Goal: Task Accomplishment & Management: Manage account settings

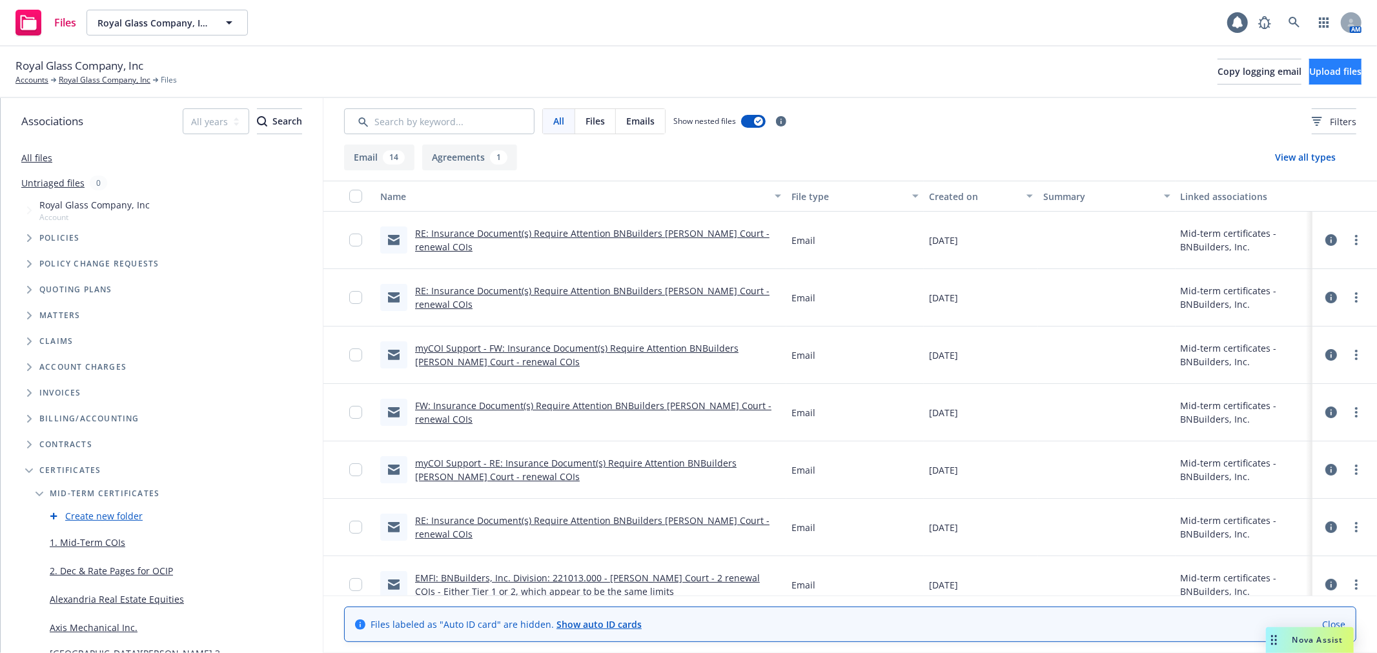
scroll to position [138, 0]
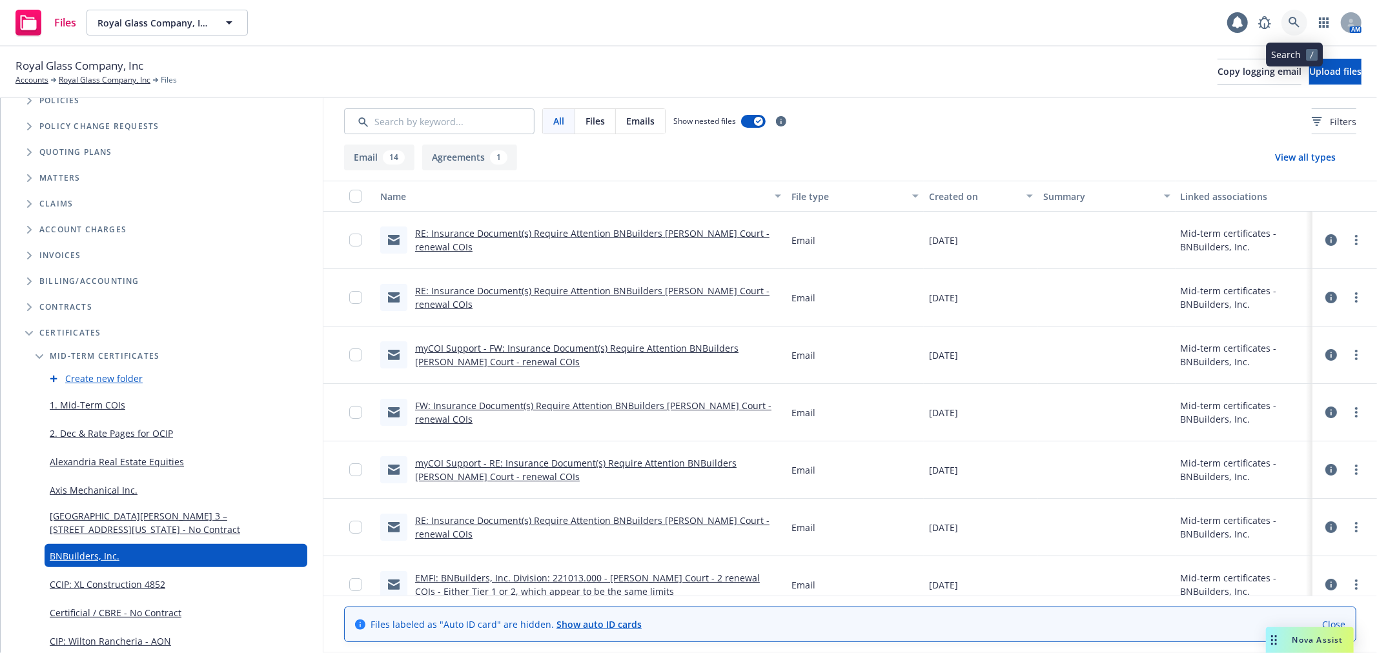
click at [1293, 19] on icon at bounding box center [1295, 23] width 12 height 12
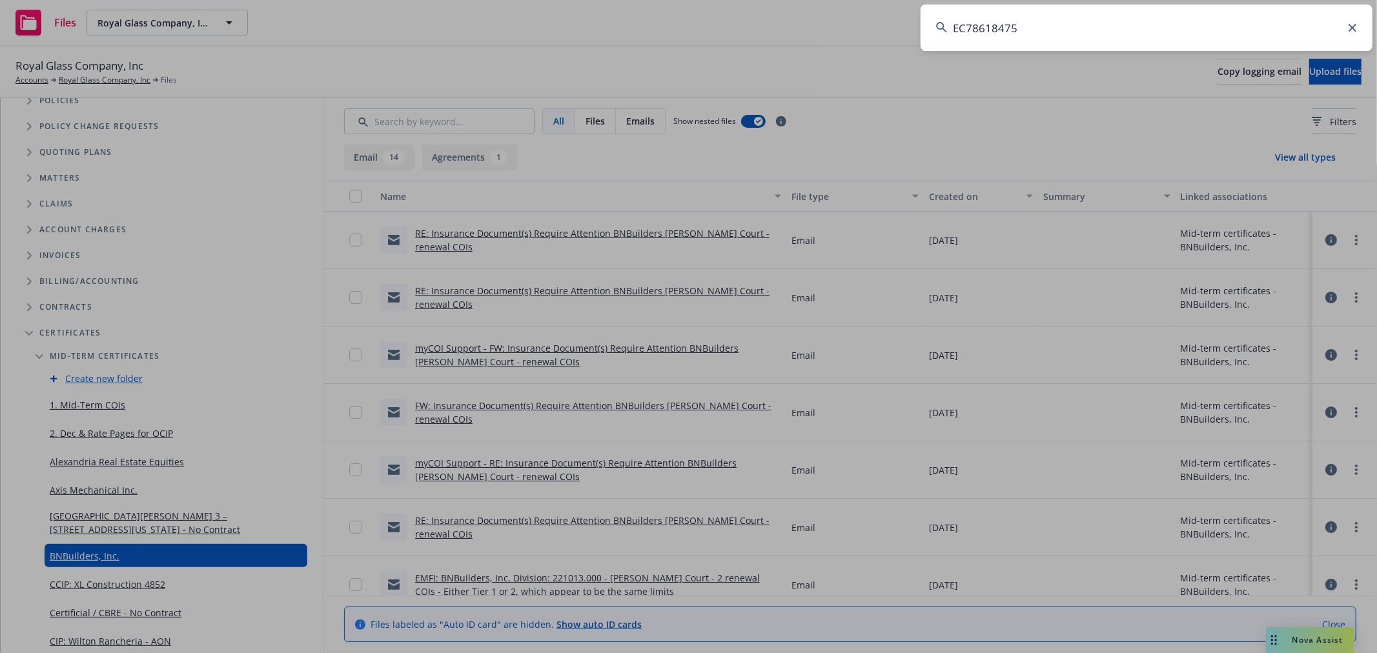
type input "EC78618475"
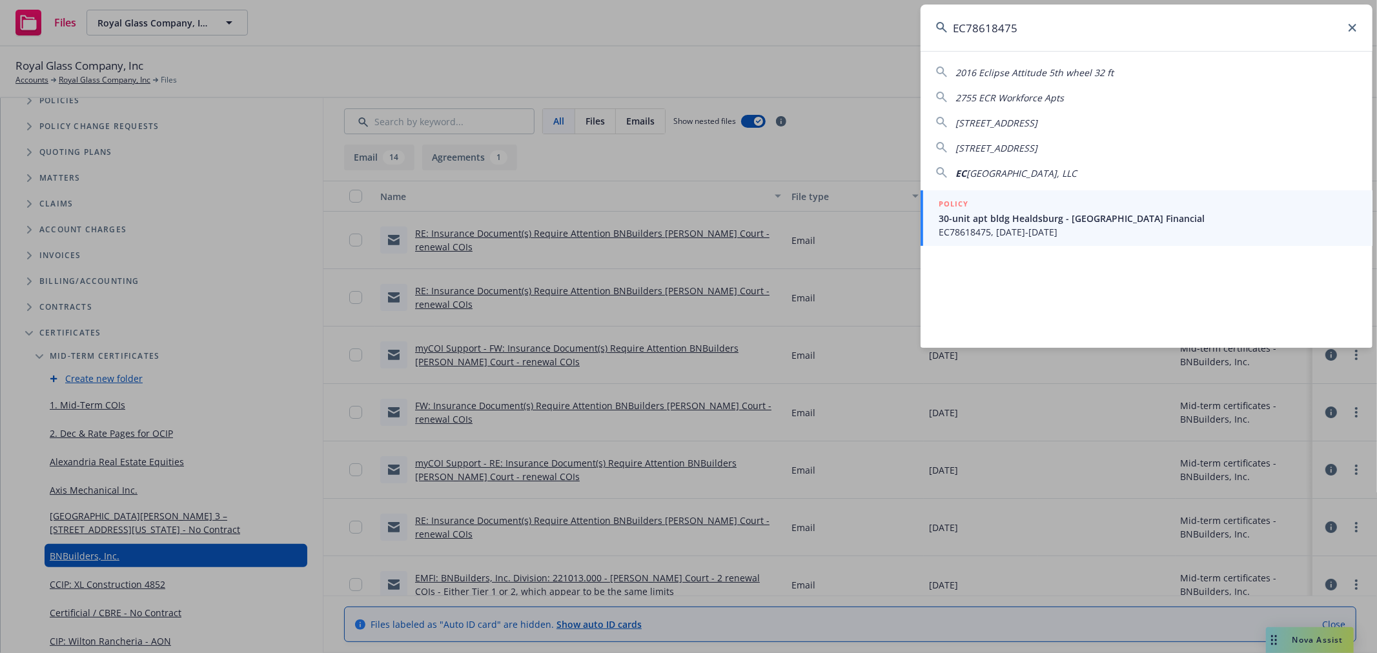
click at [1044, 229] on span "EC78618475, 12/09/2023-12/31/2025" at bounding box center [1148, 232] width 418 height 14
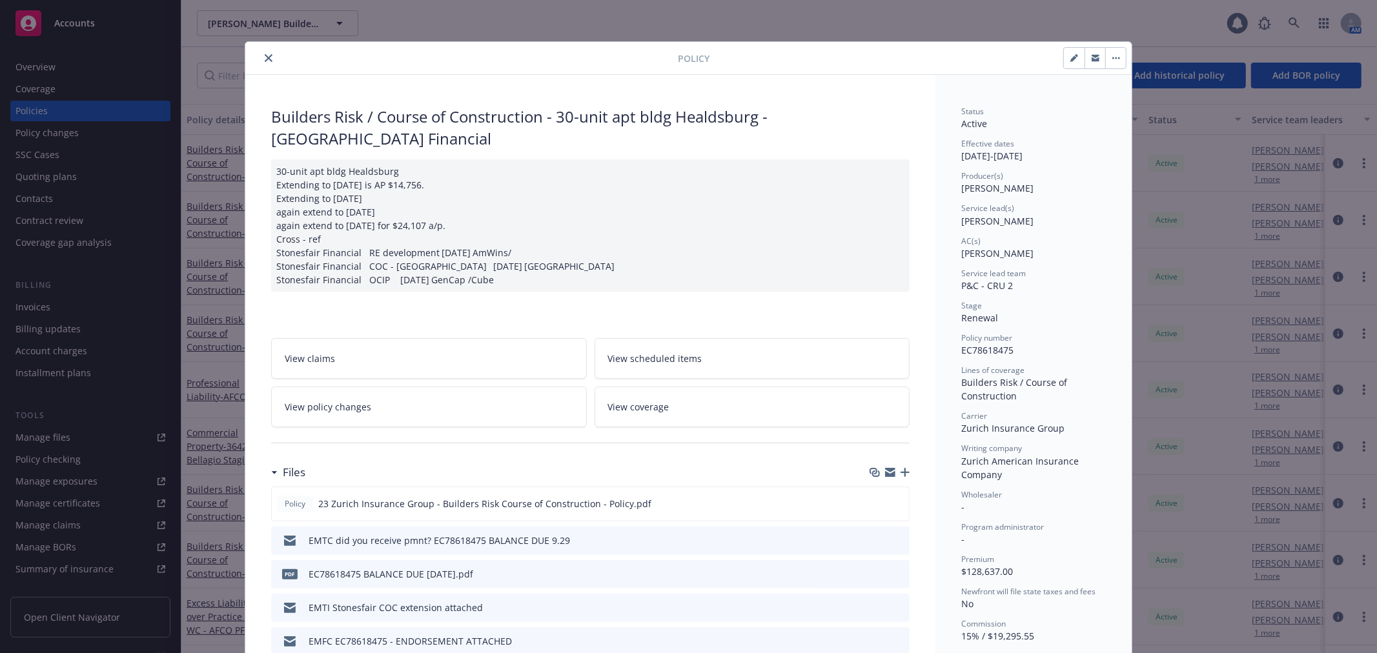
click at [886, 473] on icon "button" at bounding box center [890, 470] width 10 height 5
click at [261, 56] on button "close" at bounding box center [268, 57] width 15 height 15
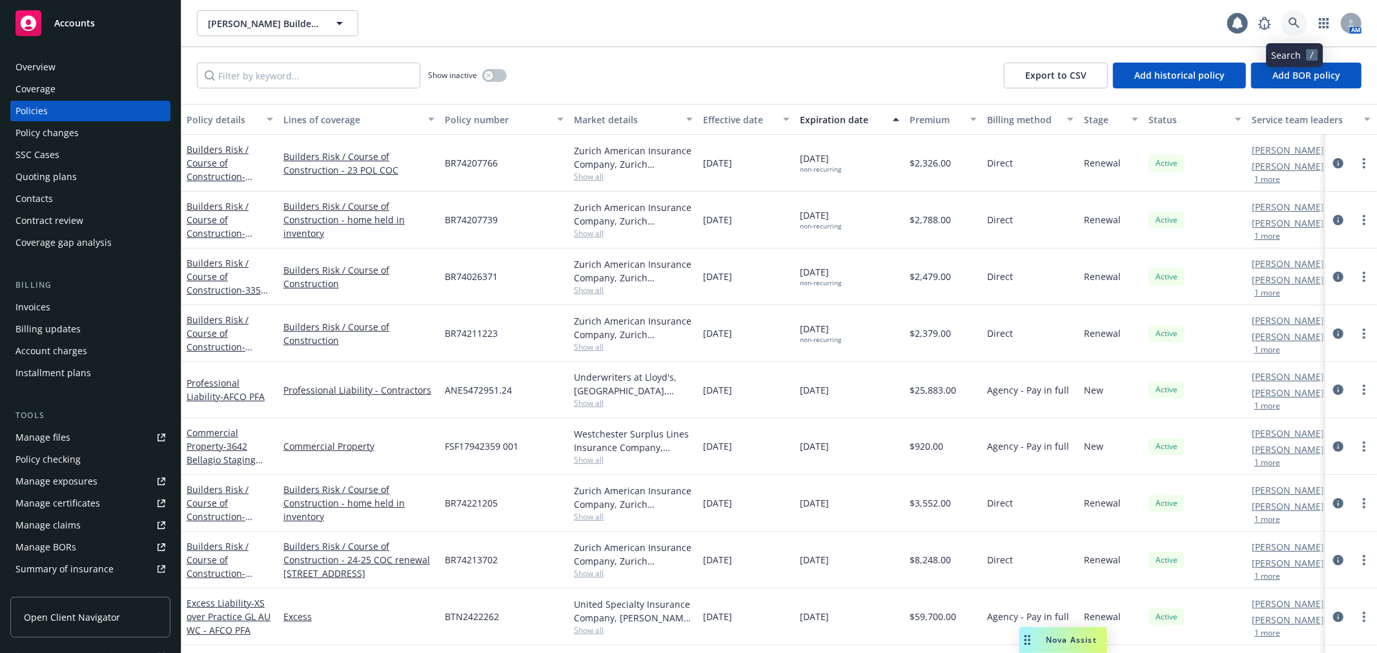
click at [1300, 21] on icon at bounding box center [1295, 23] width 12 height 12
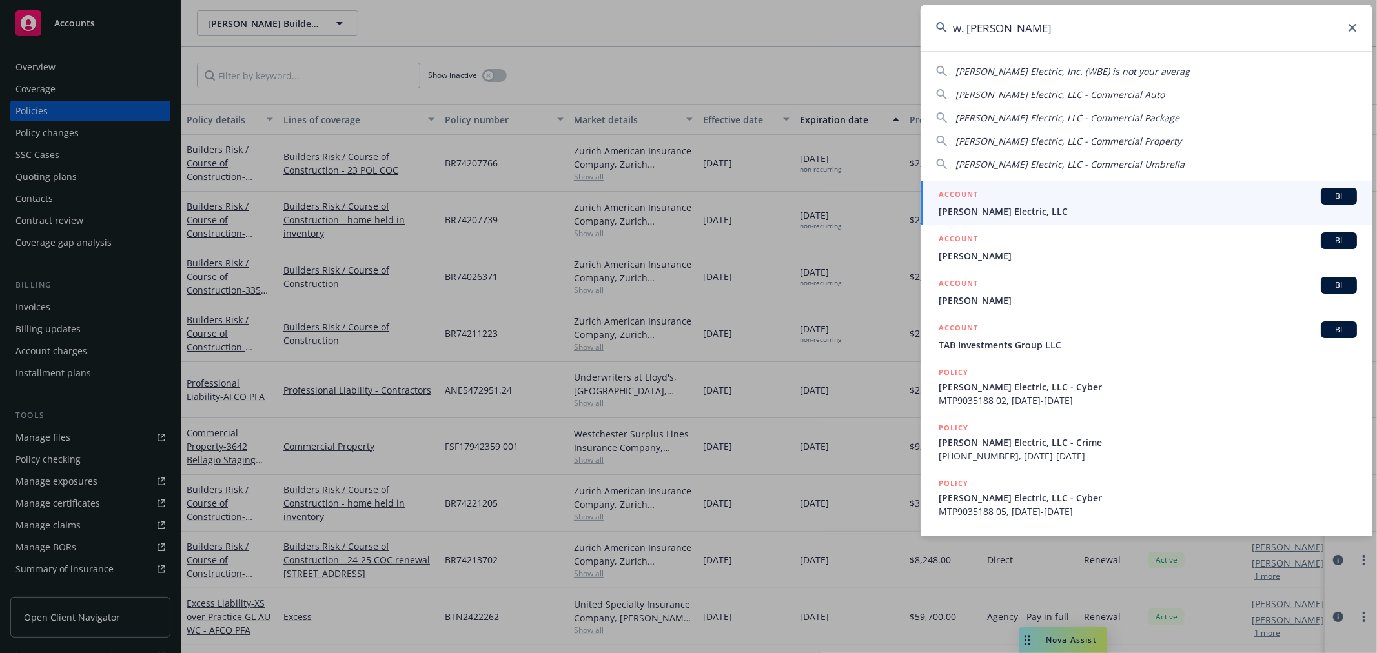
type input "w. brad"
click at [966, 198] on h5 "ACCOUNT" at bounding box center [958, 195] width 39 height 15
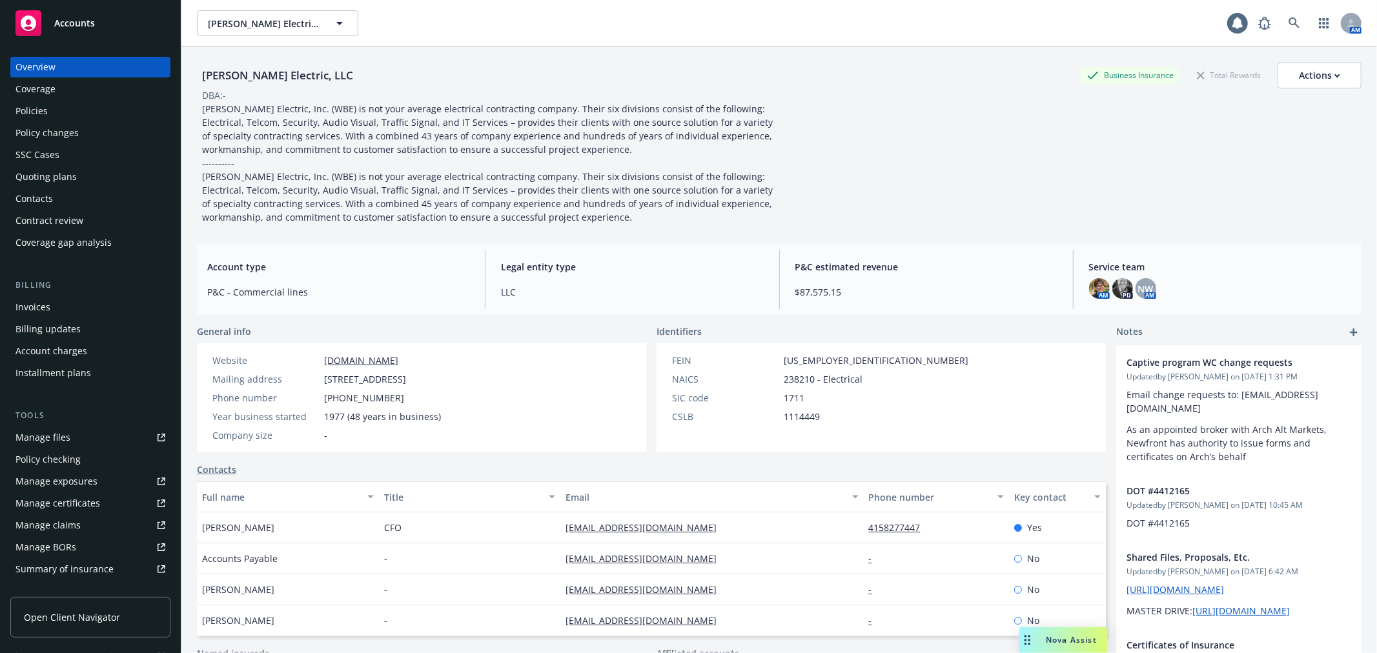
click at [57, 431] on div "Manage files" at bounding box center [42, 437] width 55 height 21
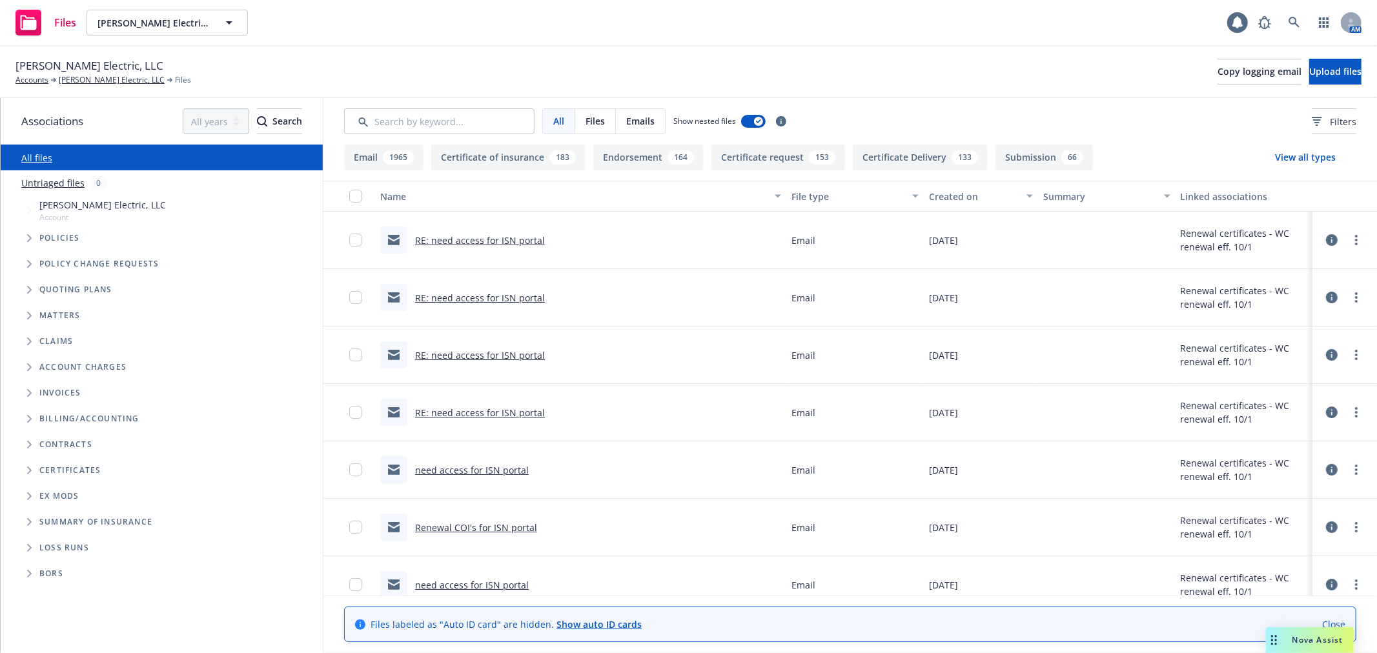
click at [28, 473] on icon "Folder Tree Example" at bounding box center [29, 471] width 5 height 8
click at [37, 517] on icon "Folder Tree Example" at bounding box center [39, 520] width 5 height 8
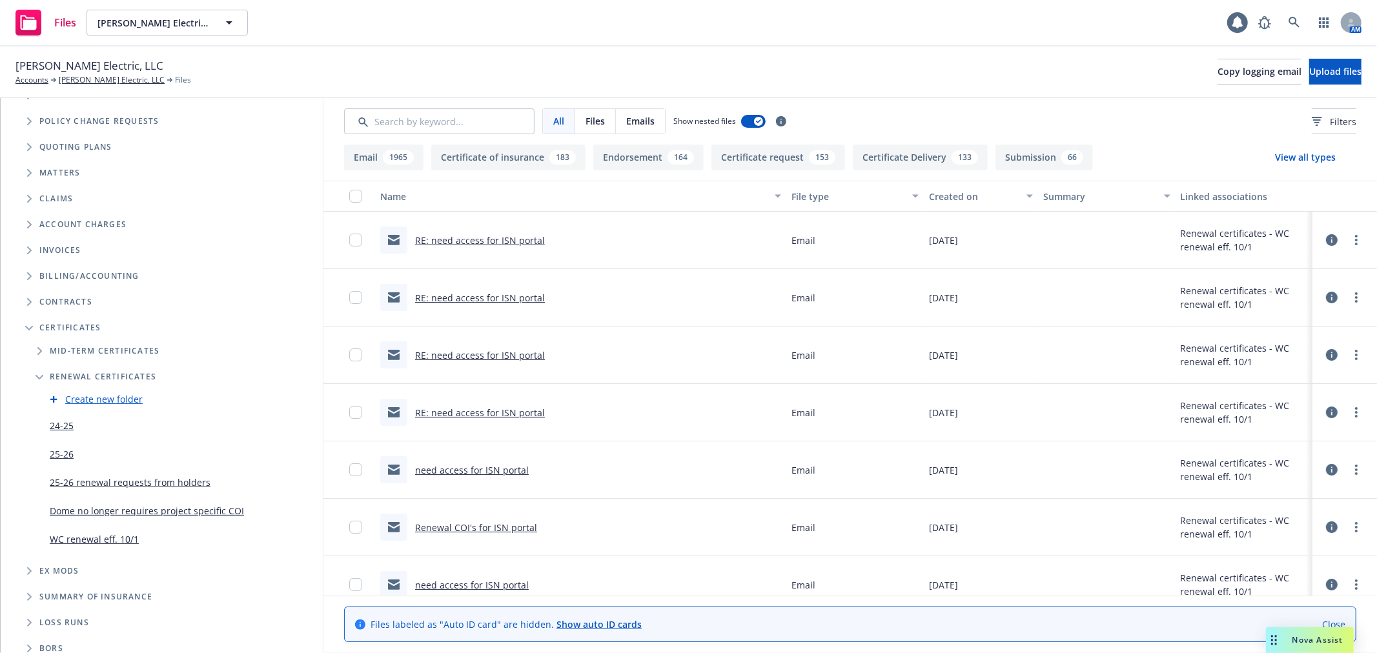
scroll to position [143, 0]
click at [96, 535] on link "WC renewal eff. 10/1" at bounding box center [94, 539] width 89 height 14
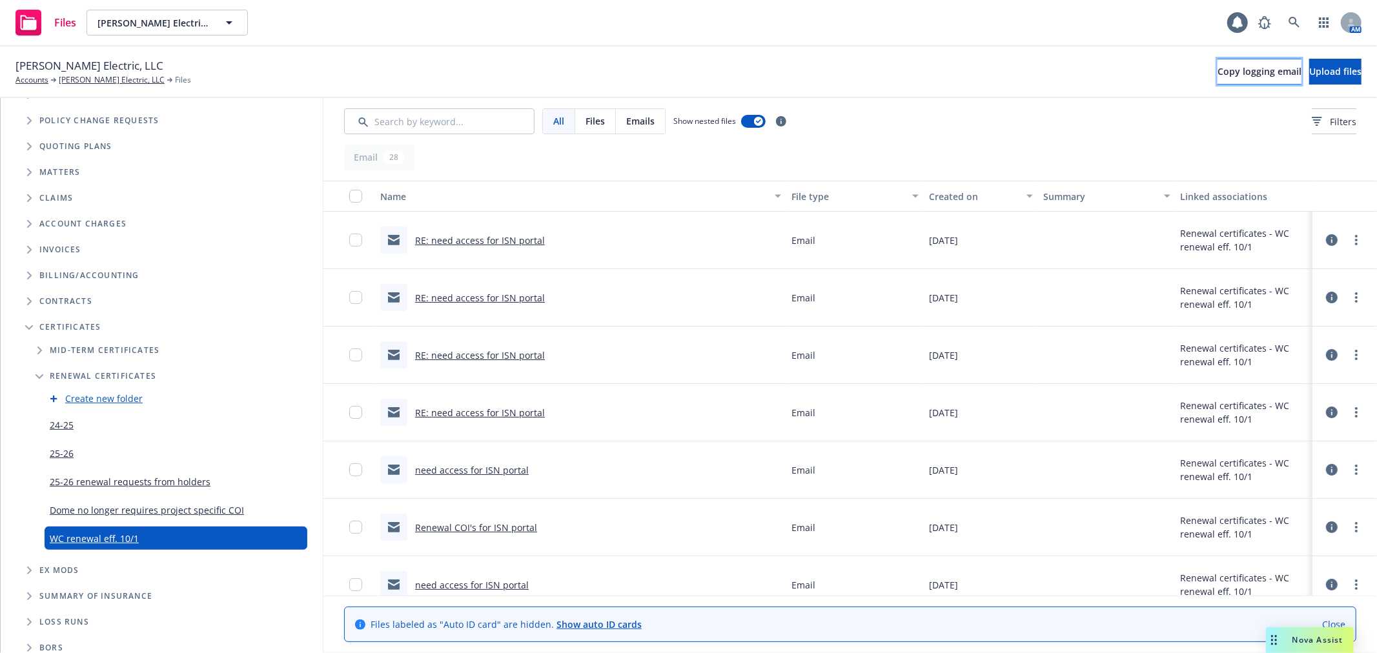
click at [1218, 72] on span "Copy logging email" at bounding box center [1260, 71] width 84 height 12
click at [1290, 23] on icon at bounding box center [1295, 23] width 12 height 12
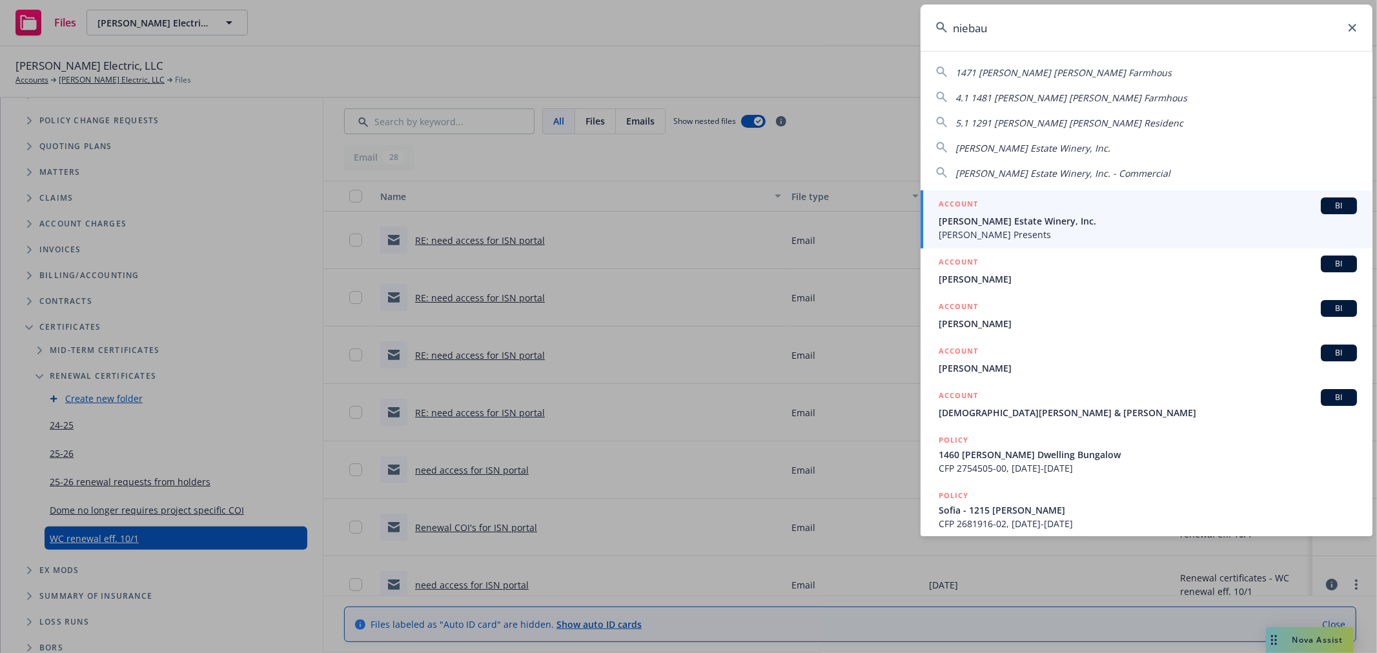
type input "niebau"
click at [1046, 216] on span "Niebaum-Coppola Estate Winery, Inc." at bounding box center [1148, 221] width 418 height 14
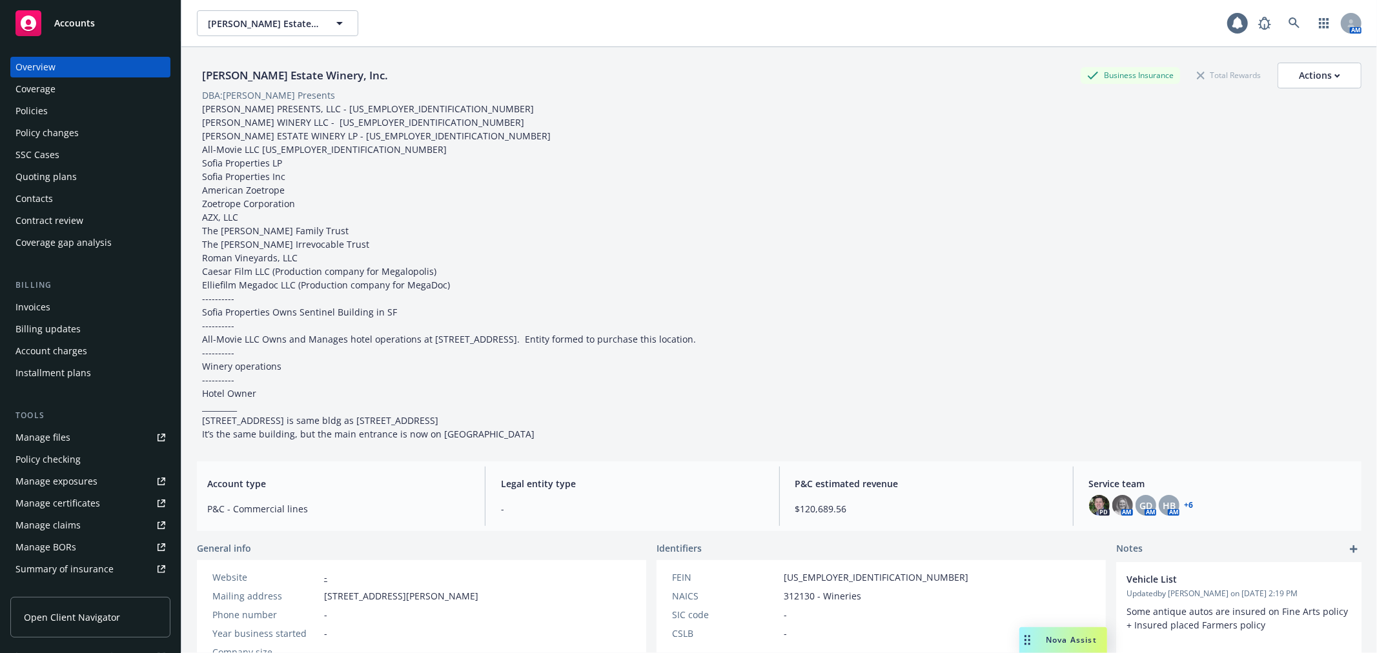
click at [80, 105] on div "Policies" at bounding box center [90, 111] width 150 height 21
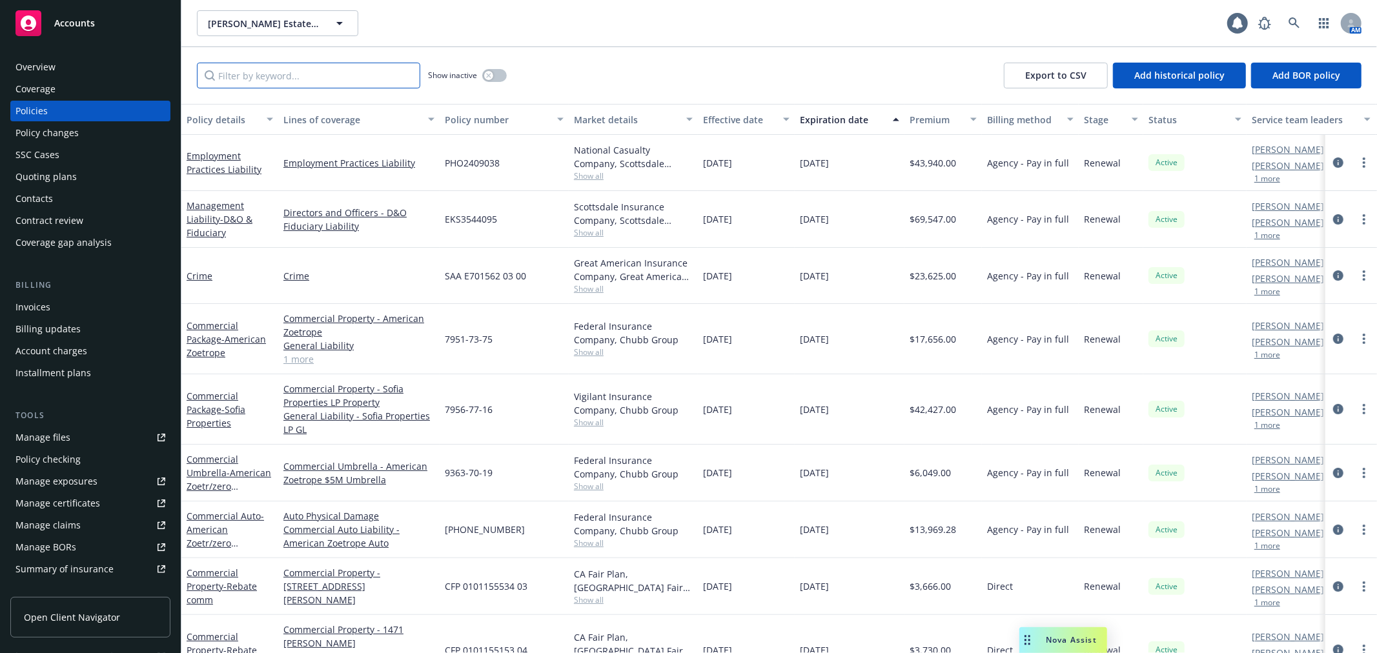
click at [221, 85] on input "Filter by keyword..." at bounding box center [308, 76] width 223 height 26
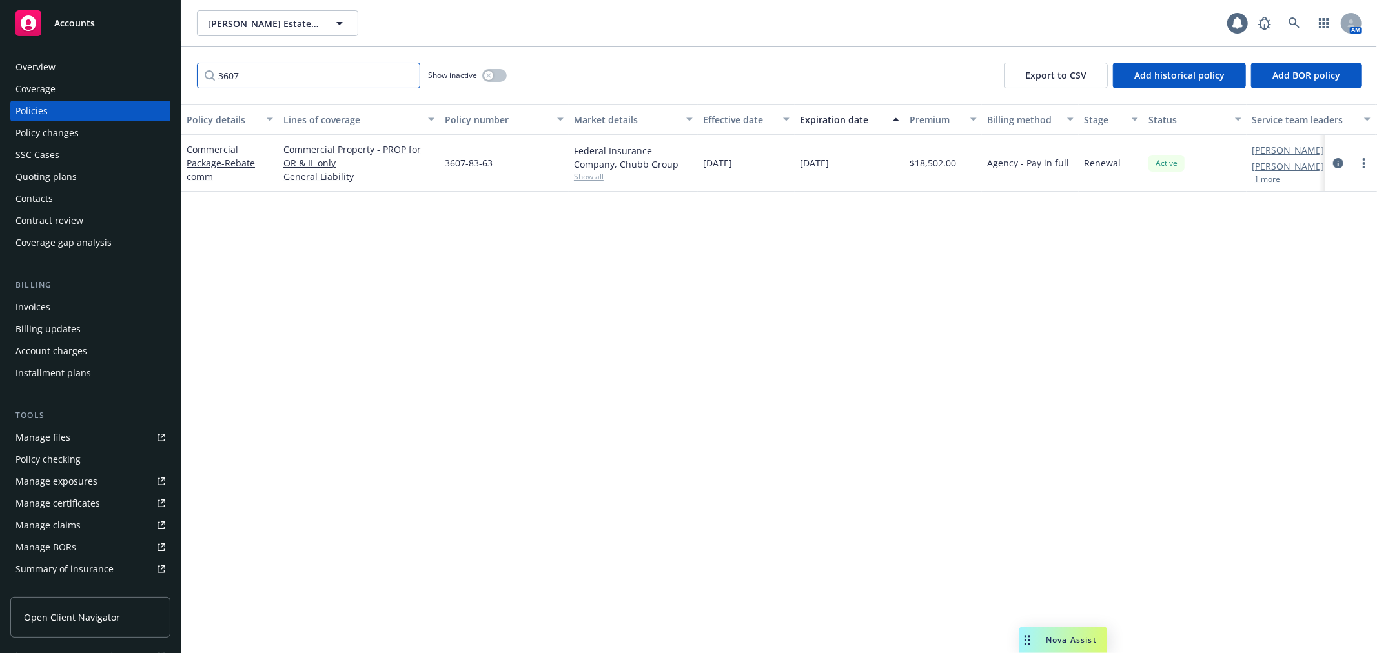
type input "3607"
click at [231, 163] on span "- Rebate comm" at bounding box center [221, 170] width 68 height 26
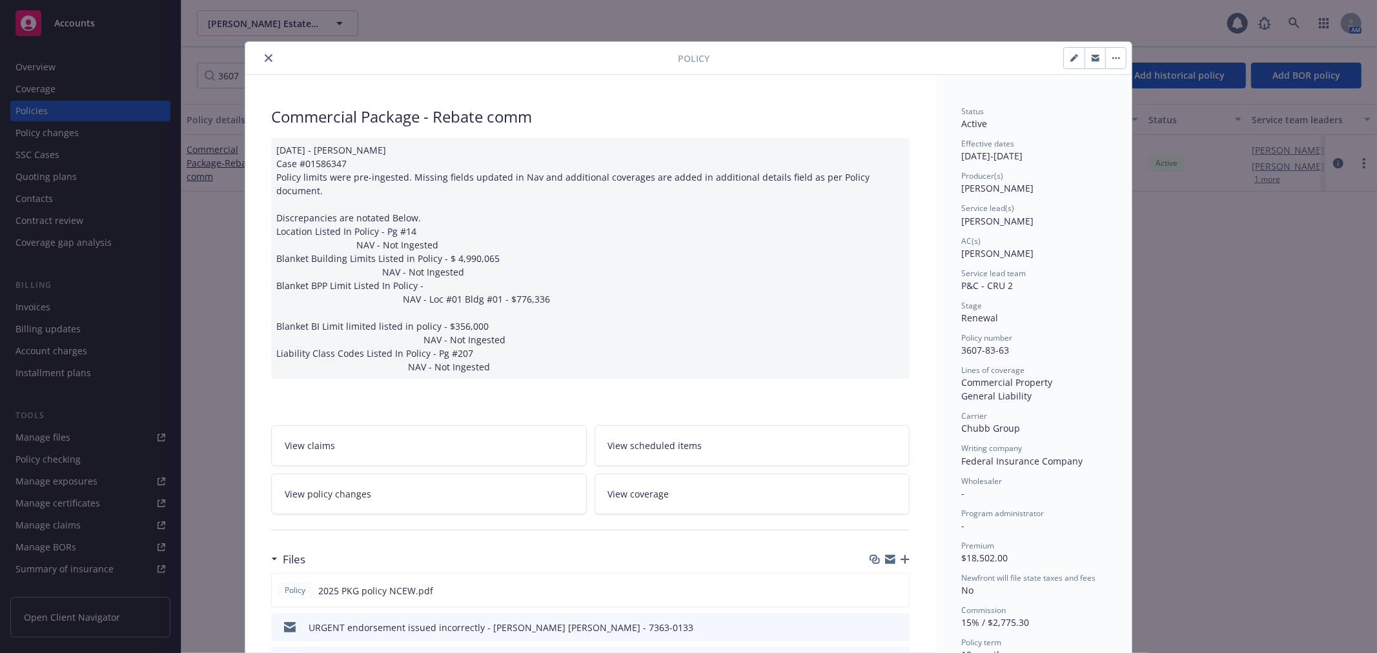
click at [460, 486] on link "View policy changes" at bounding box center [429, 494] width 316 height 41
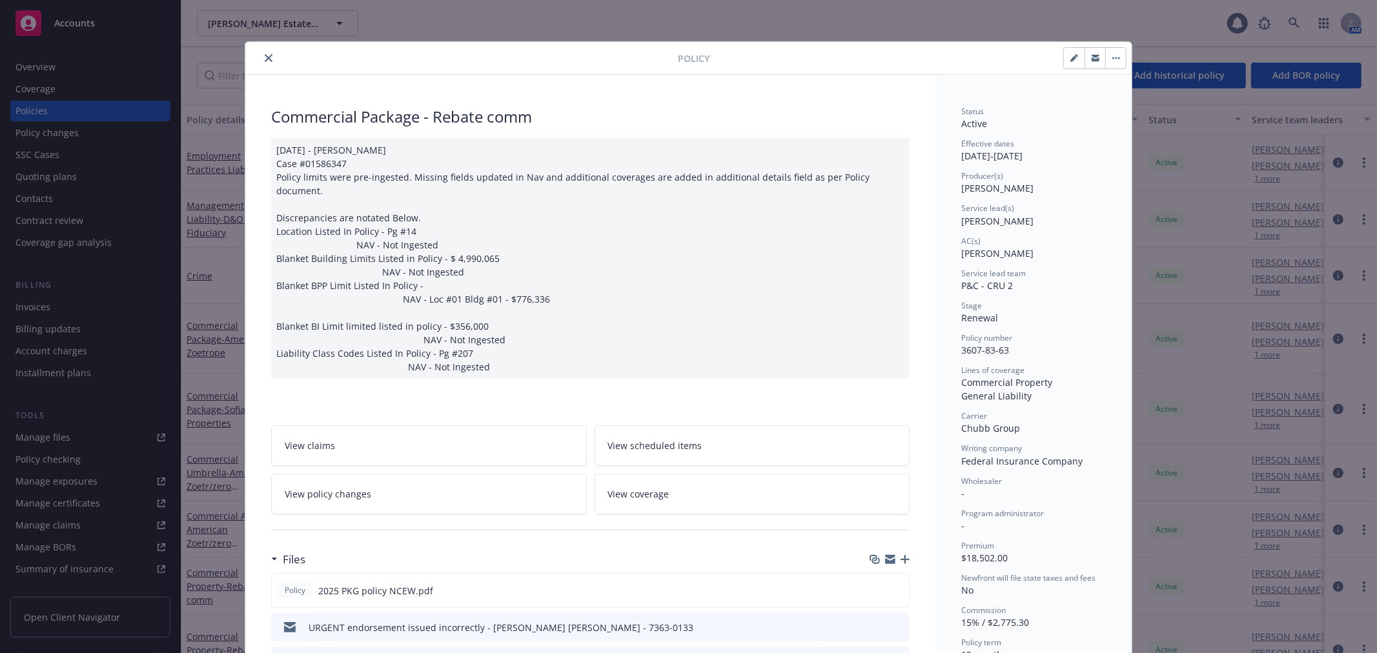
scroll to position [39, 0]
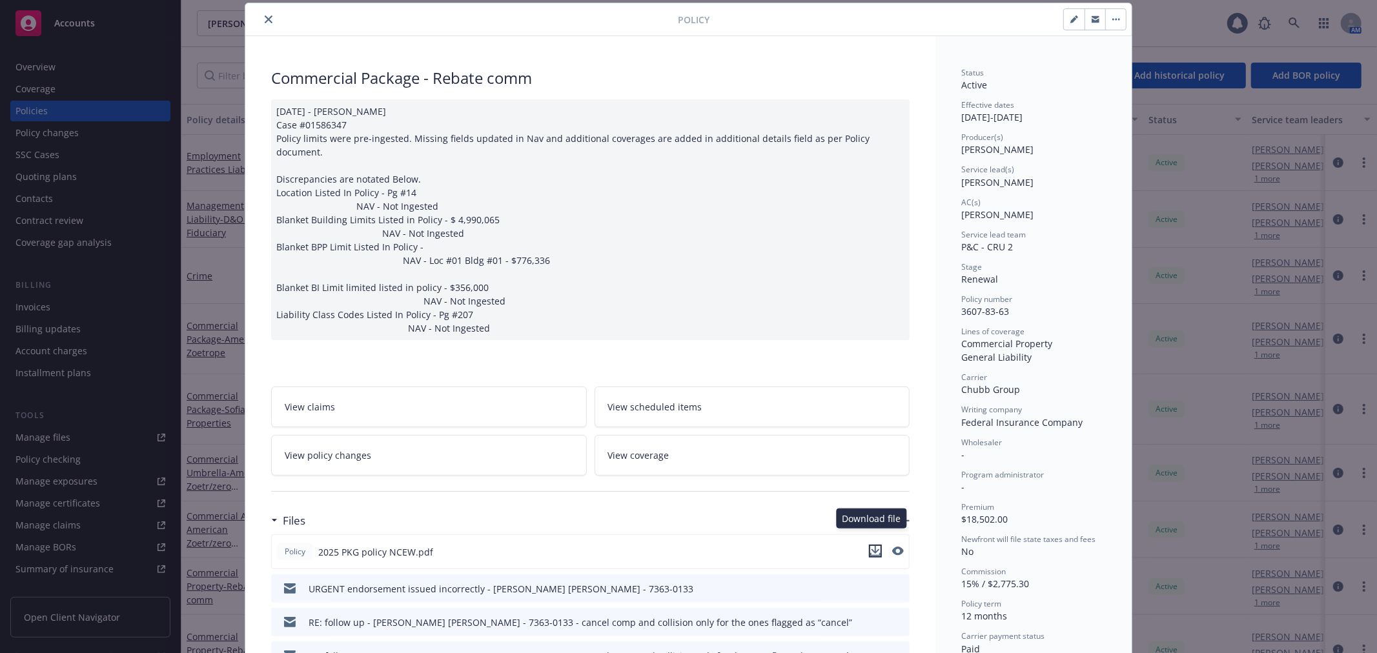
click at [870, 546] on icon "download file" at bounding box center [875, 551] width 10 height 10
click at [265, 21] on icon "close" at bounding box center [269, 19] width 8 height 8
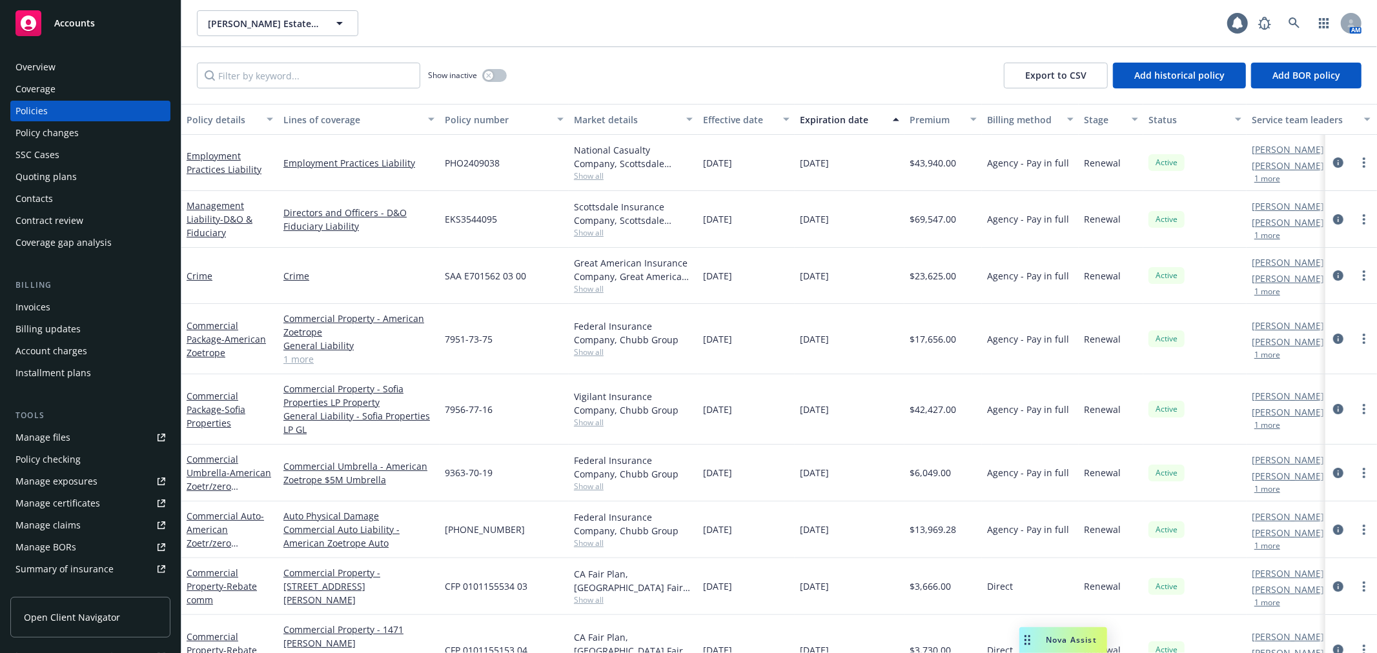
click at [105, 200] on div "Contacts" at bounding box center [90, 199] width 150 height 21
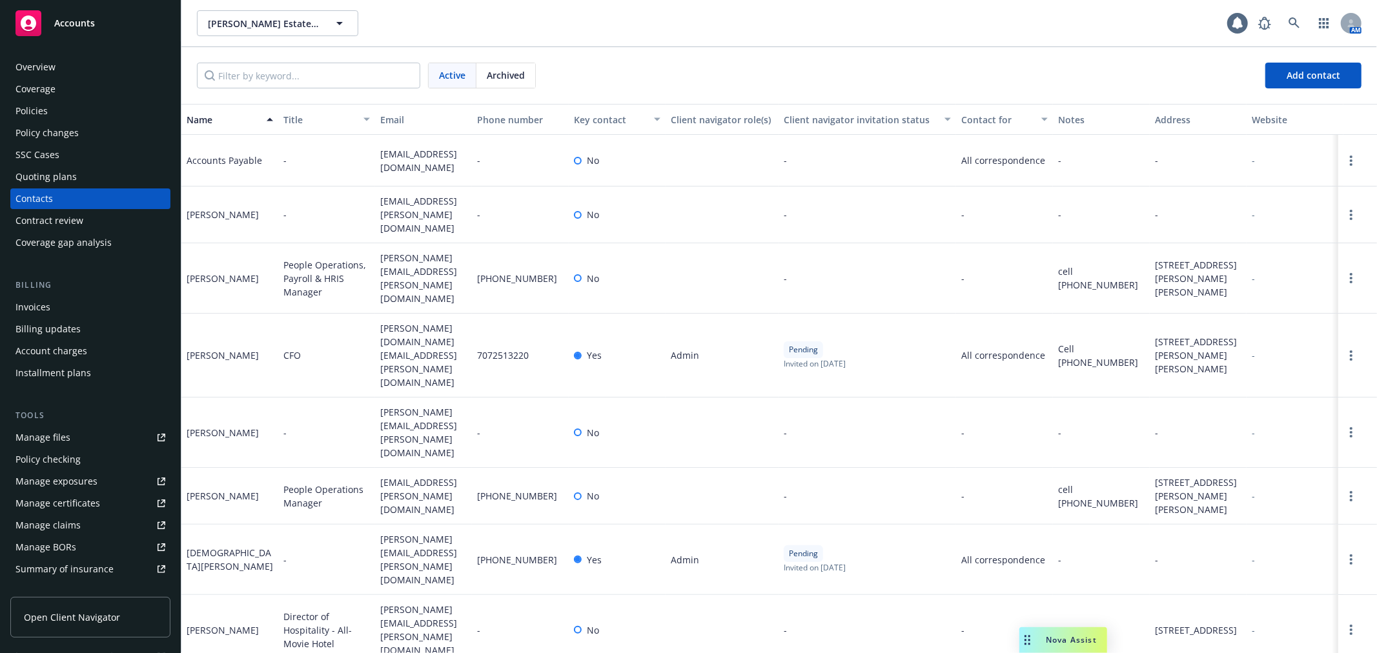
click at [247, 61] on div "Active Archived Add contact" at bounding box center [779, 75] width 1196 height 57
click at [248, 65] on input "Filter by keyword..." at bounding box center [308, 76] width 223 height 26
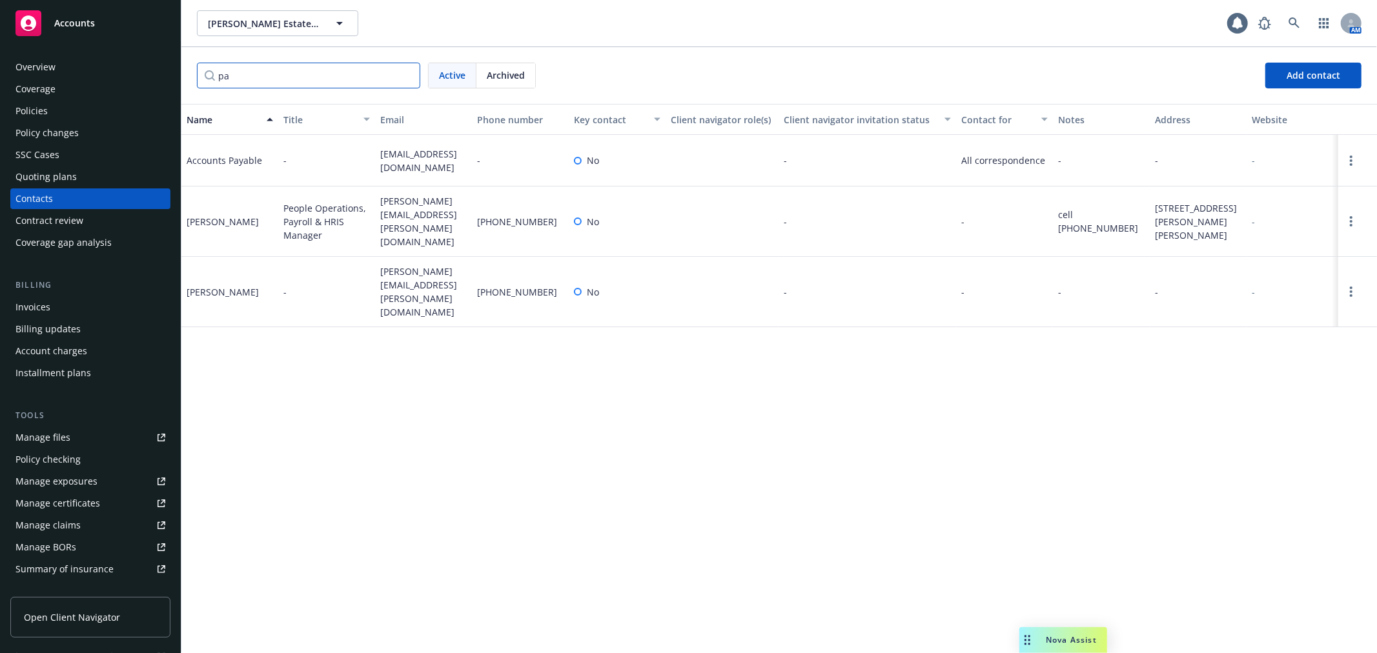
type input "p"
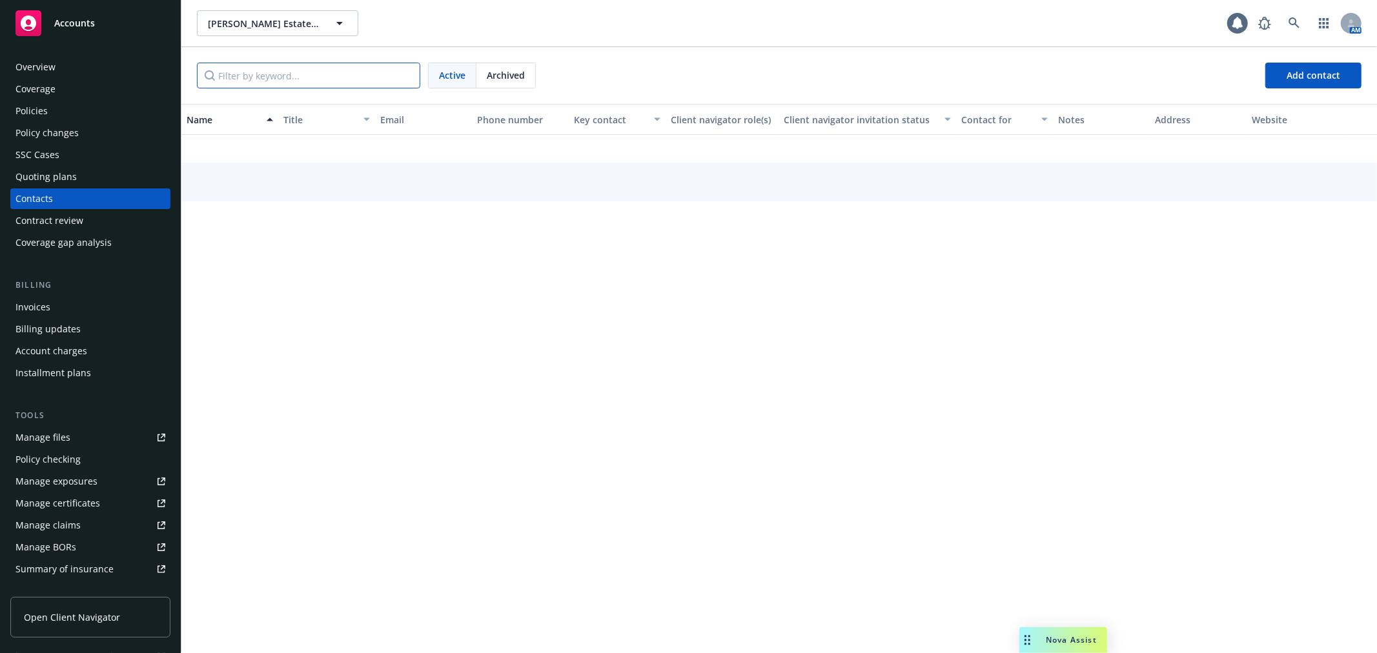
scroll to position [49, 0]
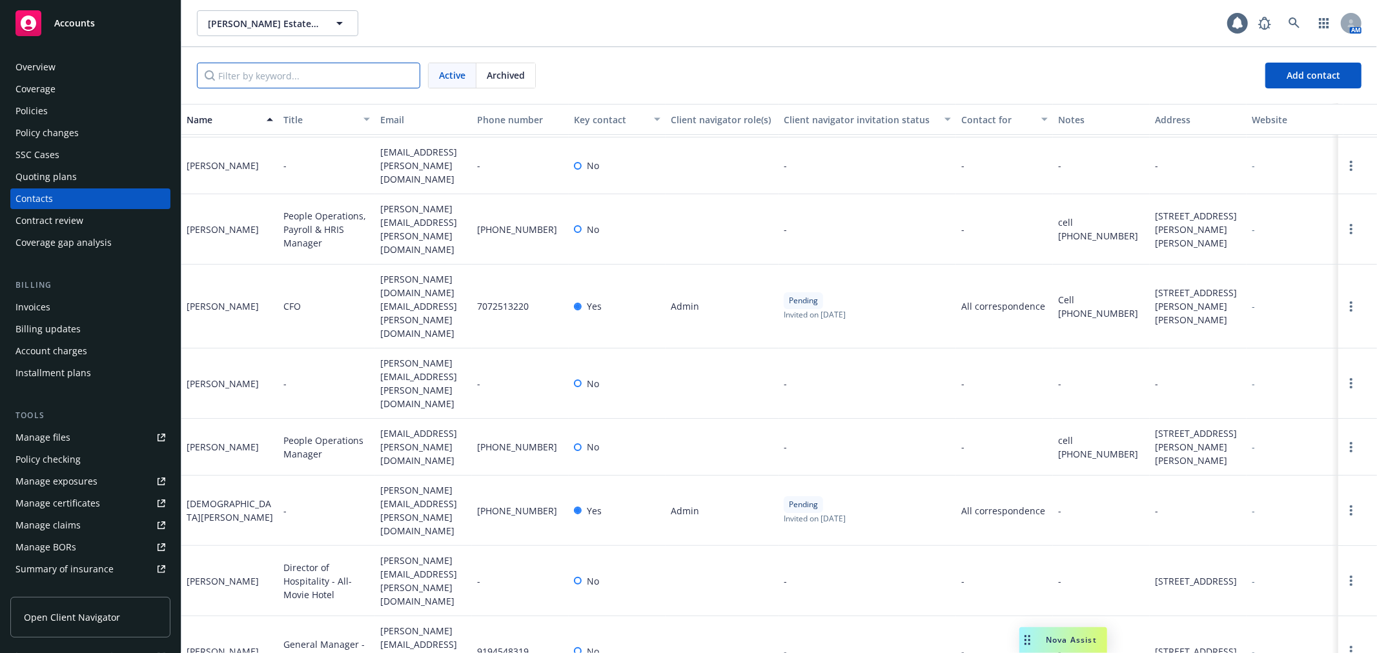
click at [271, 76] on input "Filter by keyword..." at bounding box center [308, 76] width 223 height 26
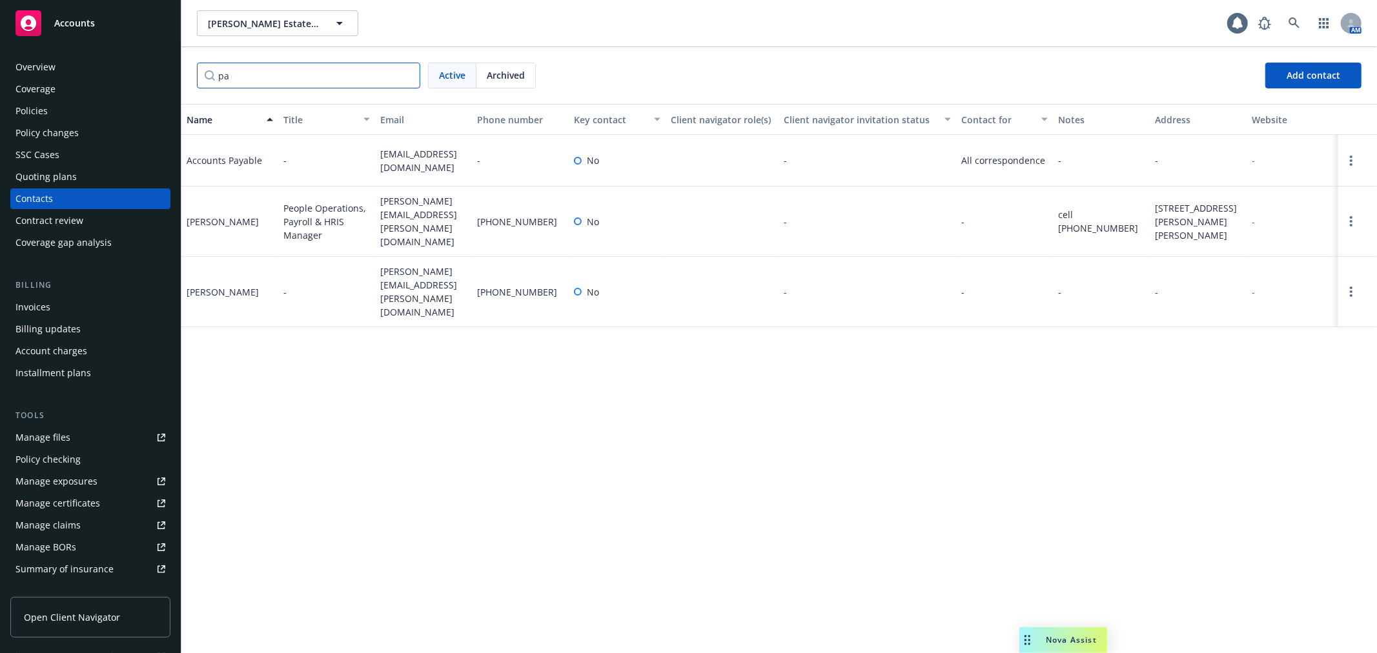
scroll to position [0, 0]
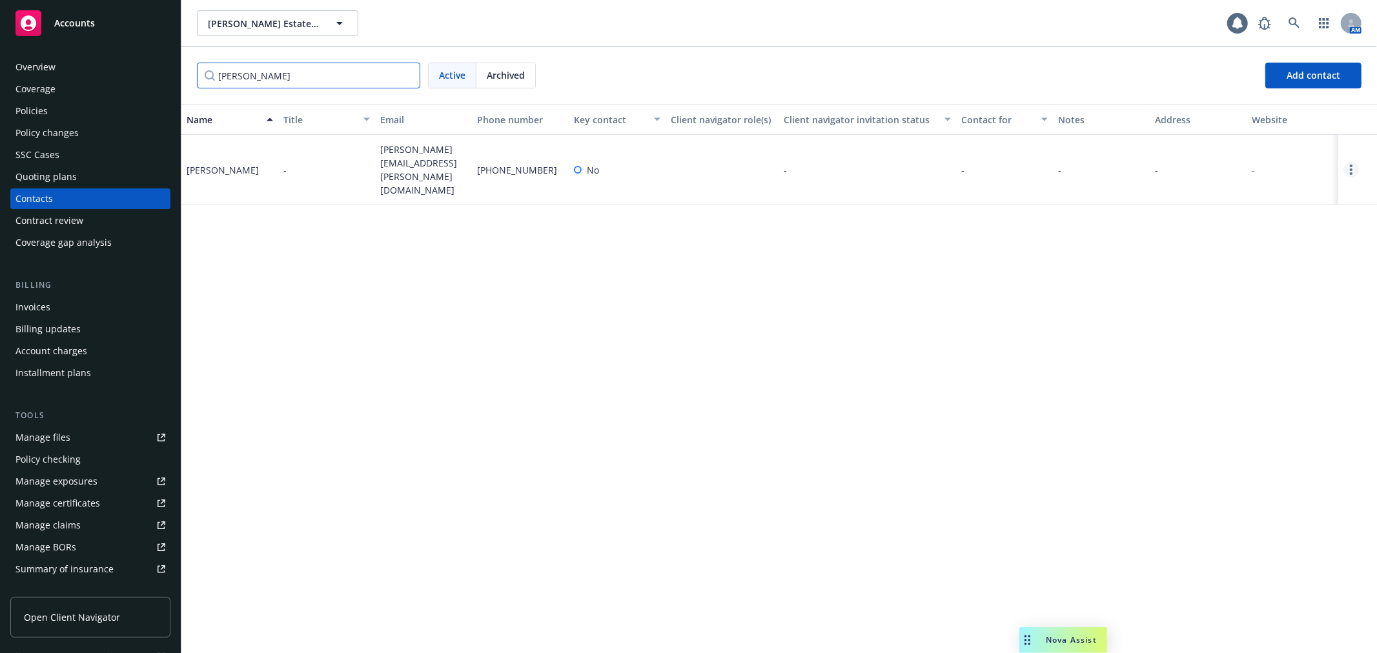
type input "paul"
click at [1350, 162] on link "Open options" at bounding box center [1351, 169] width 15 height 15
click at [1282, 90] on link "Edit contact" at bounding box center [1269, 89] width 146 height 26
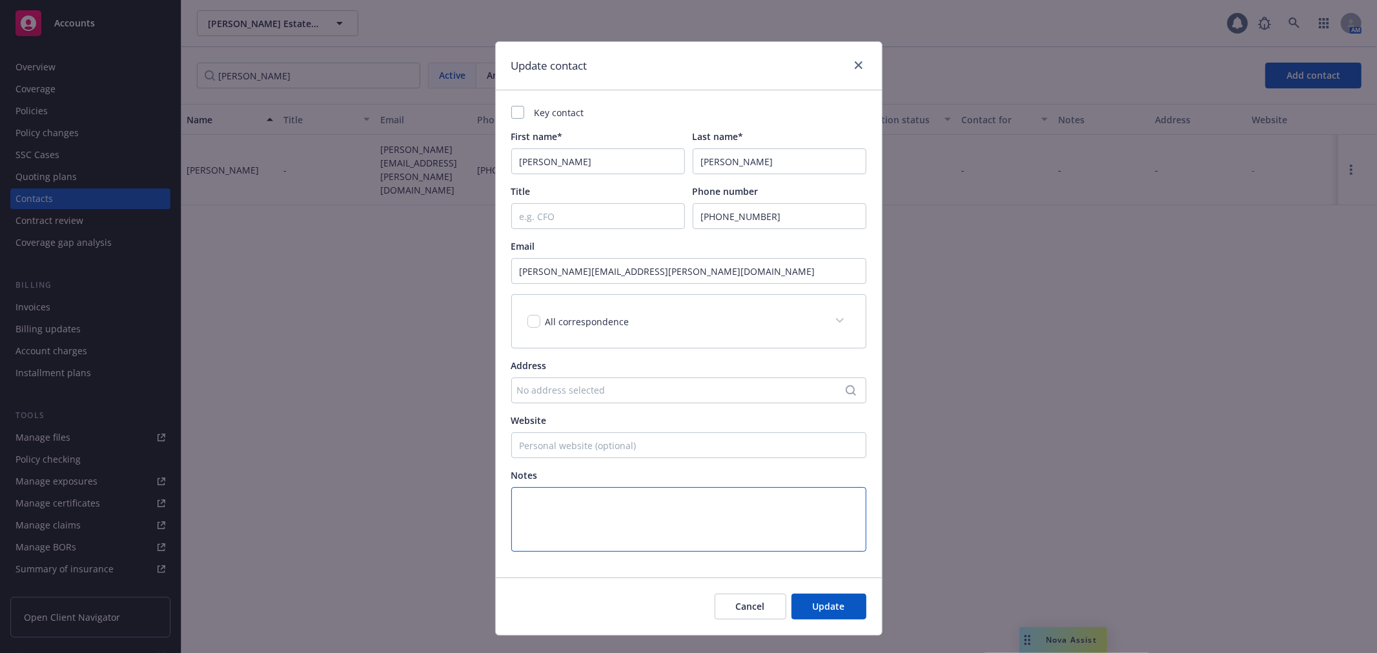
click at [607, 504] on textarea at bounding box center [688, 520] width 355 height 65
paste textarea "Paula Gragg Accounting Manager Inglenook PO Box 208 | 1991 Saint Helena Highway…"
type textarea "Paula Gragg Accounting Manager Inglenook PO Box 208 | 1991 Saint Helena Highway…"
click at [531, 324] on input "checkbox" at bounding box center [534, 321] width 13 height 13
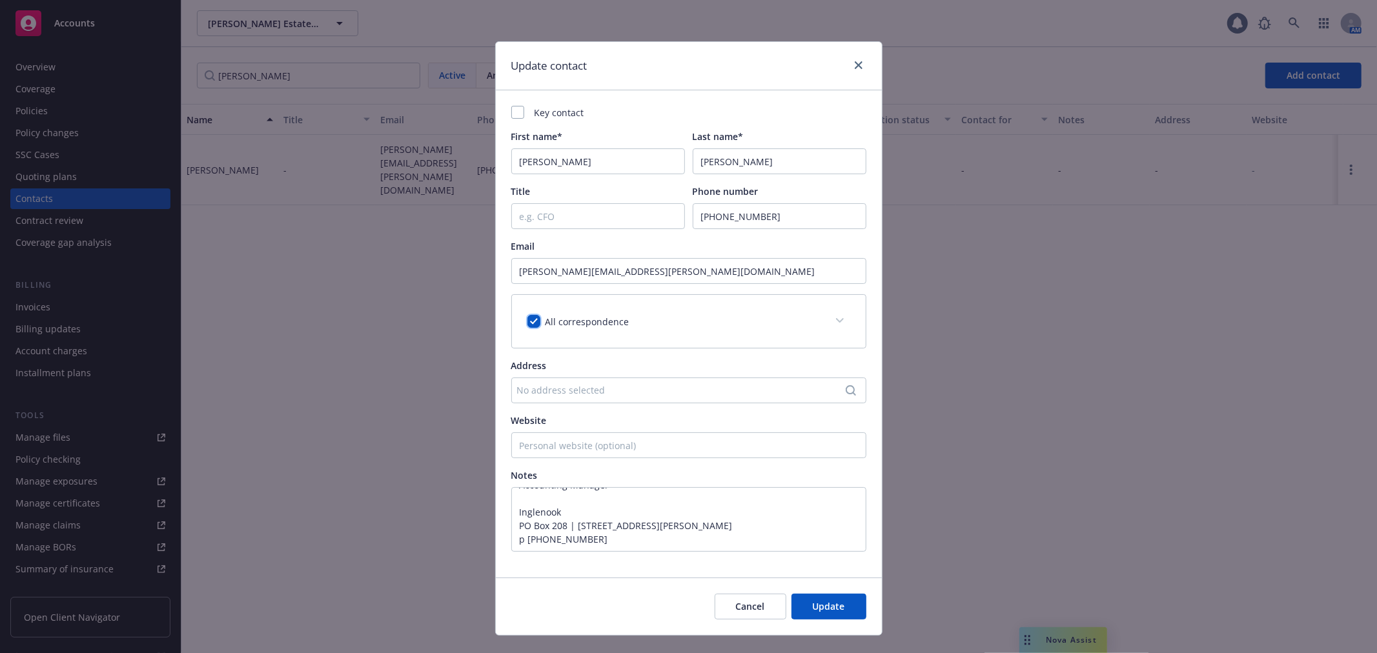
checkbox input "true"
click at [601, 214] on input "Title" at bounding box center [598, 216] width 174 height 26
type input "Accounting Manager"
click at [830, 599] on button "Update" at bounding box center [829, 607] width 75 height 26
type textarea "Paula Gragg Accounting Manager Inglenook PO Box 208 | 1991 Saint Helena Highway…"
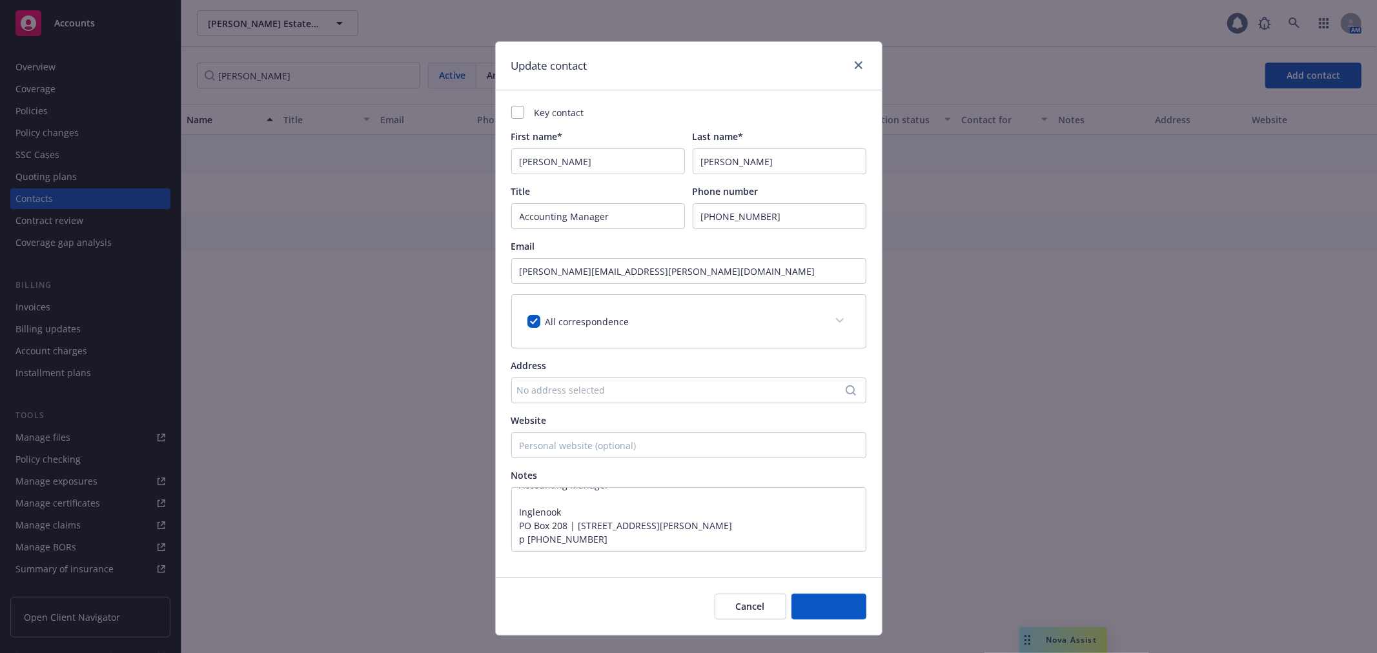
scroll to position [28, 0]
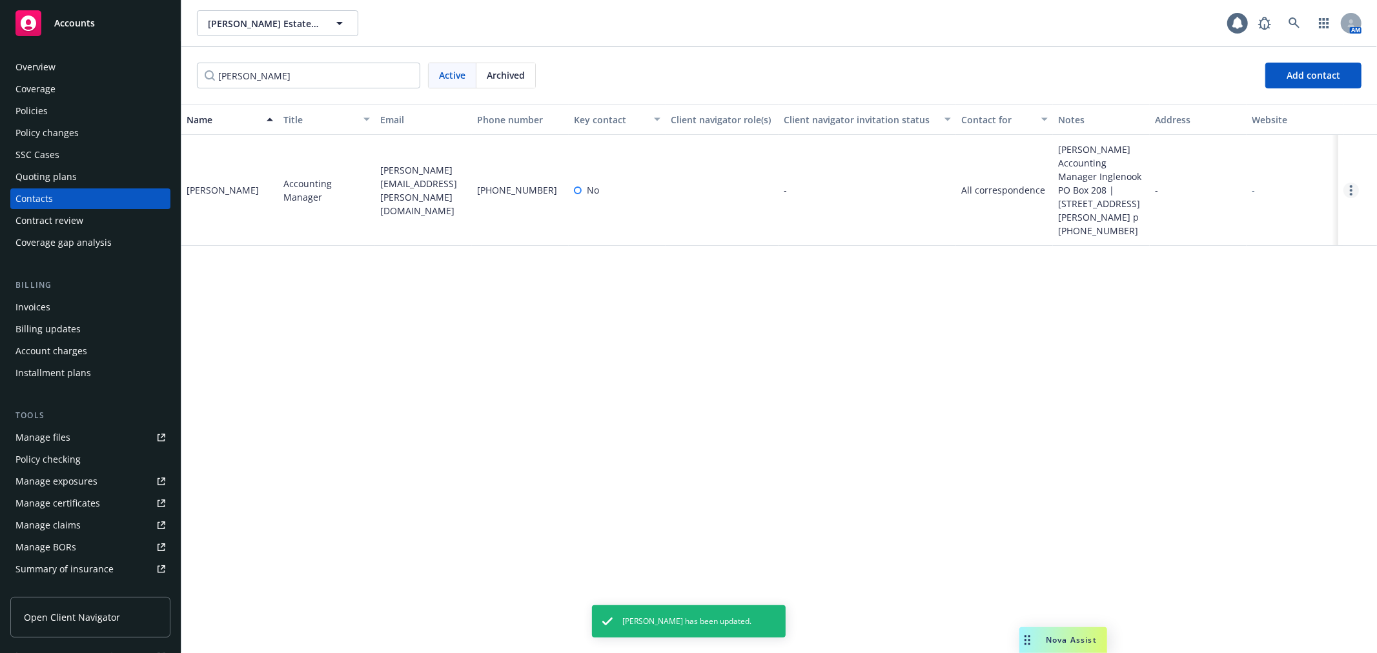
click at [1351, 196] on icon "Open options" at bounding box center [1351, 190] width 3 height 10
click at [1353, 198] on link "Open options" at bounding box center [1351, 190] width 15 height 15
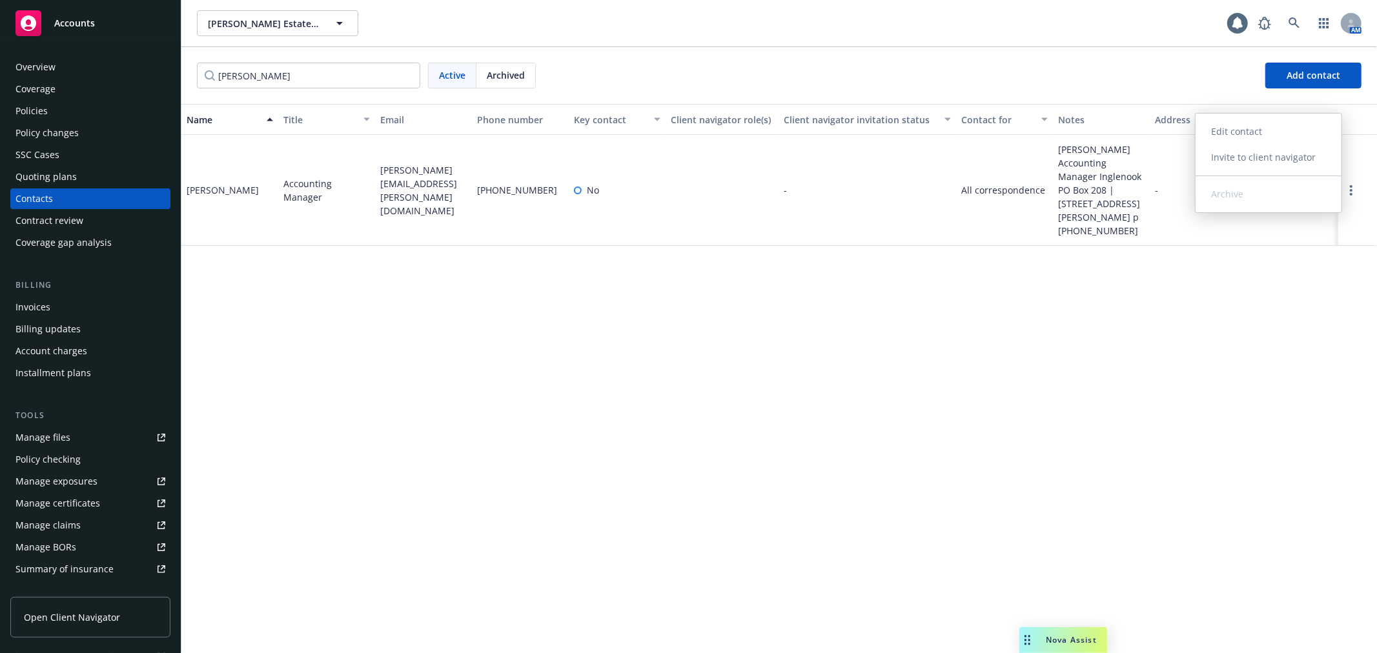
click at [1272, 165] on link "Invite to client navigator" at bounding box center [1269, 158] width 146 height 26
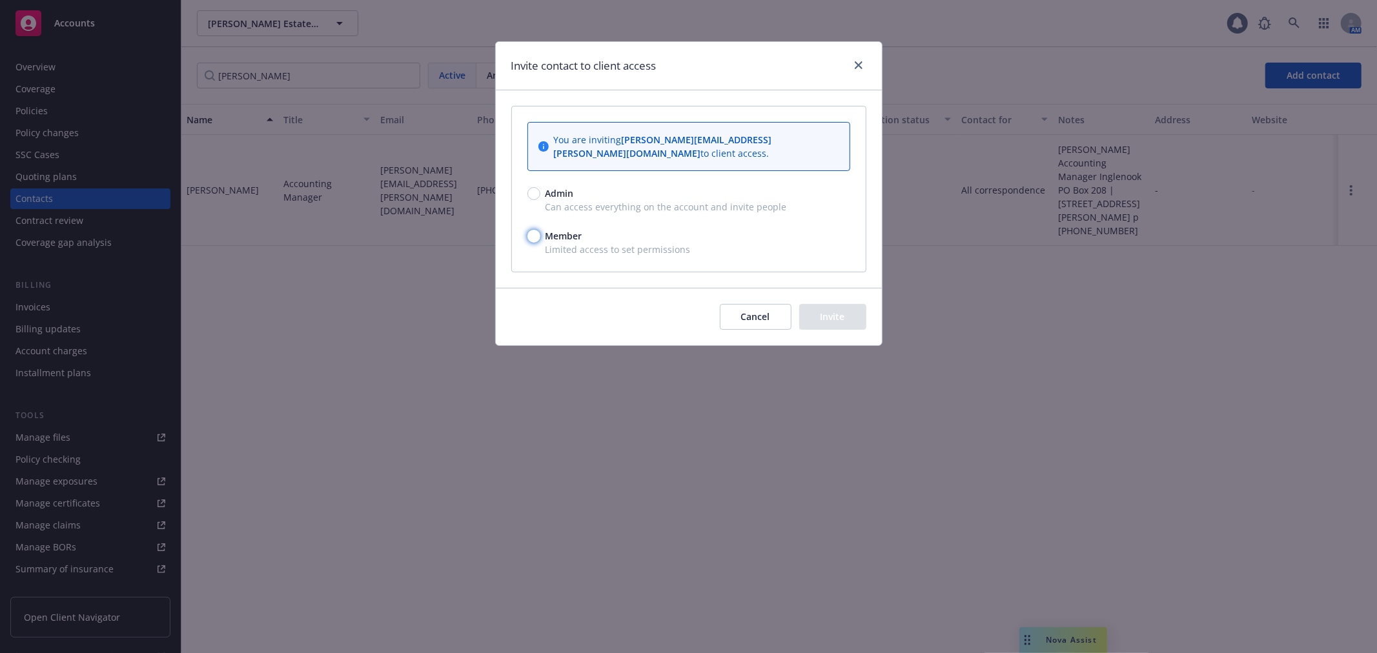
click at [535, 230] on input "Member" at bounding box center [534, 236] width 13 height 13
radio input "true"
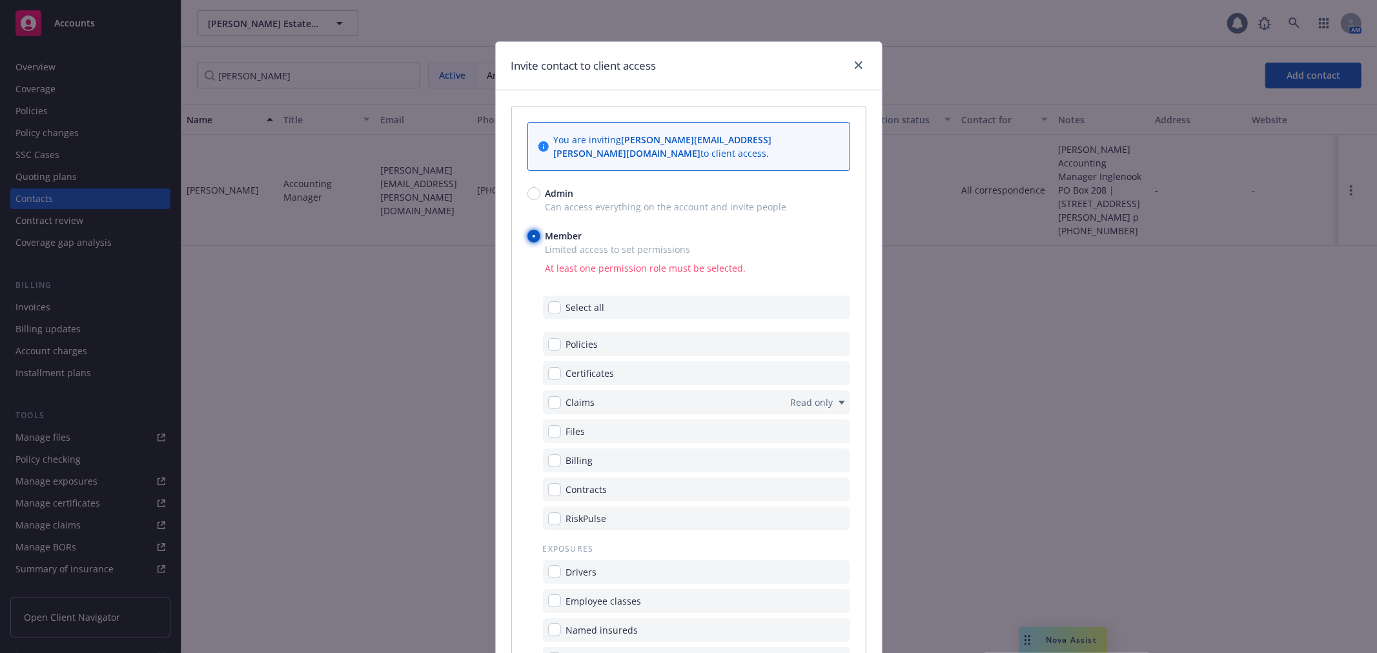
scroll to position [72, 0]
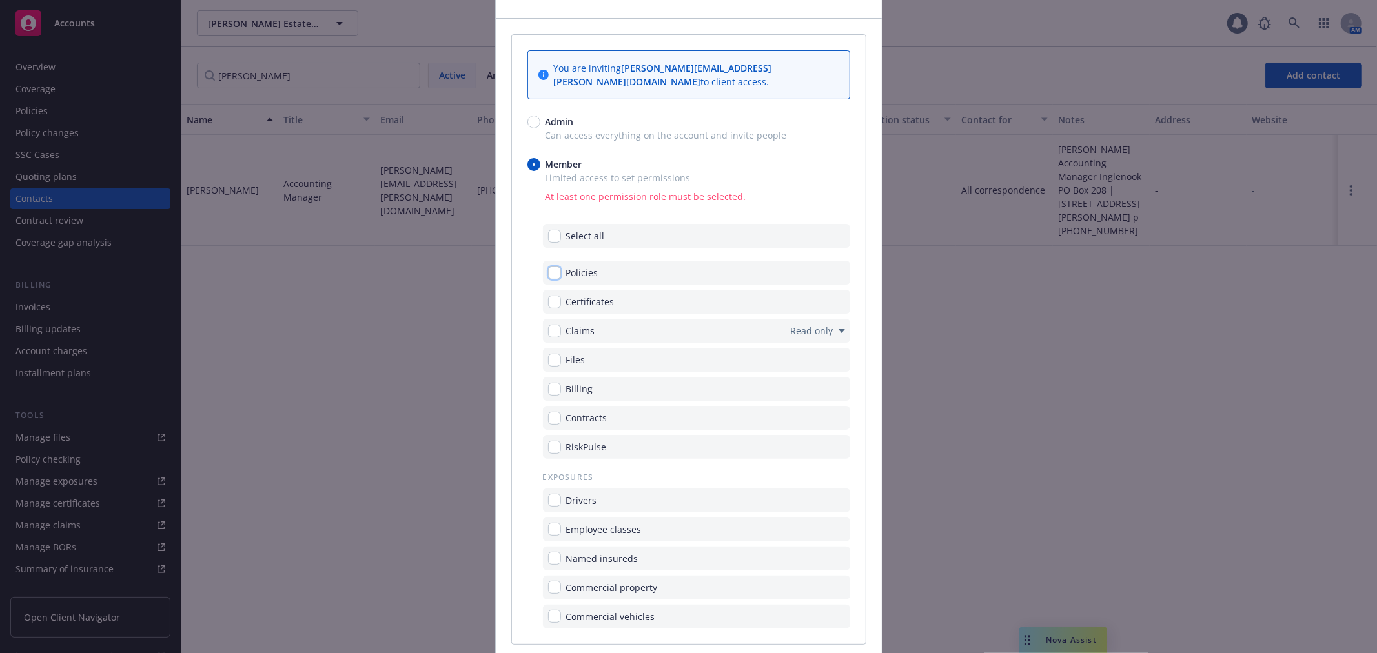
click at [550, 267] on input "checkbox" at bounding box center [554, 273] width 13 height 13
checkbox input "true"
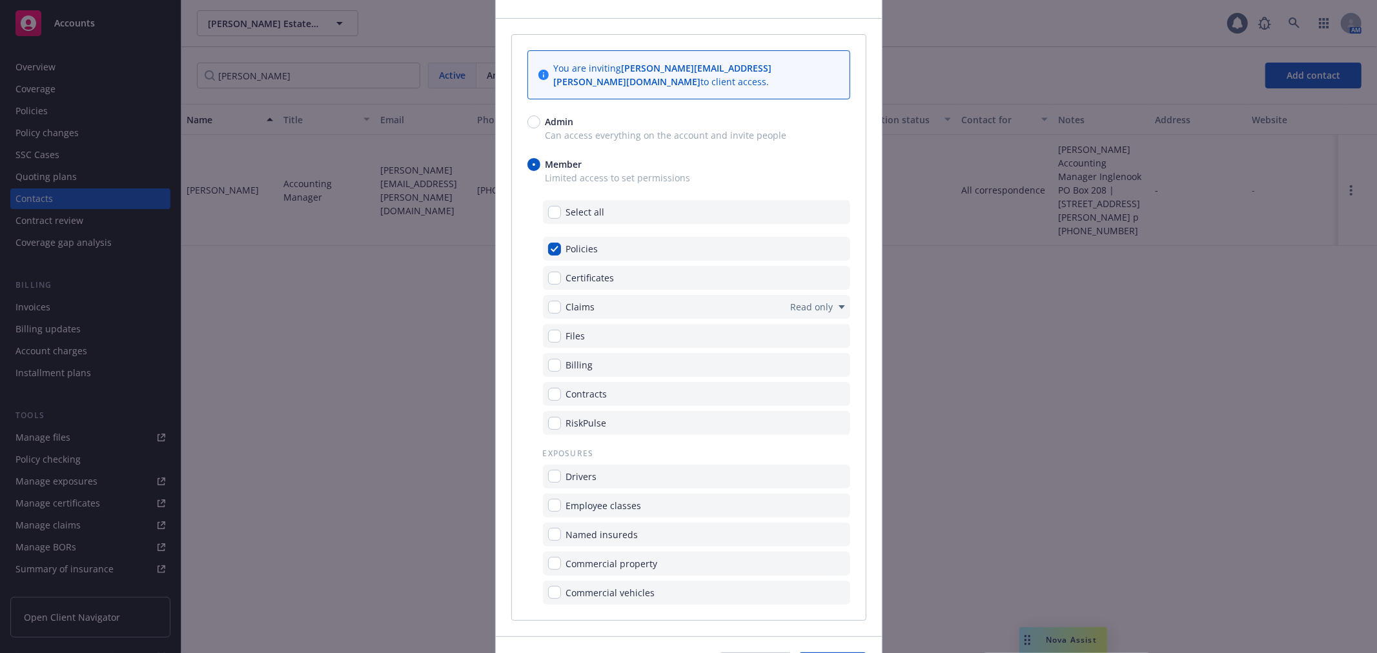
click at [543, 266] on div "Certificates" at bounding box center [696, 278] width 307 height 24
click at [551, 272] on input "checkbox" at bounding box center [554, 278] width 13 height 13
checkbox input "true"
click at [548, 359] on input "checkbox" at bounding box center [554, 365] width 13 height 13
checkbox input "true"
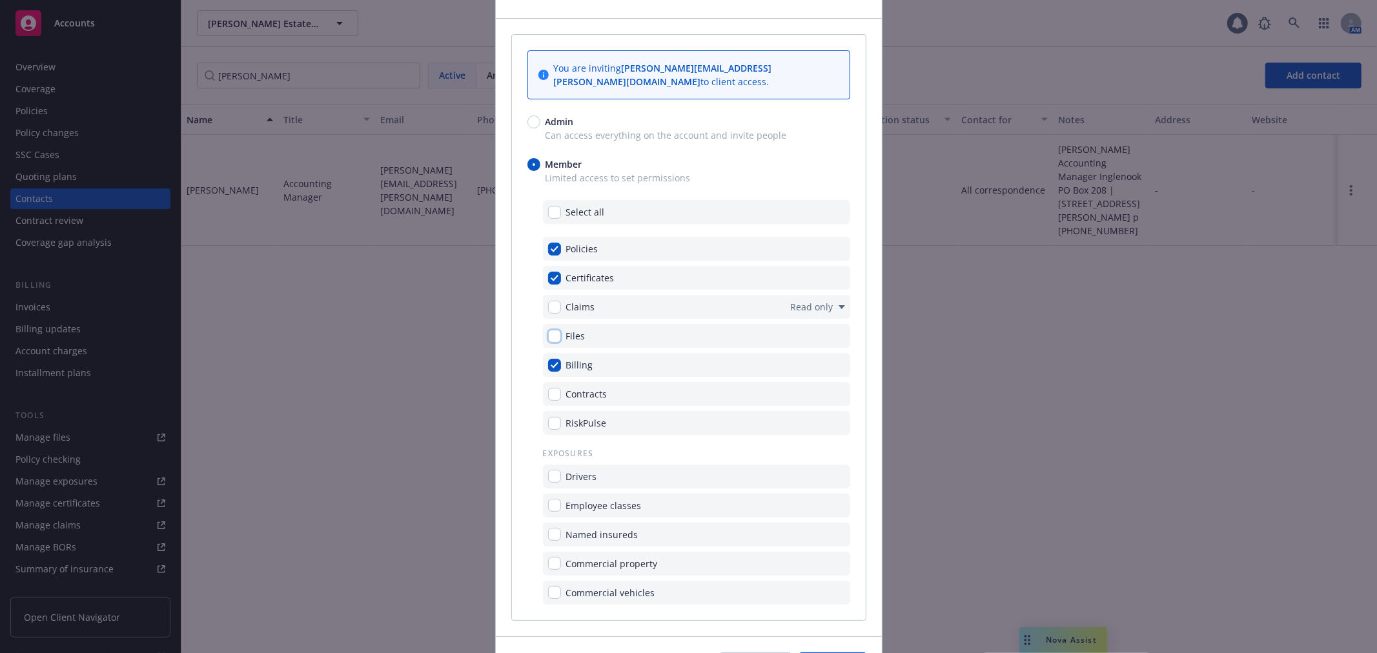
click at [548, 330] on input "checkbox" at bounding box center [554, 336] width 13 height 13
checkbox input "true"
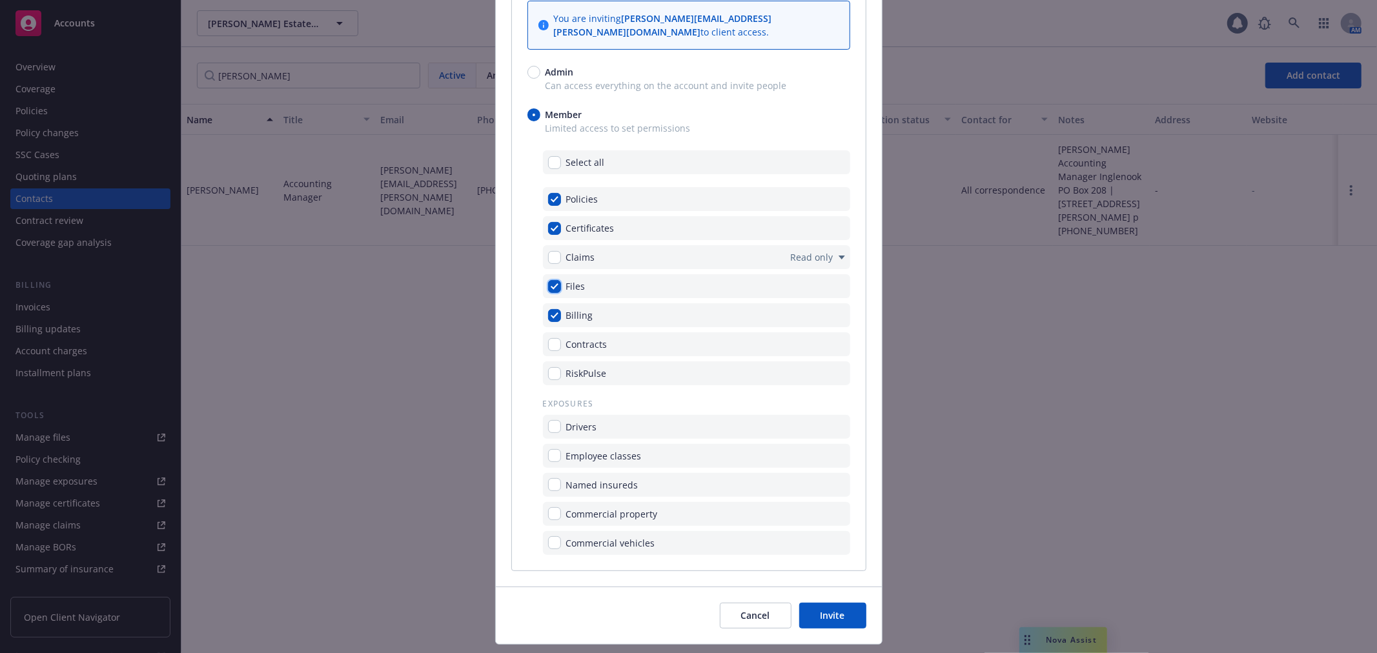
scroll to position [140, 0]
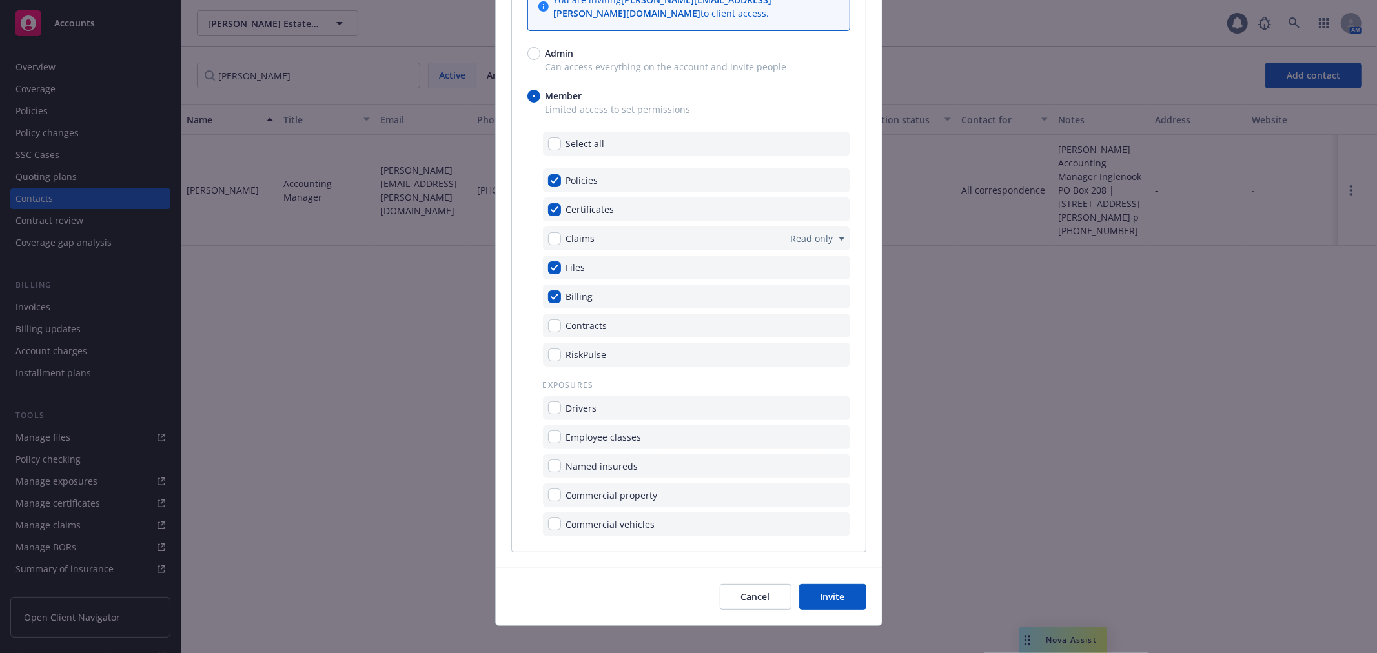
click at [836, 586] on button "Invite" at bounding box center [832, 597] width 67 height 26
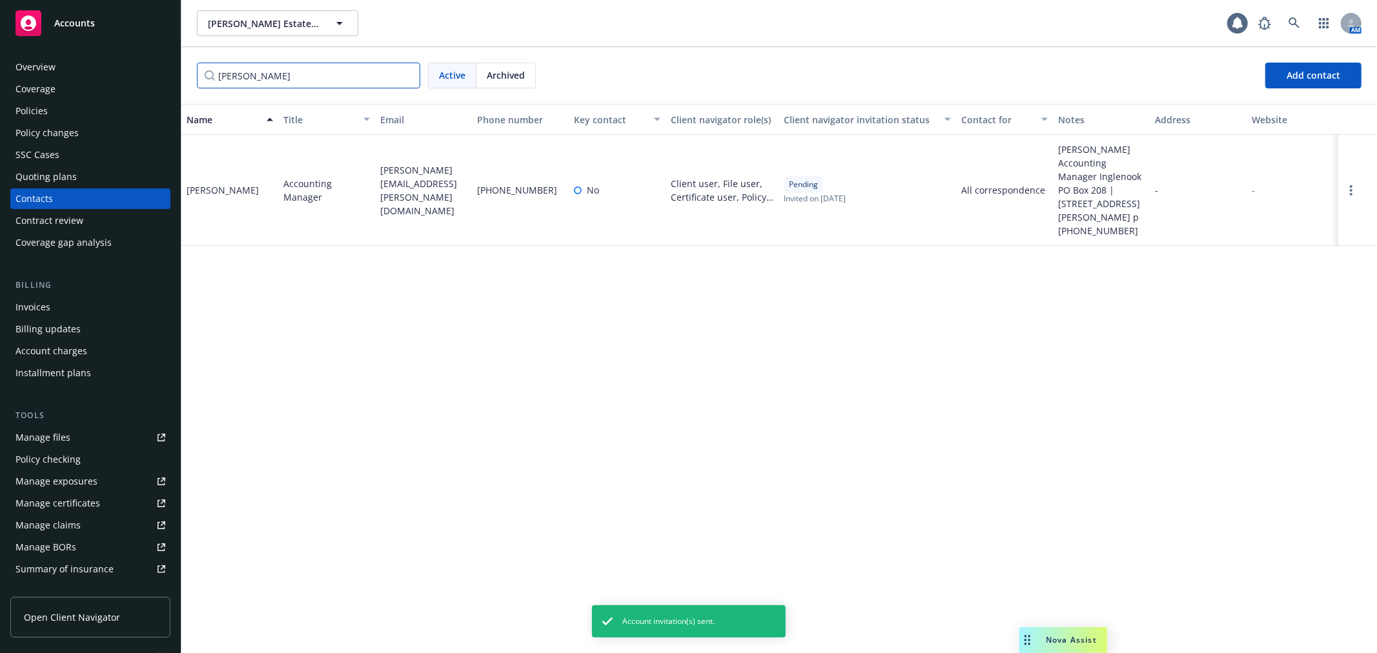
drag, startPoint x: 244, startPoint y: 70, endPoint x: 194, endPoint y: 68, distance: 49.7
click at [194, 68] on div "paul Active Archived Add contact" at bounding box center [779, 75] width 1196 height 57
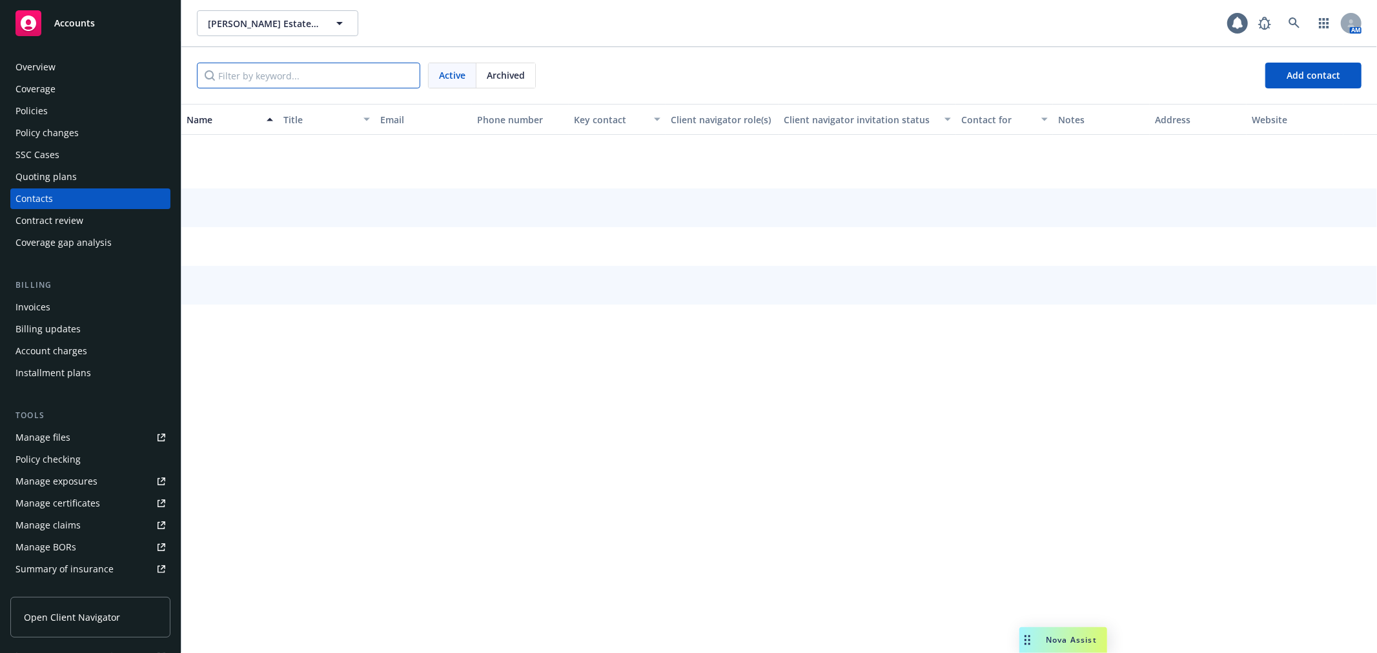
scroll to position [49, 0]
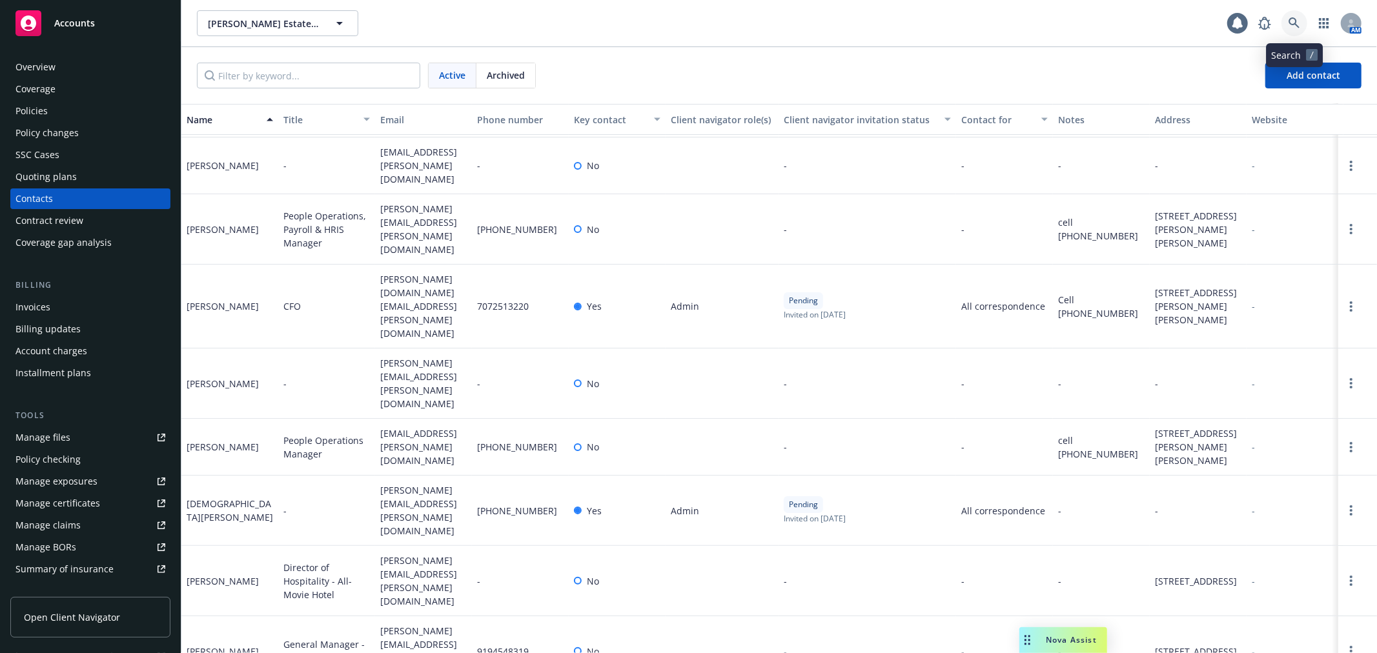
click at [1293, 27] on icon at bounding box center [1295, 23] width 12 height 12
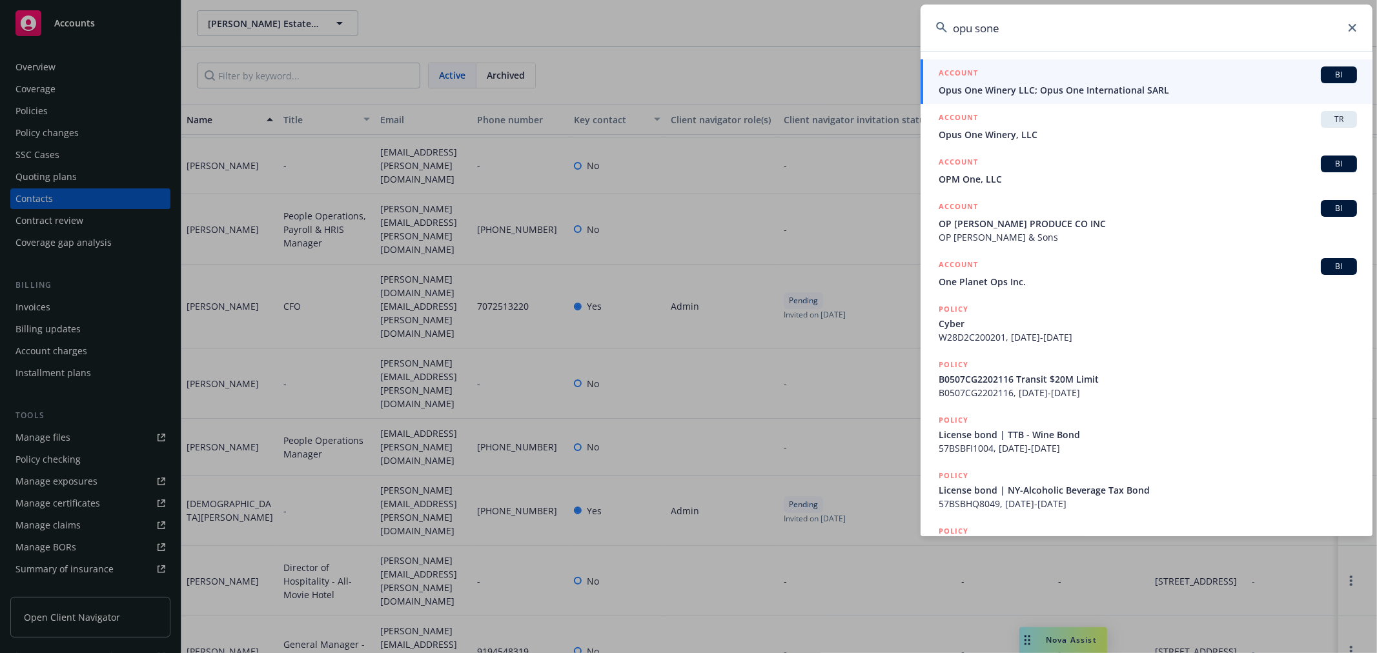
type input "opu sone"
click at [1115, 90] on span "Opus One Winery LLC; Opus One International SARL" at bounding box center [1148, 90] width 418 height 14
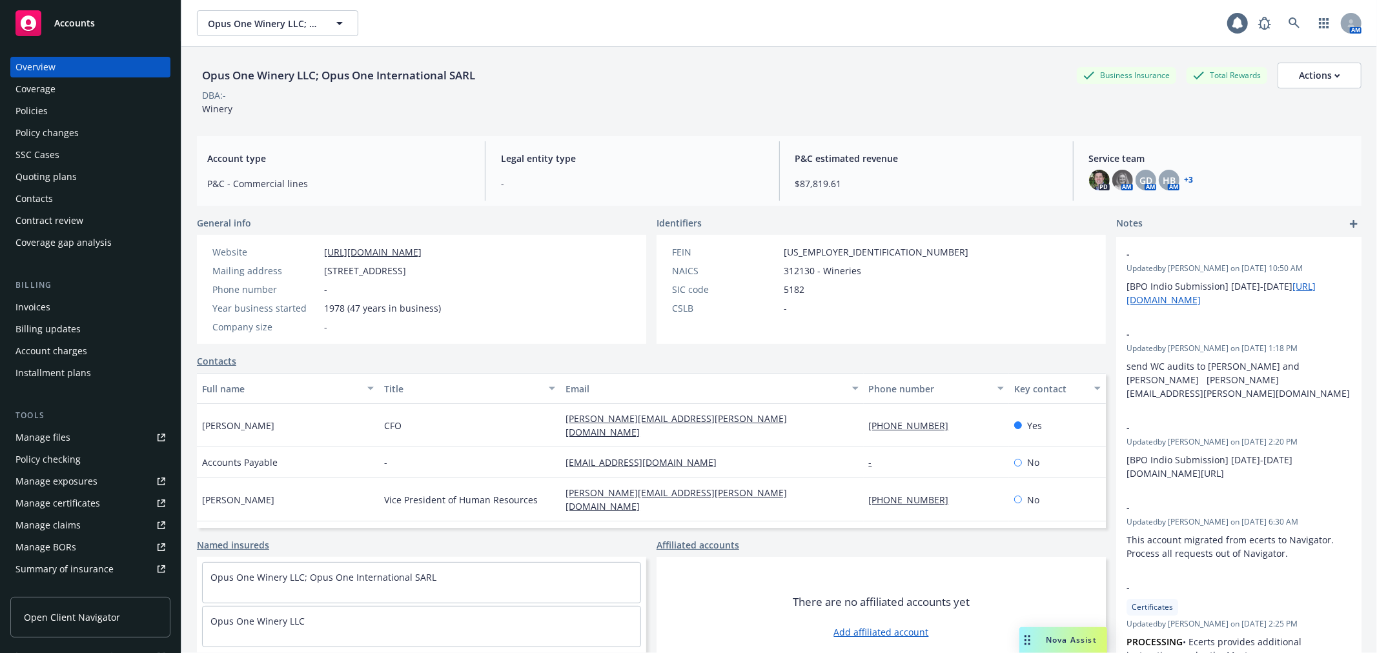
click at [127, 134] on div "Policy changes" at bounding box center [90, 133] width 150 height 21
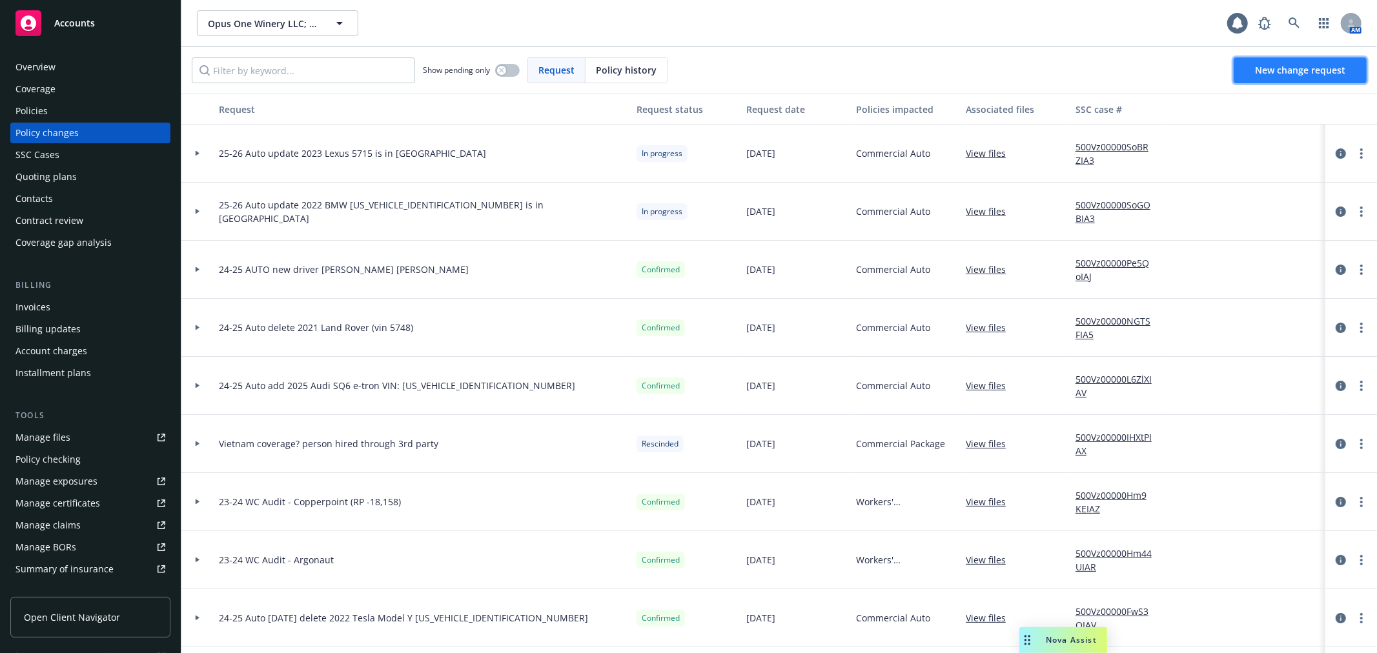
click at [1286, 76] on link "New change request" at bounding box center [1300, 70] width 133 height 26
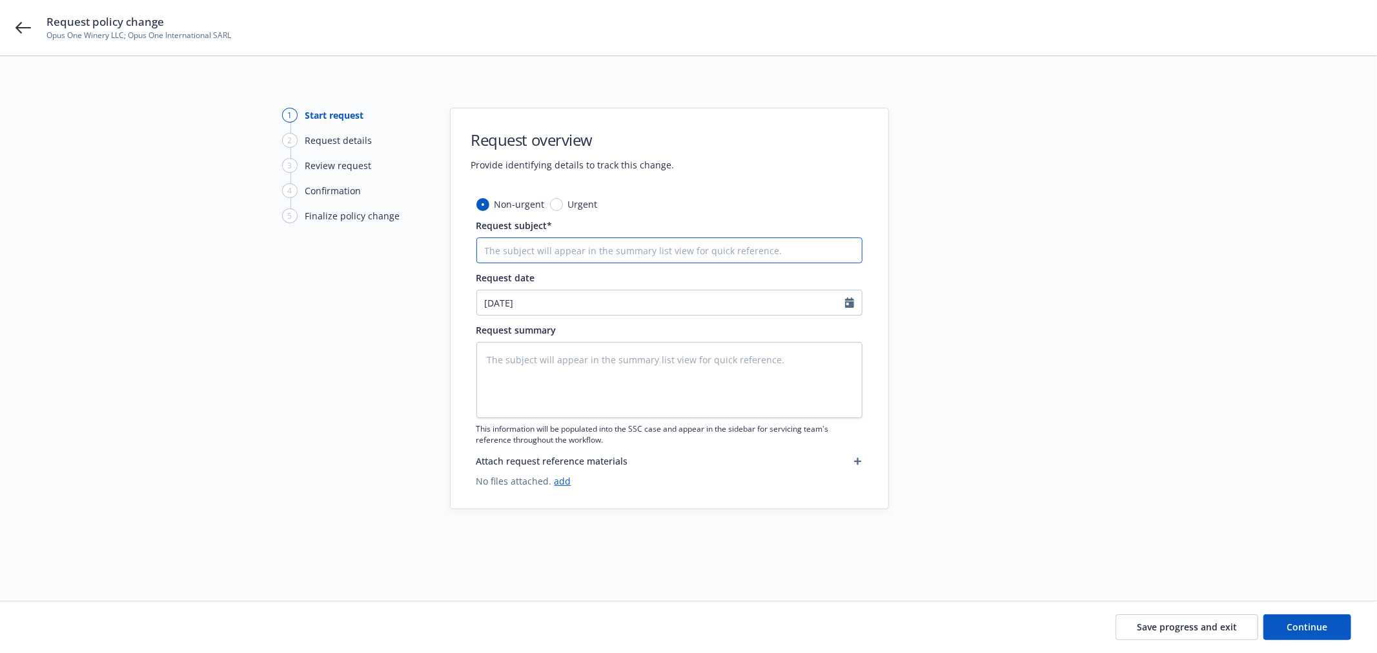
click at [582, 262] on input "Request subject*" at bounding box center [670, 251] width 386 height 26
type textarea "x"
type input "2"
type textarea "x"
type input "25"
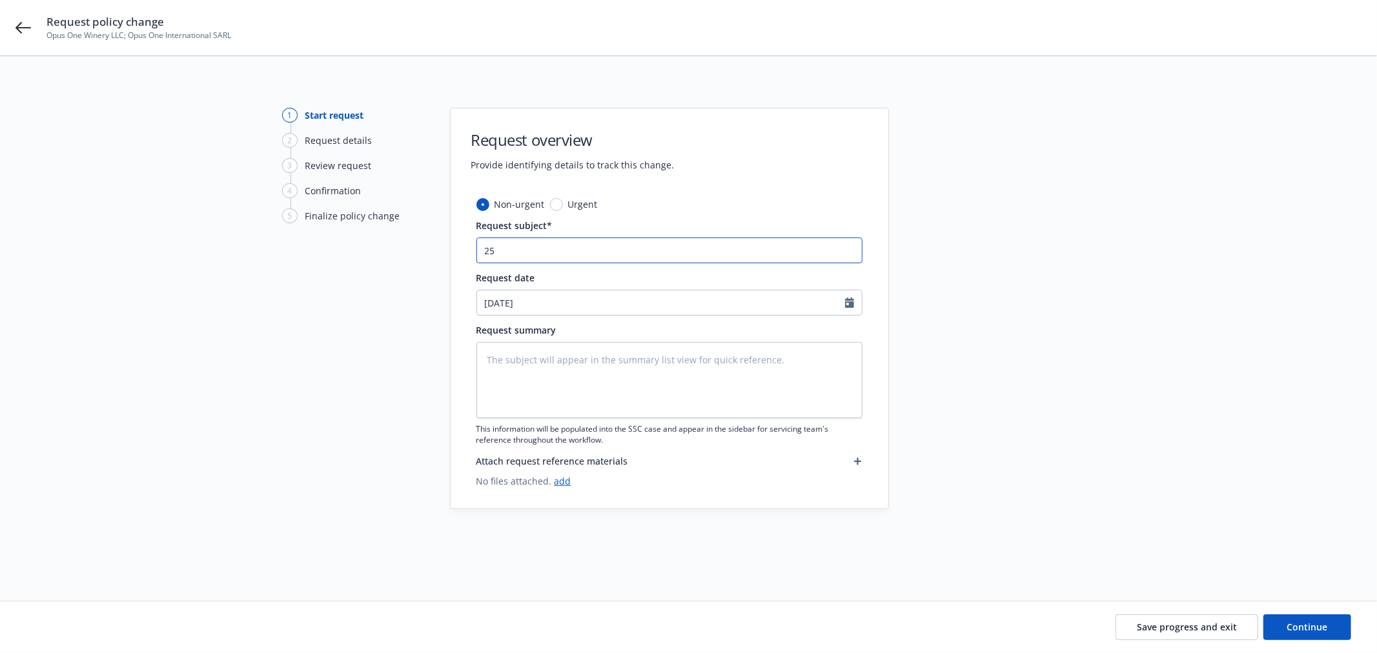
type textarea "x"
type input "25-"
type textarea "x"
type input "25-2"
type textarea "x"
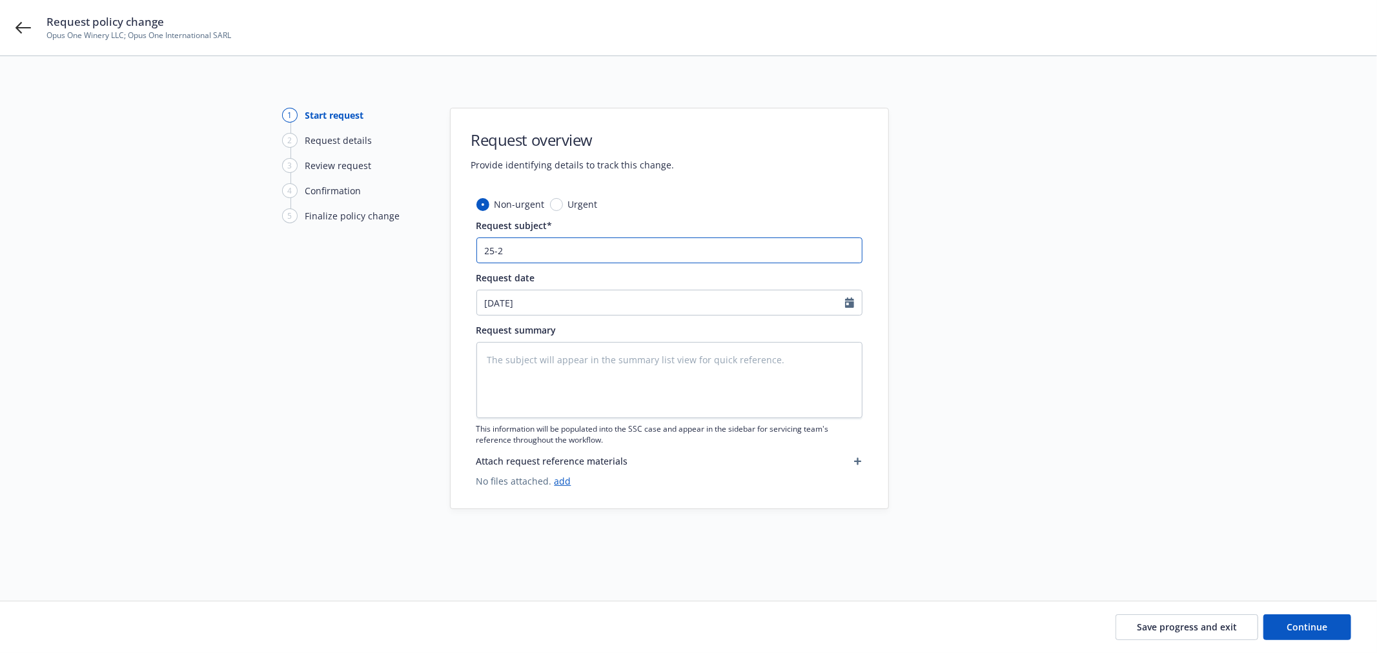
type input "25-26"
type textarea "x"
type input "25-26"
type textarea "x"
type input "25-26 P"
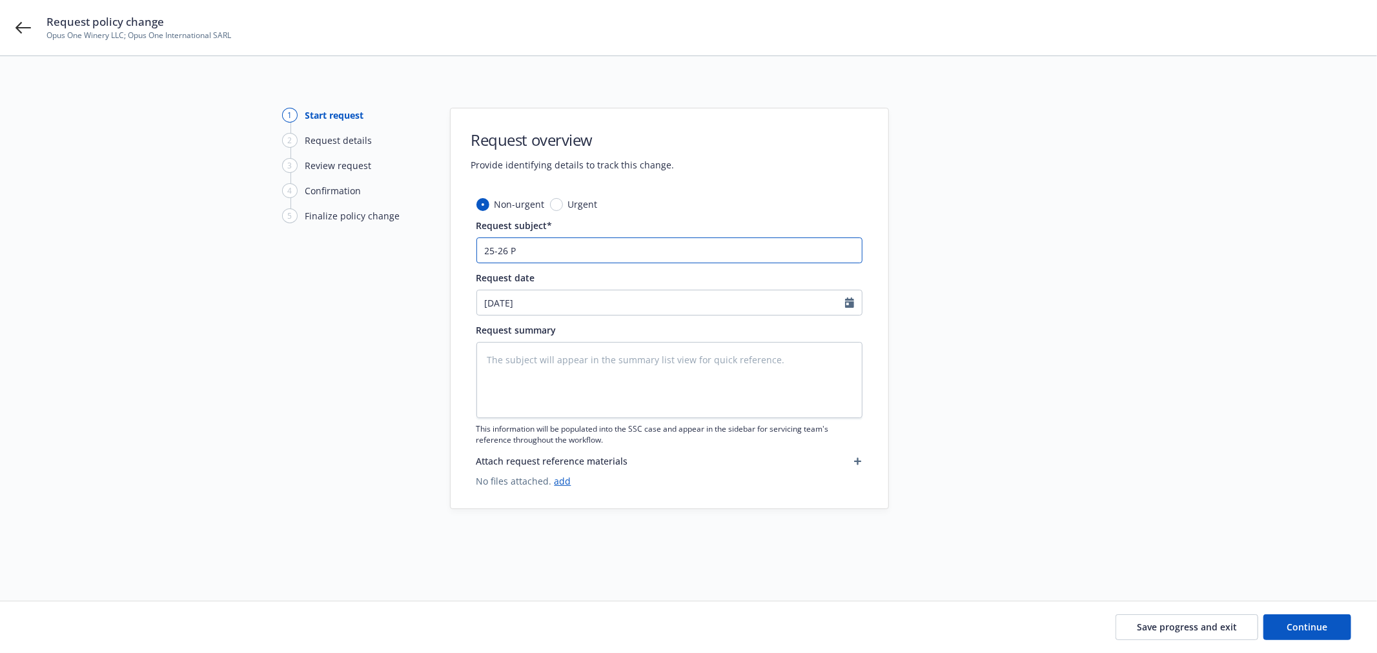
type textarea "x"
type input "25-26 PK"
type textarea "x"
type input "25-26 PKG"
type textarea "x"
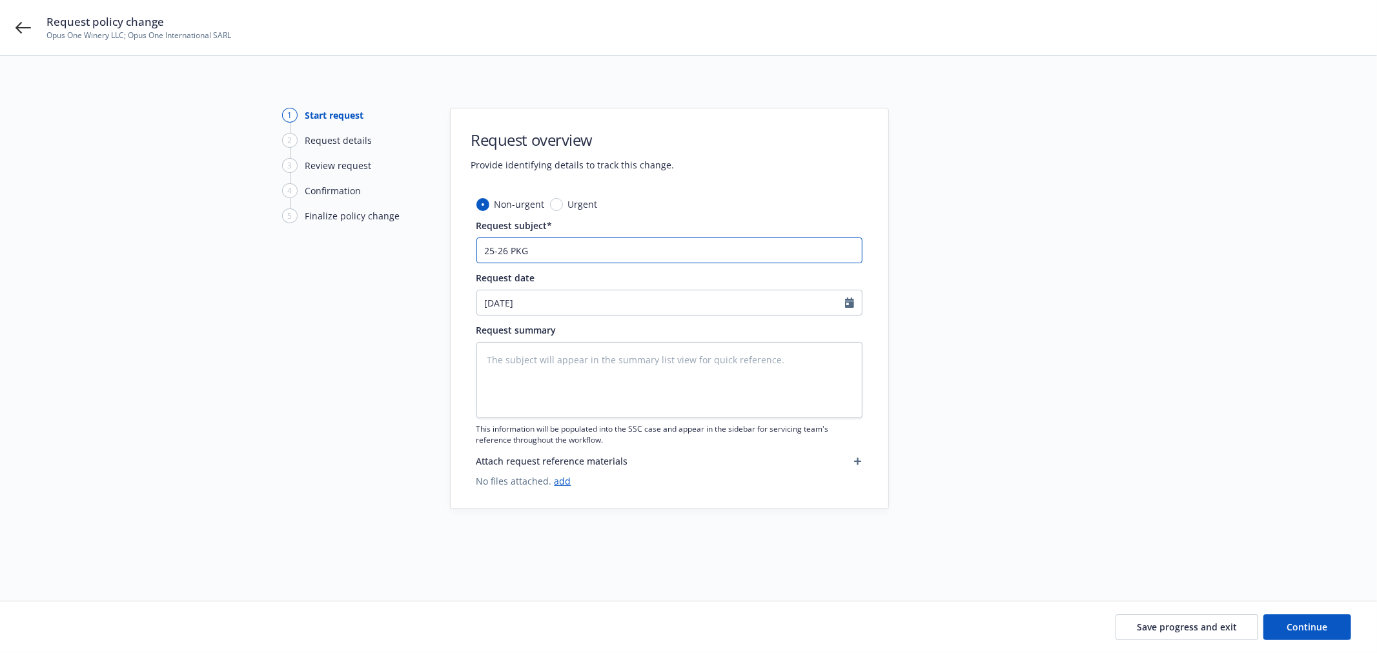
type input "25-26 PKG"
type textarea "x"
type input "25-26 PKG n"
type textarea "x"
type input "25-26 PKG ne"
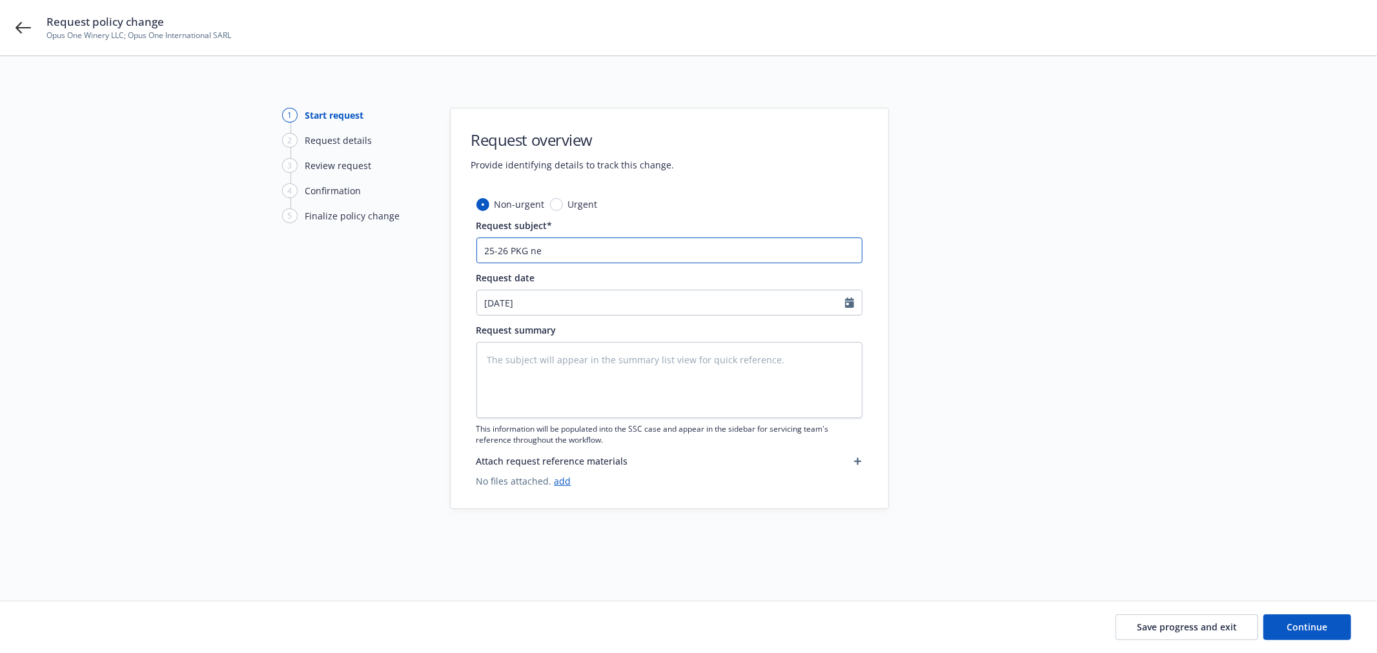
type textarea "x"
type input "25-26 PKG ned"
type textarea "x"
type input "25-26 PKG ned"
type textarea "x"
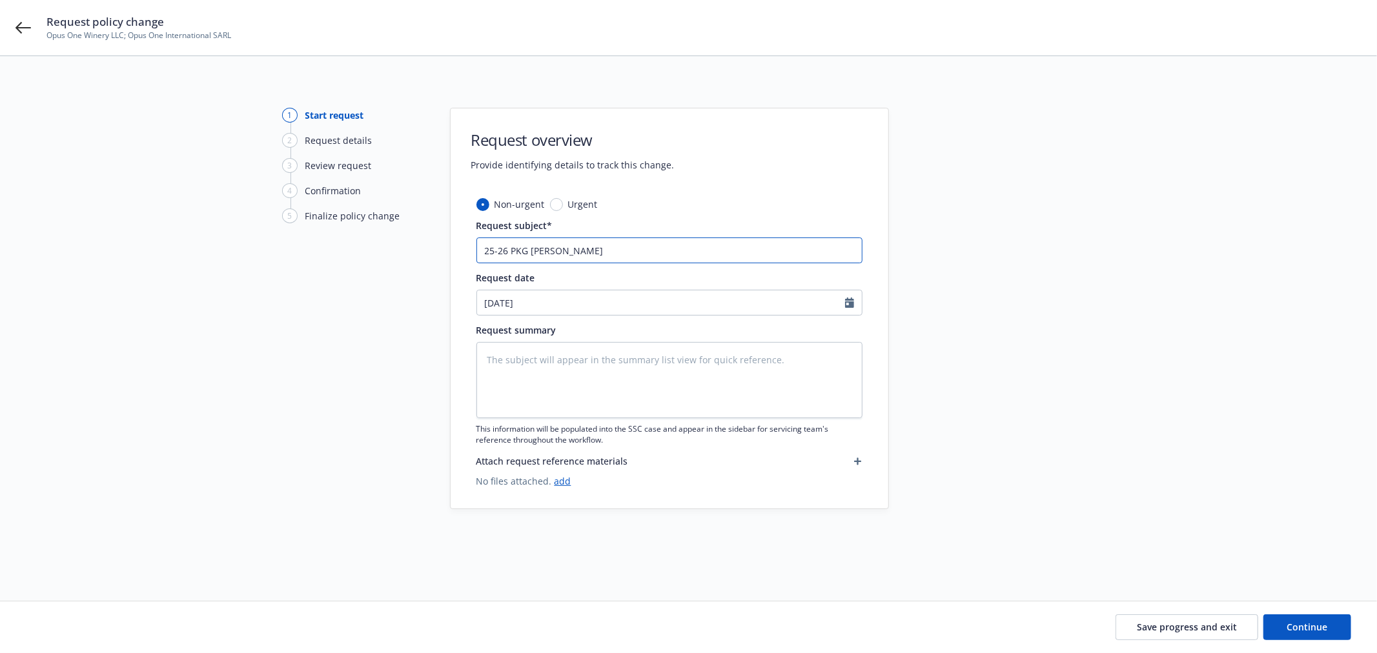
type input "25-26 PKG ned t"
type textarea "x"
type input "25-26 PKG ned to"
type textarea "x"
type input "25-26 PKG ned t"
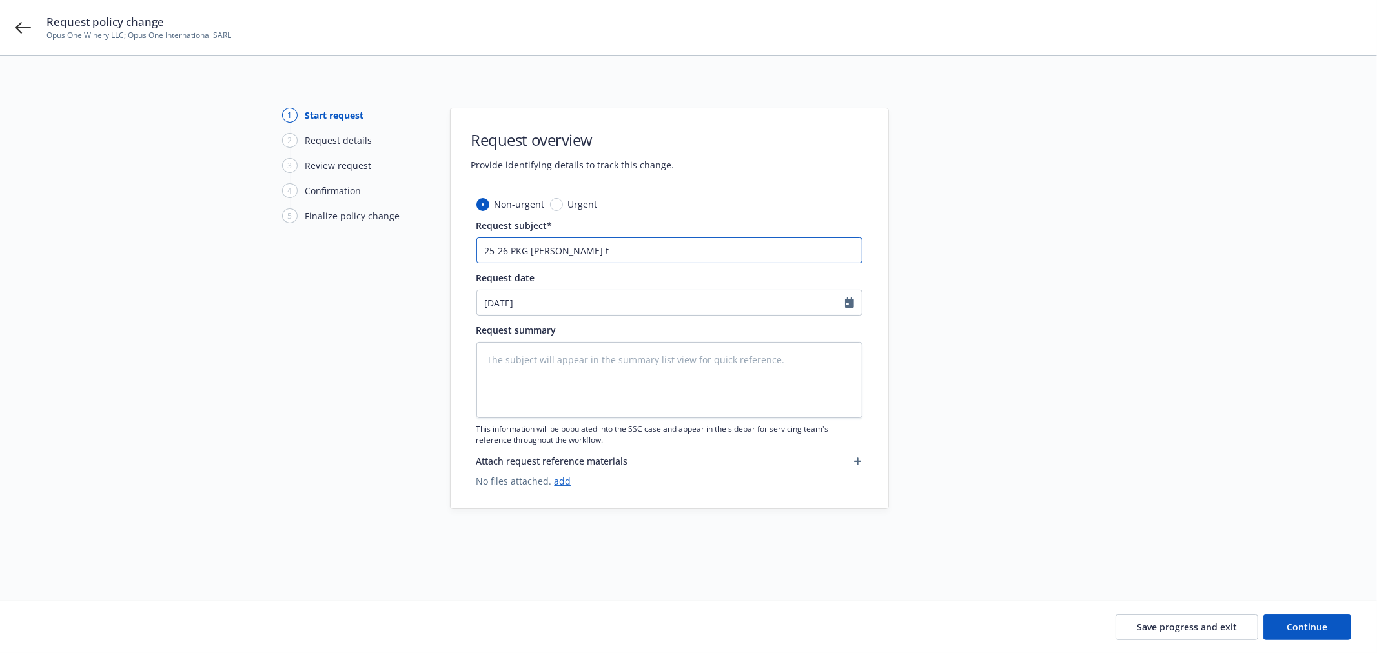
type textarea "x"
type input "25-26 PKG ned"
type textarea "x"
type input "25-26 PKG ned"
type textarea "x"
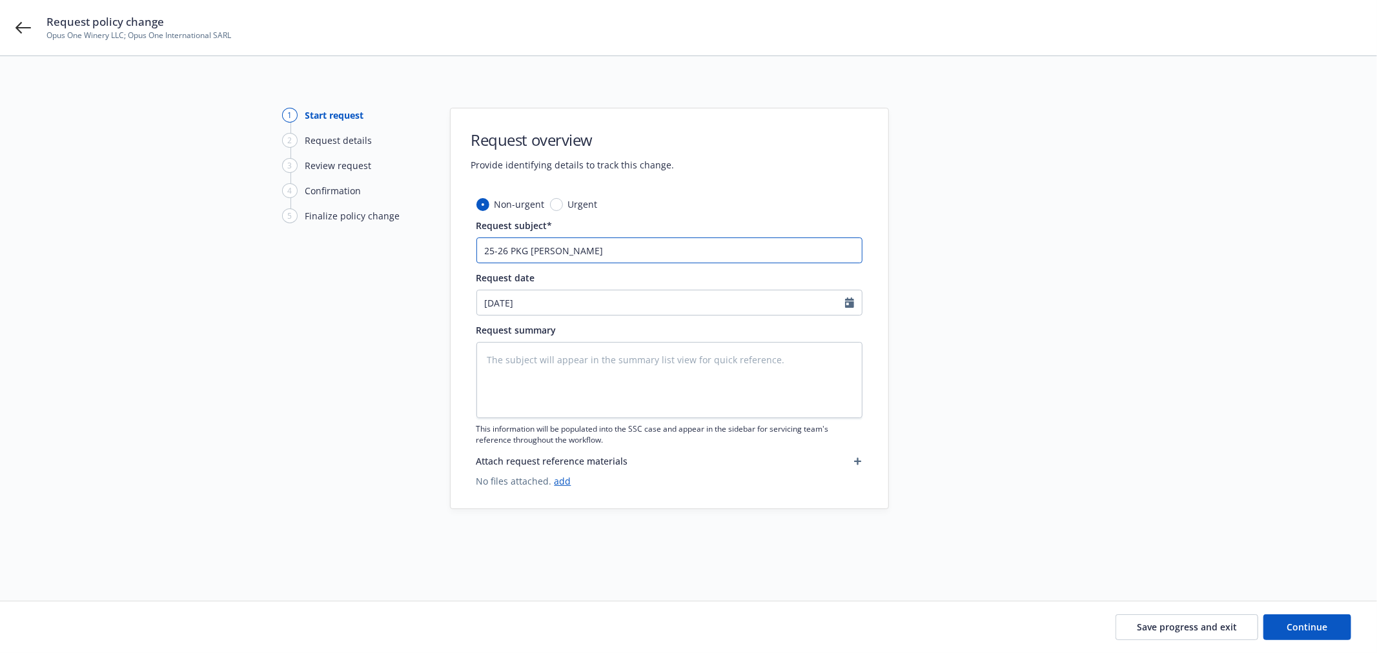
type input "25-26 PKG ne"
type textarea "x"
type input "25-26 PKG nee"
type textarea "x"
type input "25-26 PKG need"
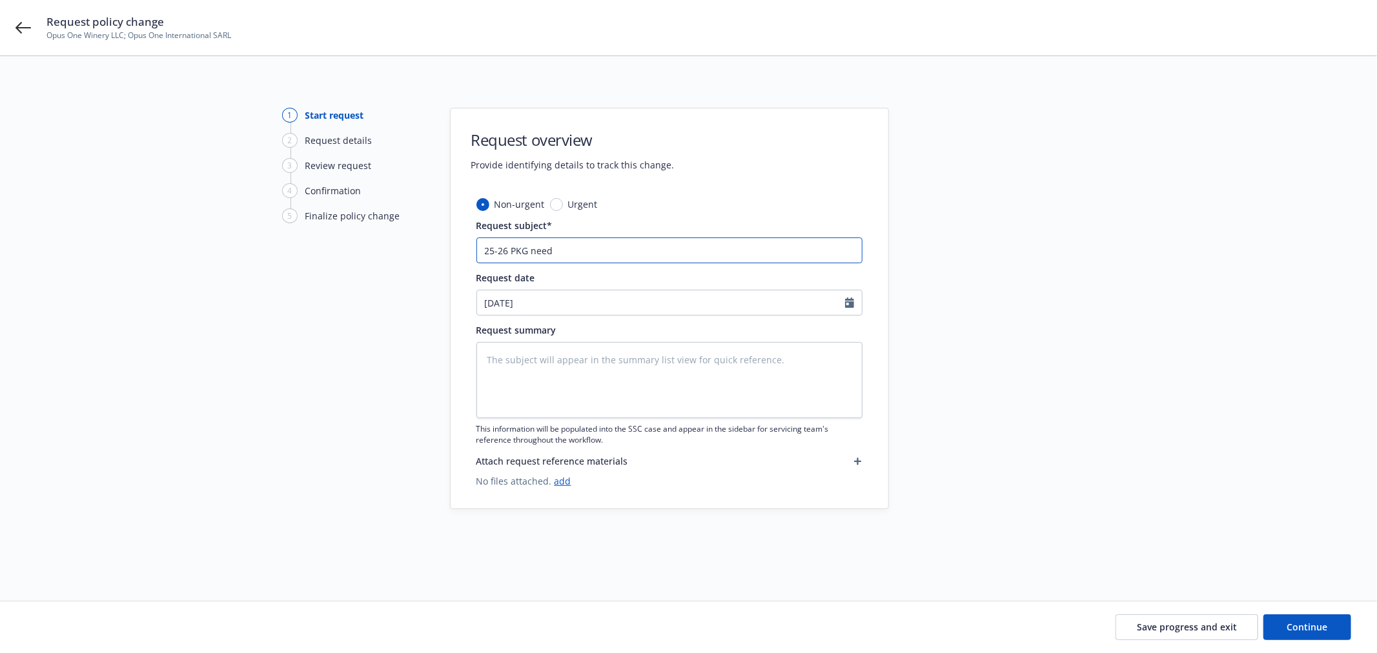
type textarea "x"
type input "25-26 PKG need"
type textarea "x"
type input "25-26 PKG need t"
type textarea "x"
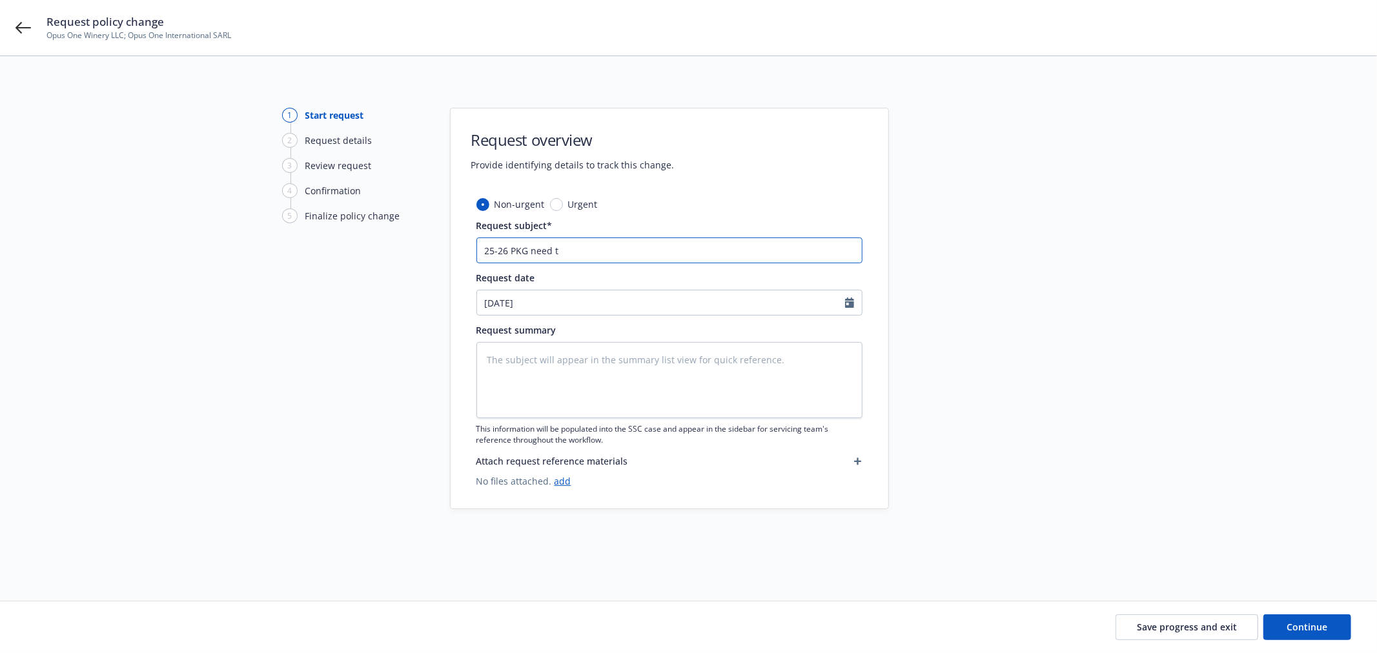
type input "25-26 PKG need to"
type textarea "x"
type input "25-26 PKG need to"
type textarea "x"
type input "25-26 PKG need to c"
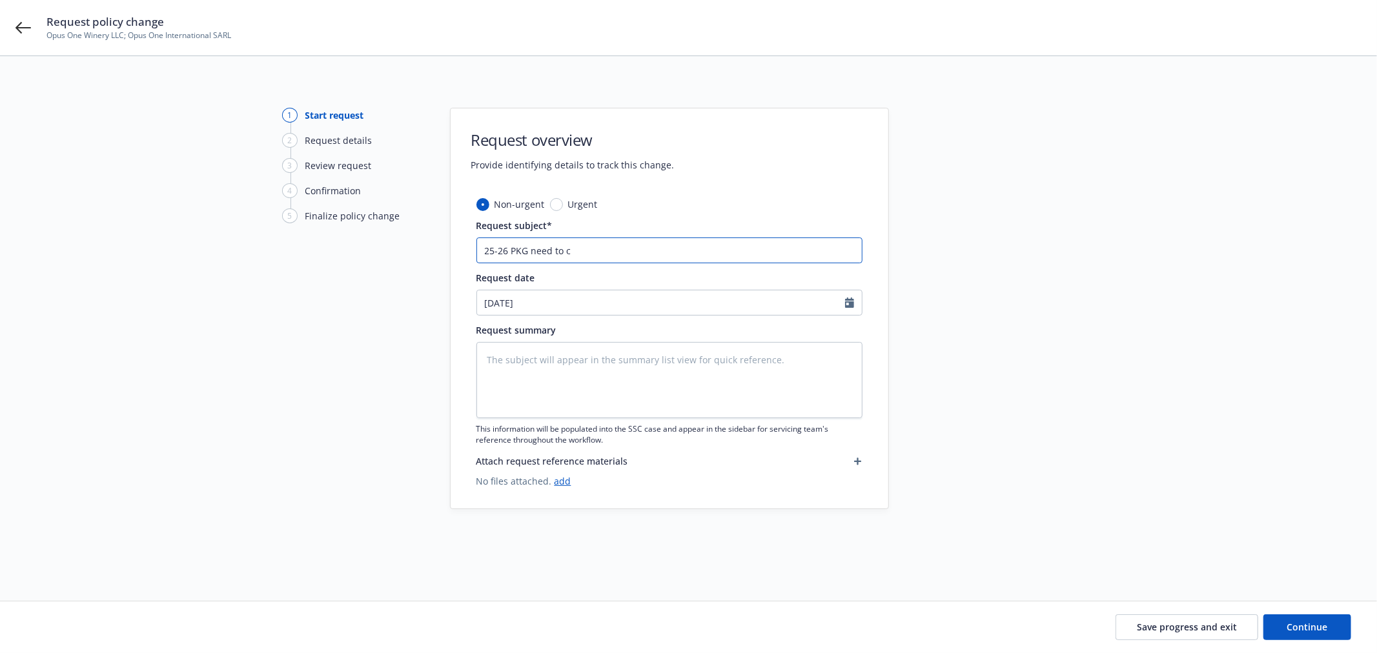
type textarea "x"
type input "25-26 PKG need to co"
type textarea "x"
type input "25-26 PKG need to cor"
type textarea "x"
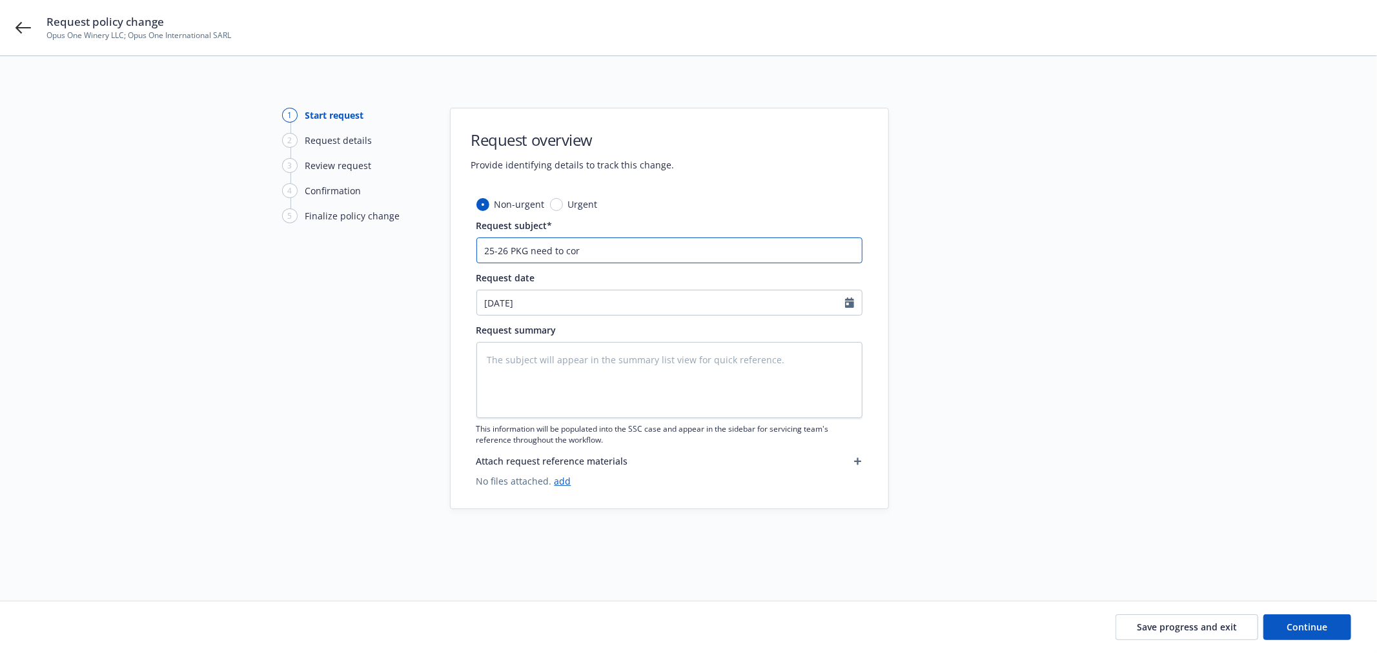
type input "25-26 PKG need to corr"
type textarea "x"
type input "25-26 PKG need to corre"
type textarea "x"
type input "25-26 PKG need to correc"
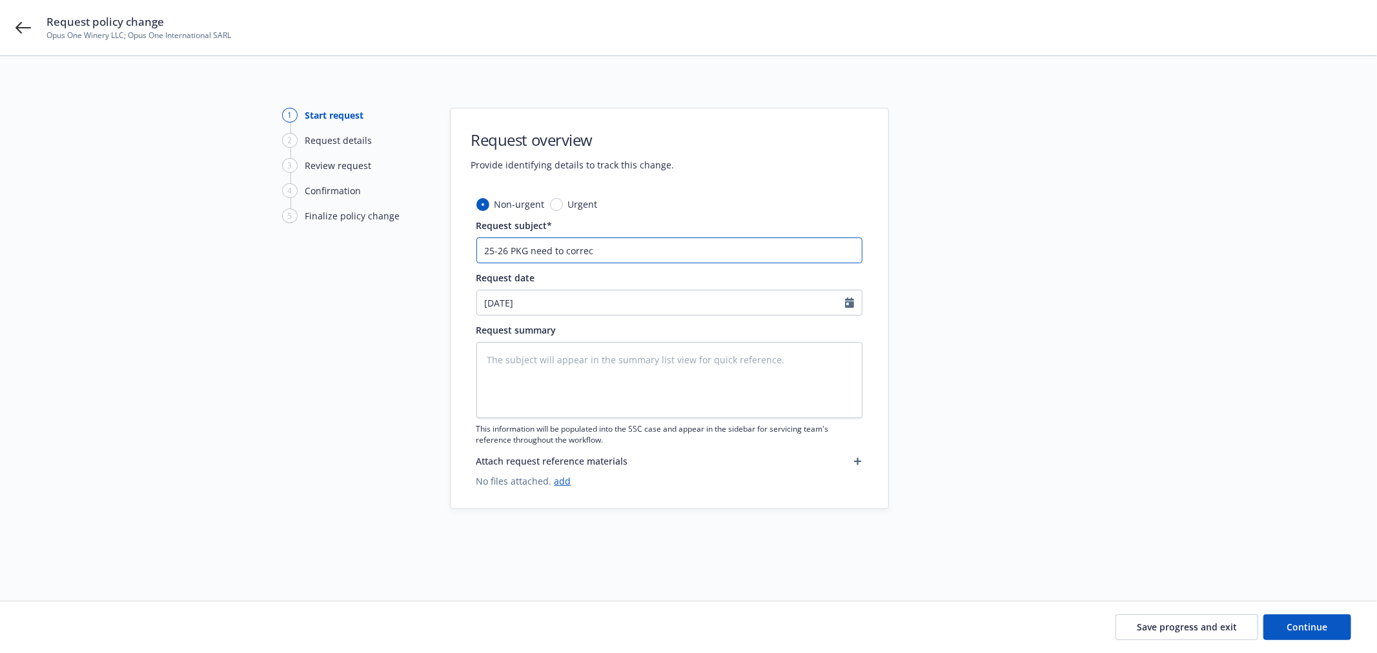
type textarea "x"
type input "25-26 PKG need to correct"
type textarea "x"
type input "25-26 PKG need to correct"
type textarea "x"
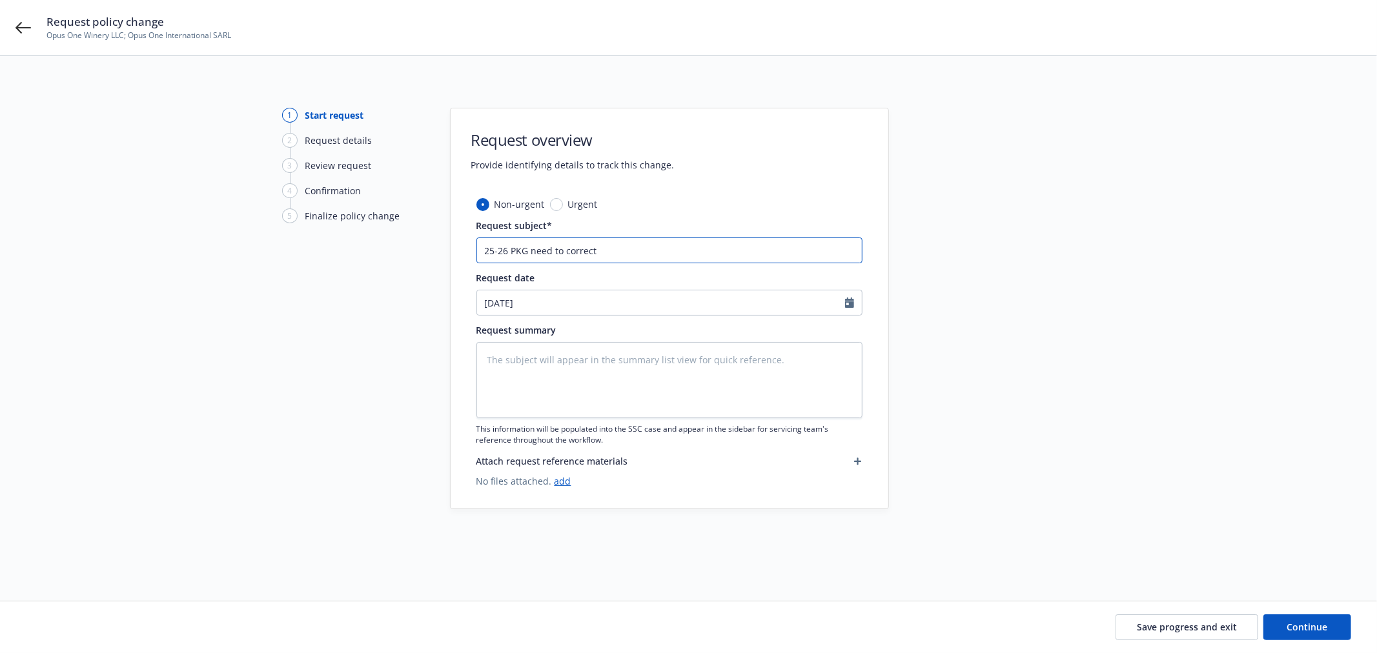
type input "25-26 PKG need to correct A"
type textarea "x"
type input "25-26 PKG need to correct AP"
type textarea "x"
type input "25-26 PKG need to correct APN"
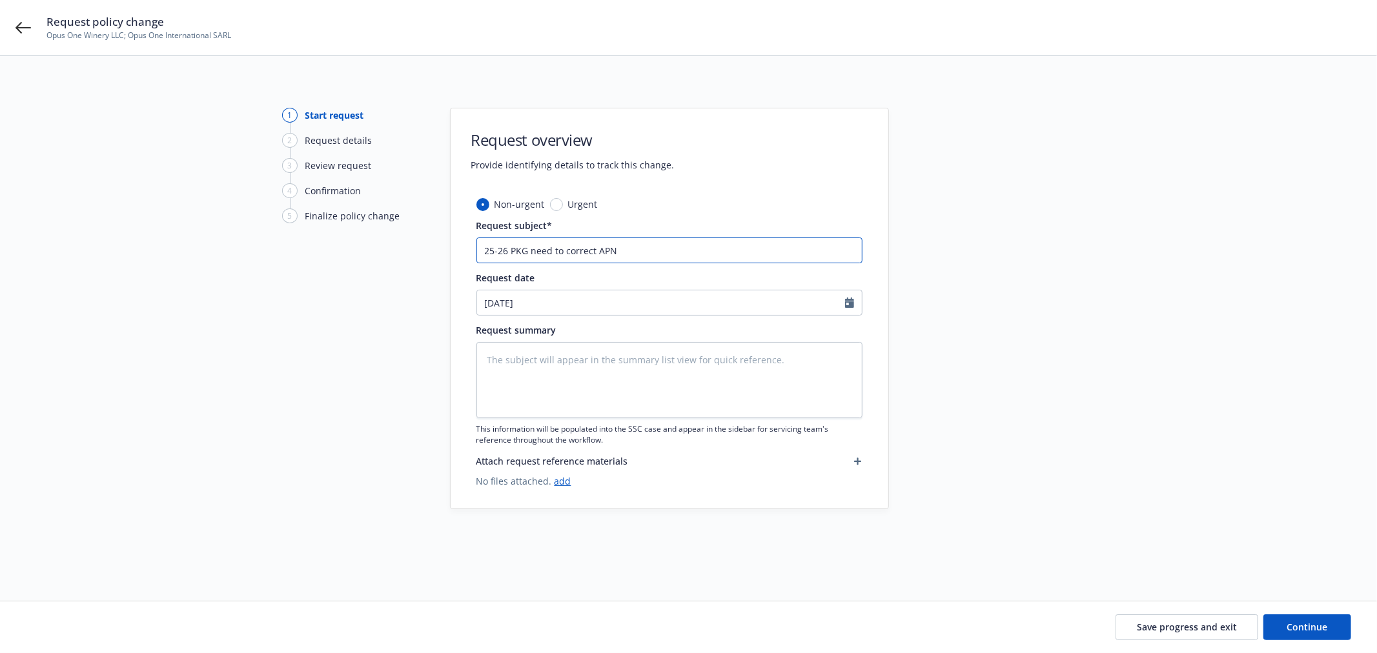
type textarea "x"
type input "25-26 PKG need to correct APN"
type textarea "x"
type input "25-26 PKG need to correct APN n"
type textarea "x"
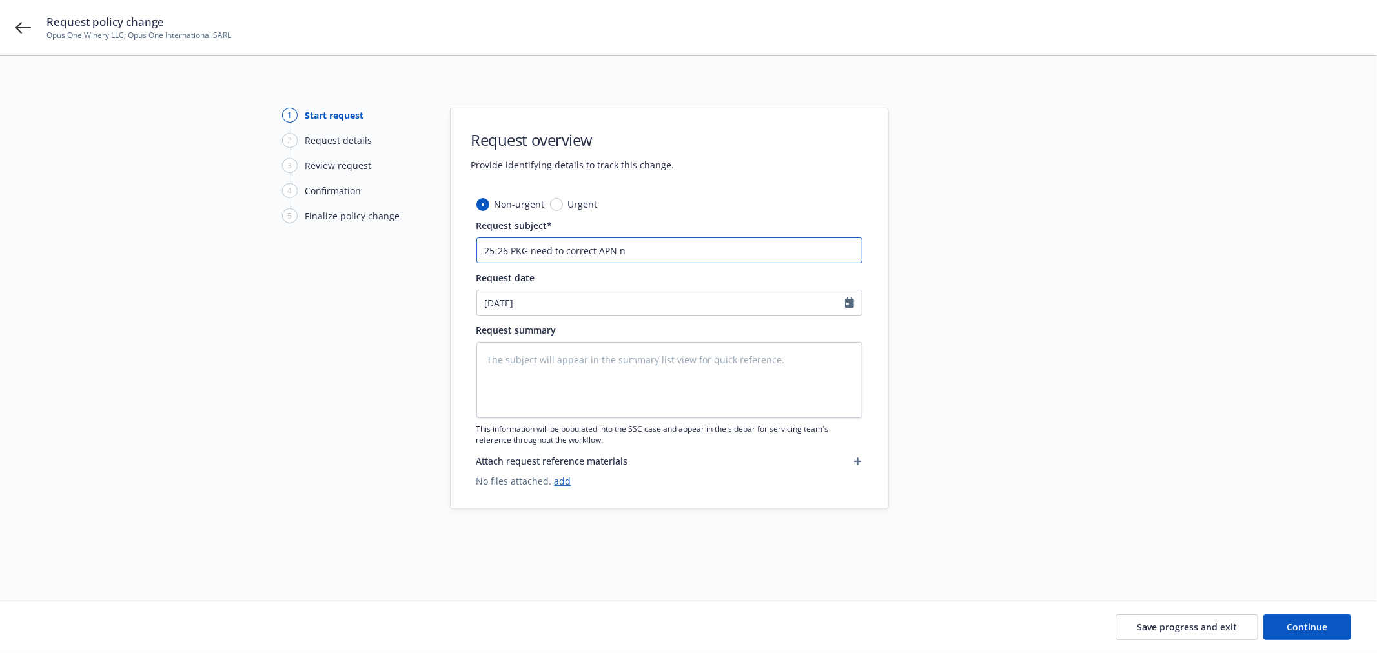
type input "25-26 PKG need to correct APN nu"
type textarea "x"
type input "25-26 PKG need to correct APN num"
type textarea "x"
type input "25-26 PKG need to correct APN numb"
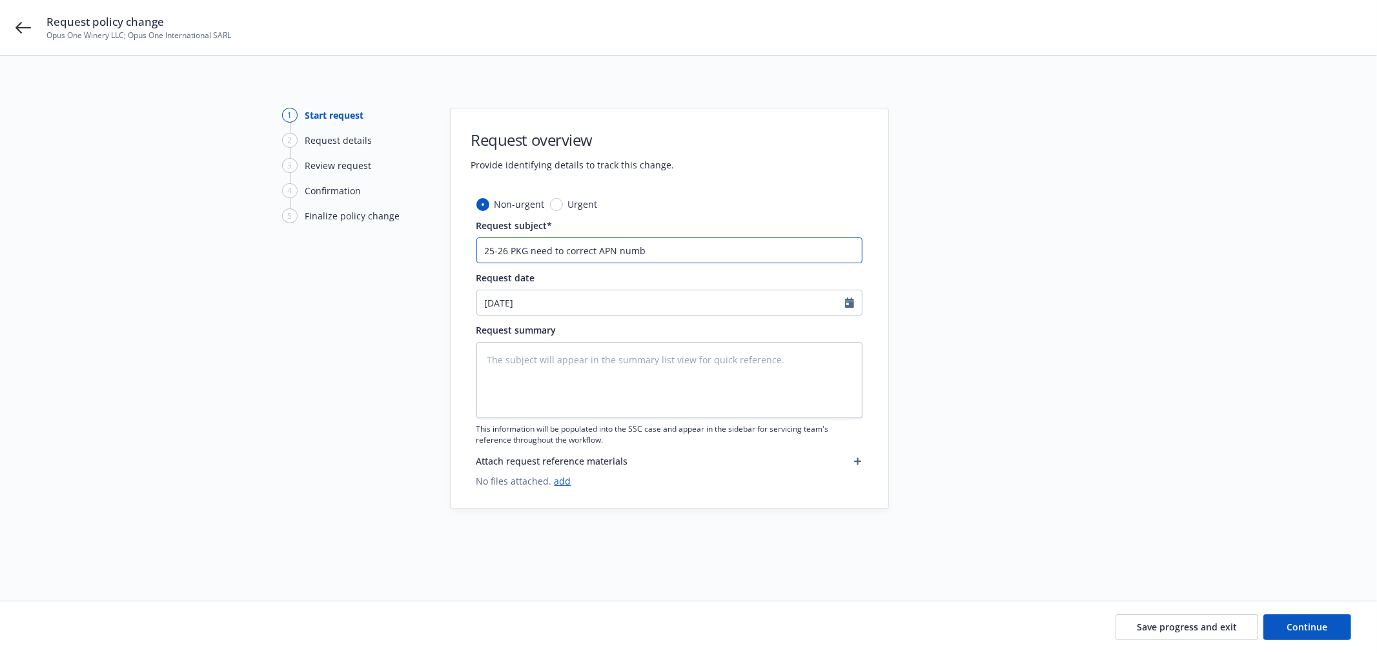
type textarea "x"
type input "25-26 PKG need to correct APN numbe"
type textarea "x"
type input "25-26 PKG need to correct APN numbes"
type textarea "x"
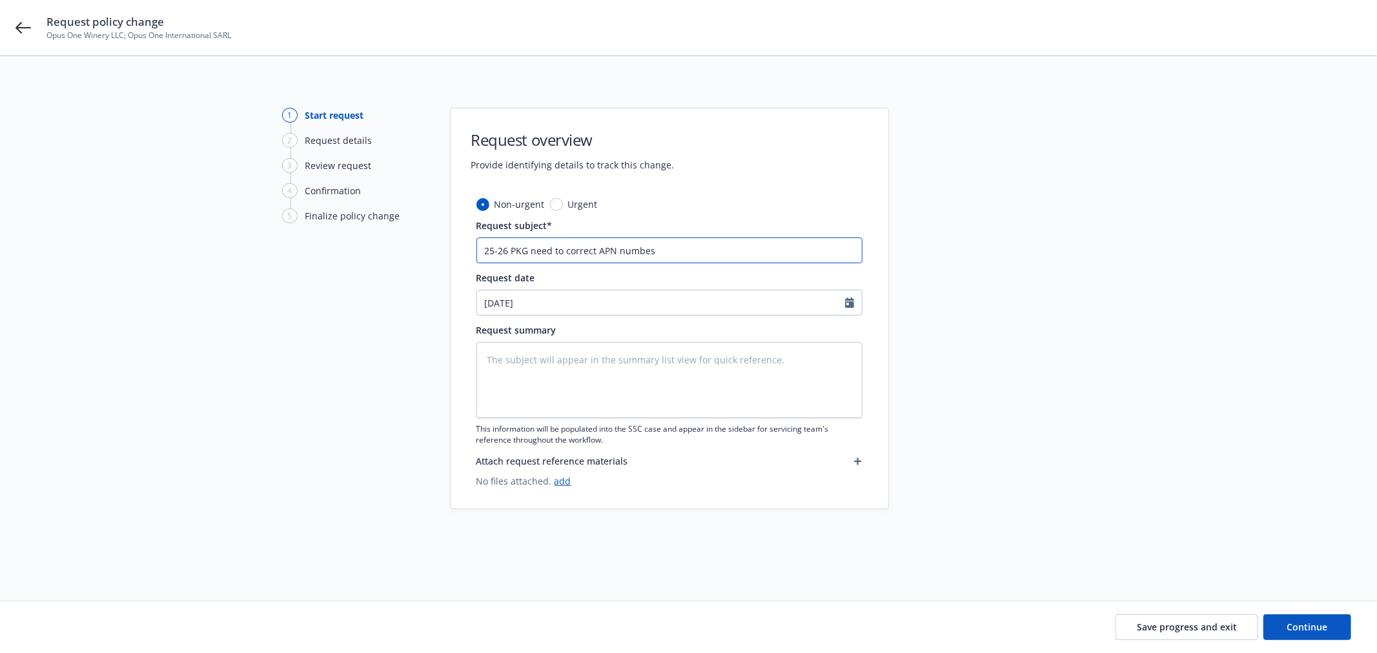
type input "25-26 PKG need to correct APN numbe"
type textarea "x"
type input "25-26 PKG need to correct APN number"
type textarea "x"
type input "25-26 PKG need to correct APN numbers"
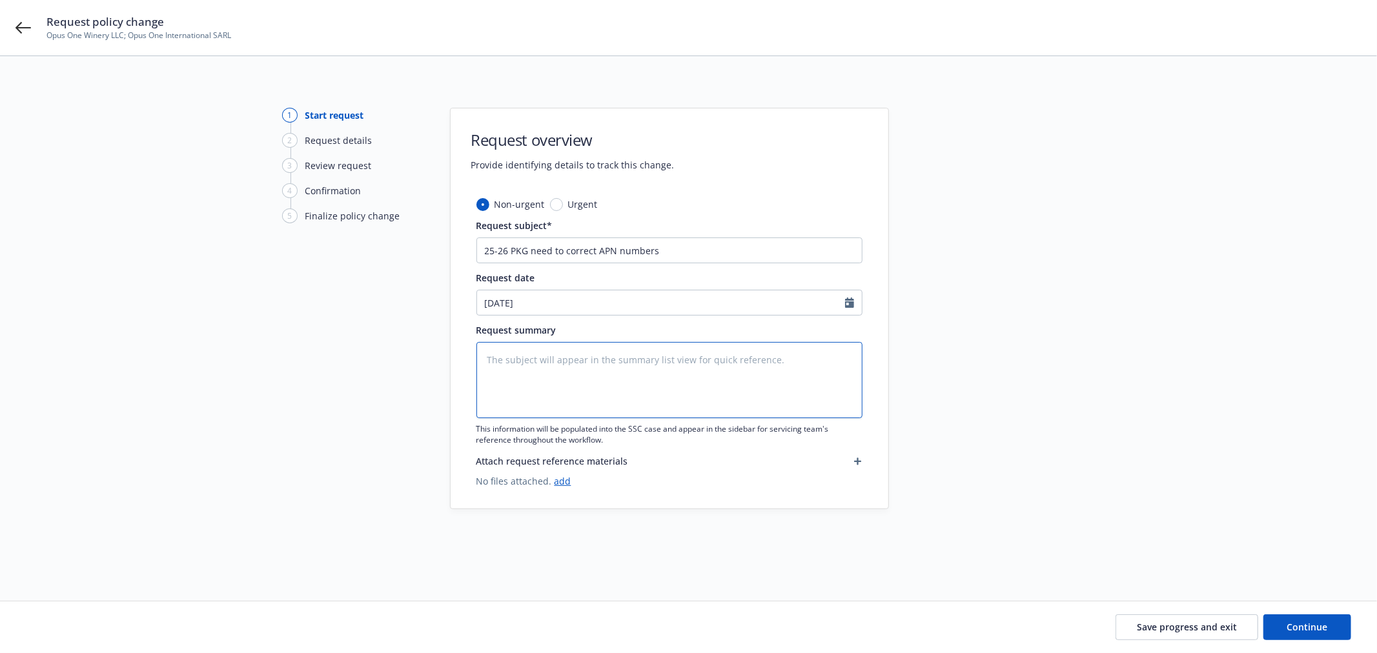
click at [577, 376] on textarea at bounding box center [670, 380] width 386 height 76
paste textarea "25-26 PKG need to correct APN numbers"
type textarea "x"
type textarea "25-26 PKG need to correct APN numbers"
click at [1305, 631] on span "Continue" at bounding box center [1308, 627] width 41 height 12
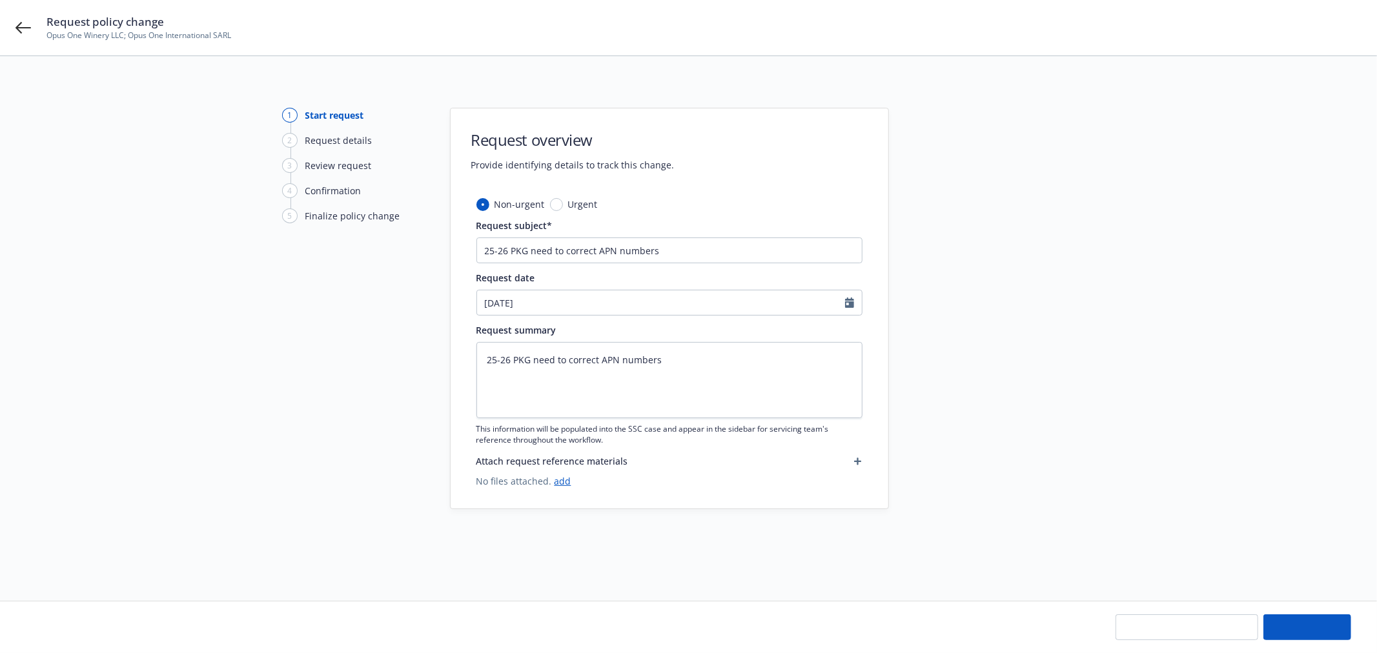
type textarea "x"
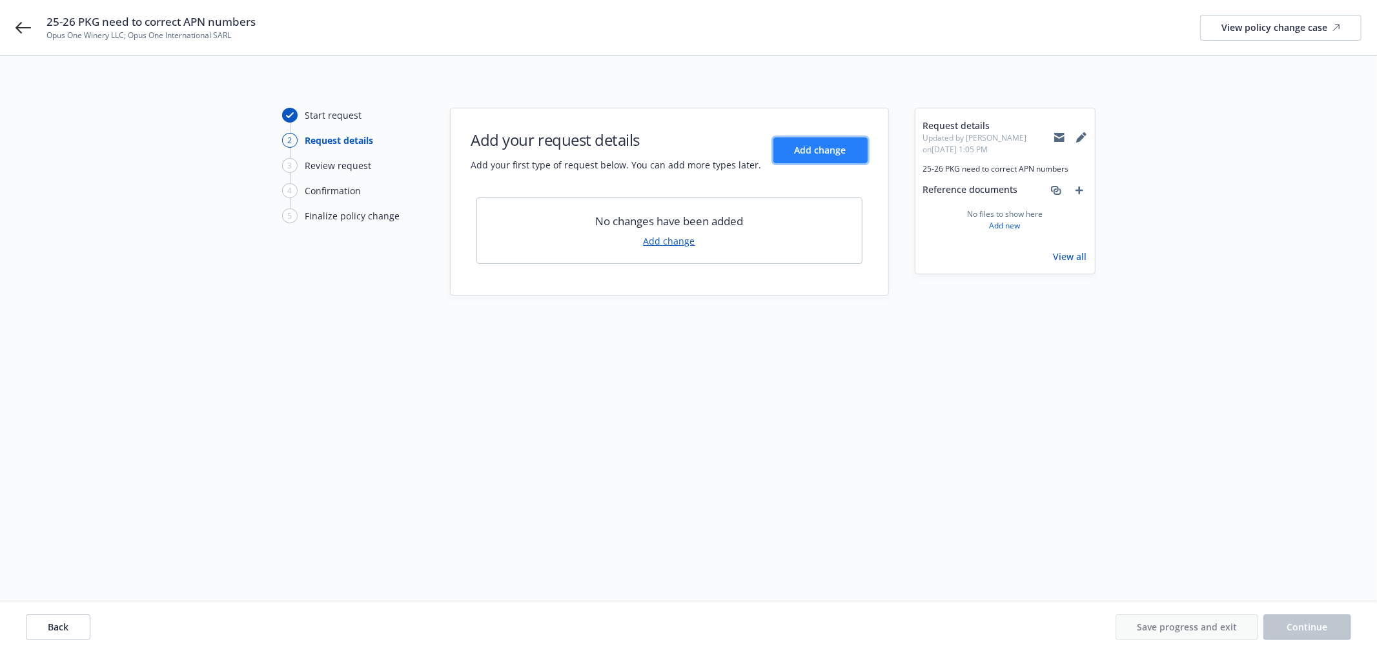
click at [843, 163] on button "Add change" at bounding box center [821, 151] width 94 height 26
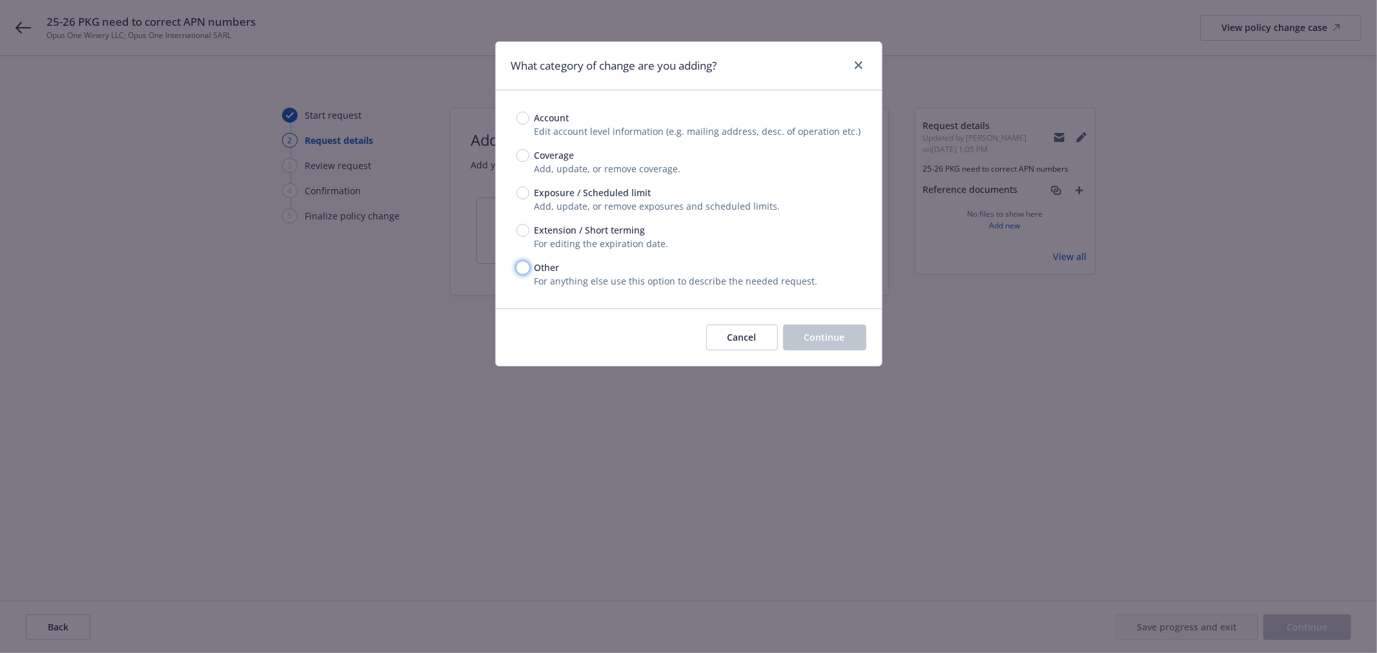
click at [525, 267] on input "Other" at bounding box center [523, 268] width 13 height 13
radio input "true"
click at [846, 336] on button "Continue" at bounding box center [824, 338] width 83 height 26
type textarea "x"
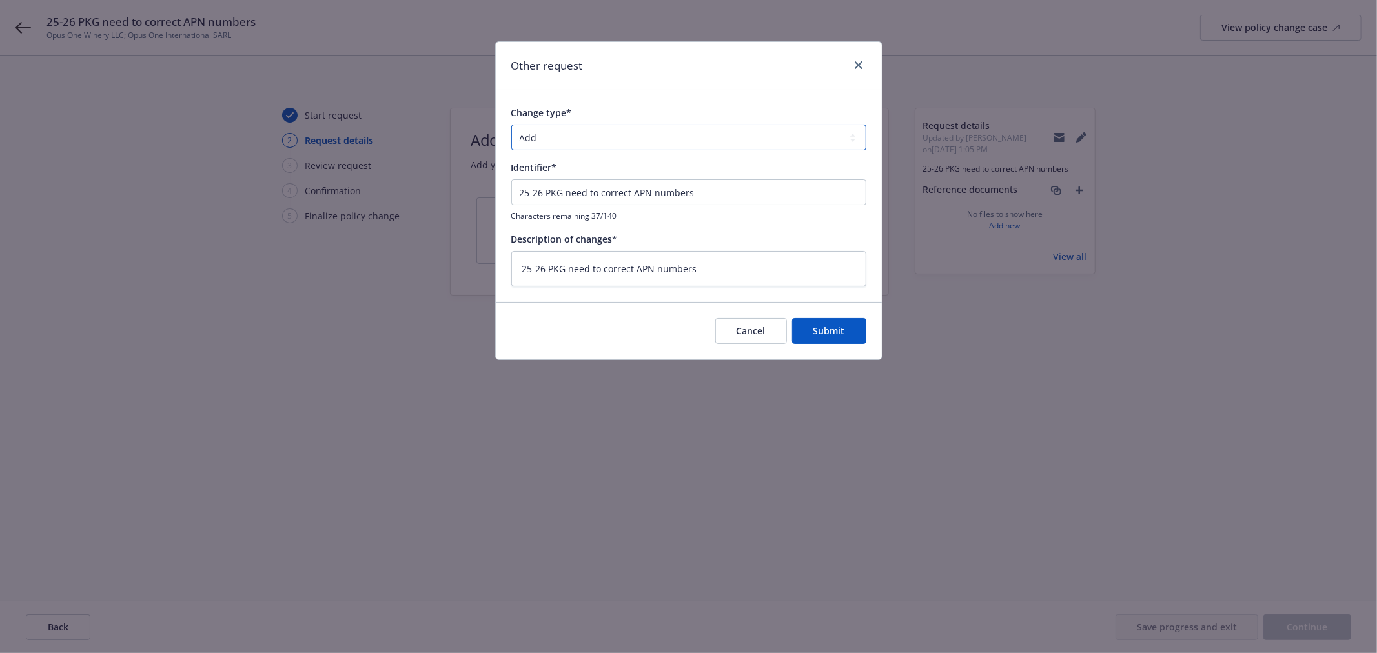
click at [584, 134] on select "Add Audit Change Remove" at bounding box center [688, 138] width 355 height 26
select select "CHANGE"
click at [511, 125] on select "Add Audit Change Remove" at bounding box center [688, 138] width 355 height 26
click at [836, 324] on button "Submit" at bounding box center [829, 331] width 74 height 26
type textarea "x"
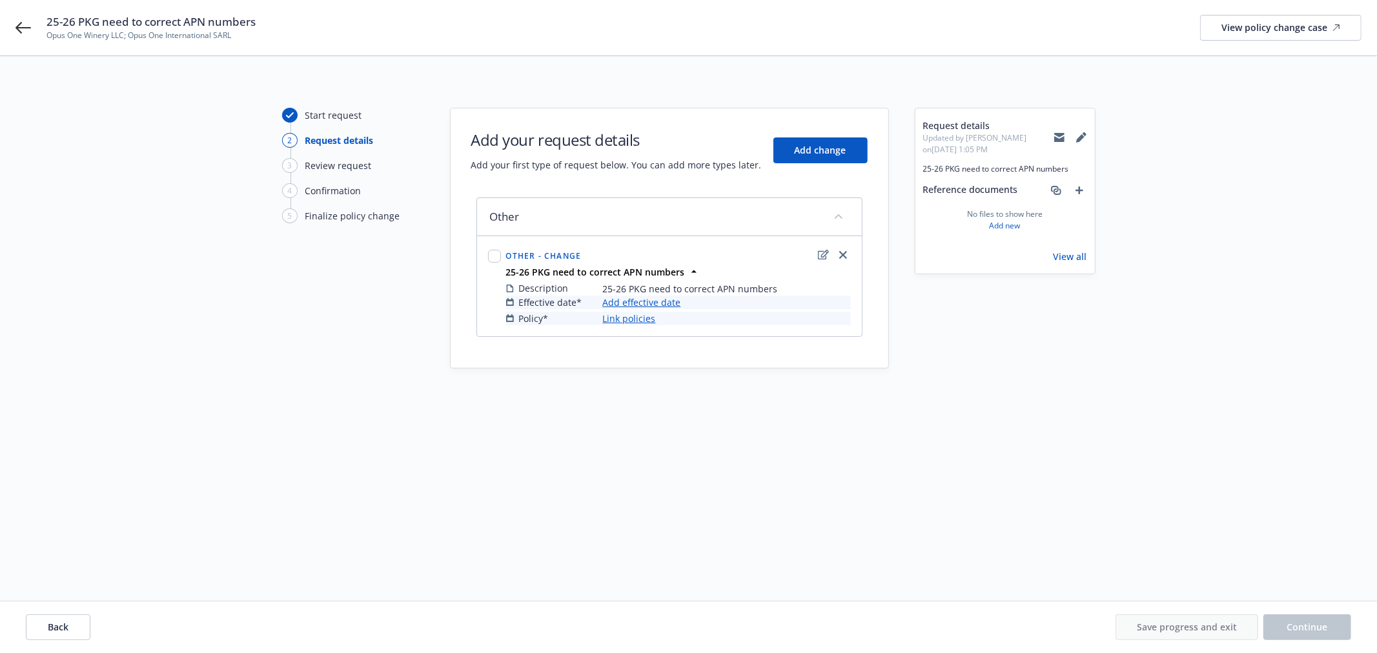
click at [648, 304] on link "Add effective date" at bounding box center [642, 303] width 78 height 14
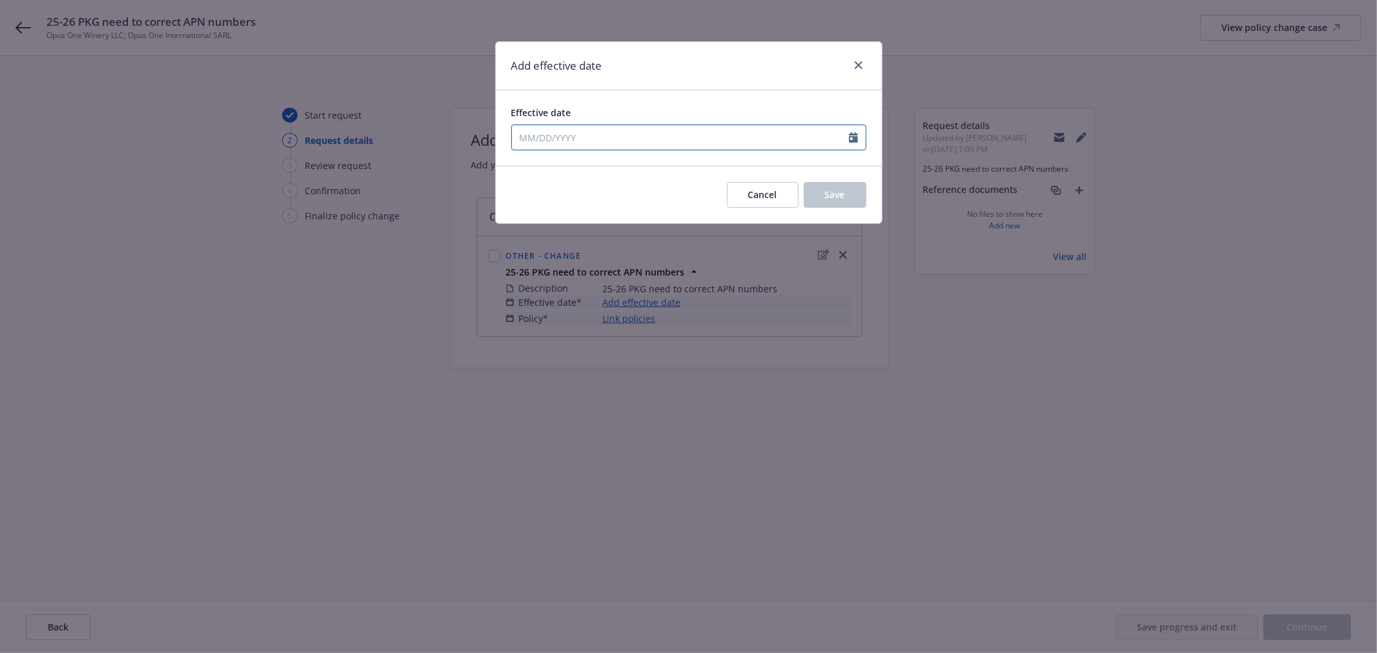
click at [553, 149] on div at bounding box center [688, 138] width 355 height 26
select select "9"
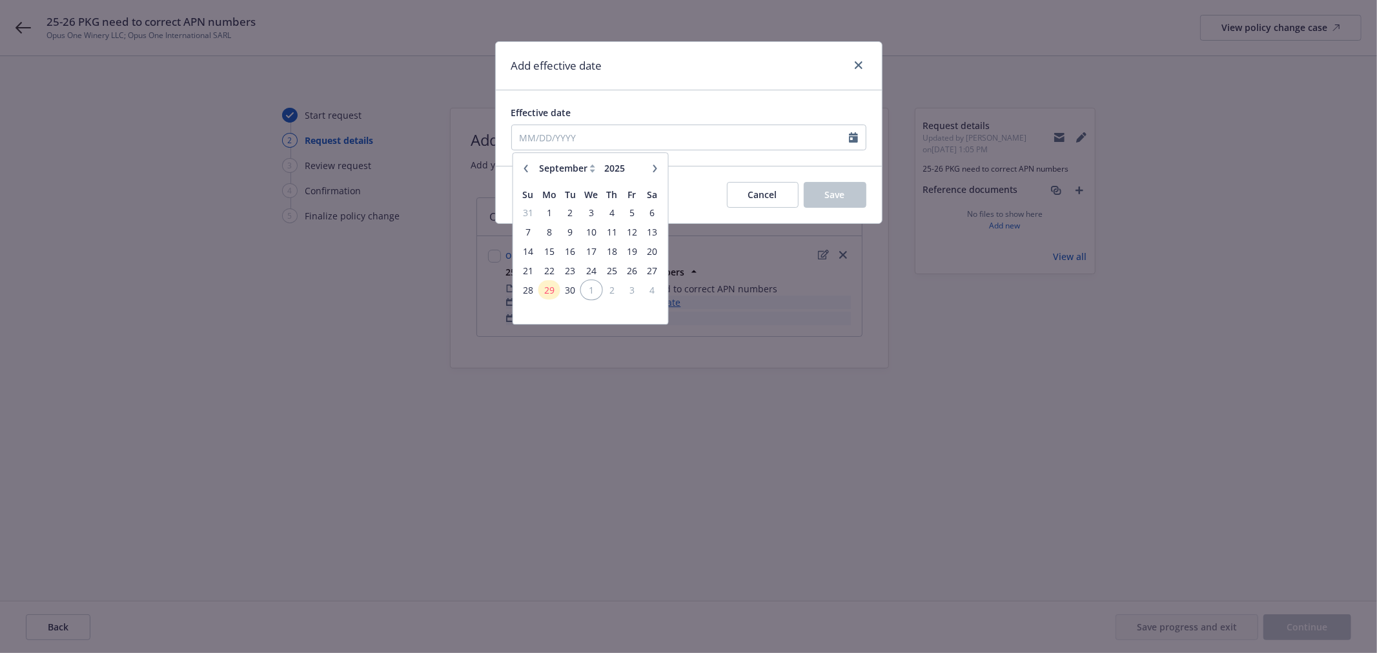
drag, startPoint x: 597, startPoint y: 288, endPoint x: 701, endPoint y: 235, distance: 116.7
click at [596, 288] on span "1" at bounding box center [591, 290] width 19 height 16
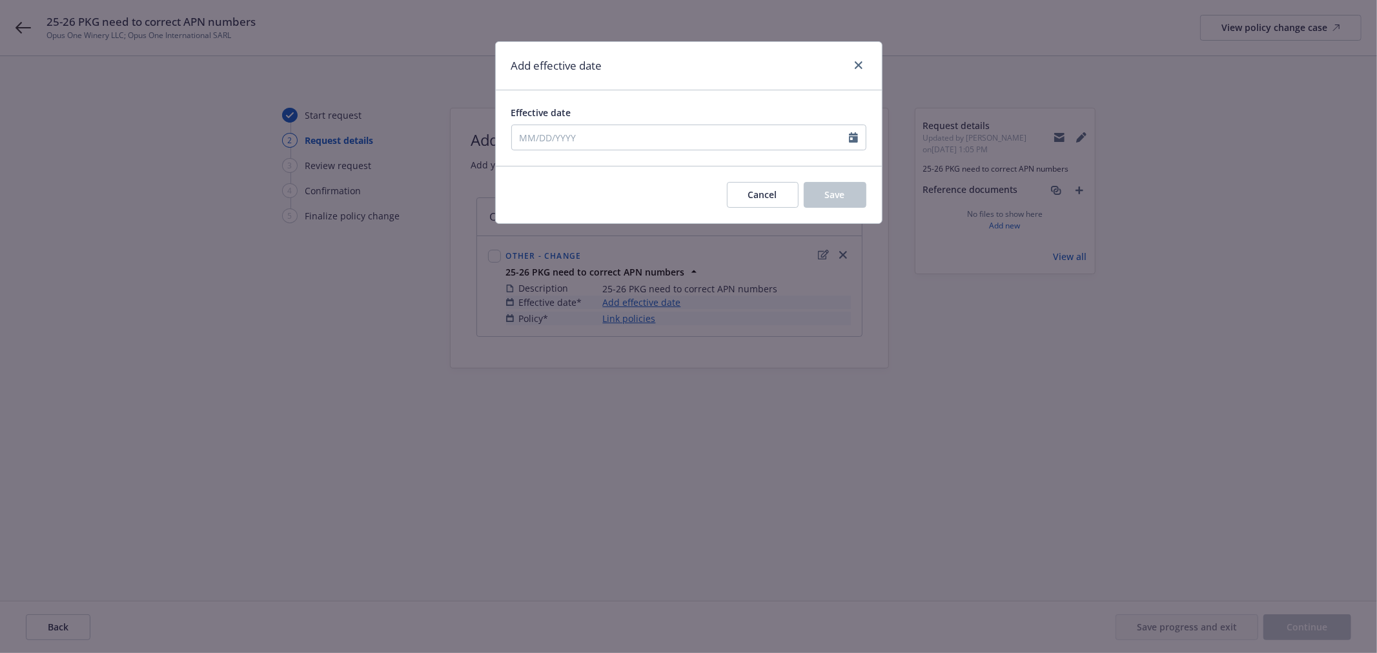
type input "10/01/2025"
click at [844, 189] on span "Save" at bounding box center [835, 195] width 20 height 12
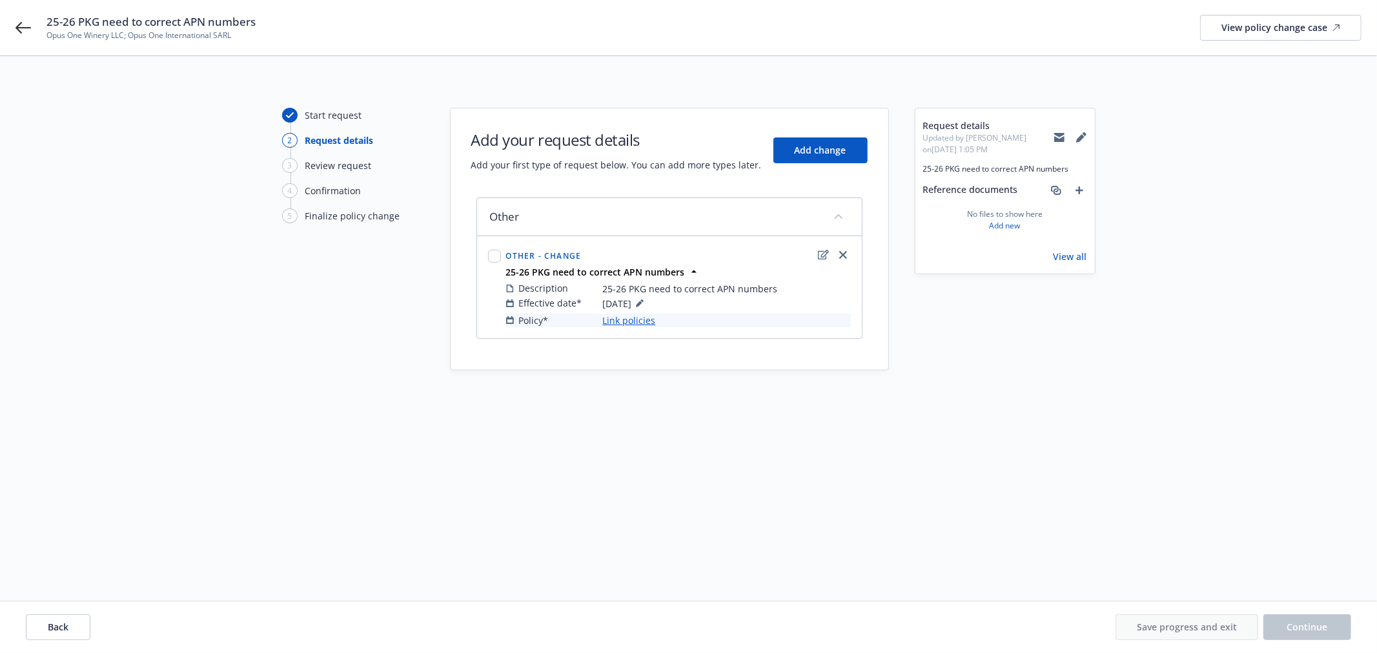
click at [630, 324] on link "Link policies" at bounding box center [629, 321] width 53 height 14
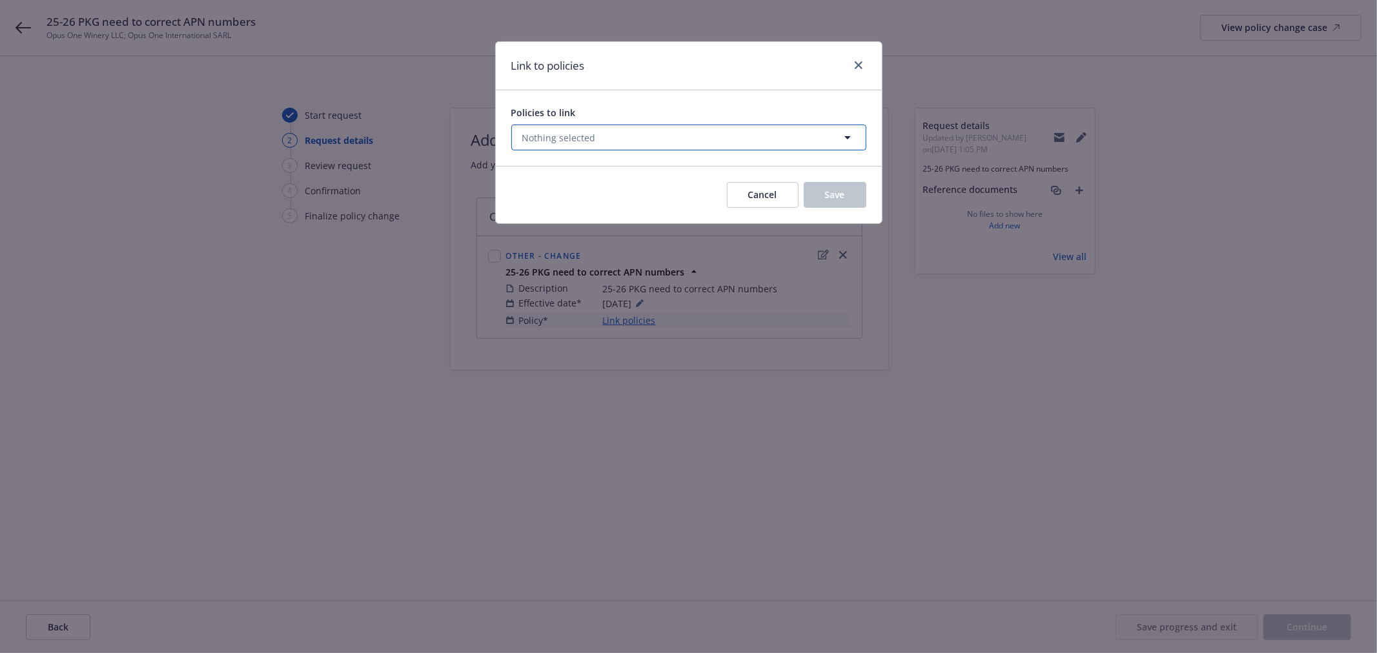
click at [625, 138] on button "Nothing selected" at bounding box center [688, 138] width 355 height 26
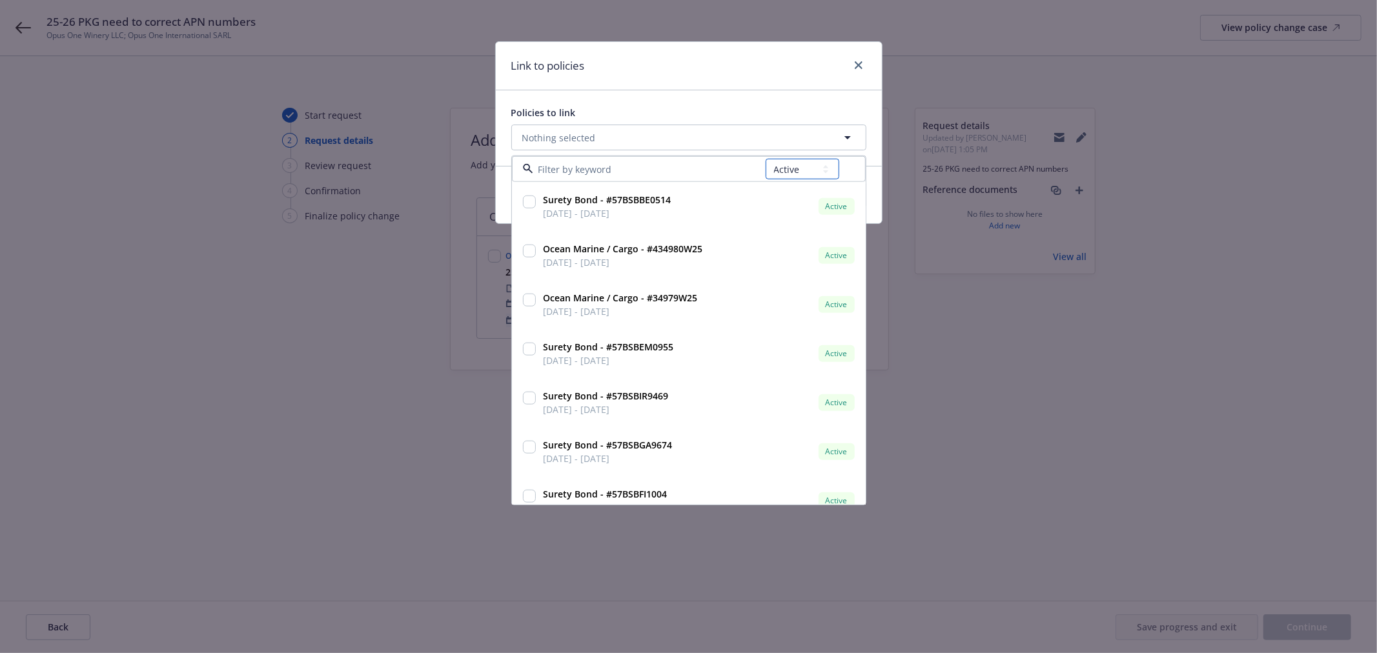
click at [795, 169] on select "All Active Upcoming Expired Cancelled" at bounding box center [803, 169] width 74 height 21
select select "UPCOMING"
click at [766, 159] on select "All Active Upcoming Expired Cancelled" at bounding box center [803, 169] width 74 height 21
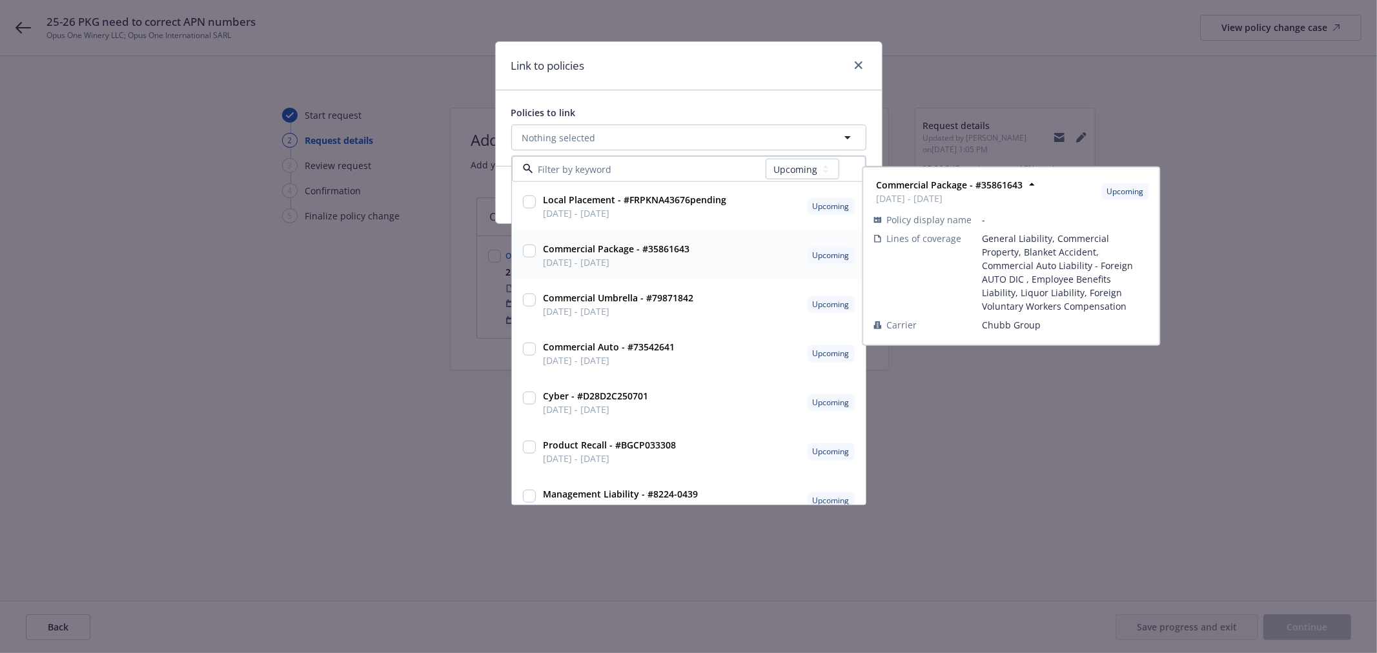
click at [539, 253] on div "Commercial Package - #35861643 10/01/2025 - 10/01/2026" at bounding box center [616, 256] width 154 height 32
checkbox input "true"
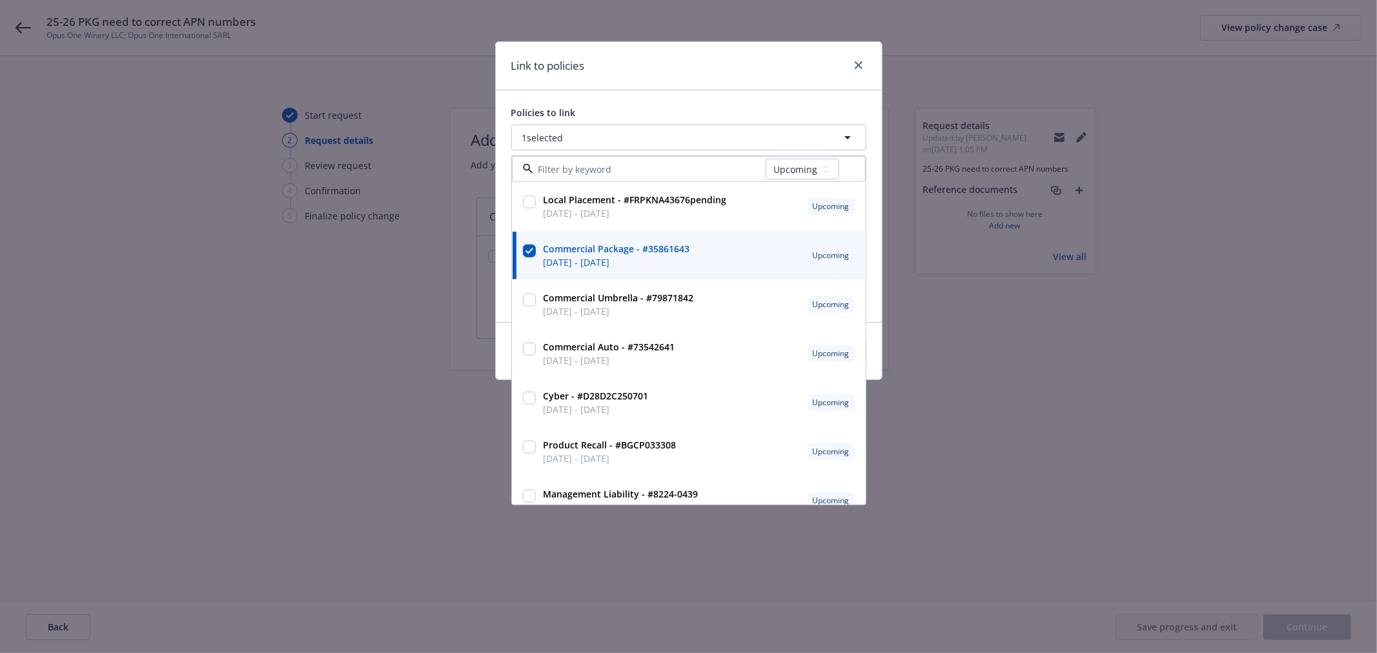
click at [728, 89] on div "Link to policies" at bounding box center [689, 66] width 386 height 48
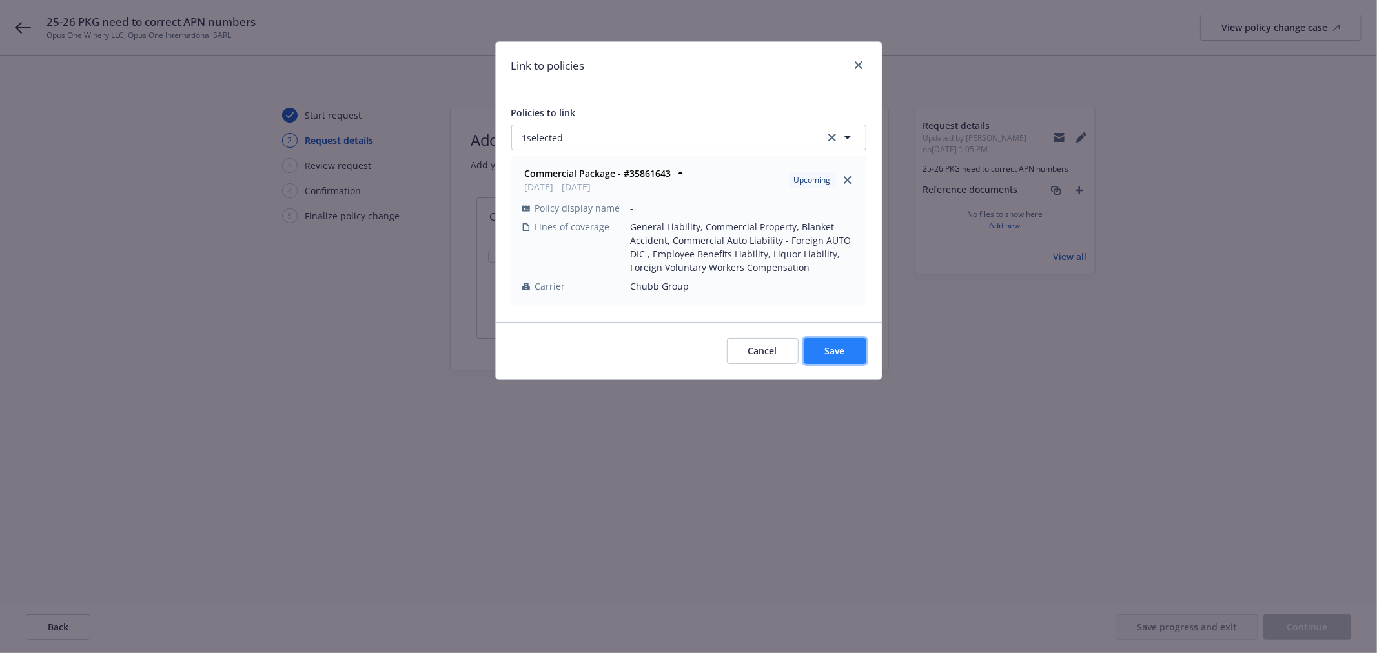
click at [853, 349] on button "Save" at bounding box center [835, 351] width 63 height 26
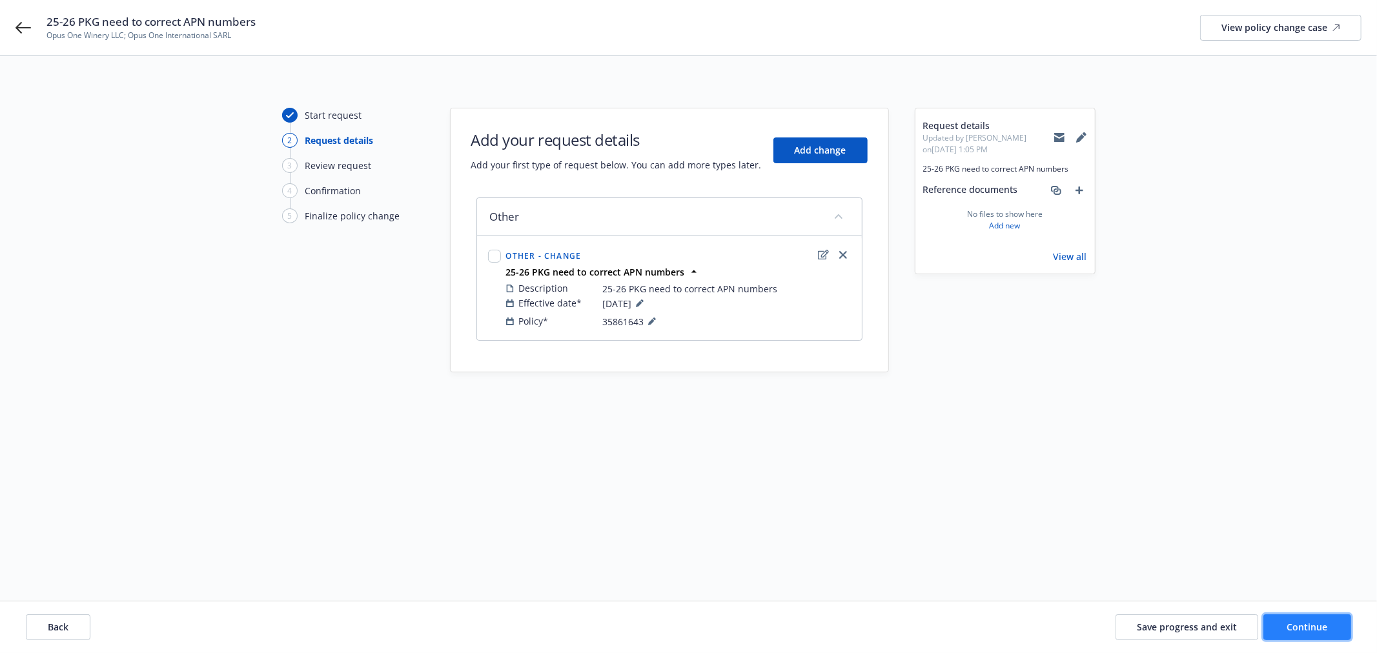
click at [1300, 619] on button "Continue" at bounding box center [1308, 628] width 88 height 26
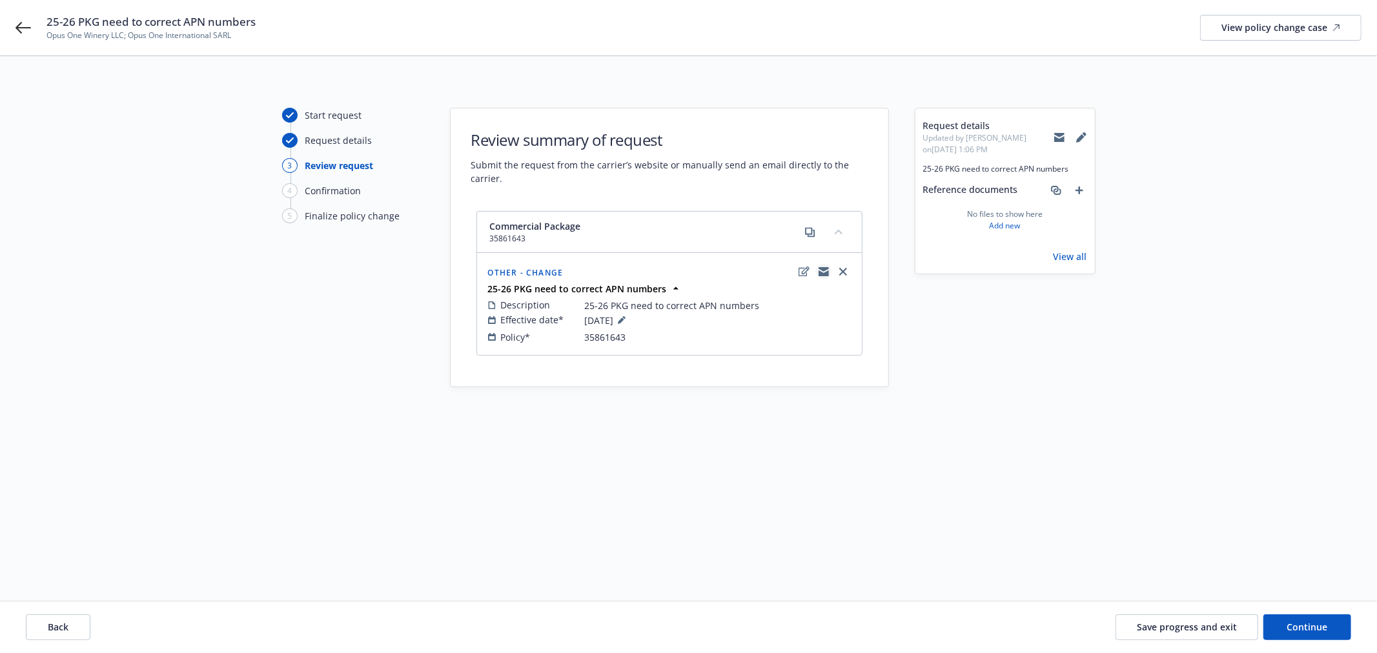
click at [823, 269] on icon "copyLogging" at bounding box center [824, 269] width 10 height 5
click at [1186, 630] on span "Save progress and exit" at bounding box center [1187, 627] width 100 height 12
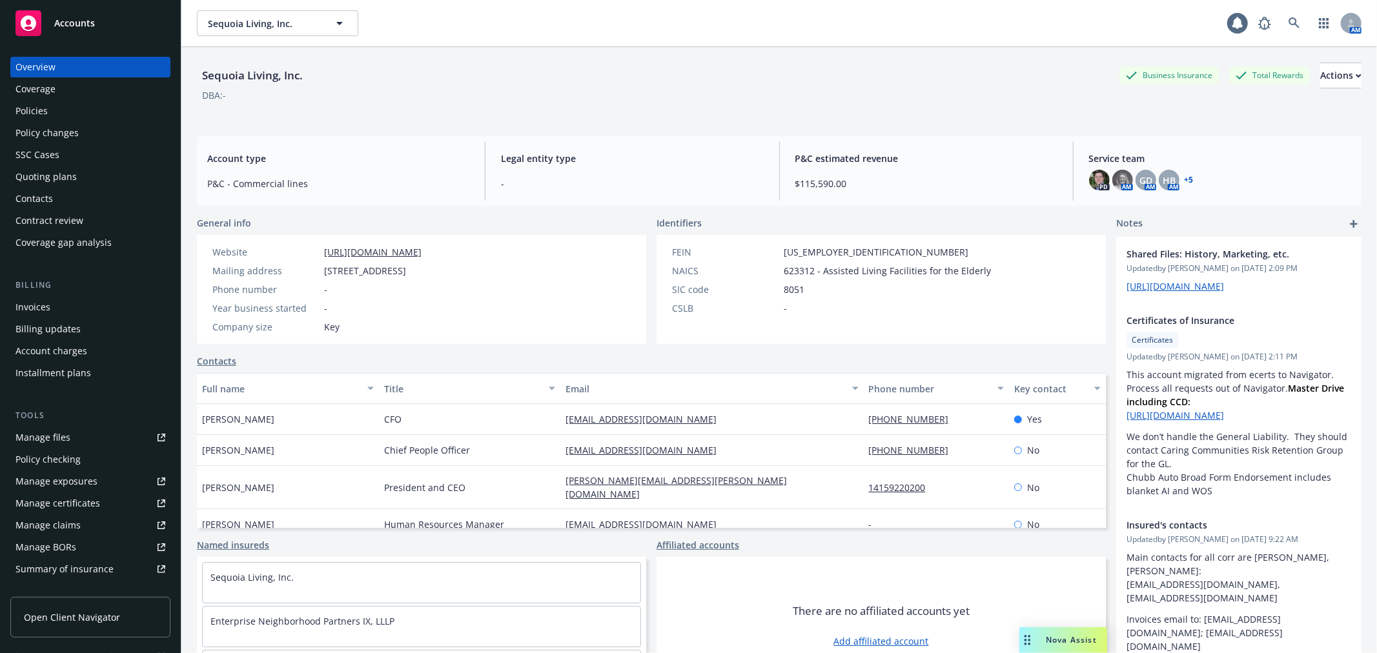
click at [65, 136] on div "Policy changes" at bounding box center [46, 133] width 63 height 21
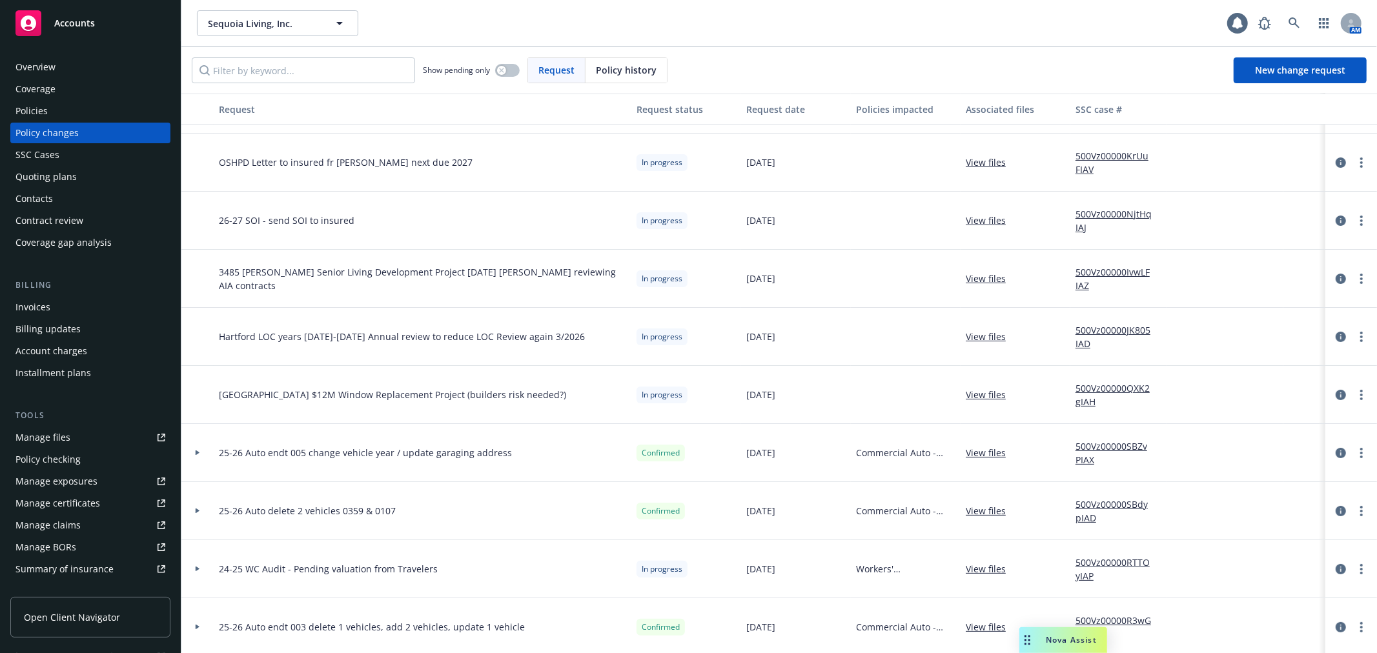
scroll to position [72, 0]
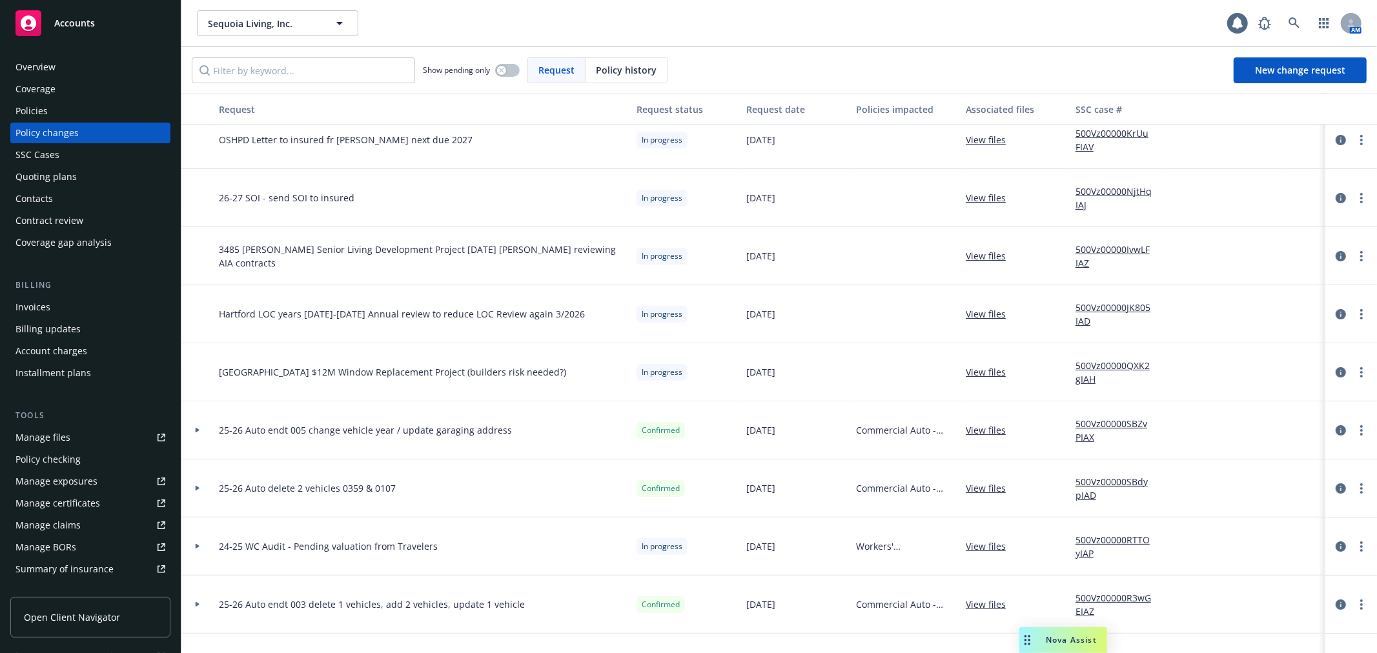
click at [196, 489] on icon at bounding box center [198, 488] width 4 height 5
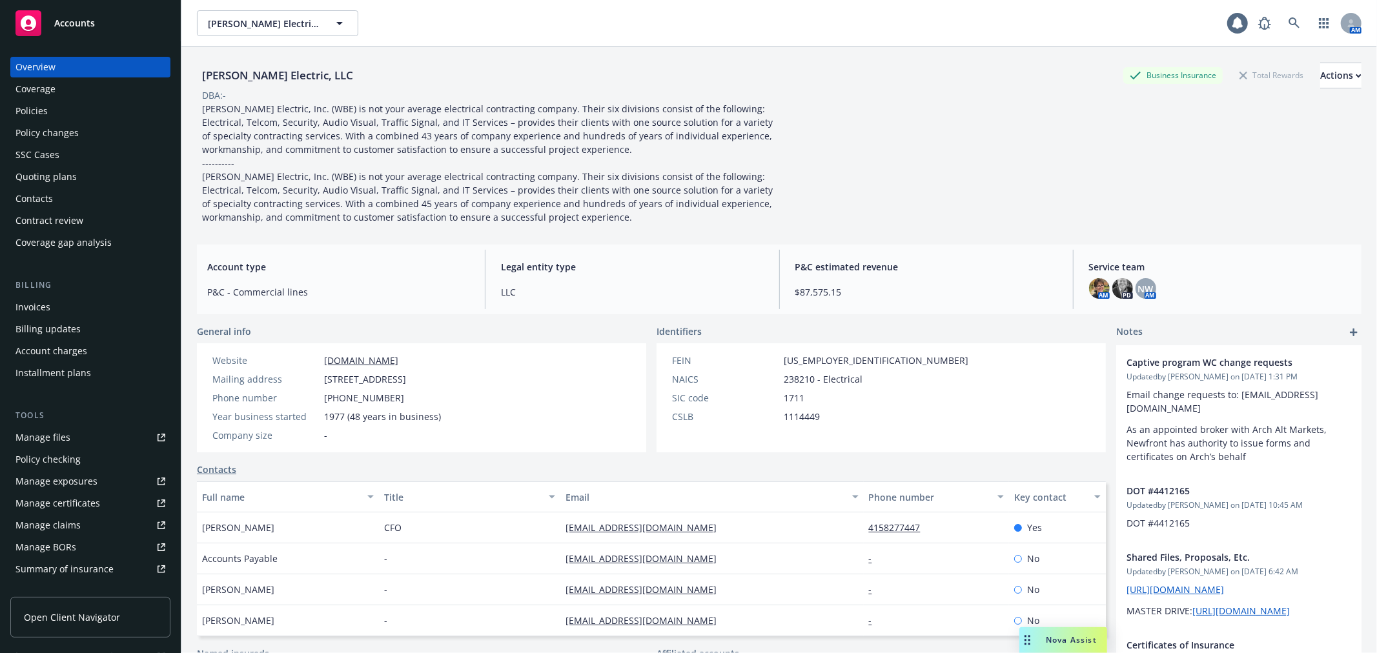
click at [116, 126] on div "Policy changes" at bounding box center [90, 133] width 150 height 21
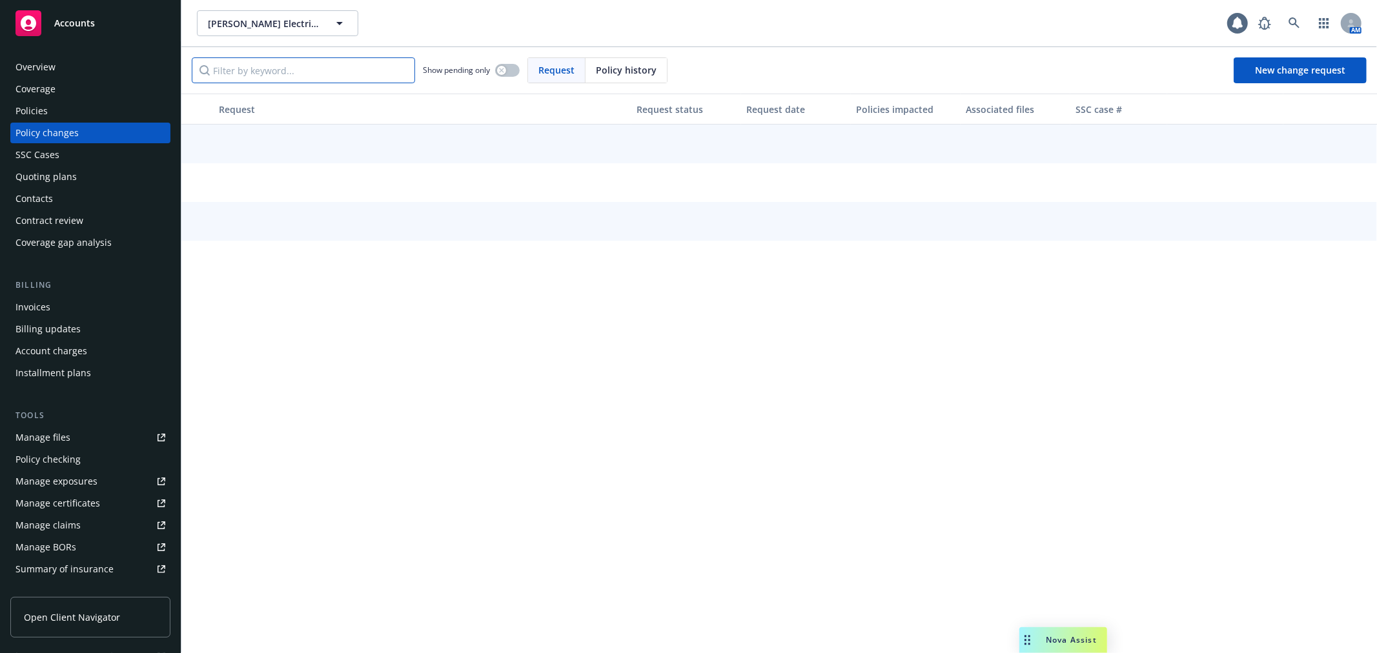
click at [258, 66] on input "Filter by keyword..." at bounding box center [303, 70] width 223 height 26
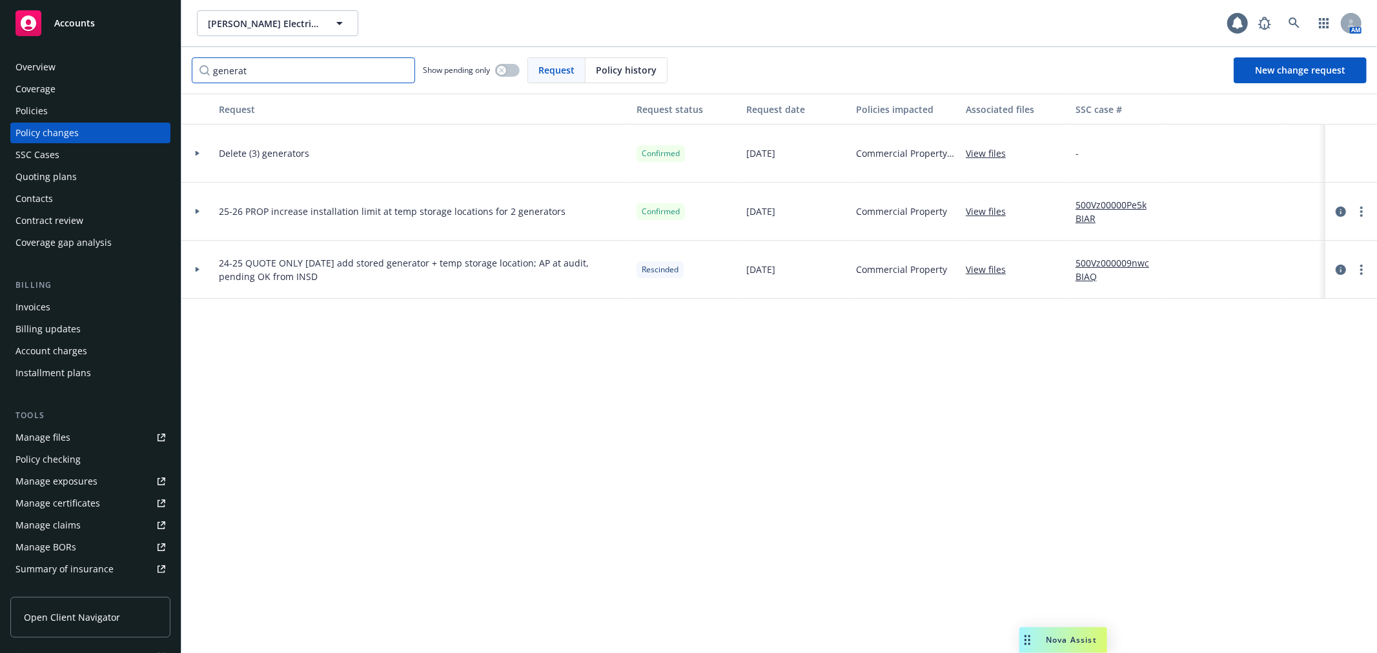
type input "generat"
click at [198, 216] on div at bounding box center [197, 212] width 32 height 58
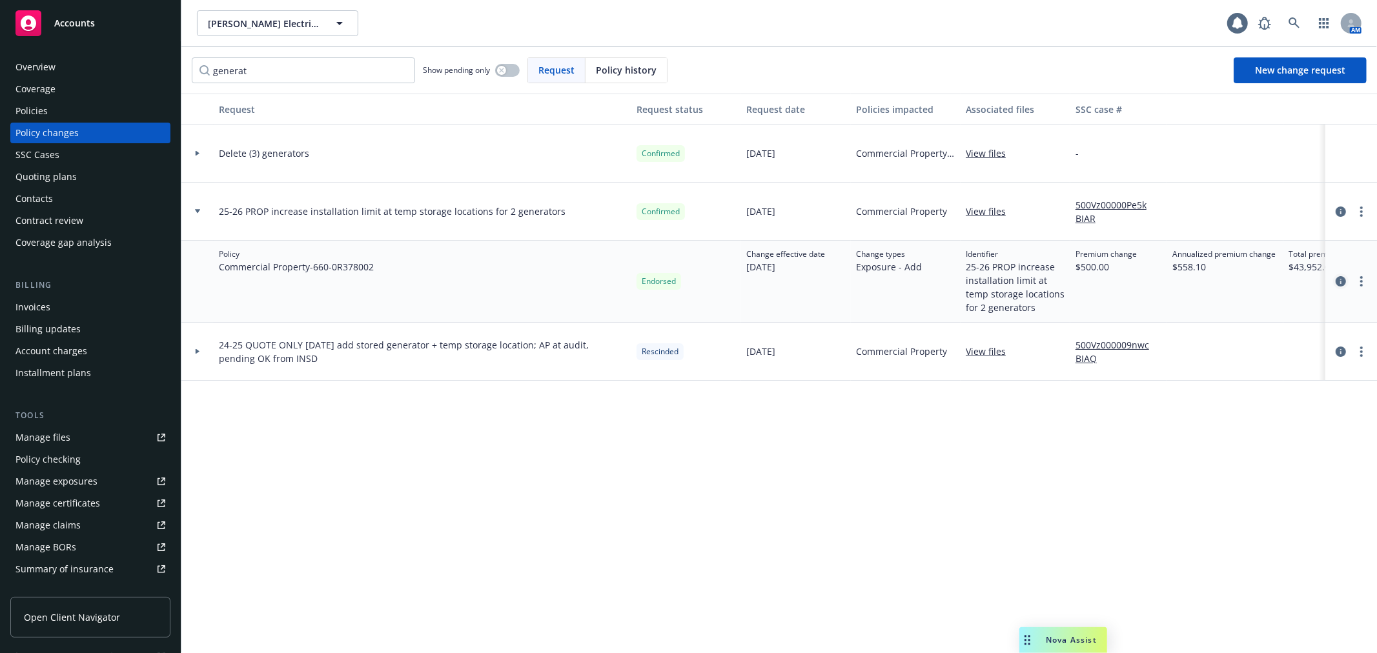
click at [1341, 280] on icon "circleInformation" at bounding box center [1341, 281] width 10 height 10
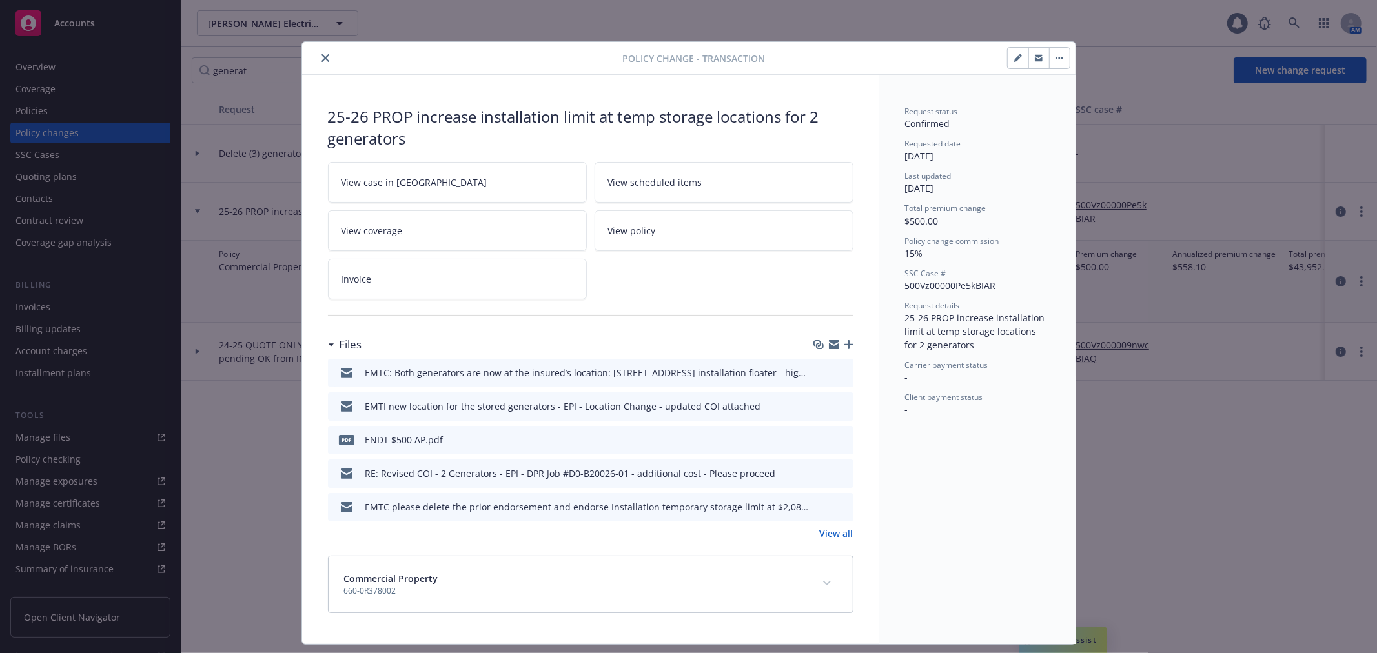
click at [829, 342] on icon "button" at bounding box center [834, 342] width 10 height 5
click at [322, 62] on button "close" at bounding box center [325, 57] width 15 height 15
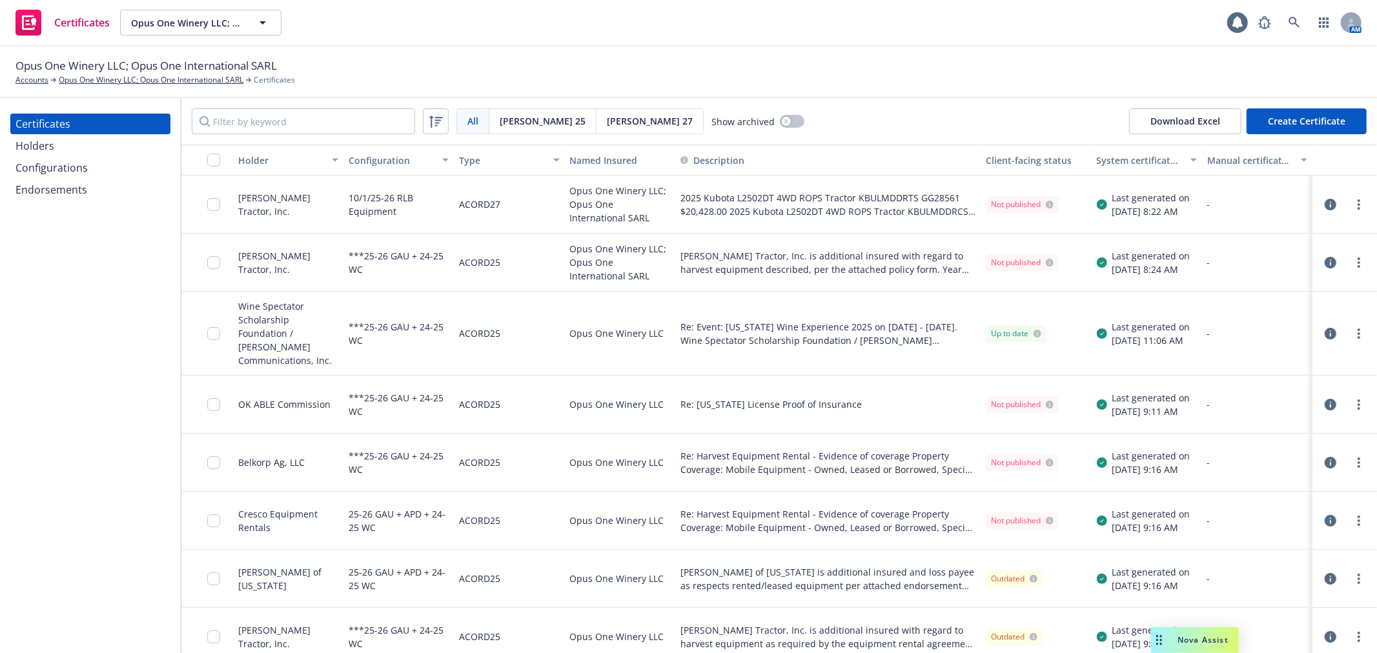
click at [98, 163] on div "Configurations" at bounding box center [90, 168] width 150 height 21
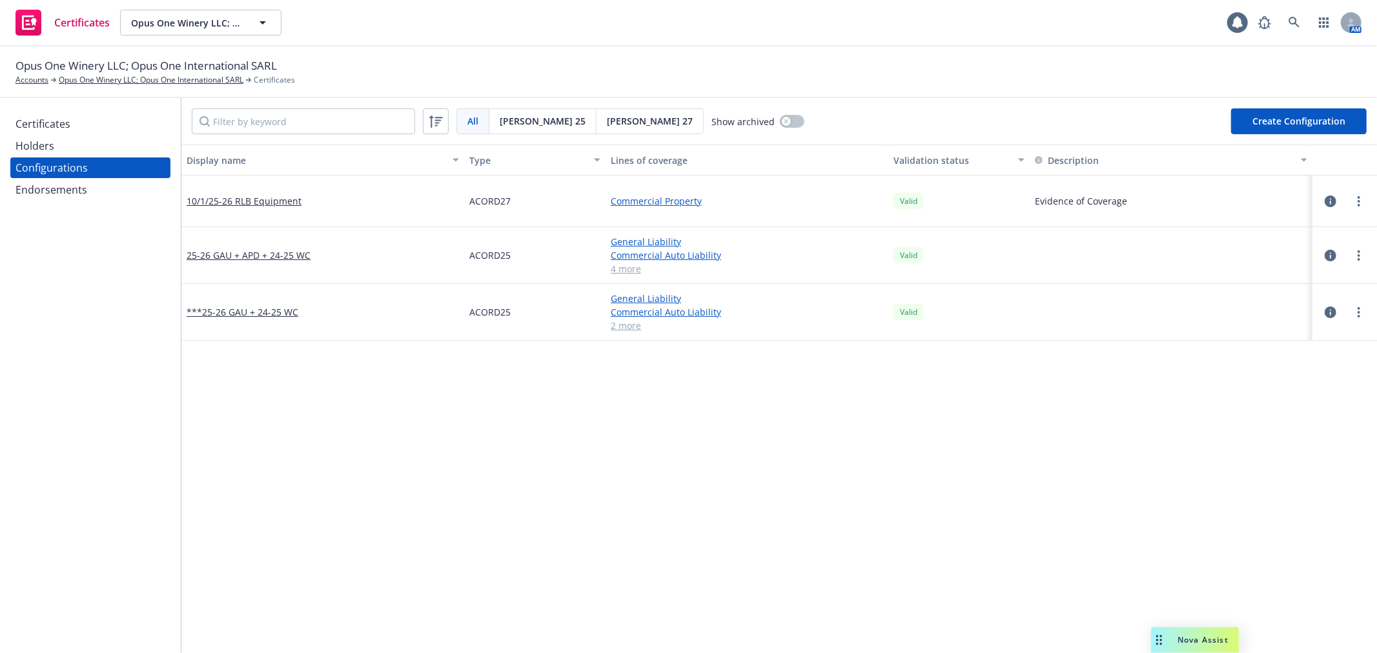
click at [43, 185] on div "Endorsements" at bounding box center [51, 190] width 72 height 21
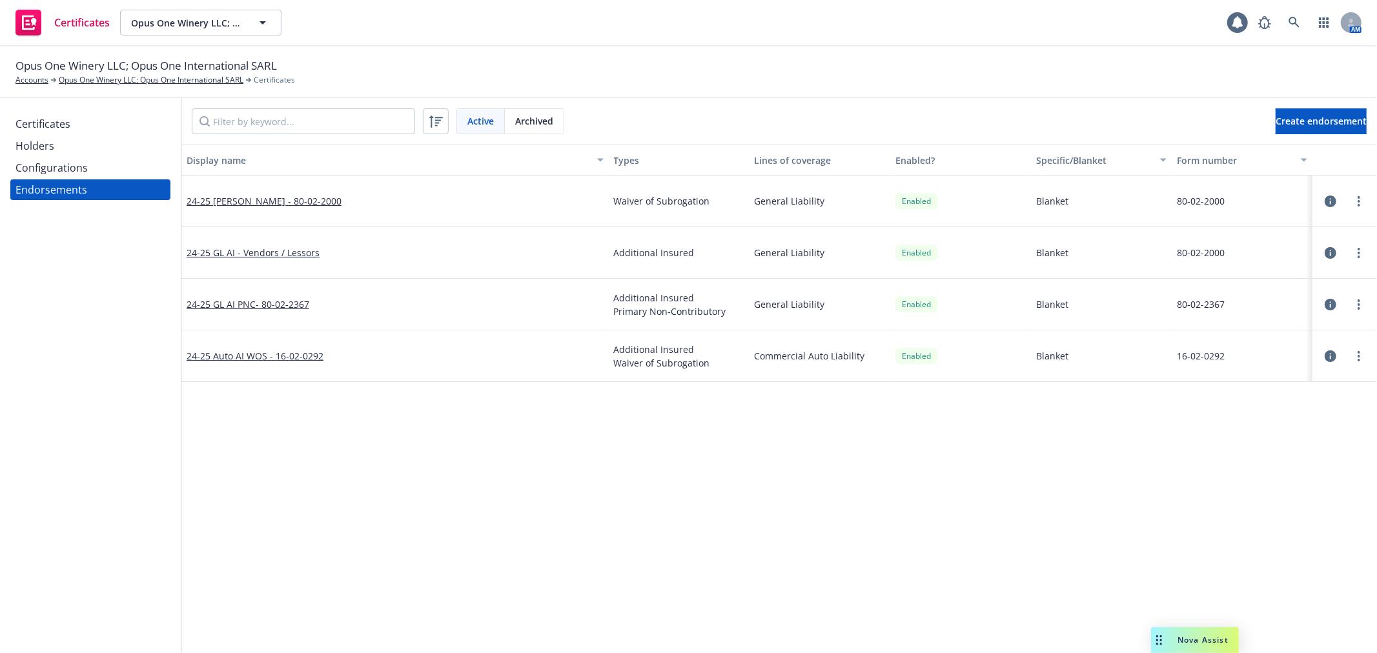
click at [68, 167] on div "Configurations" at bounding box center [51, 168] width 72 height 21
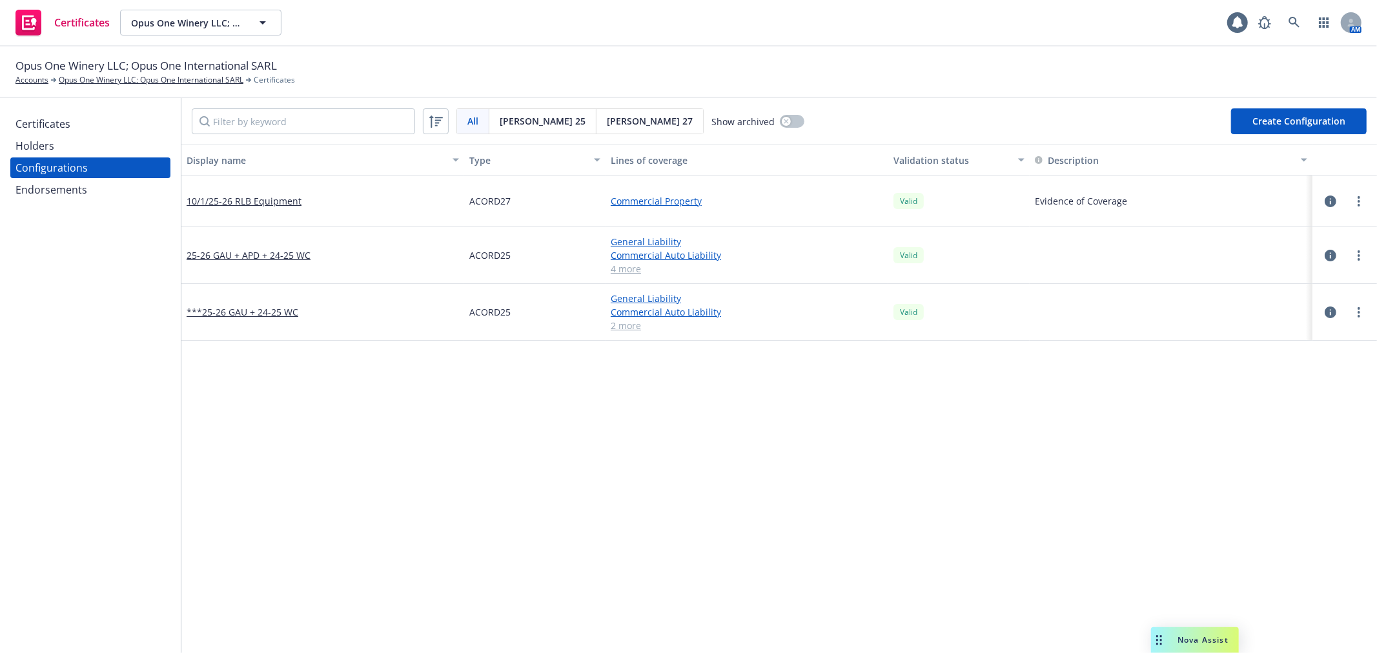
click at [1325, 198] on icon "button" at bounding box center [1331, 202] width 12 height 12
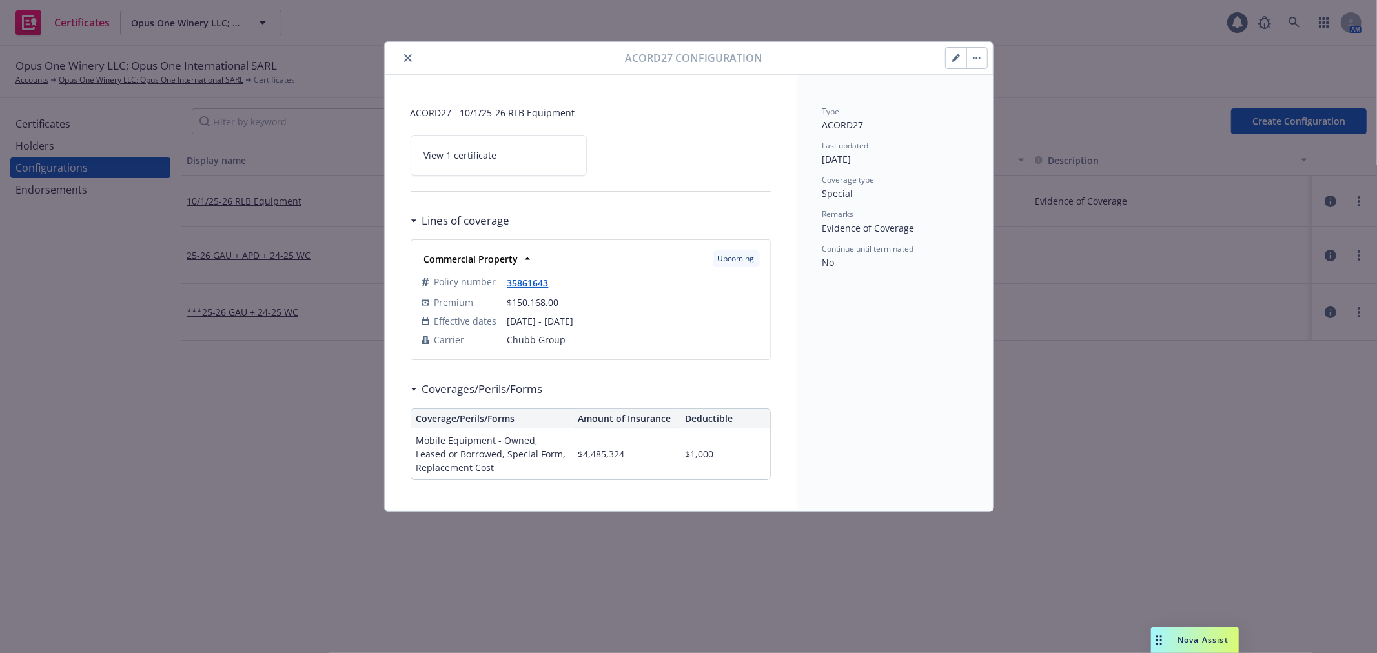
click at [948, 59] on button "button" at bounding box center [956, 58] width 21 height 21
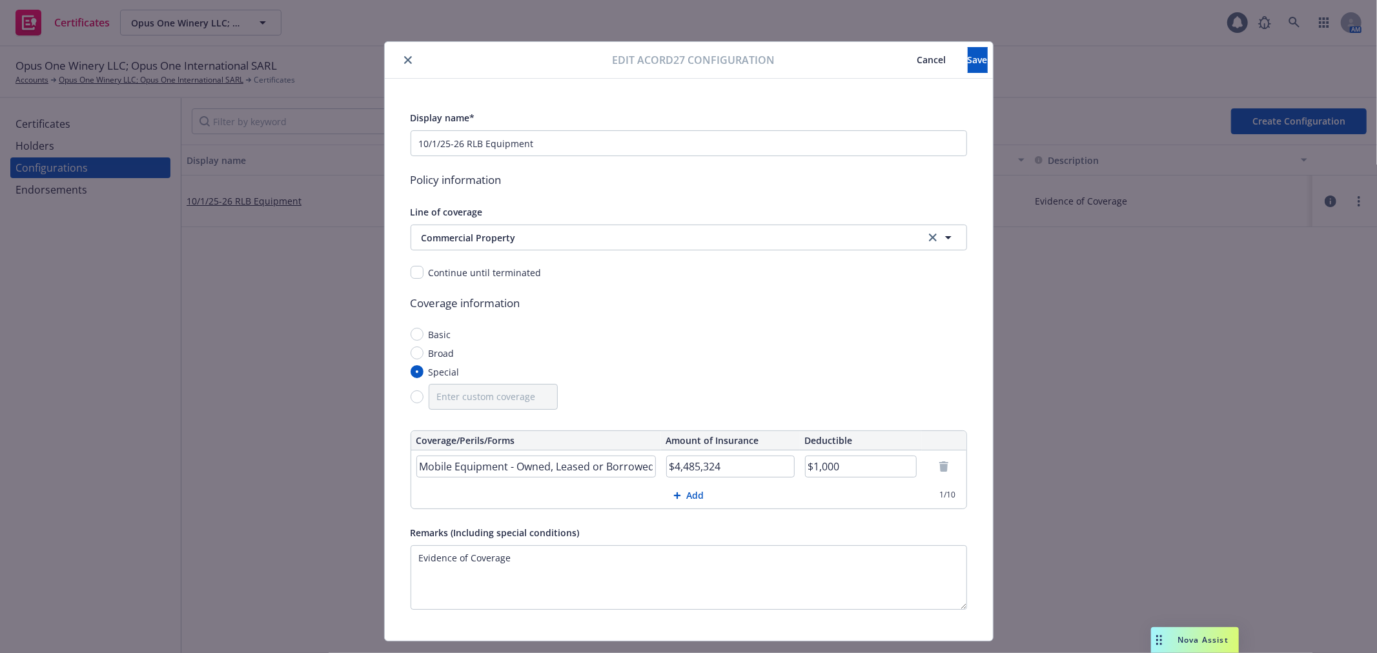
drag, startPoint x: 670, startPoint y: 468, endPoint x: 731, endPoint y: 463, distance: 60.9
click at [731, 463] on input "$4,485,324" at bounding box center [730, 467] width 129 height 22
type input "$1,000,000"
click at [968, 60] on span "Save" at bounding box center [978, 60] width 20 height 12
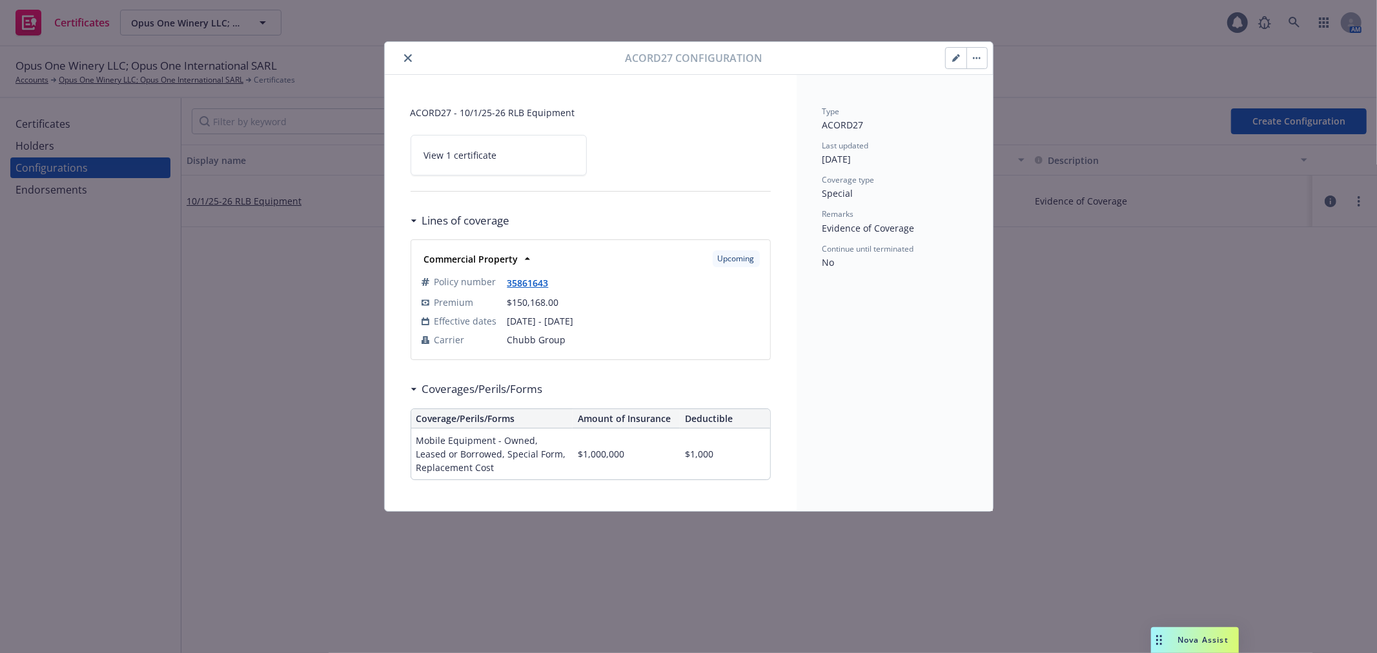
click at [951, 56] on button "button" at bounding box center [956, 58] width 21 height 21
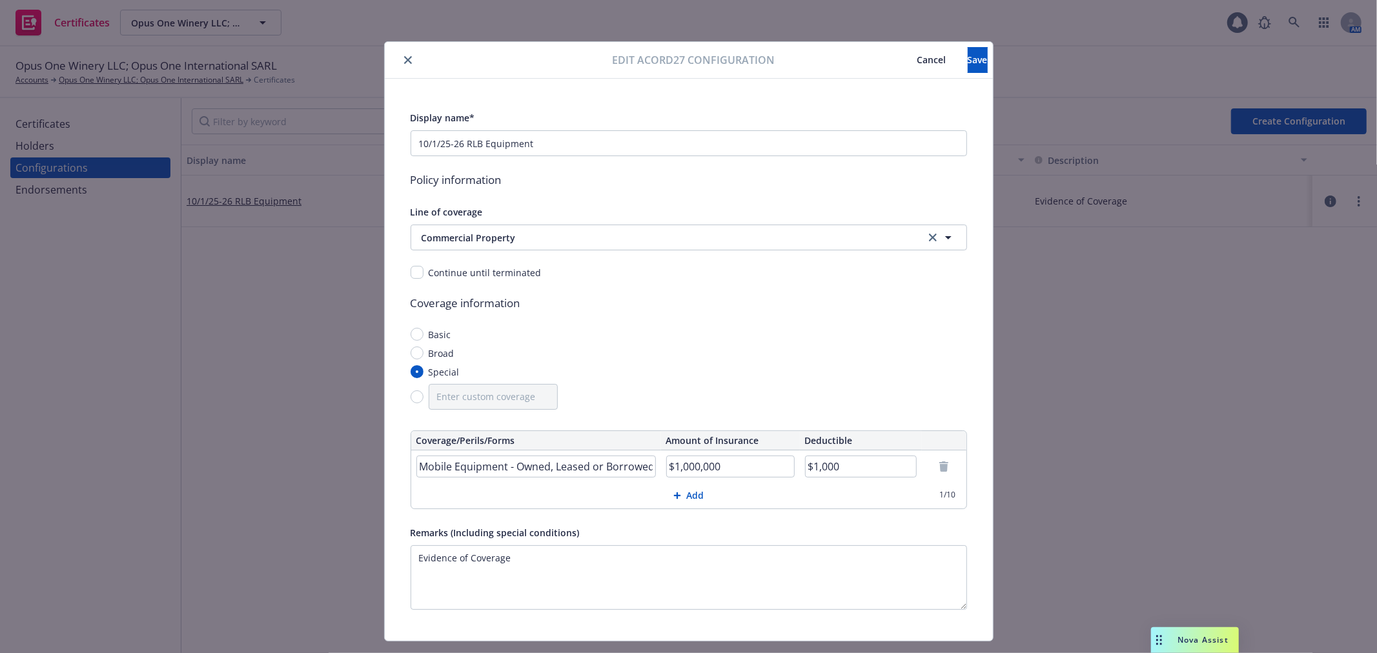
click at [918, 65] on span "Cancel" at bounding box center [932, 60] width 29 height 12
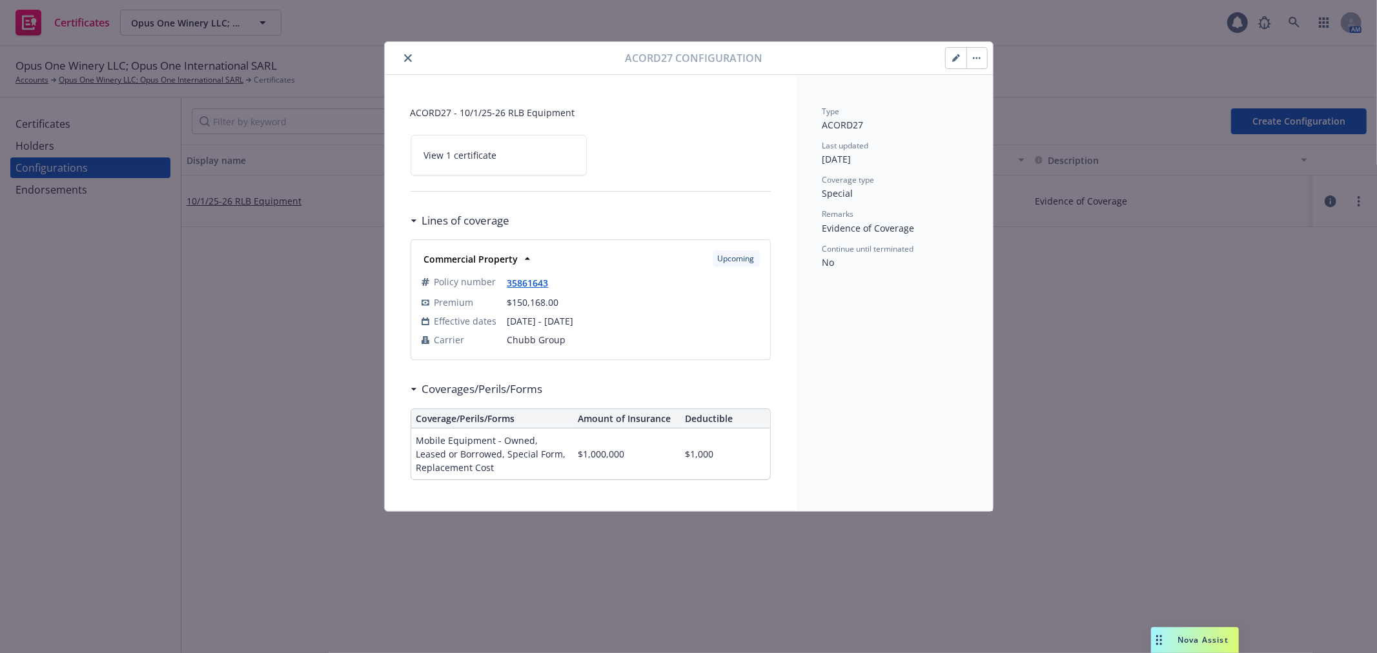
click at [411, 58] on button "close" at bounding box center [407, 57] width 15 height 15
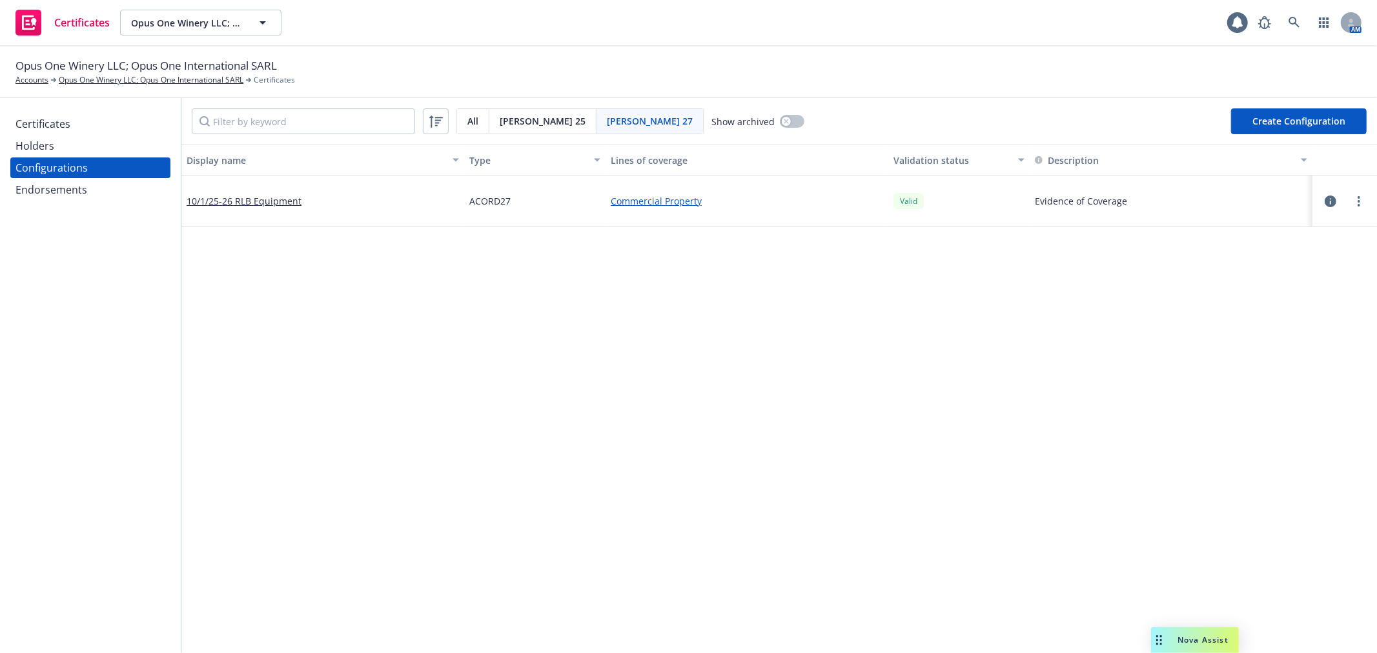
click at [512, 119] on span "[PERSON_NAME] 25" at bounding box center [543, 121] width 86 height 14
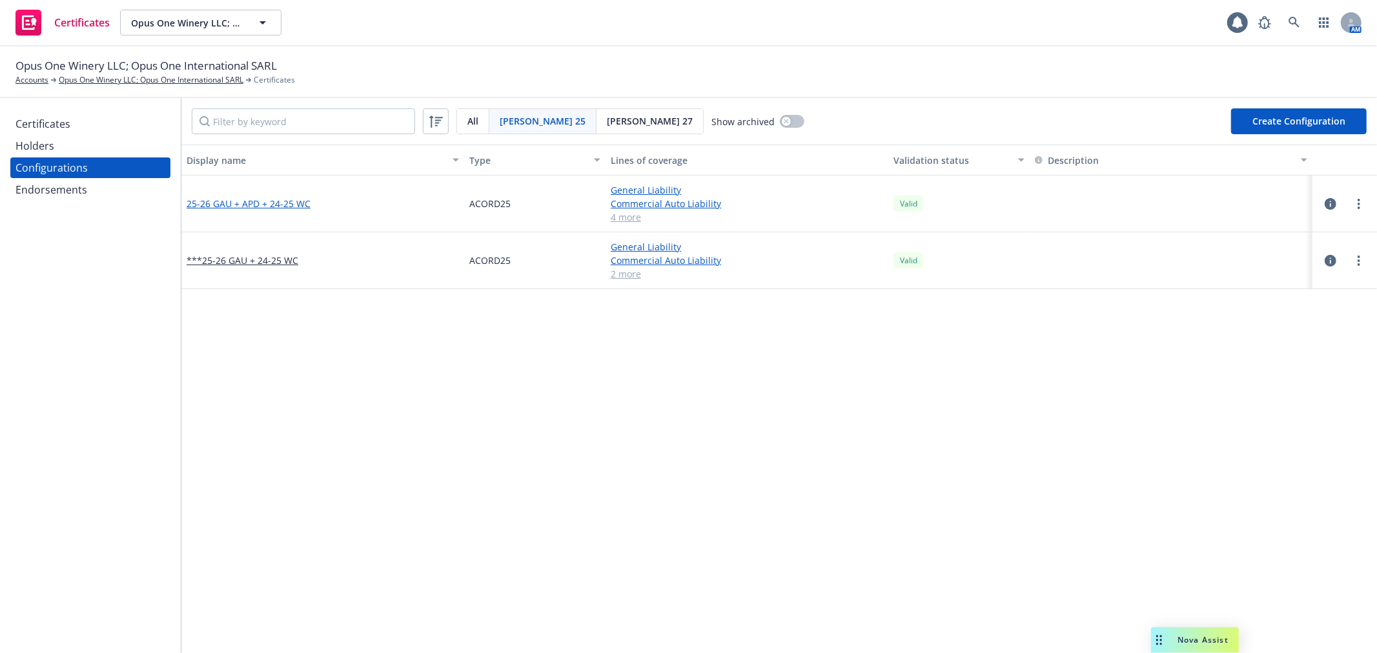
click at [267, 201] on link "25-26 GAU + APD + 24-25 WC" at bounding box center [249, 204] width 124 height 14
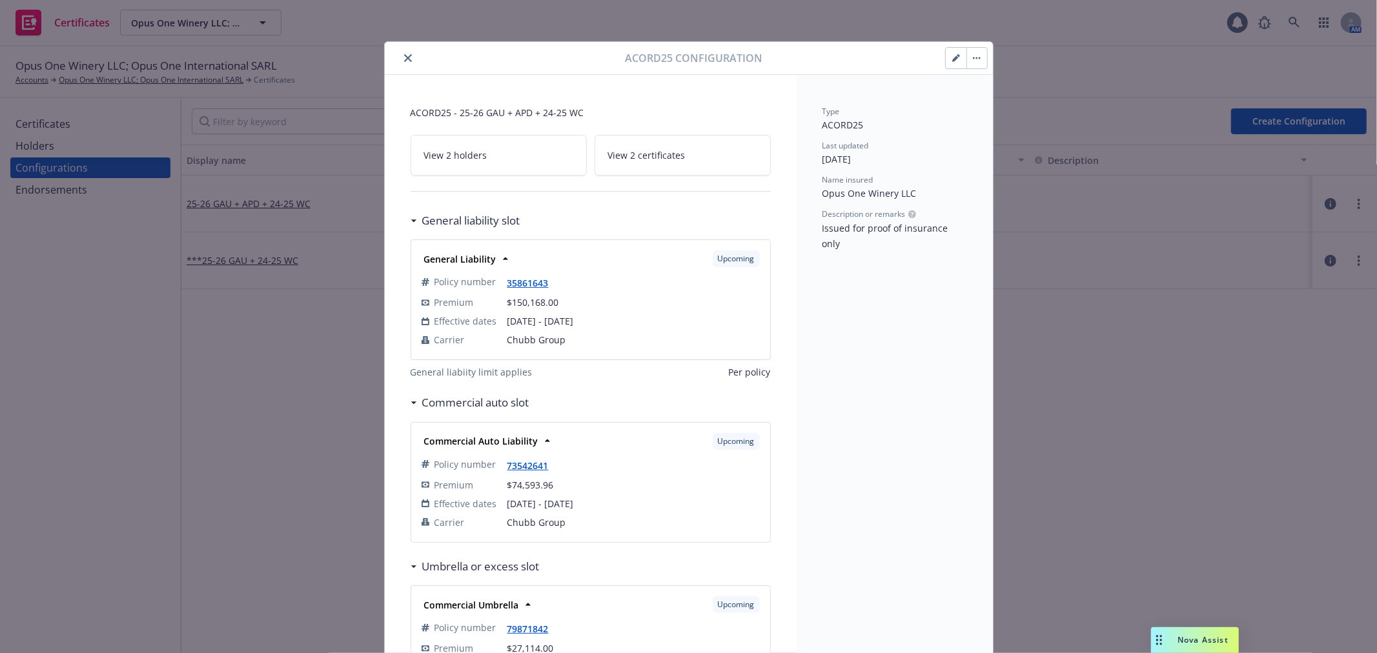
click at [953, 61] on icon "button" at bounding box center [956, 58] width 8 height 8
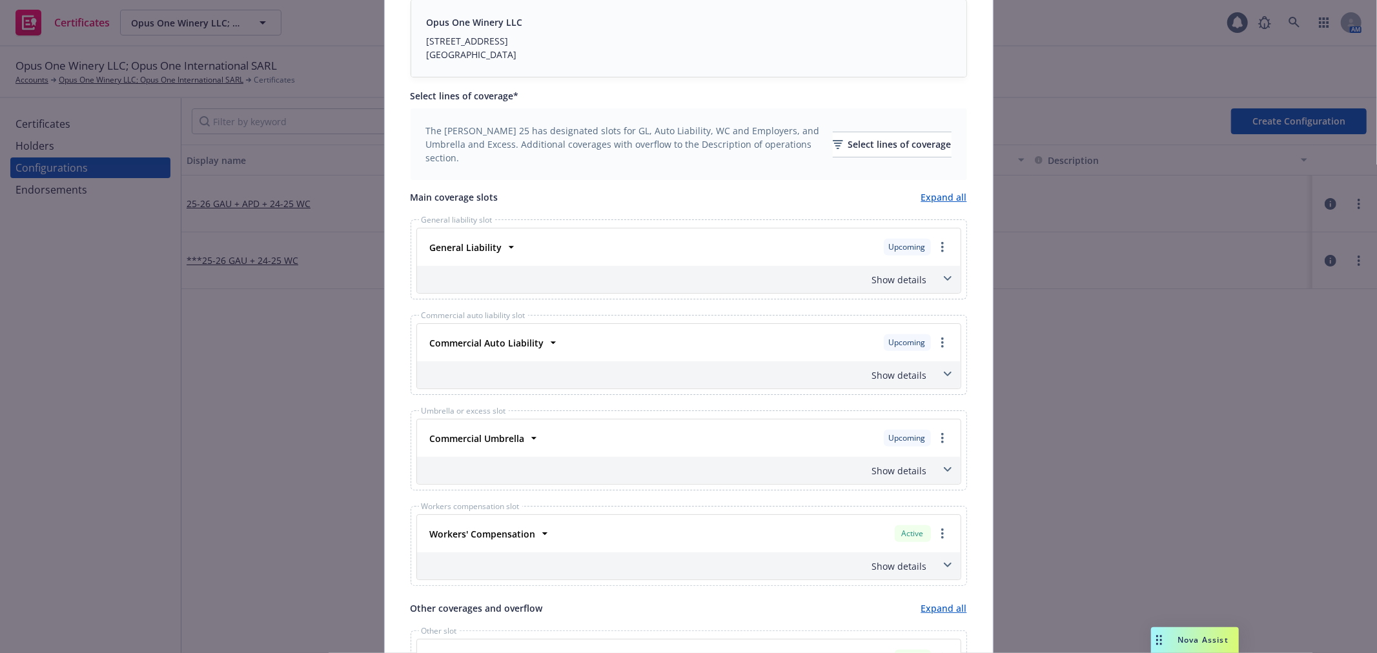
scroll to position [430, 0]
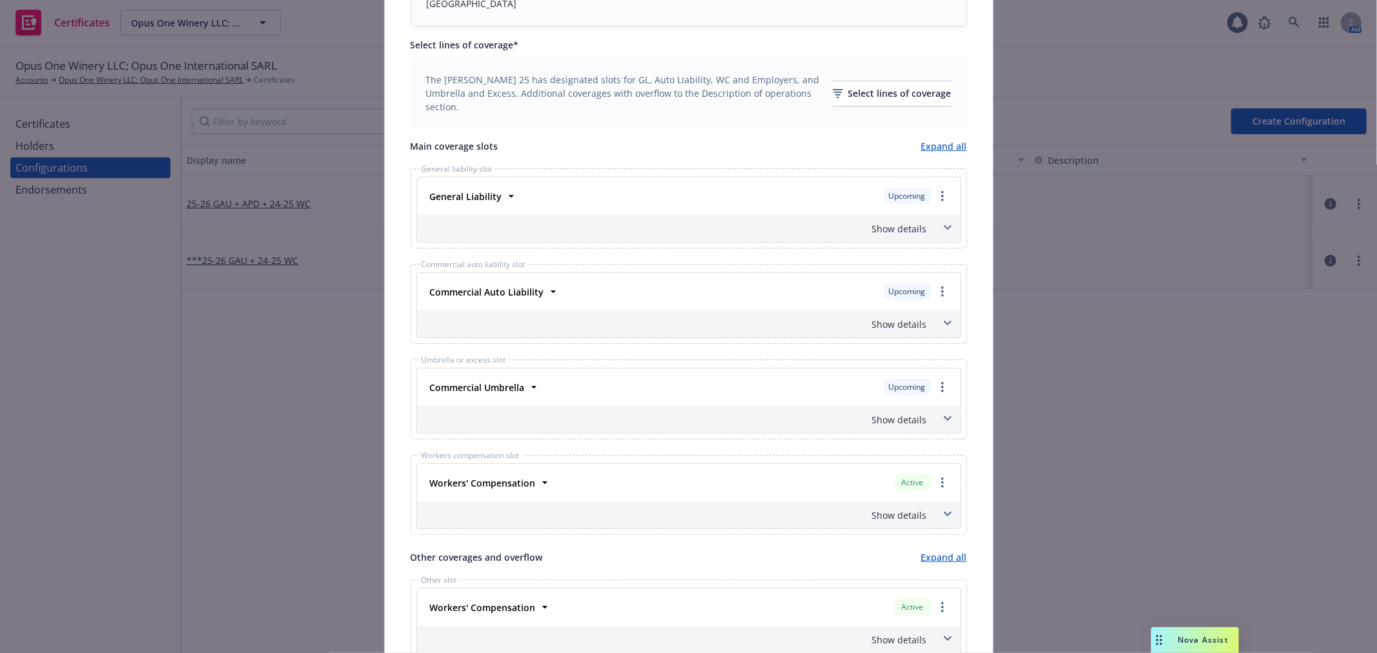
click at [943, 229] on icon at bounding box center [947, 227] width 8 height 5
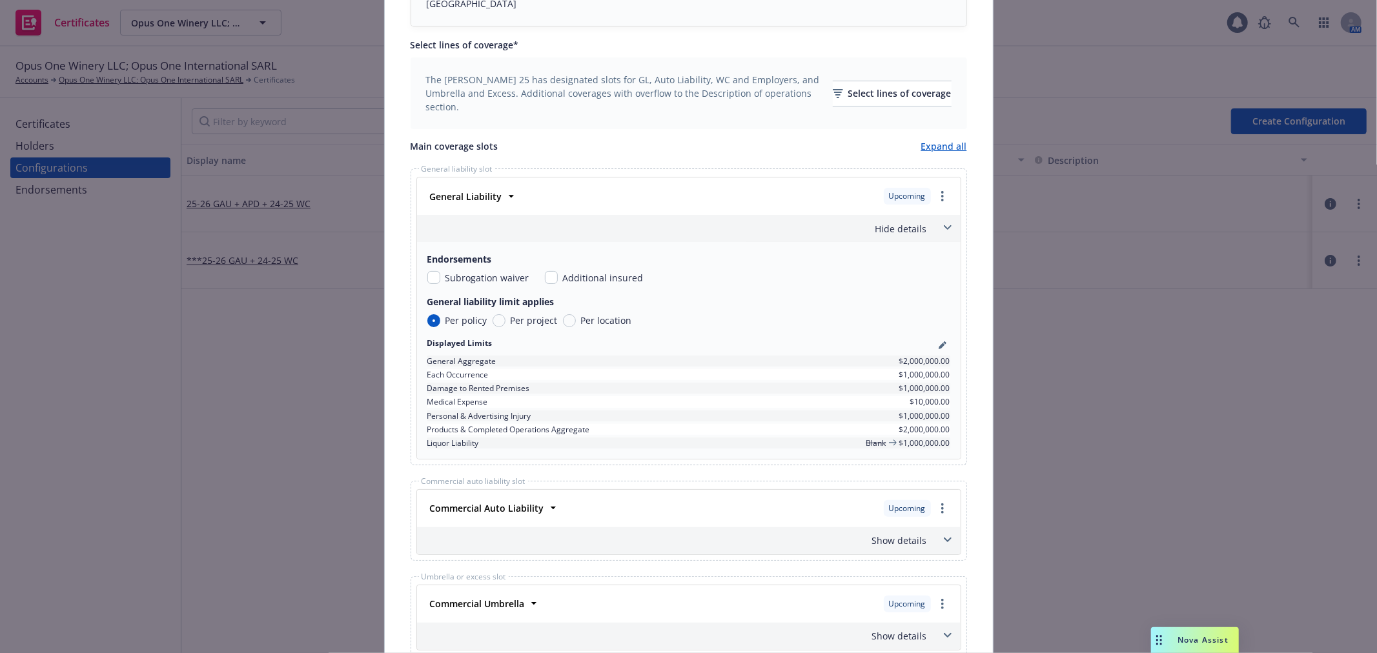
click at [943, 229] on icon at bounding box center [947, 227] width 8 height 5
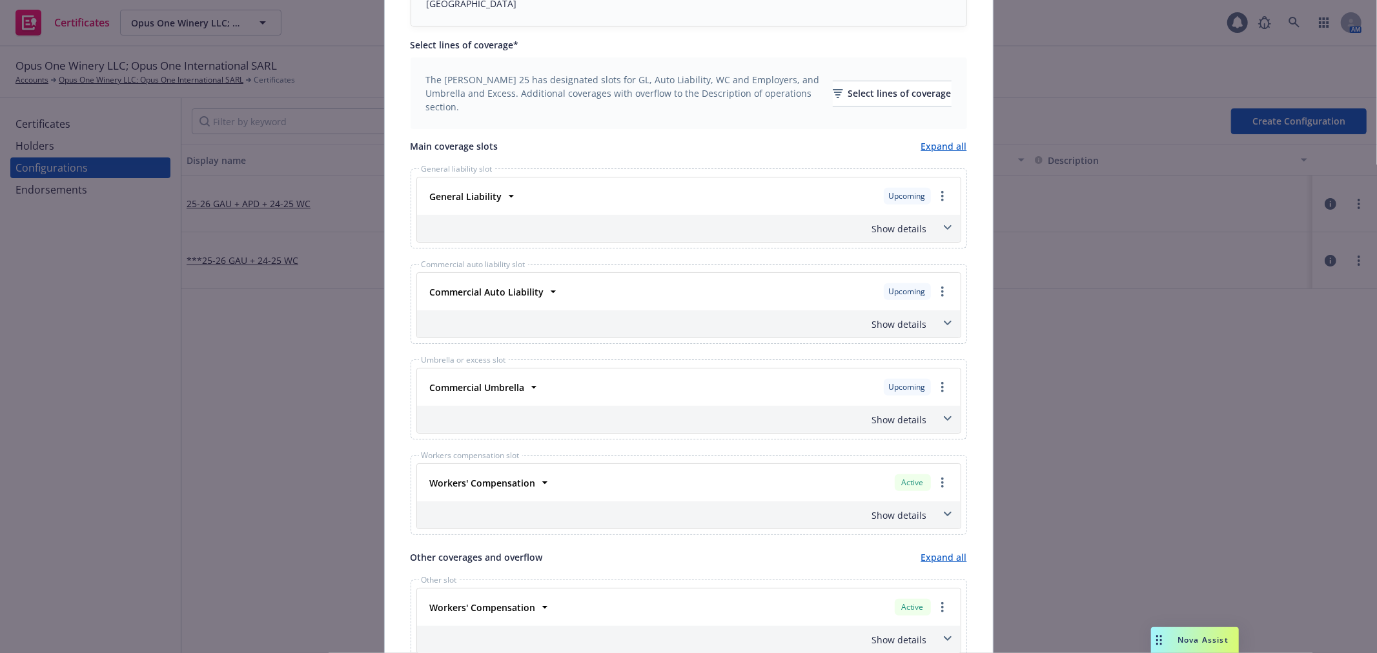
click at [938, 315] on span at bounding box center [948, 323] width 21 height 21
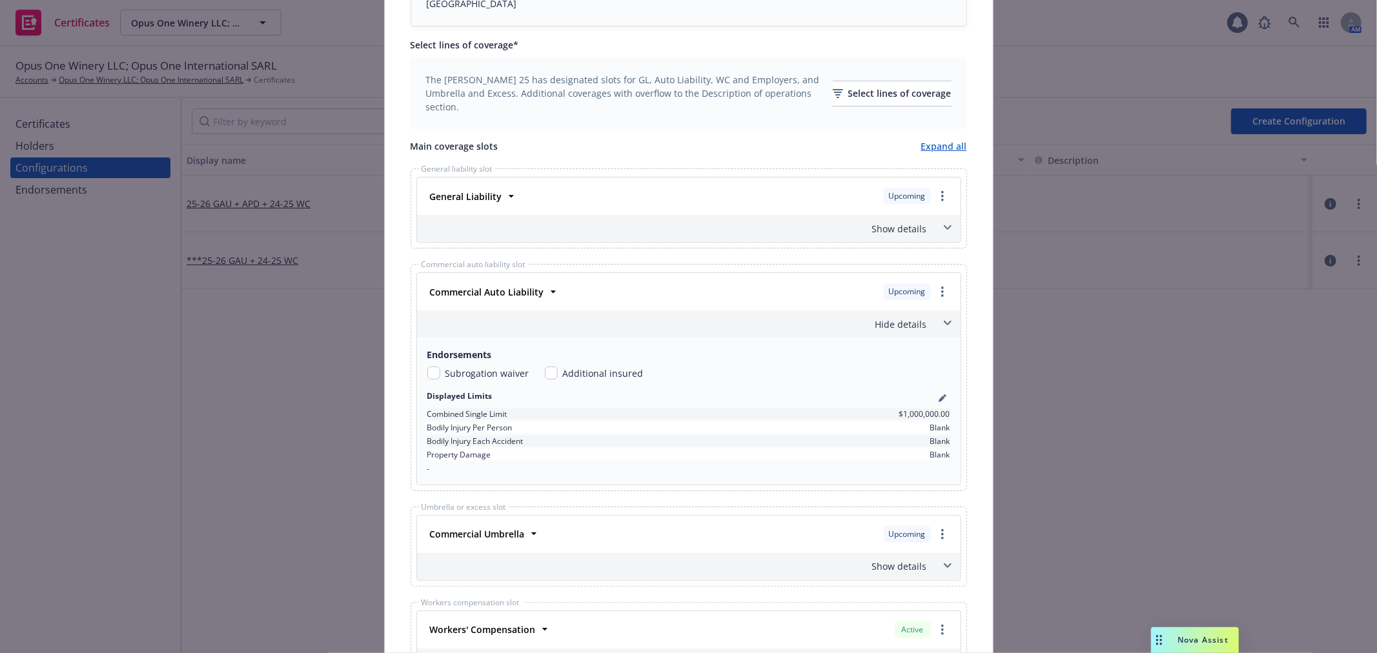
click at [938, 315] on span at bounding box center [948, 323] width 21 height 21
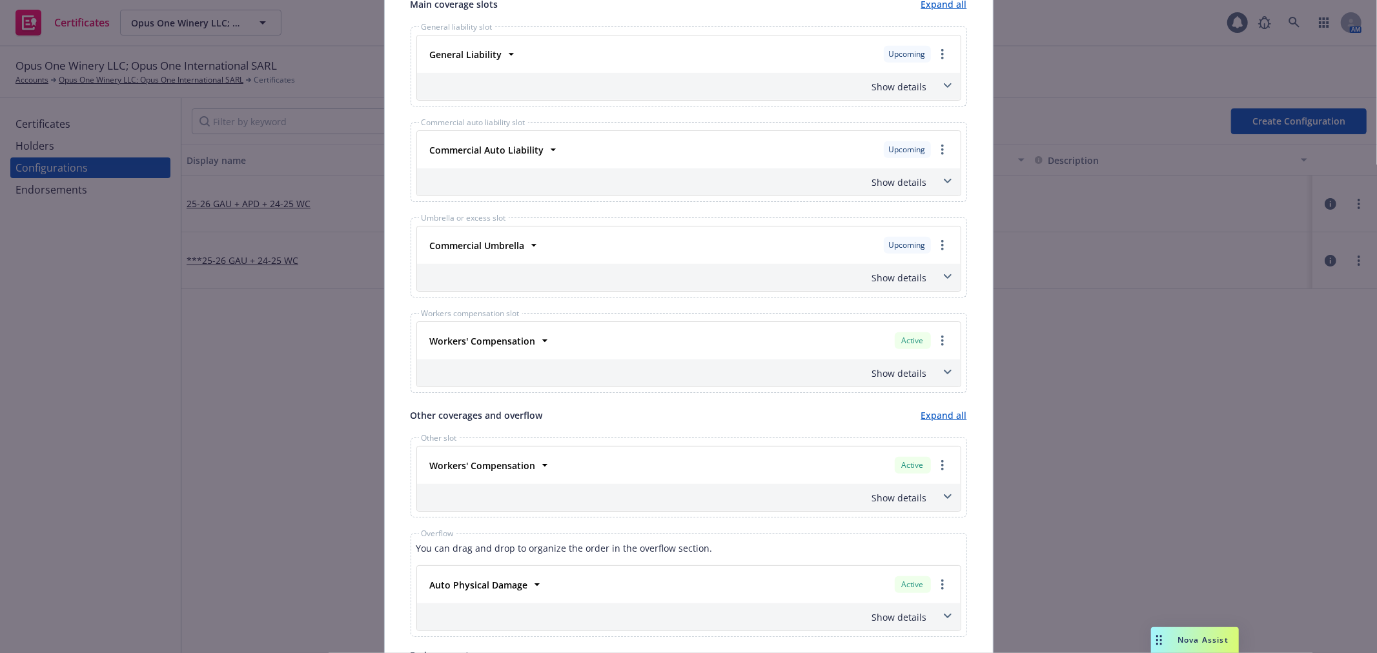
scroll to position [573, 0]
click at [945, 276] on icon at bounding box center [948, 275] width 8 height 5
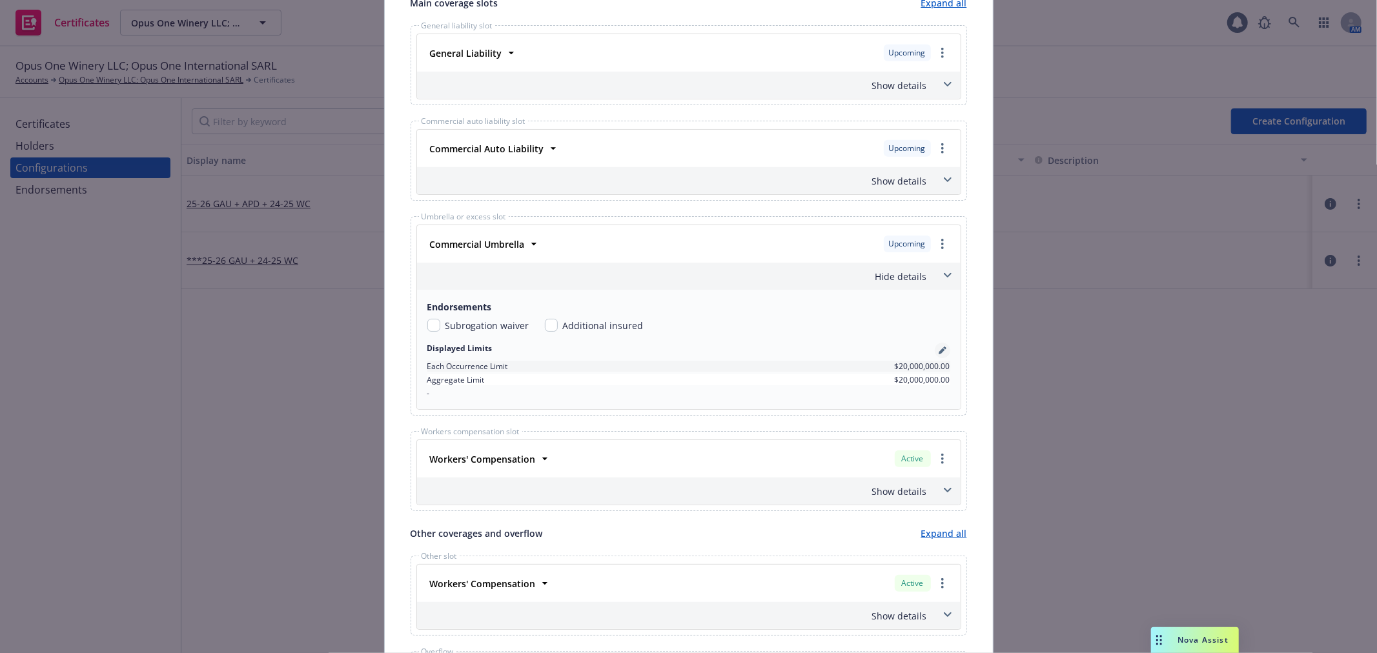
click at [939, 353] on icon "pencil" at bounding box center [943, 351] width 8 height 8
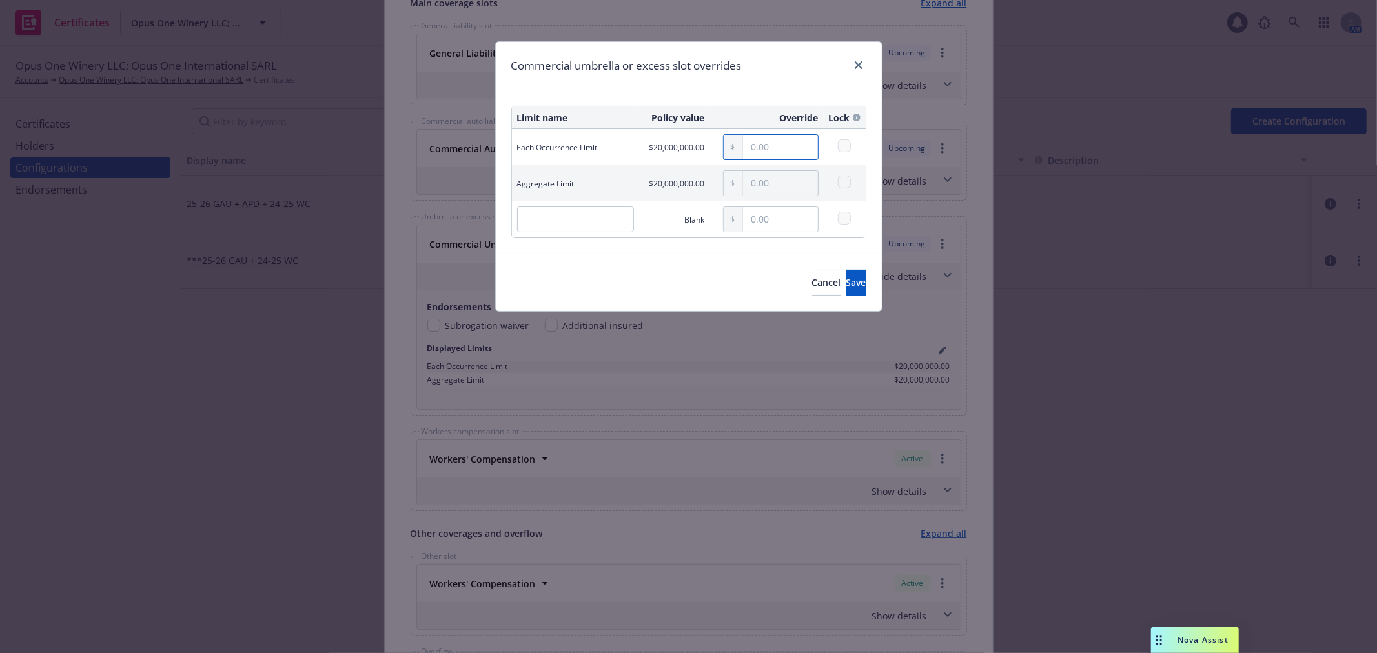
click at [784, 153] on input "text" at bounding box center [780, 147] width 75 height 25
type input "5,000,000.00"
click at [788, 182] on input "text" at bounding box center [780, 183] width 75 height 25
type input "5,000,000.00"
click at [847, 278] on span "Save" at bounding box center [857, 282] width 20 height 12
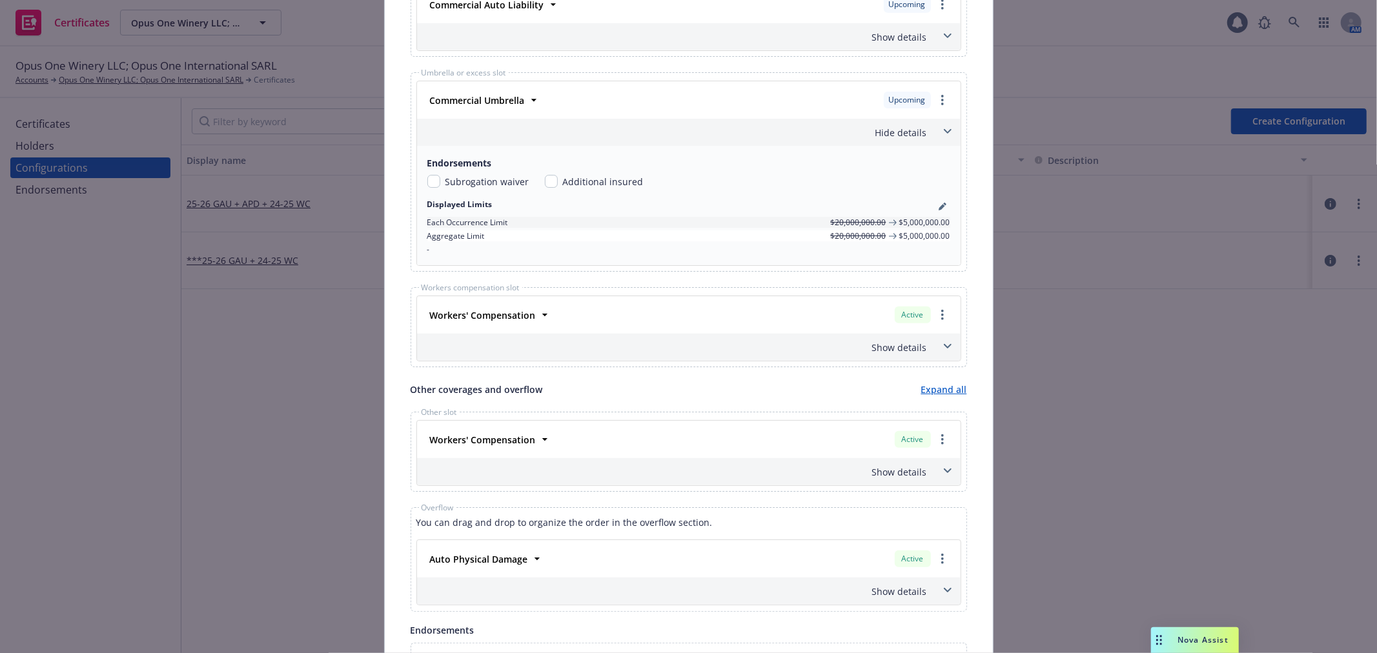
scroll to position [789, 0]
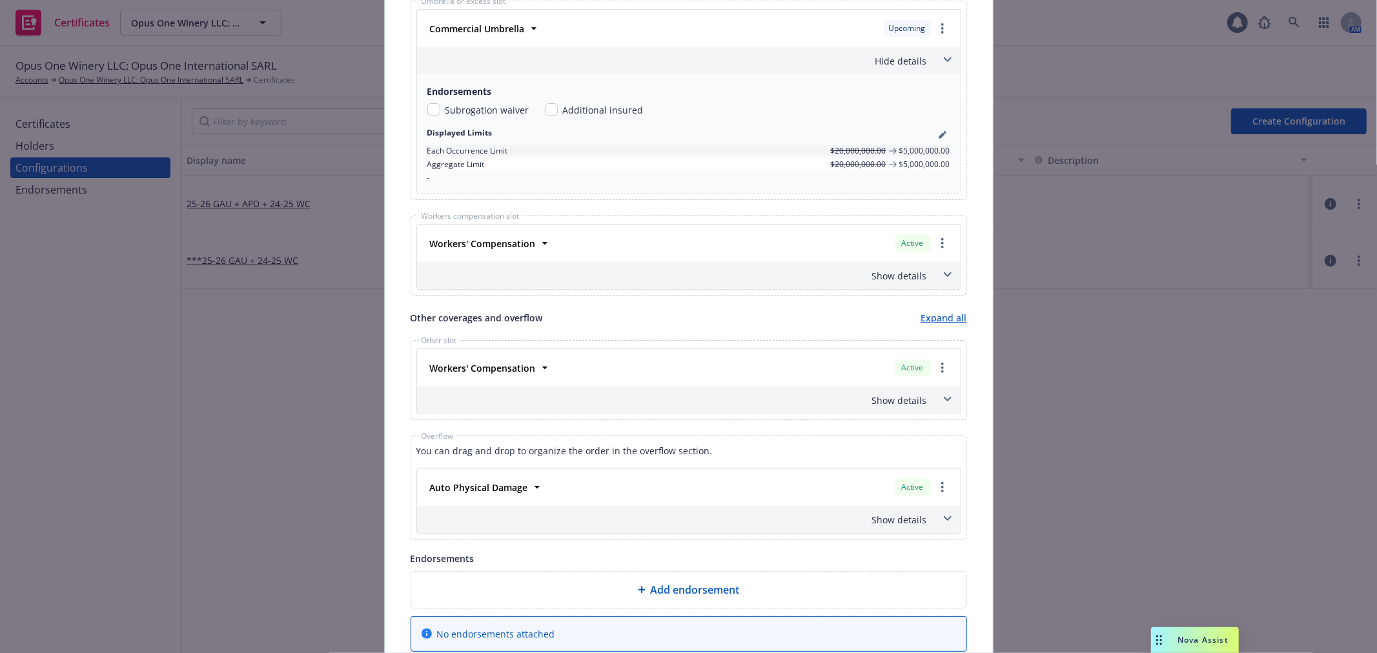
click at [944, 278] on icon at bounding box center [948, 275] width 8 height 5
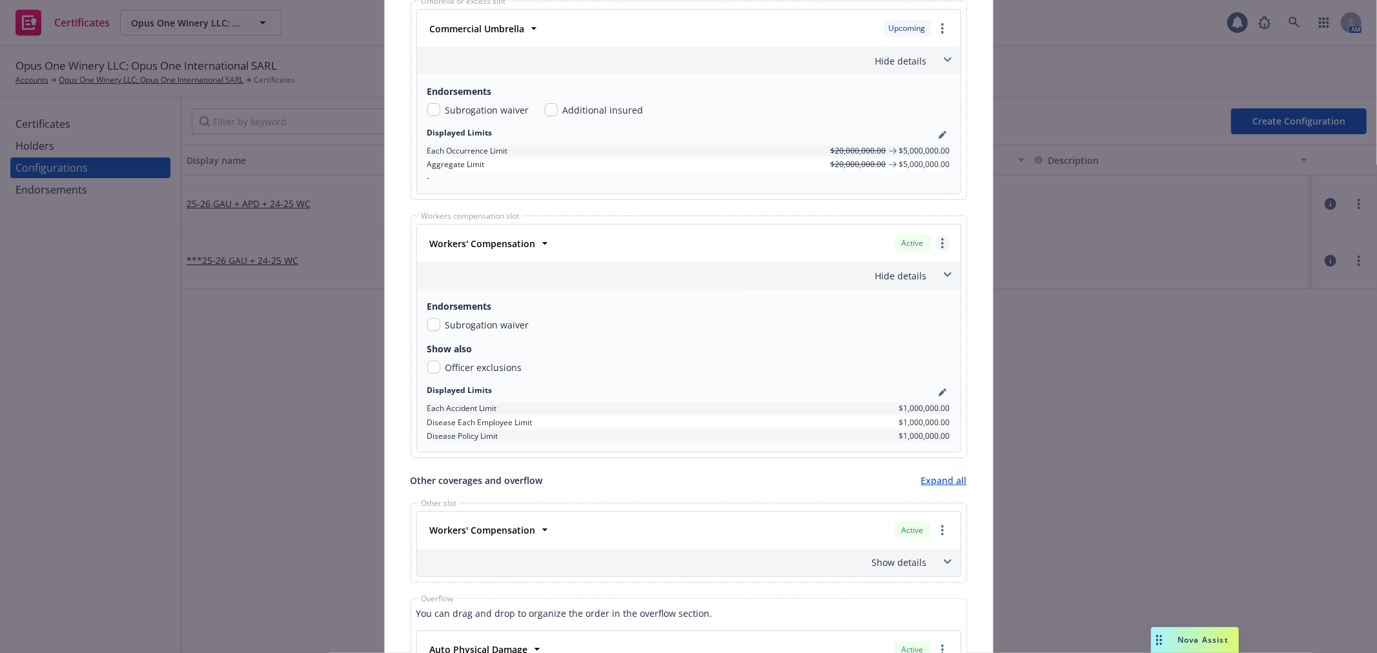
click at [941, 243] on icon "more" at bounding box center [942, 243] width 3 height 10
click at [543, 247] on icon at bounding box center [545, 243] width 13 height 13
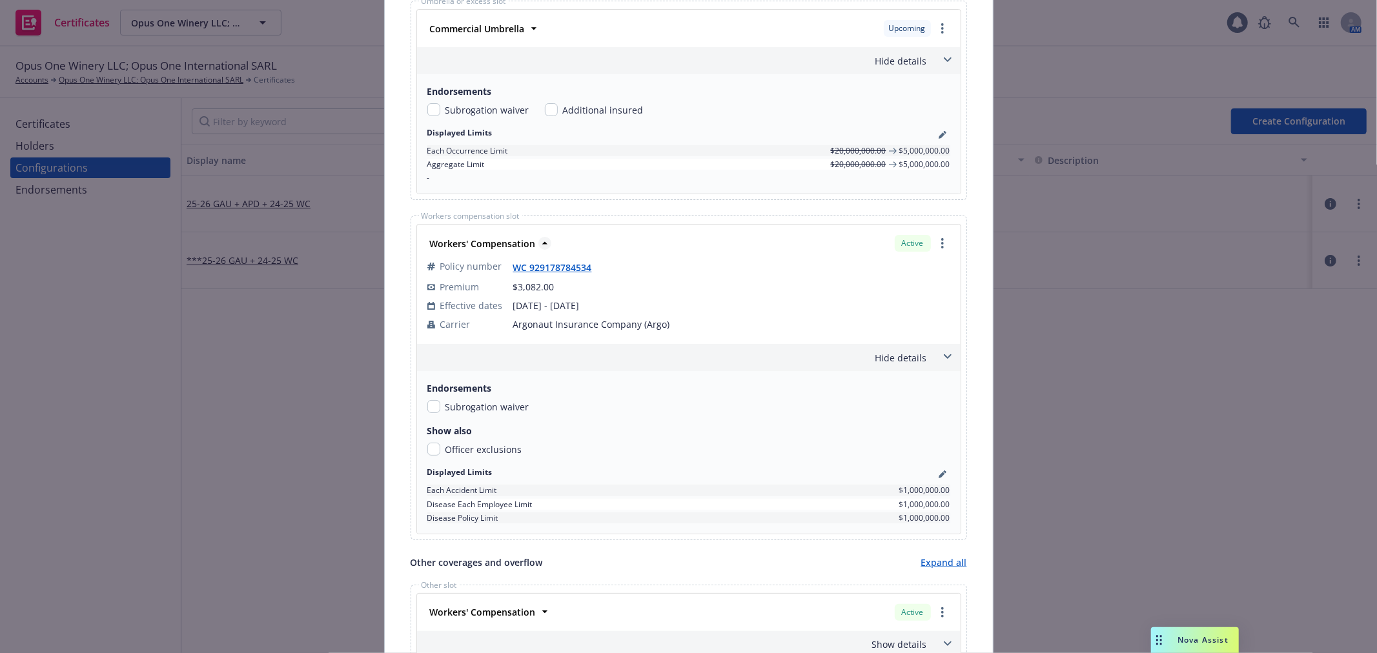
click at [543, 247] on icon at bounding box center [545, 243] width 13 height 13
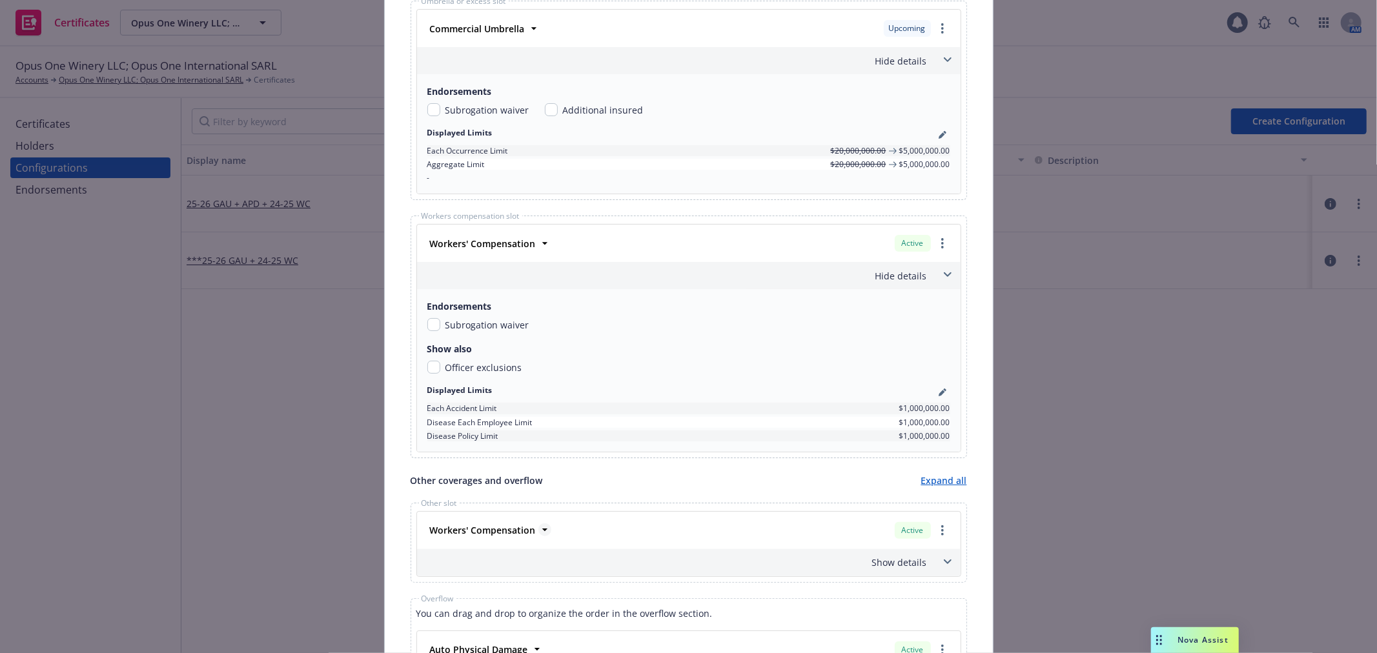
click at [542, 531] on icon at bounding box center [544, 531] width 5 height 3
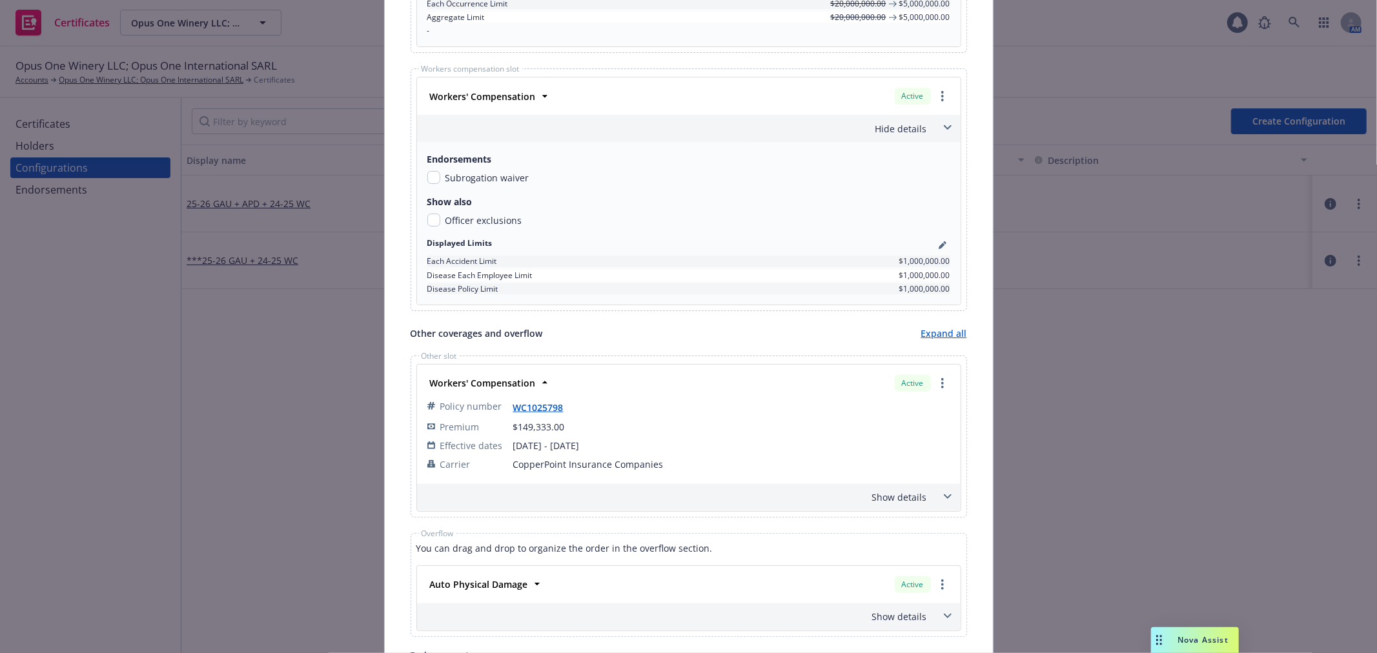
scroll to position [1004, 0]
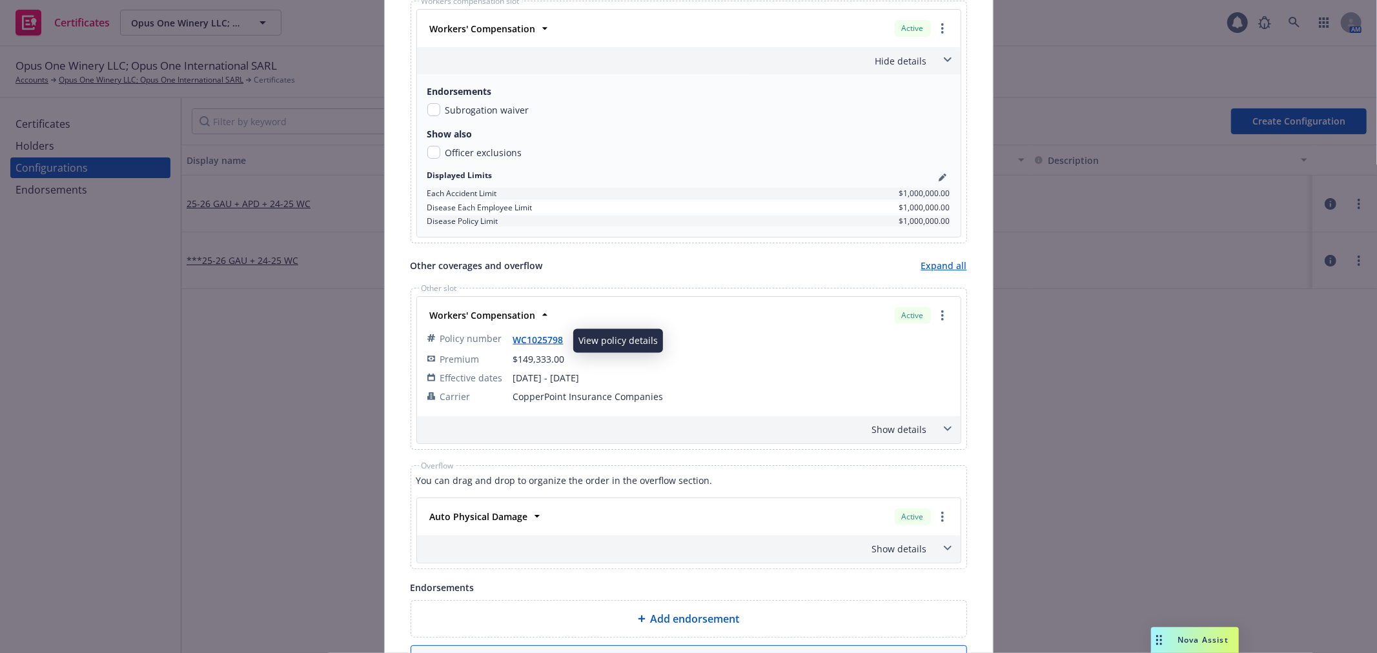
click at [539, 340] on link "WC1025798" at bounding box center [543, 340] width 61 height 12
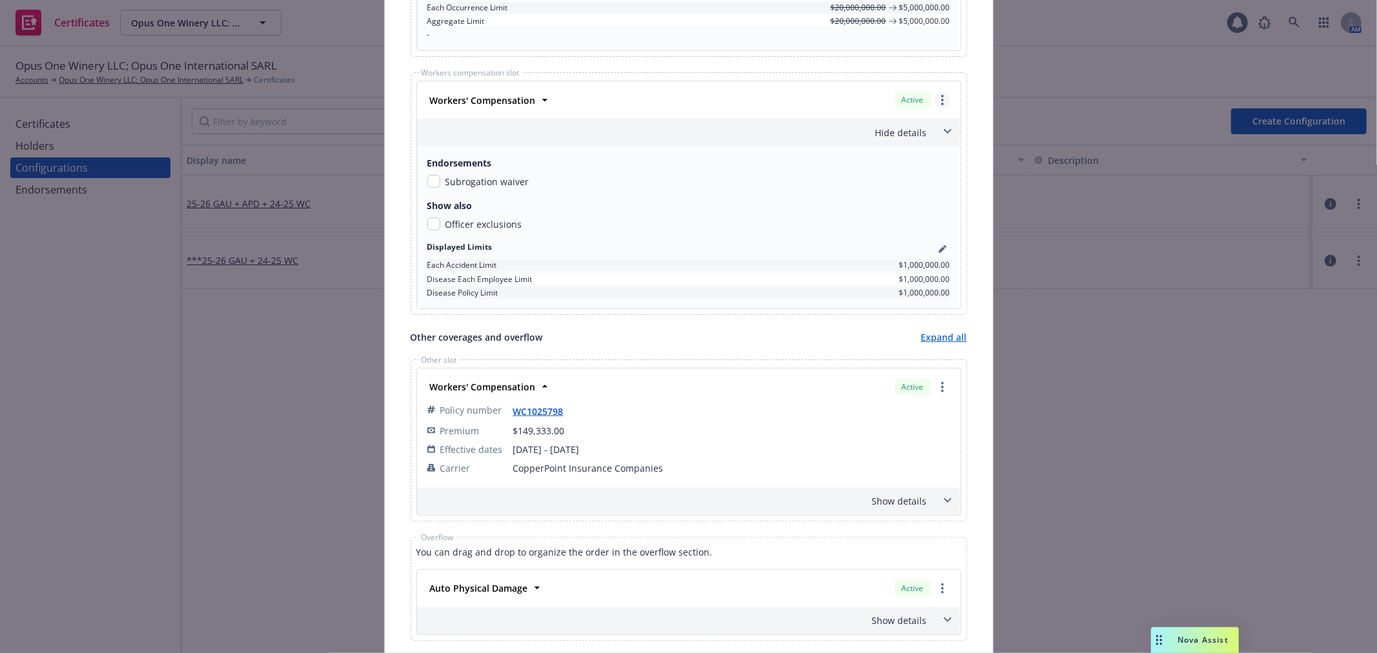
click at [938, 104] on link "more" at bounding box center [942, 99] width 15 height 15
click at [928, 125] on link "Remove this LOC" at bounding box center [889, 127] width 119 height 26
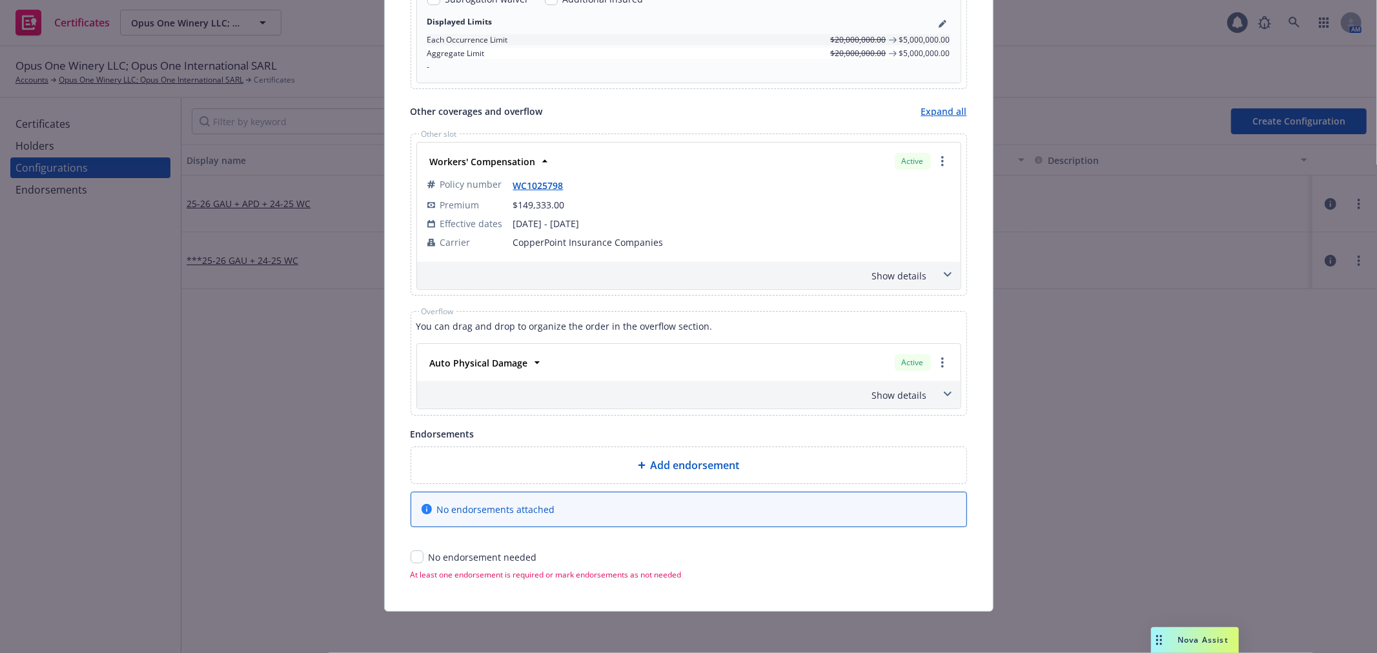
click at [943, 398] on span at bounding box center [948, 394] width 21 height 21
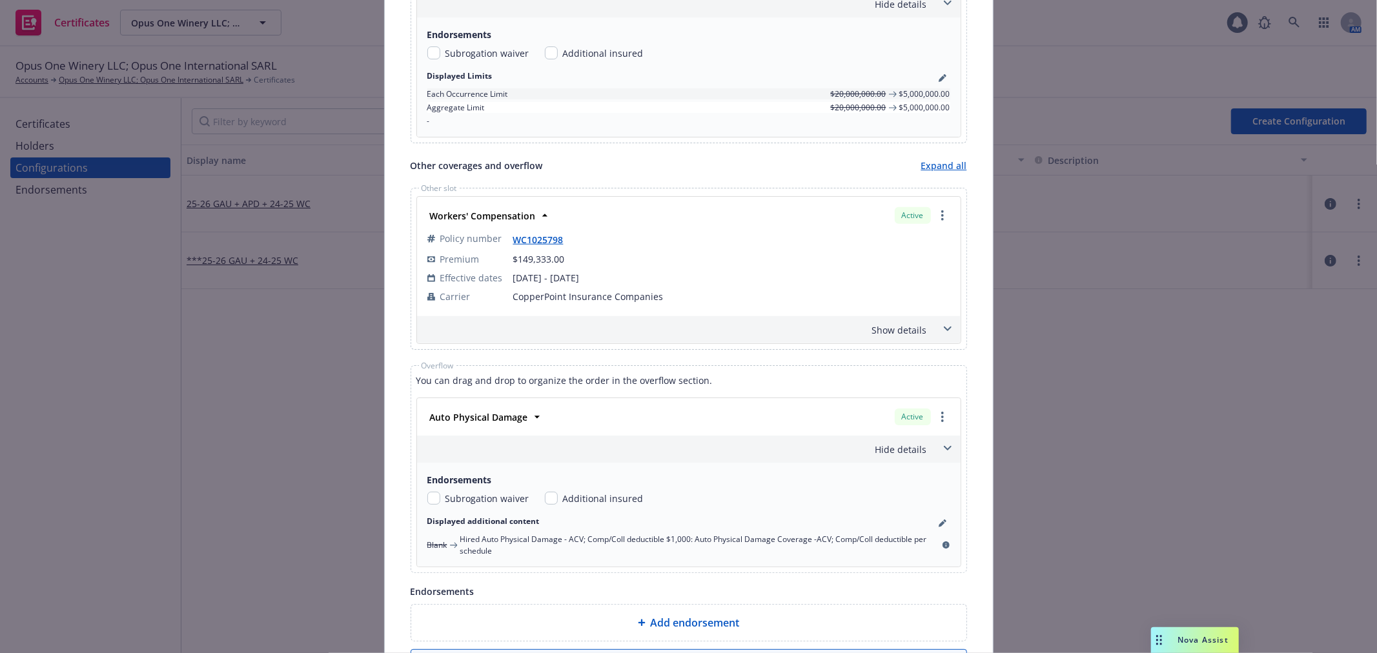
scroll to position [789, 0]
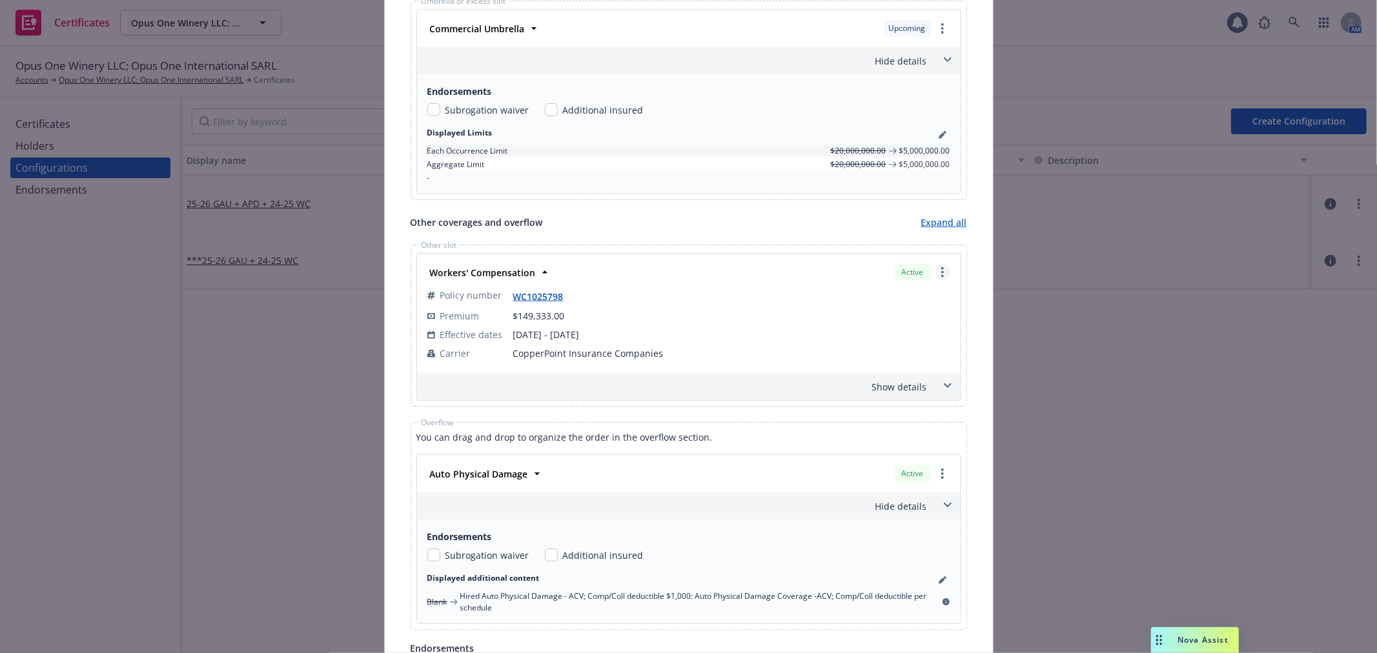
click at [940, 276] on link "more" at bounding box center [942, 272] width 15 height 15
click at [927, 324] on link "Move to dedicated slot" at bounding box center [879, 326] width 139 height 26
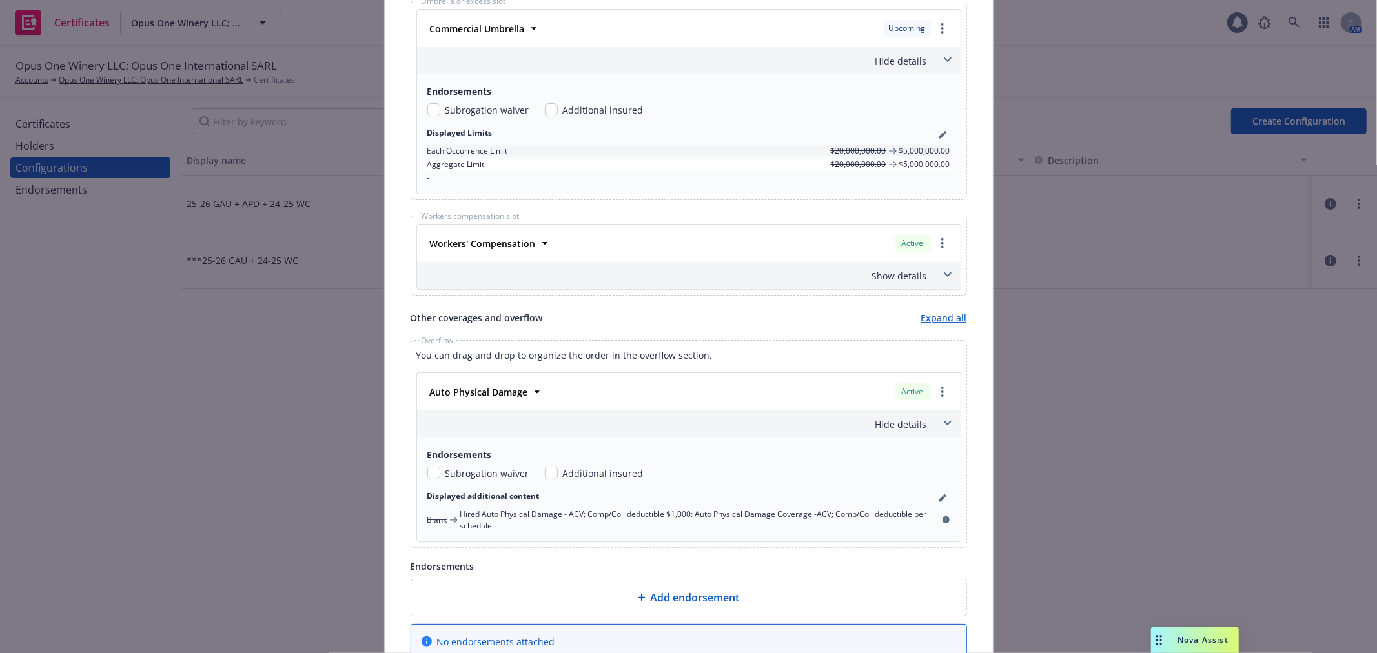
click at [938, 280] on span at bounding box center [948, 275] width 21 height 21
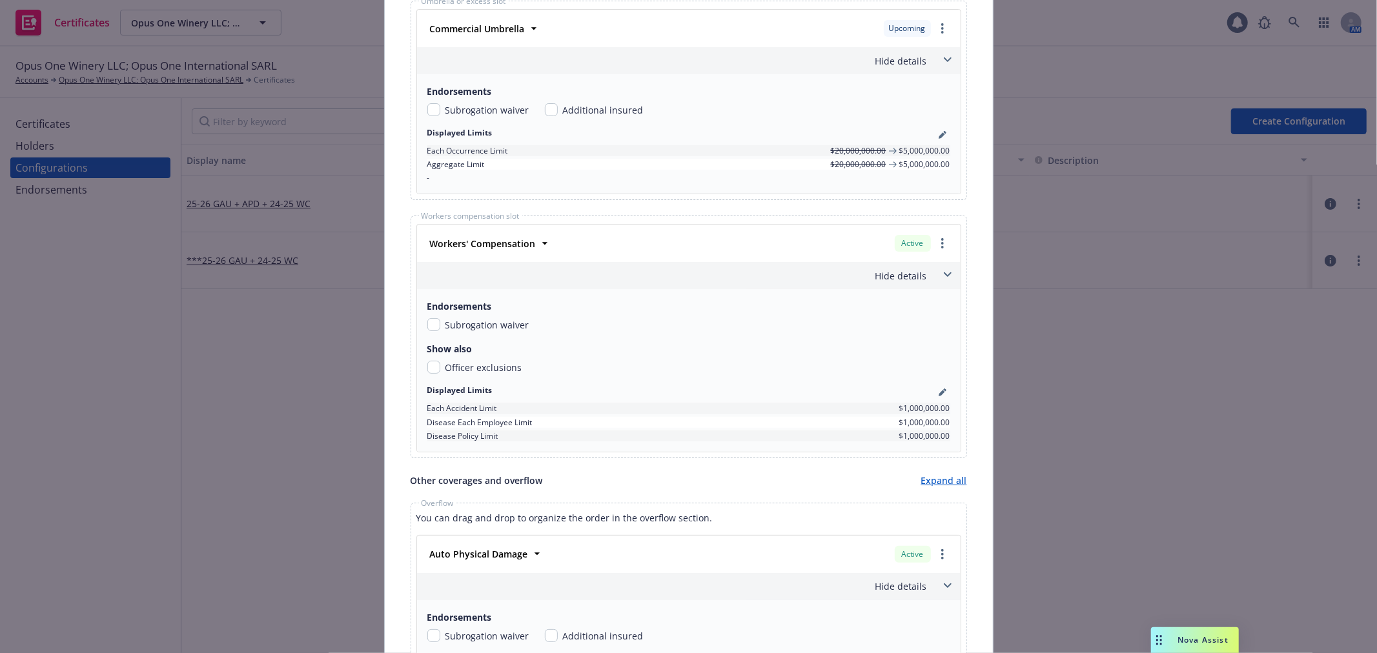
click at [938, 280] on span at bounding box center [948, 275] width 21 height 21
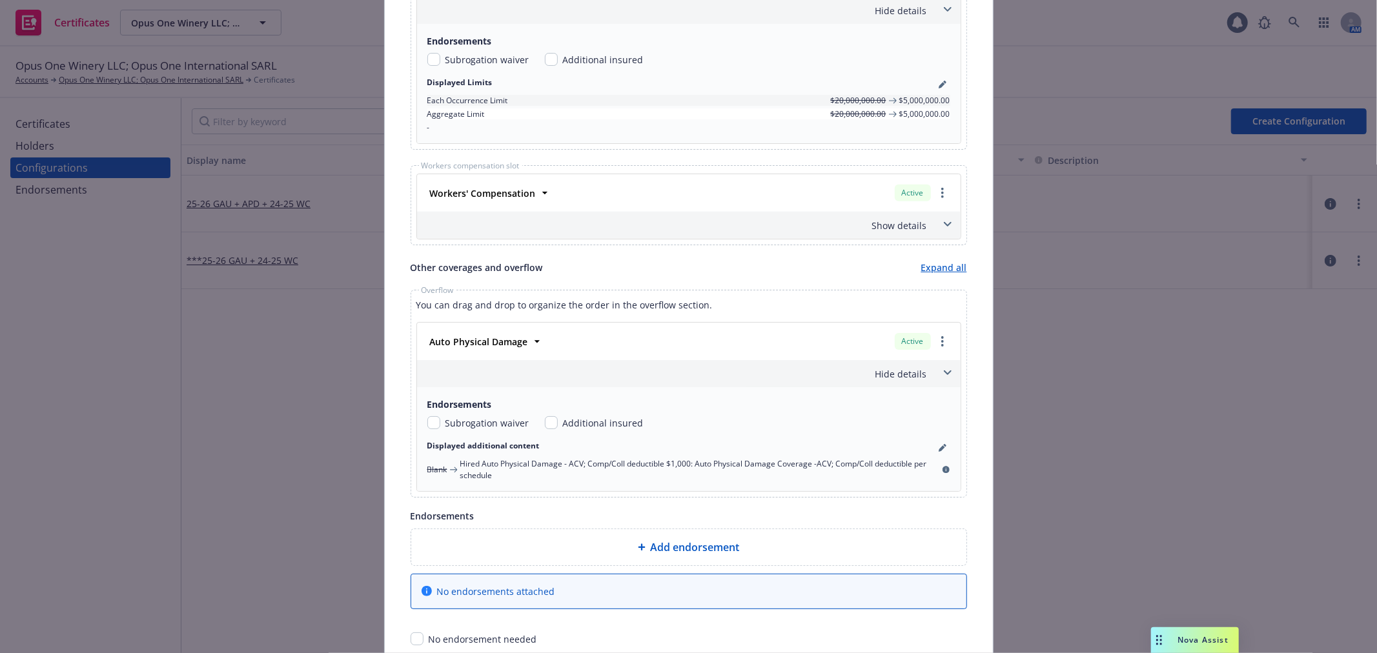
scroll to position [861, 0]
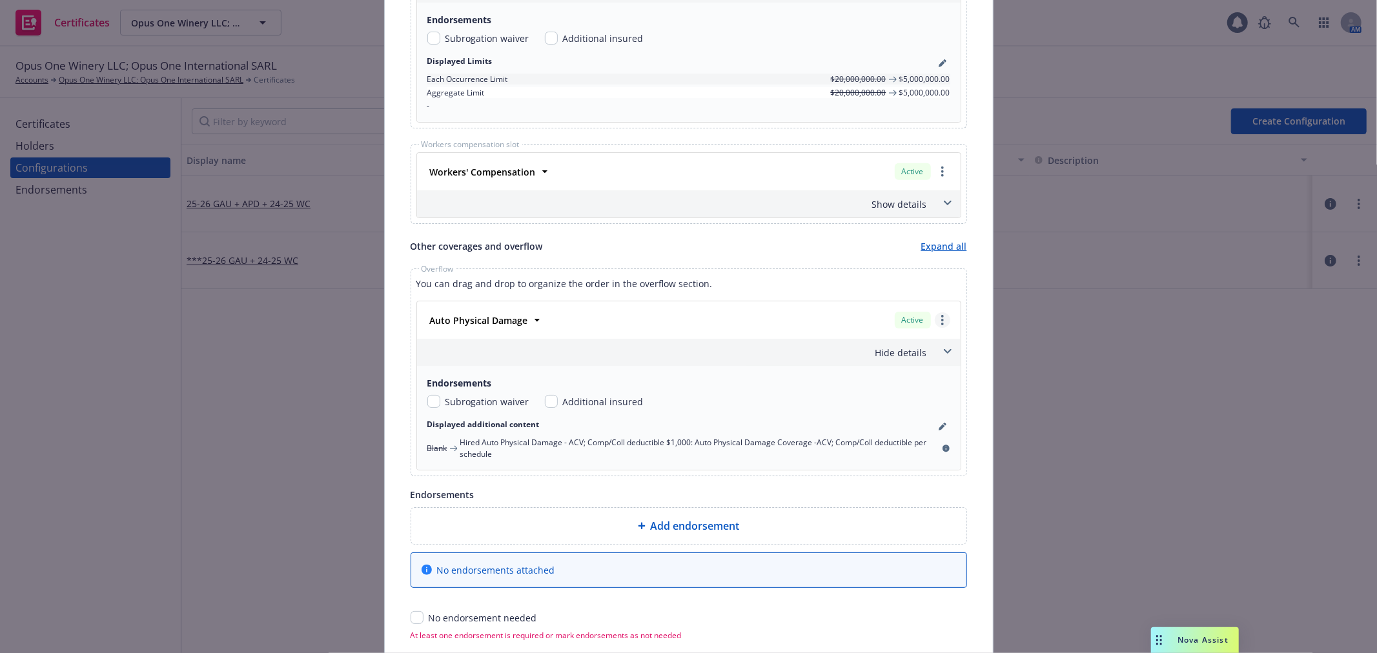
click at [940, 324] on link "more" at bounding box center [942, 320] width 15 height 15
click at [939, 423] on link "pencil" at bounding box center [942, 426] width 15 height 15
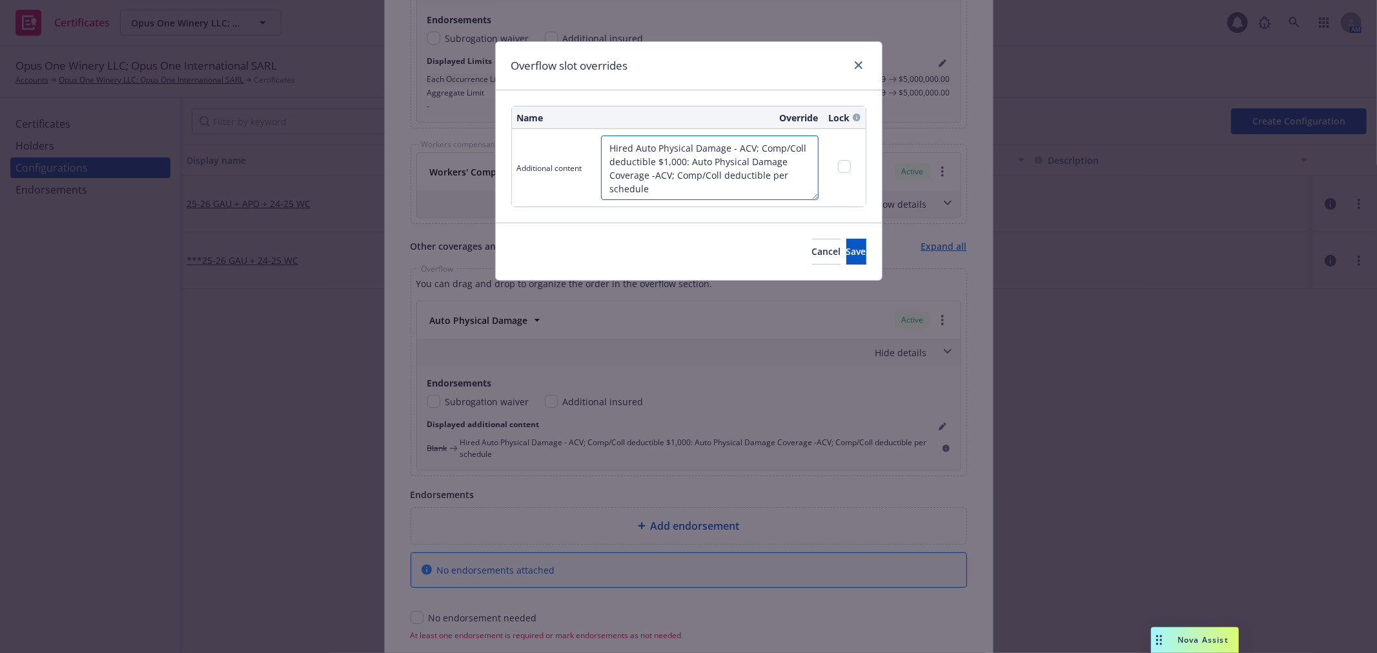
drag, startPoint x: 734, startPoint y: 180, endPoint x: 564, endPoint y: 136, distance: 176.0
click at [564, 136] on tr "Additional content Hired Auto Physical Damage - ACV; Comp/Coll deductible $1,00…" at bounding box center [689, 167] width 354 height 77
click at [767, 185] on textarea "Hired Auto Physical Damage - ACV; Comp/Coll deductible $1,000: Auto Physical Da…" at bounding box center [710, 168] width 218 height 65
paste textarea "Car Physical Damage Coverage 8 Comprehensive Deductible $1,000 Collision Deduct…"
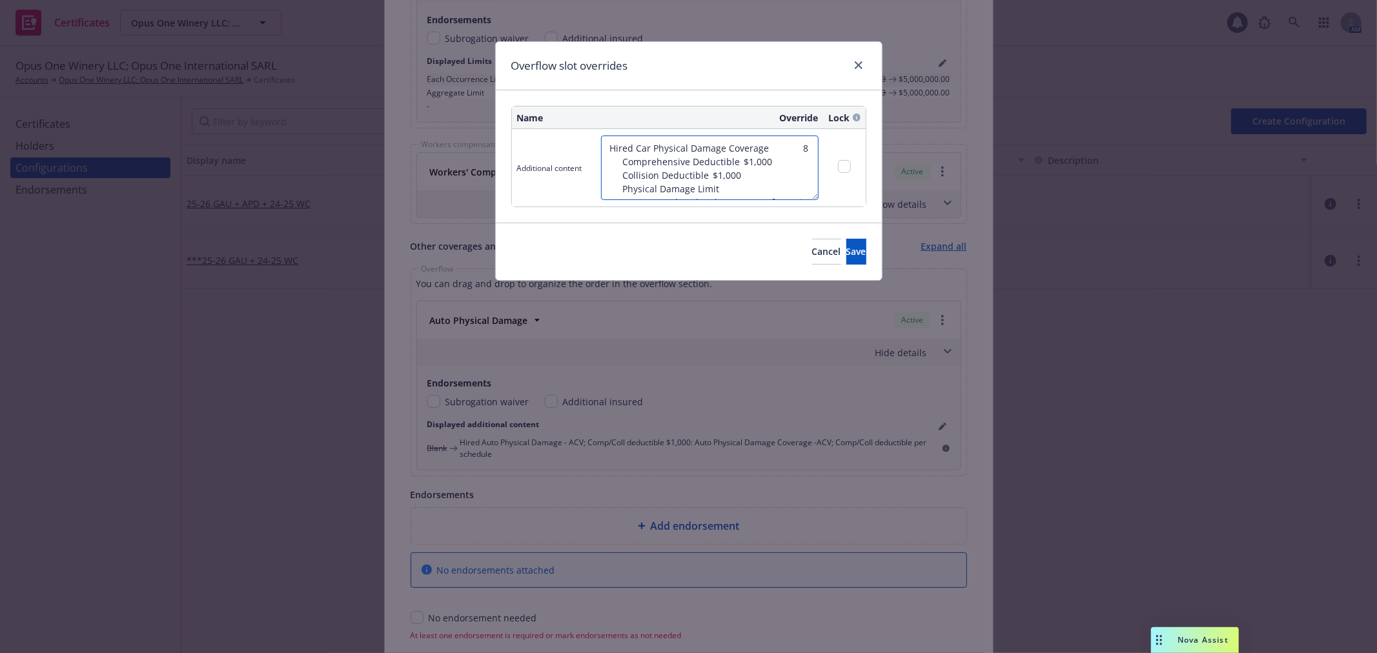
drag, startPoint x: 609, startPoint y: 159, endPoint x: 599, endPoint y: 158, distance: 10.4
click at [599, 158] on td "Hired Car Physical Damage Coverage 8 Comprehensive Deductible $1,000 Collision …" at bounding box center [710, 167] width 228 height 77
click at [727, 189] on textarea "Hired Car Physical Damage Coverage Comprehensive Deductible $1,000 Collision De…" at bounding box center [710, 168] width 218 height 65
drag, startPoint x: 748, startPoint y: 178, endPoint x: 759, endPoint y: 200, distance: 24.8
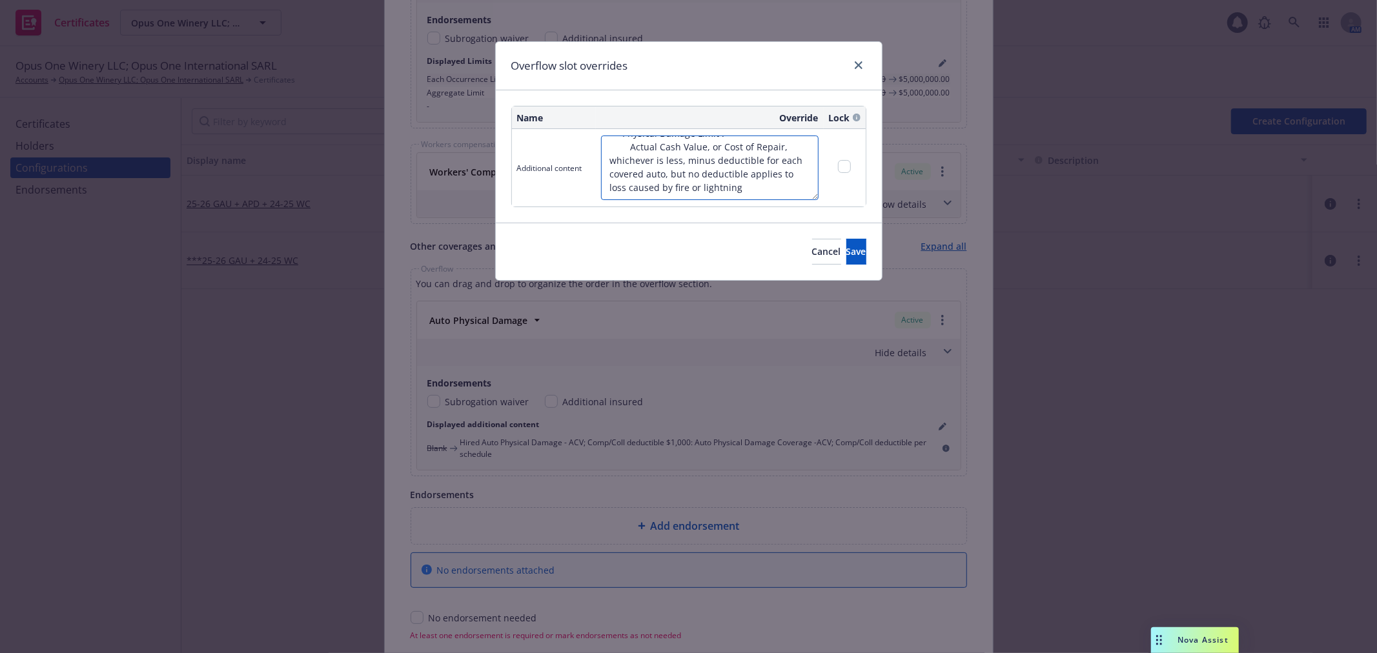
click at [759, 200] on textarea "Hired Car Physical Damage Coverage Comprehensive Deductible $1,000 Collision De…" at bounding box center [710, 168] width 218 height 65
type textarea "Hired Car Physical Damage Coverage Comprehensive Deductible $1,000 Collision De…"
click at [853, 249] on button "Save" at bounding box center [857, 252] width 20 height 26
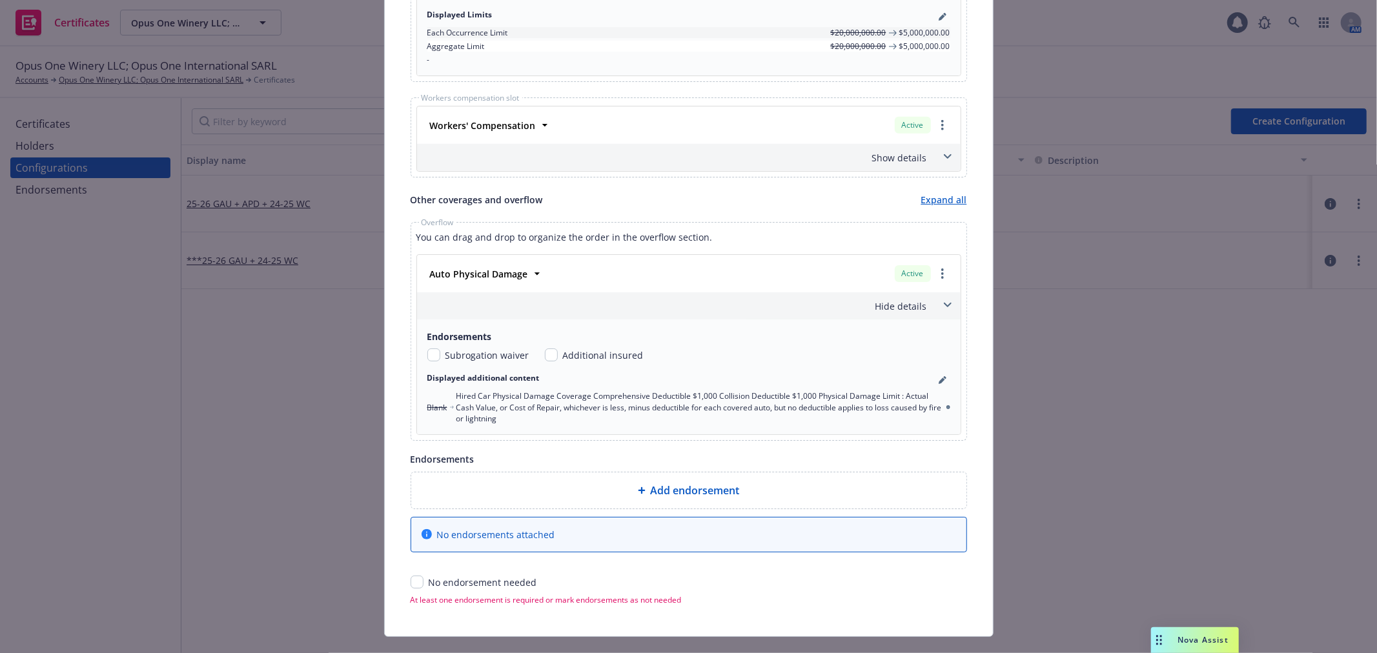
scroll to position [932, 0]
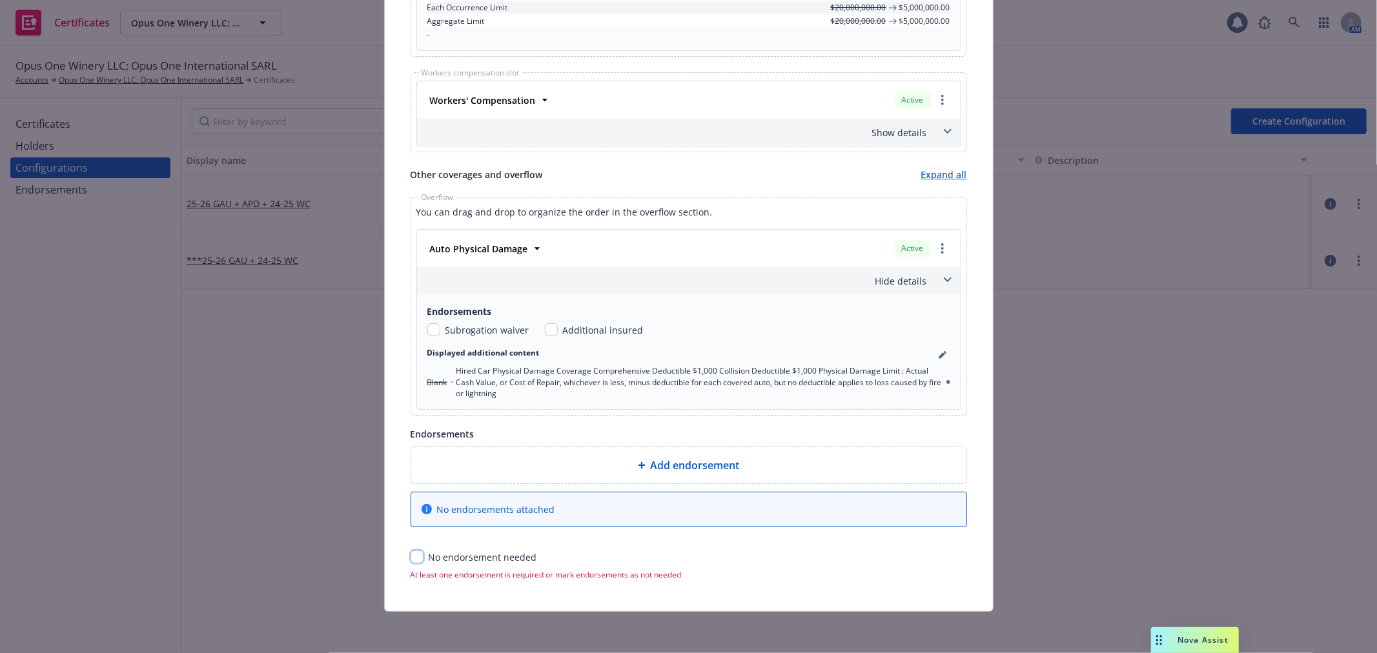
drag, startPoint x: 409, startPoint y: 560, endPoint x: 441, endPoint y: 518, distance: 53.0
click at [411, 562] on input "checkbox" at bounding box center [417, 557] width 13 height 13
checkbox input "true"
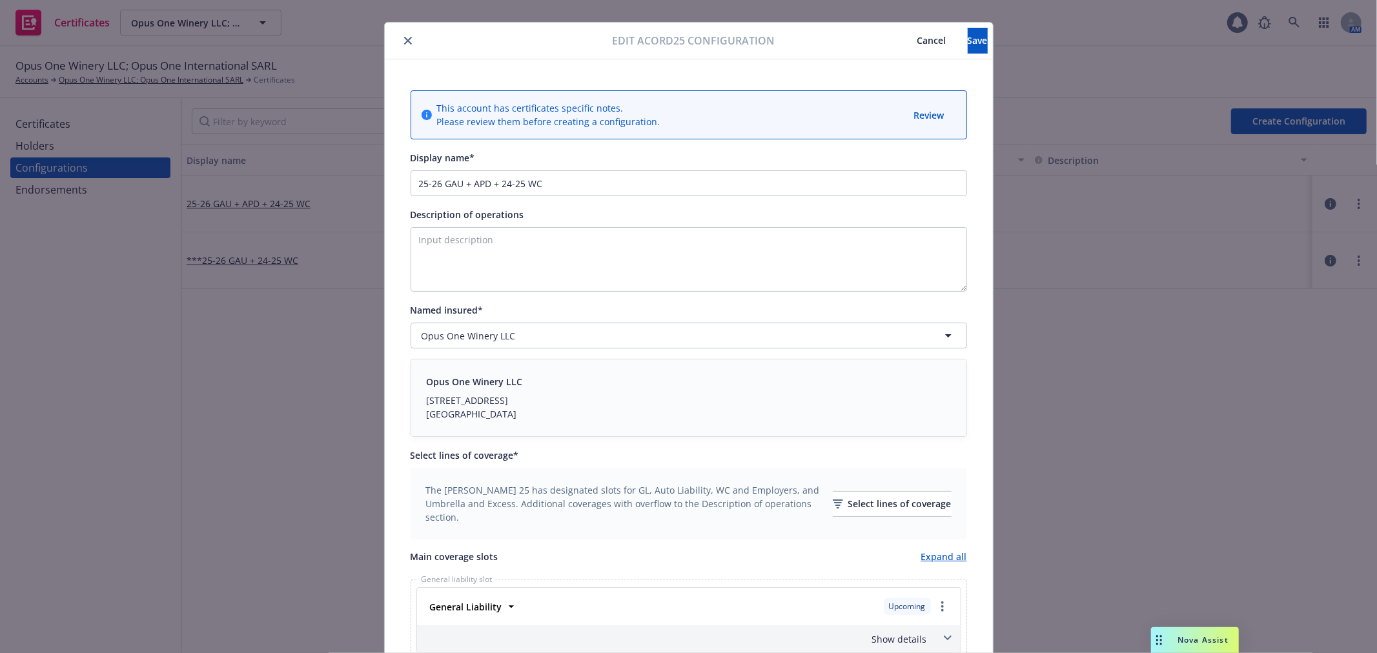
scroll to position [0, 0]
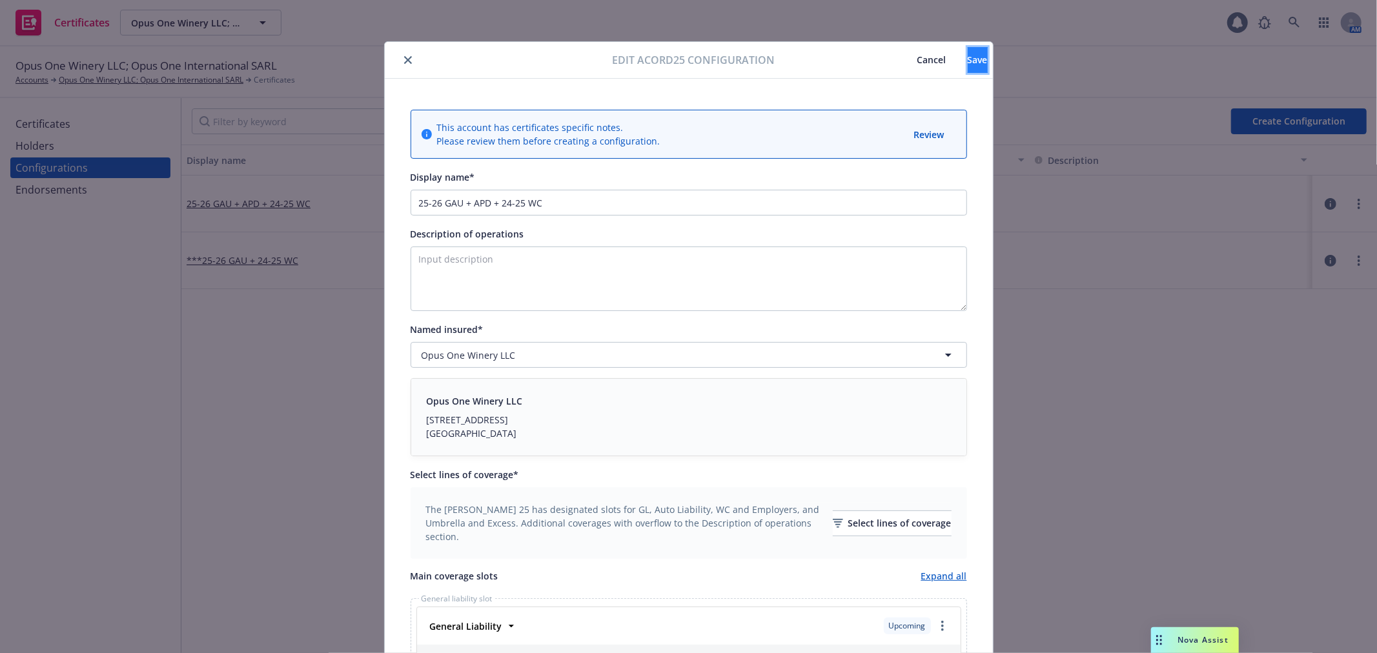
click at [968, 61] on span "Save" at bounding box center [978, 60] width 20 height 12
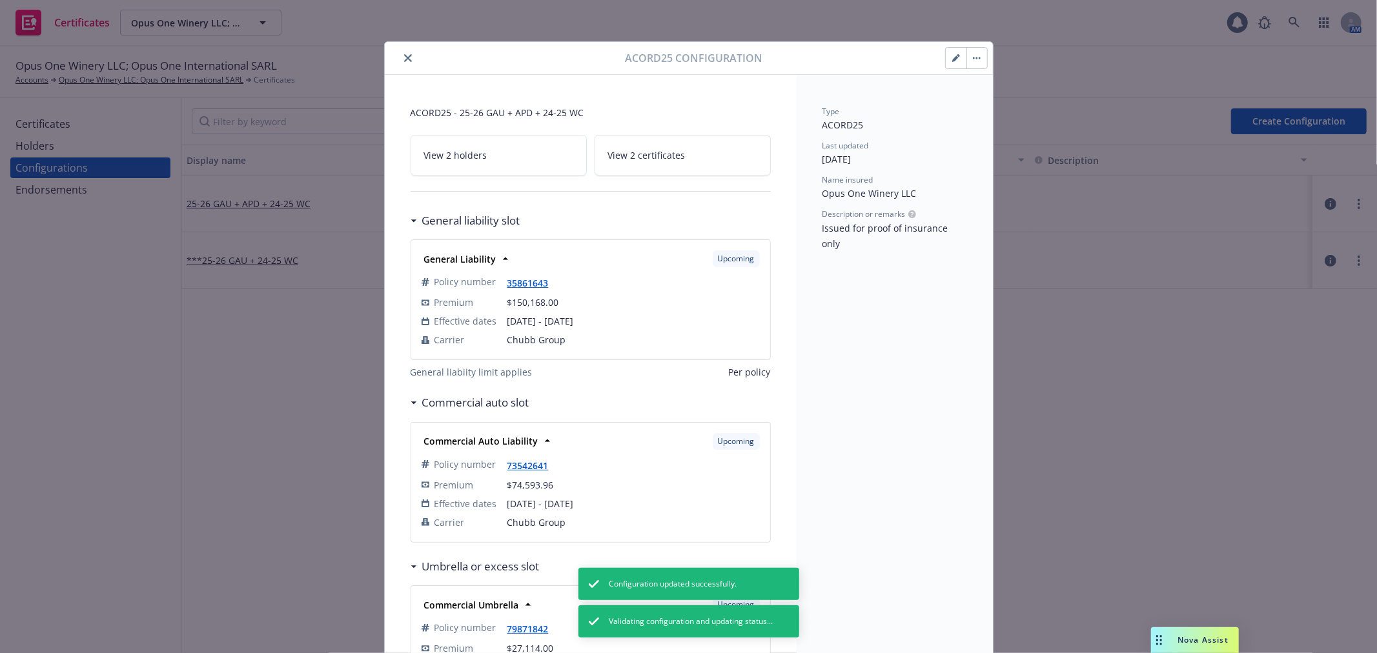
click at [976, 60] on button "button" at bounding box center [977, 58] width 21 height 21
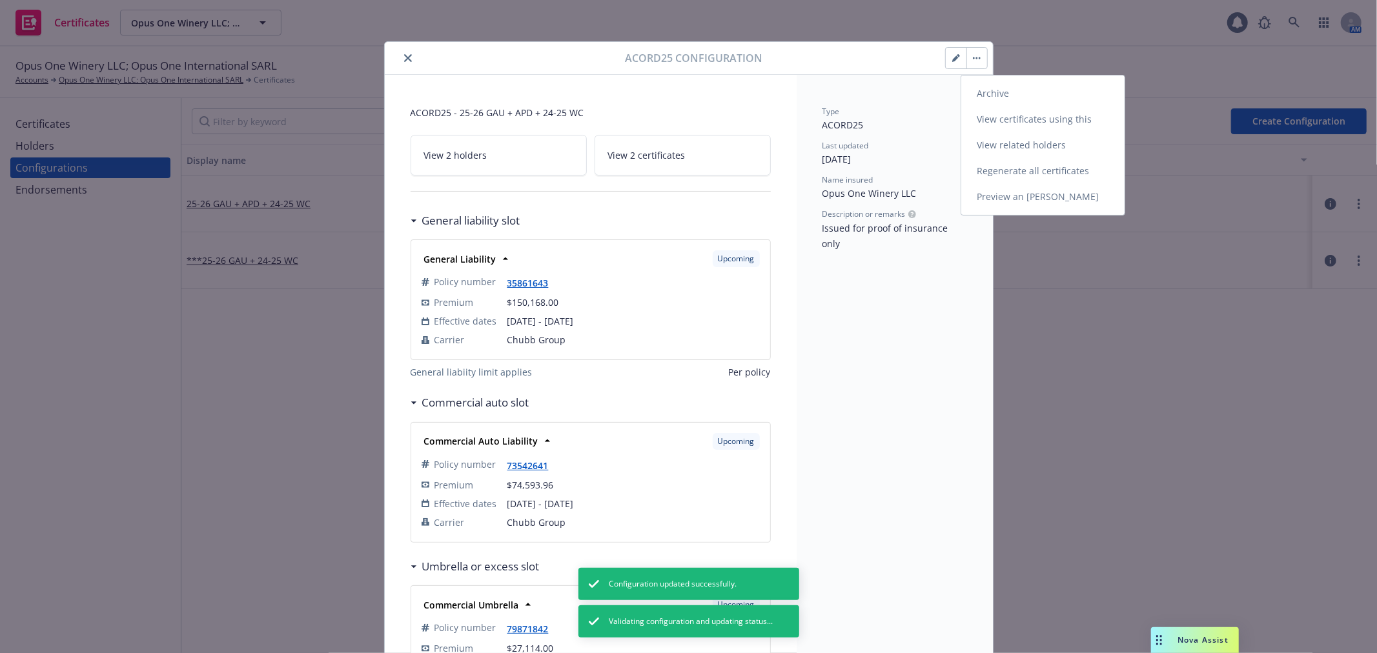
click at [1035, 197] on link "Preview an [PERSON_NAME]" at bounding box center [1043, 197] width 163 height 26
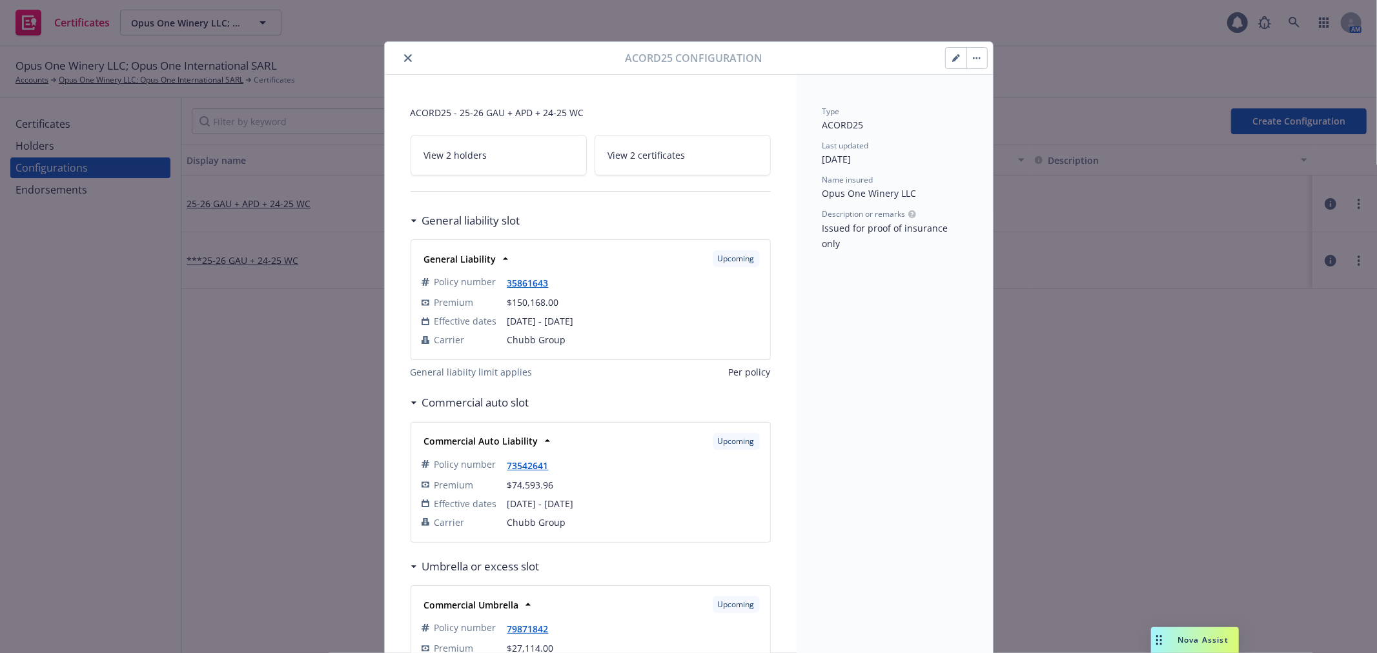
click at [400, 53] on button "close" at bounding box center [407, 57] width 15 height 15
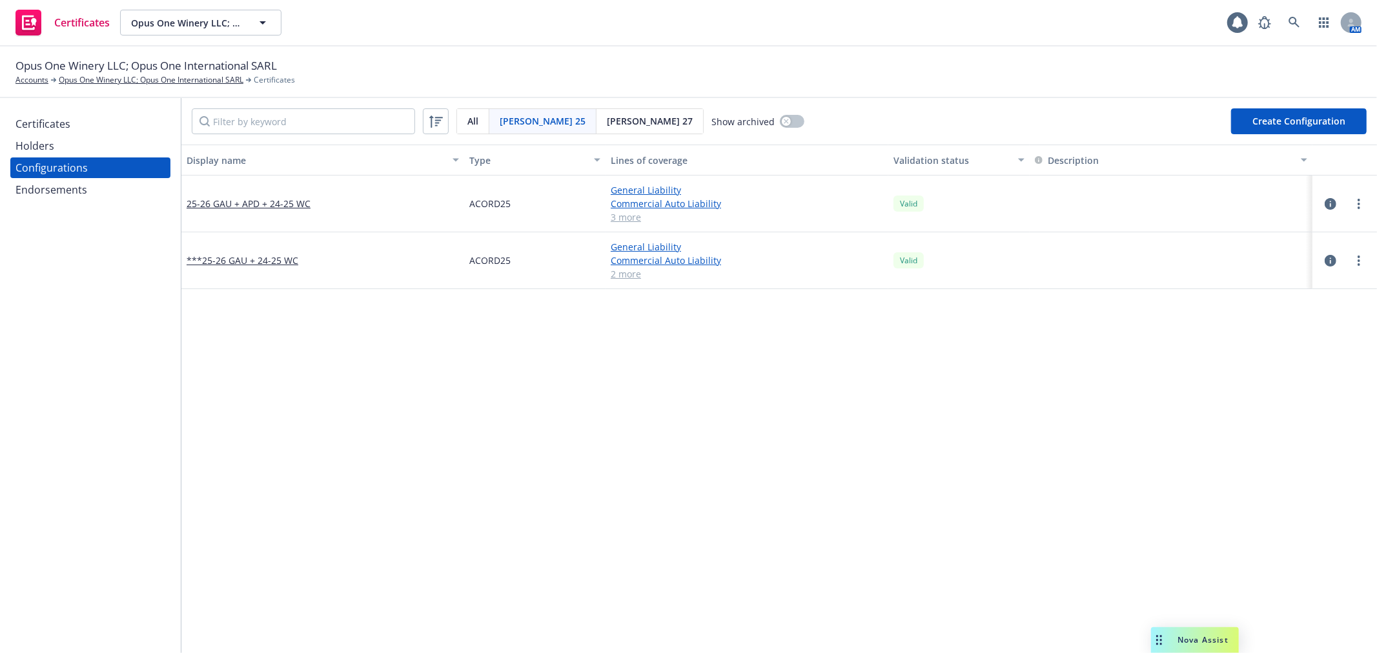
click at [1325, 262] on icon "button" at bounding box center [1331, 261] width 12 height 12
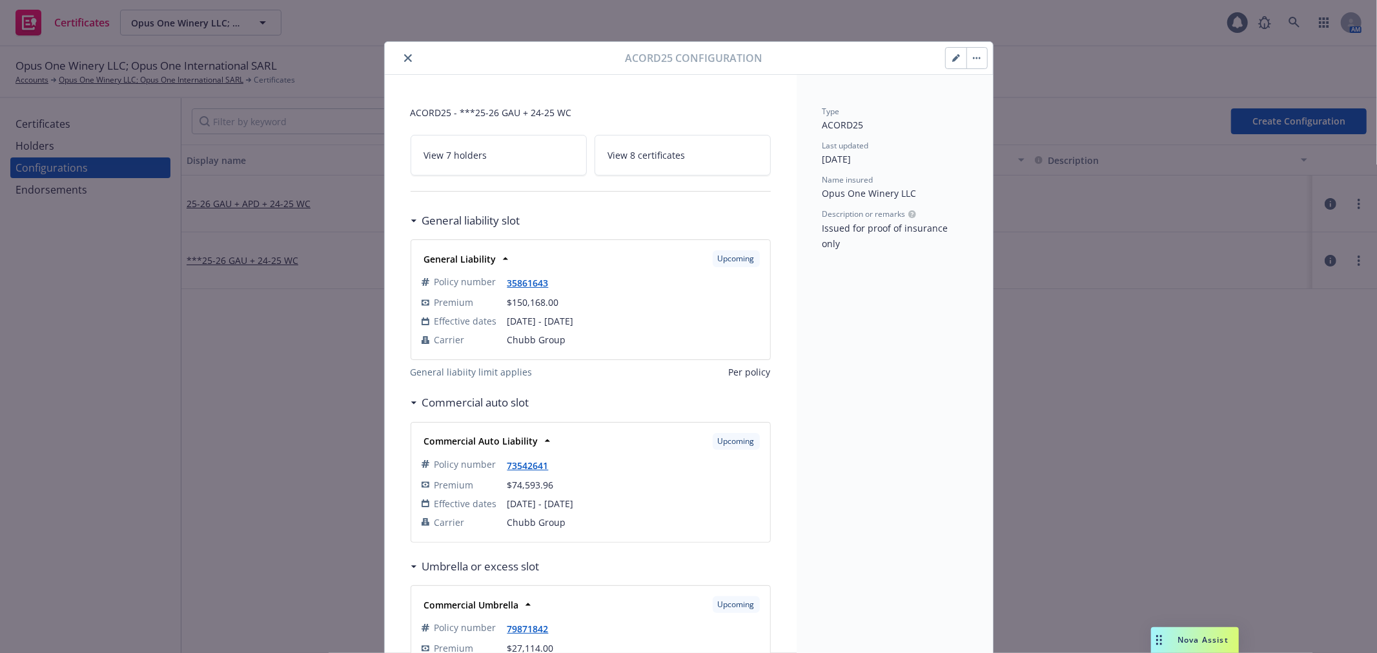
click at [946, 57] on button "button" at bounding box center [956, 58] width 21 height 21
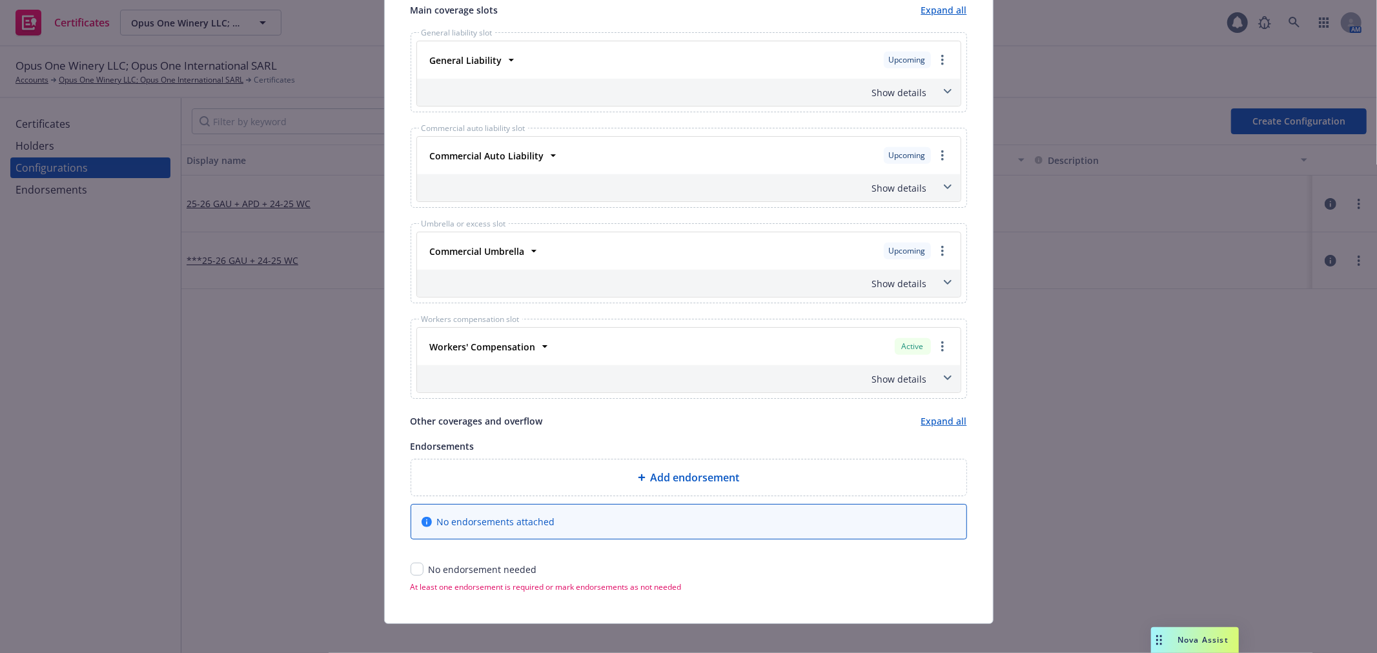
scroll to position [573, 0]
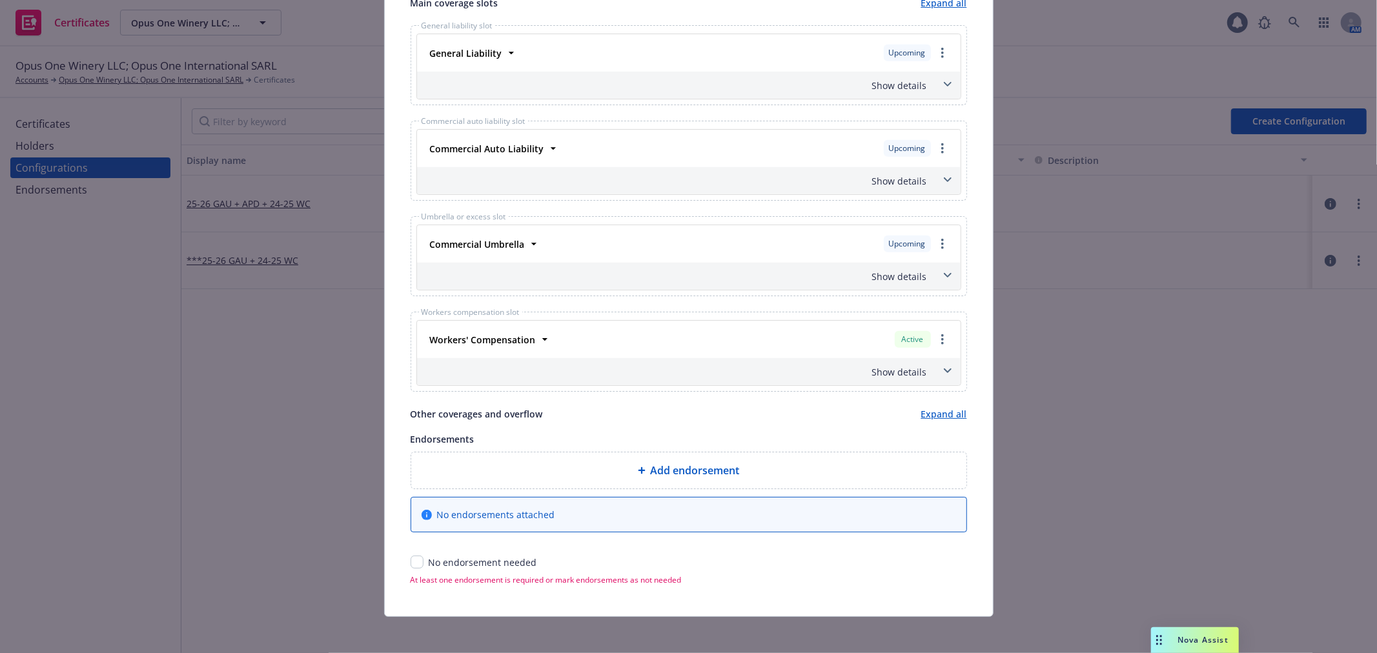
click at [944, 274] on icon at bounding box center [948, 275] width 8 height 5
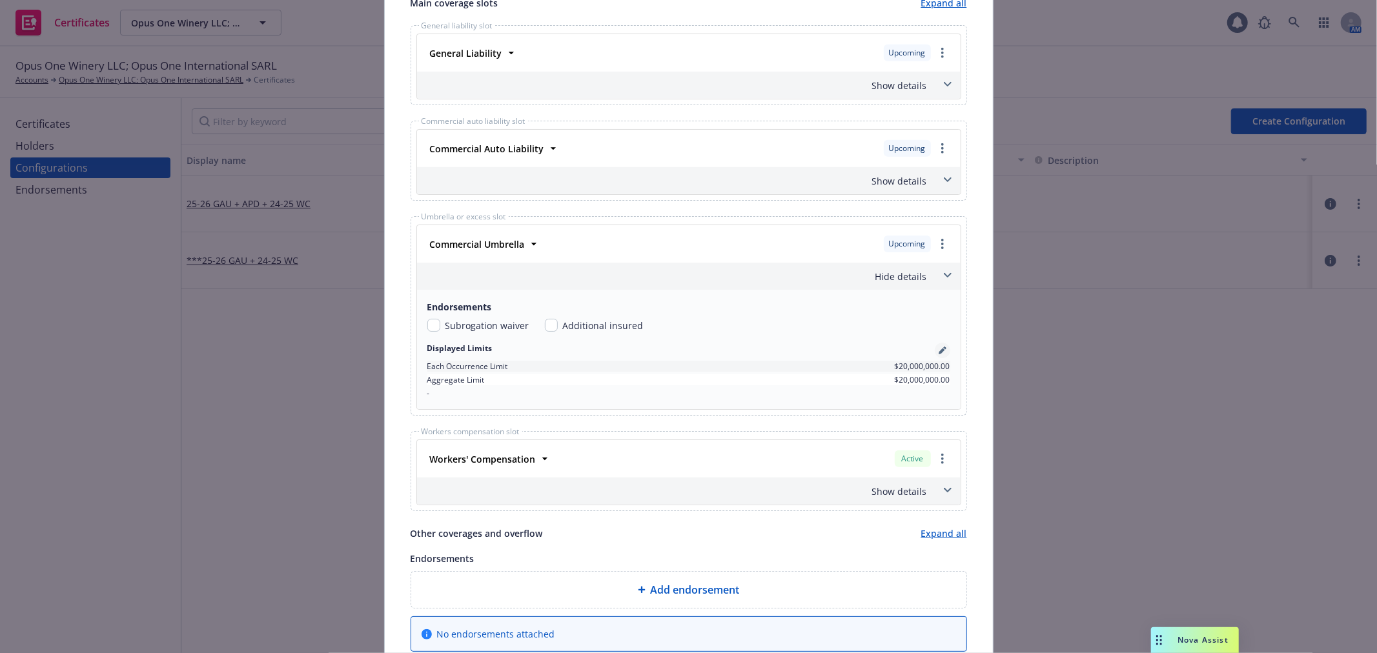
click at [939, 350] on icon "pencil" at bounding box center [943, 351] width 8 height 8
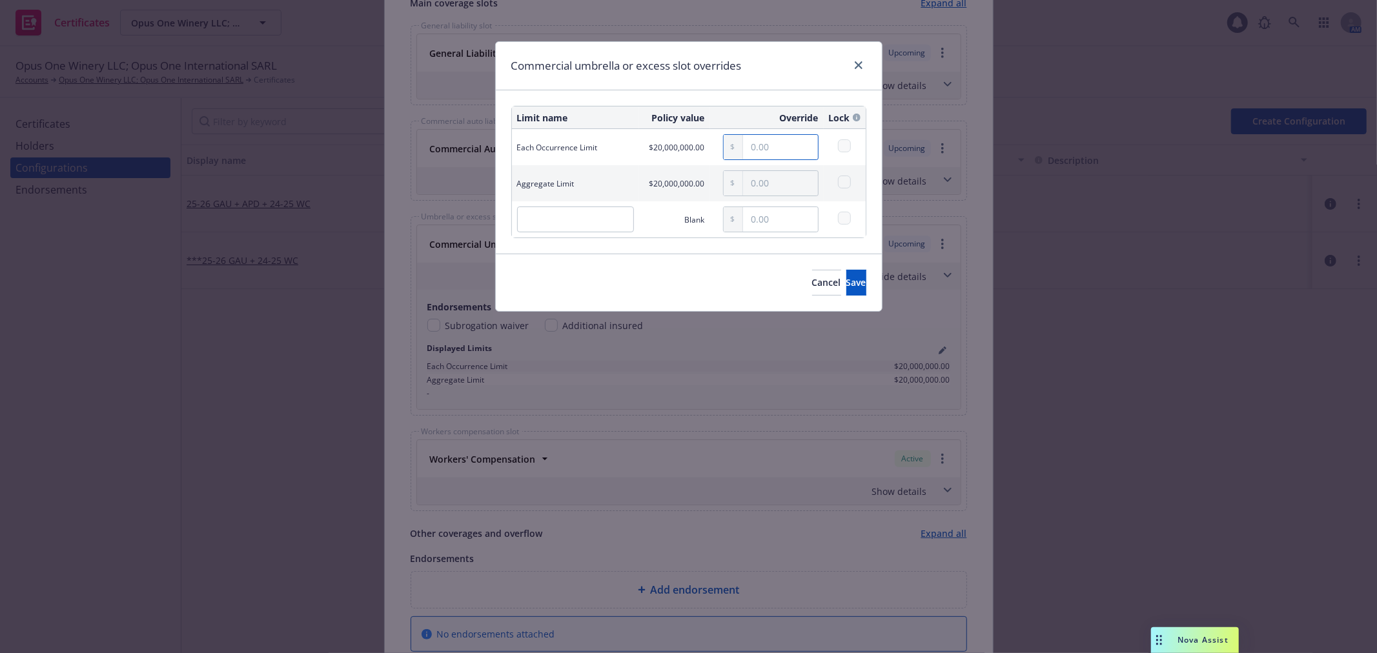
click at [776, 153] on input "text" at bounding box center [780, 147] width 75 height 25
type input "5,000,000.00"
click at [783, 183] on input "text" at bounding box center [780, 183] width 75 height 25
type input "5,000,000.00"
click at [847, 278] on span "Save" at bounding box center [857, 282] width 20 height 12
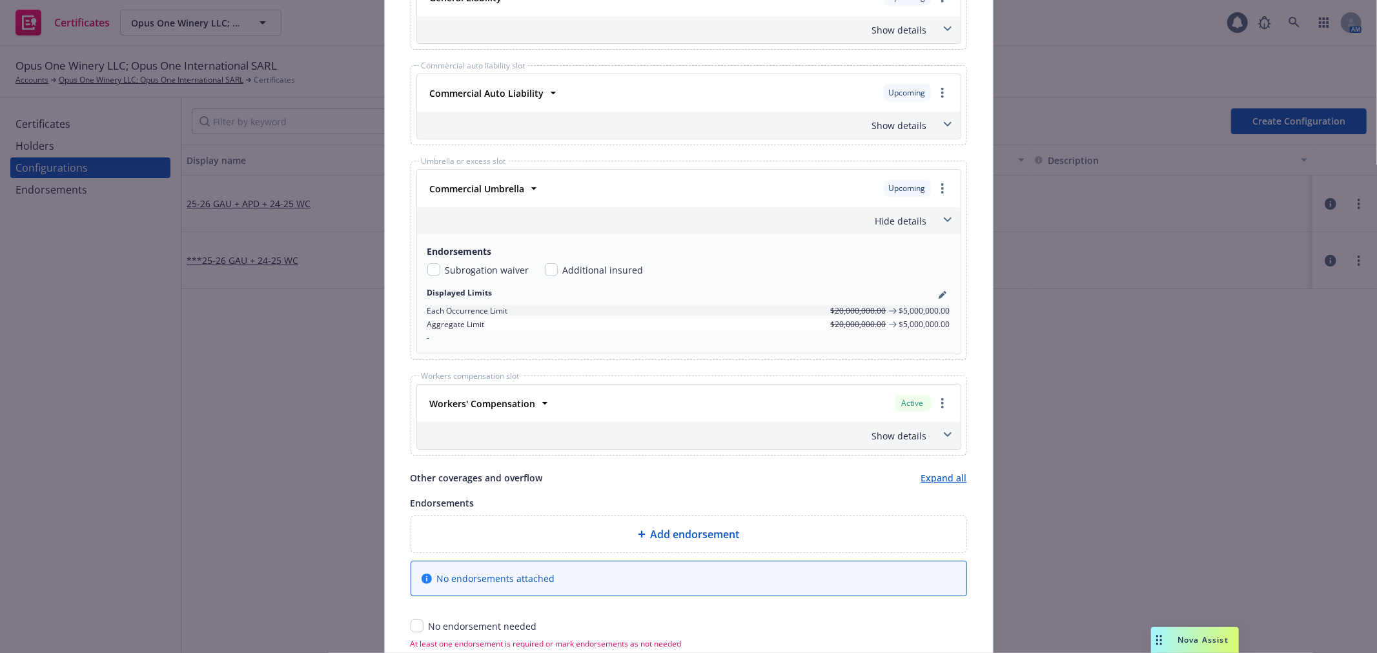
scroll to position [701, 0]
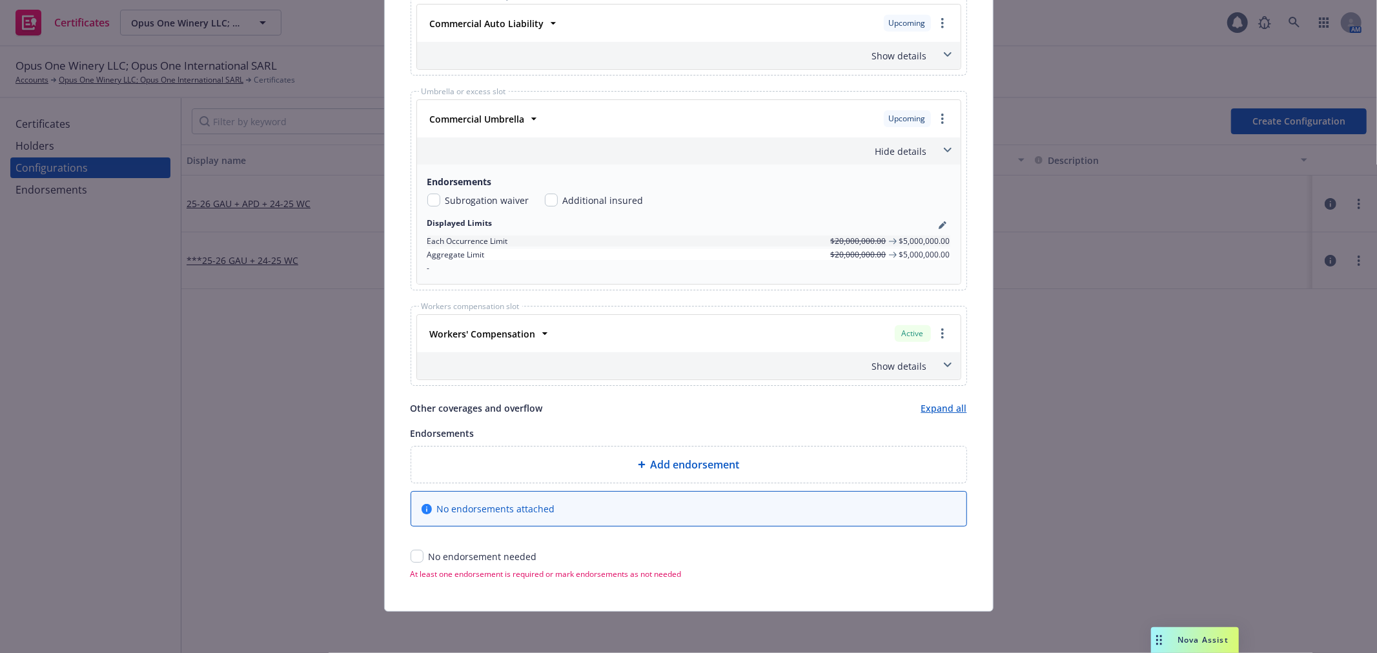
click at [944, 363] on icon at bounding box center [948, 365] width 8 height 5
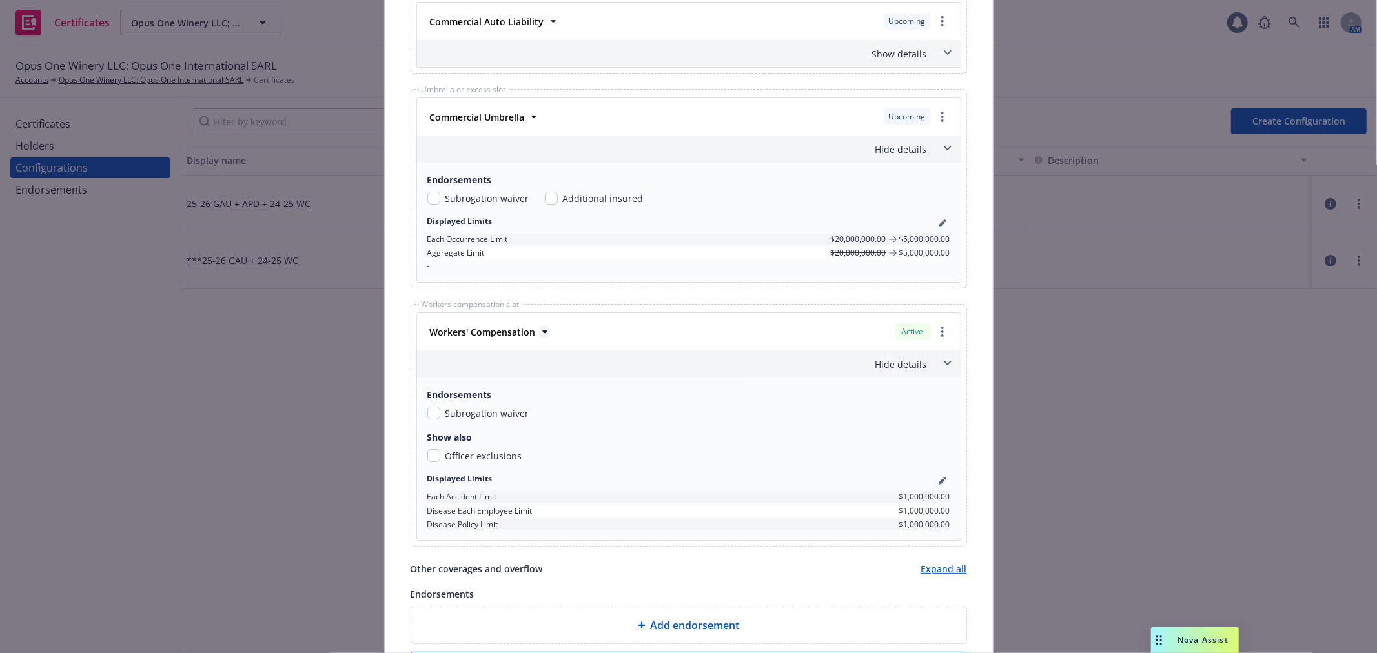
click at [539, 336] on icon at bounding box center [545, 331] width 13 height 13
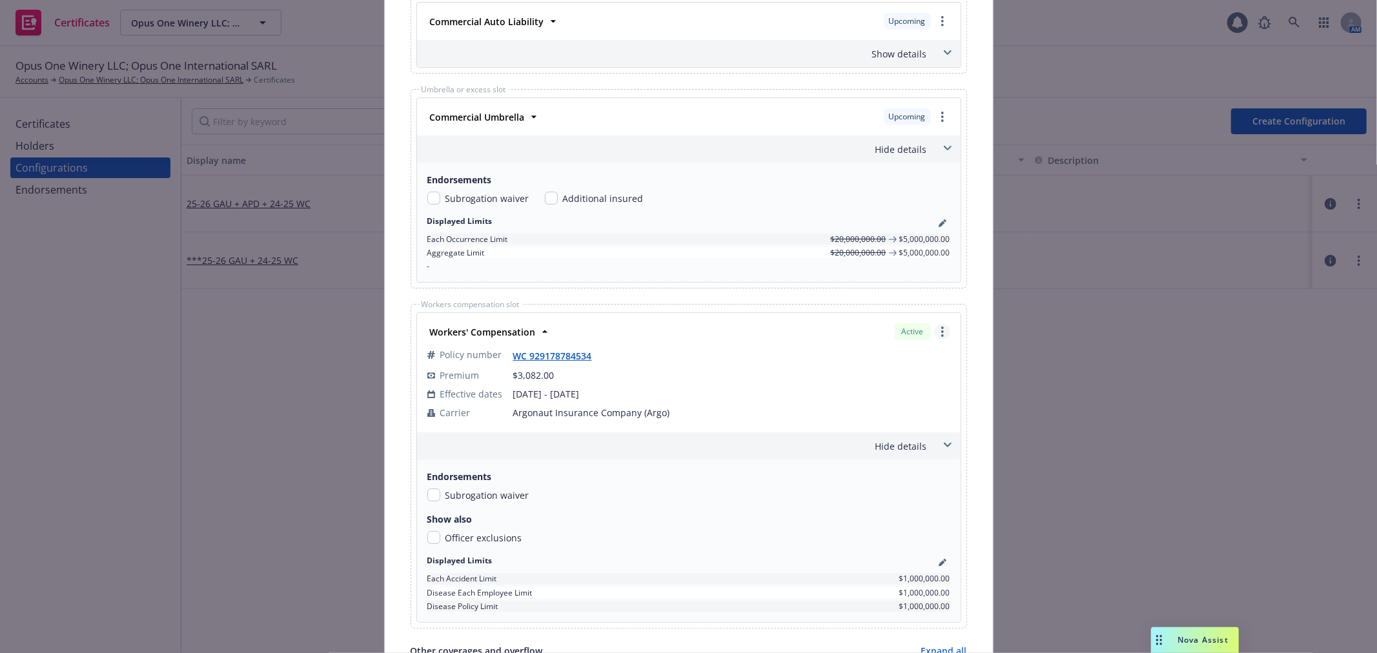
click at [941, 333] on circle "more" at bounding box center [942, 332] width 3 height 3
click at [925, 355] on link "Remove this LOC" at bounding box center [889, 359] width 119 height 26
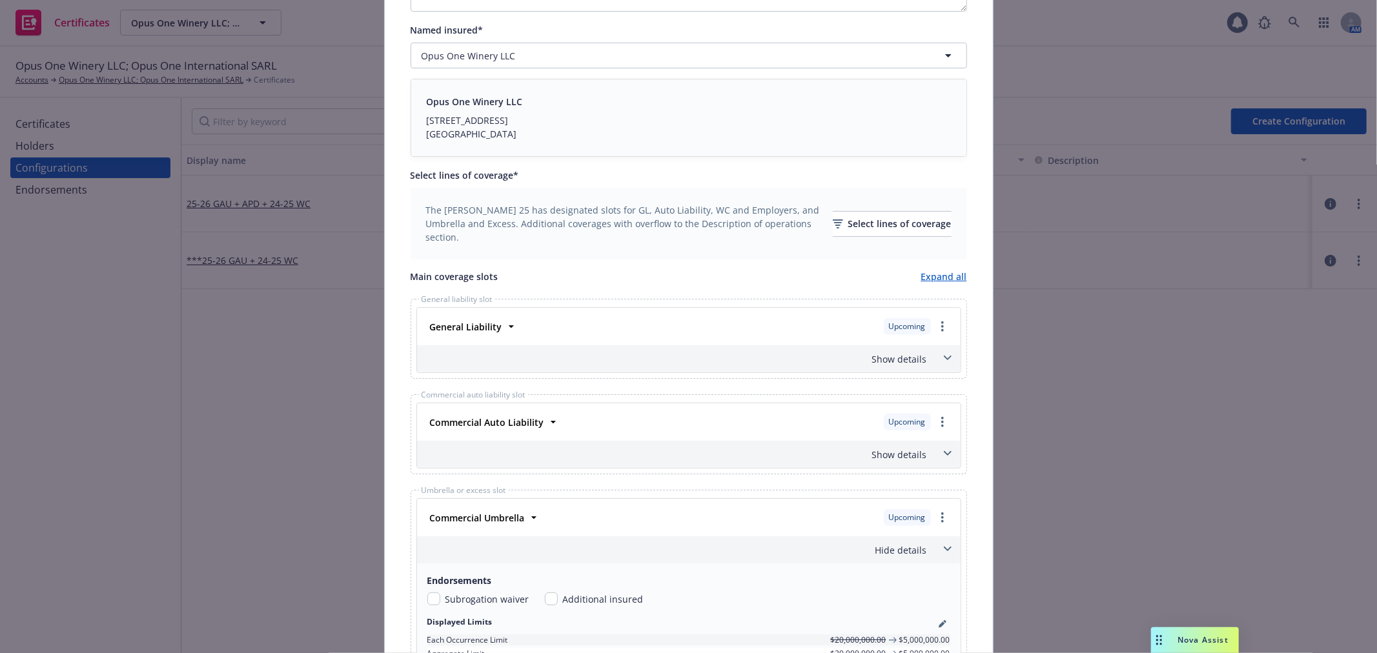
scroll to position [246, 0]
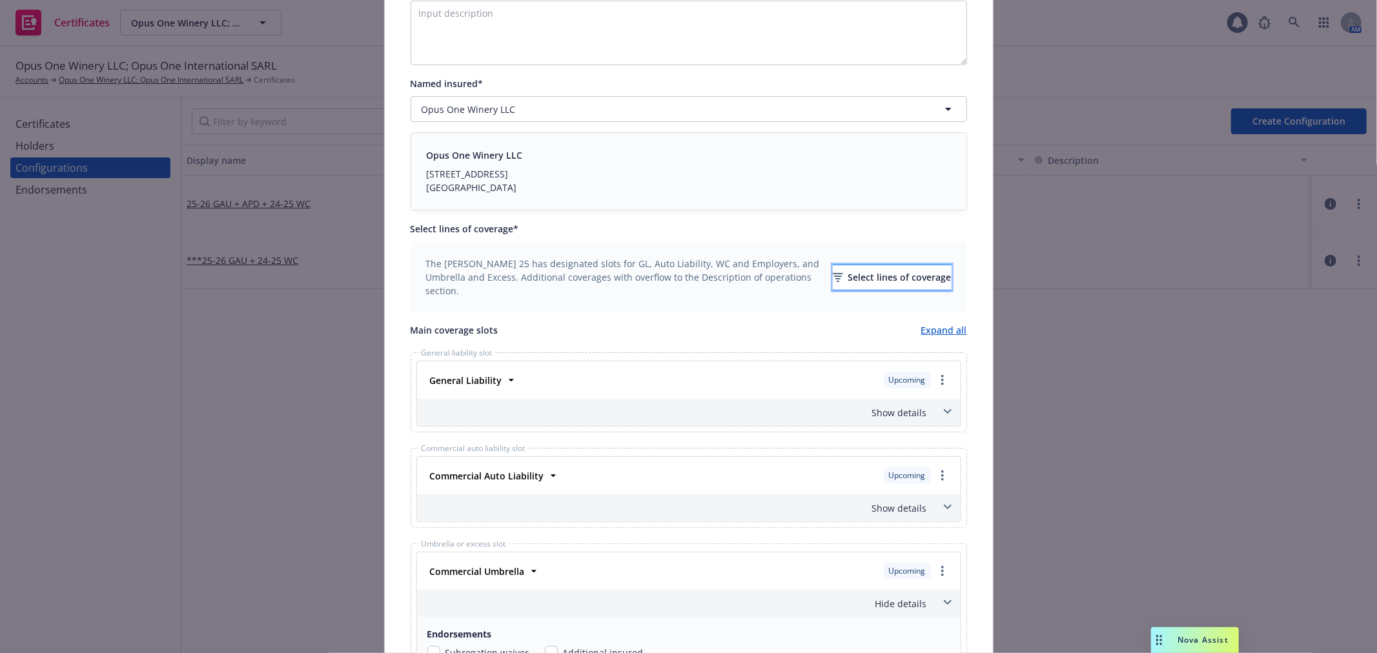
click at [892, 282] on div "Select lines of coverage" at bounding box center [892, 277] width 119 height 25
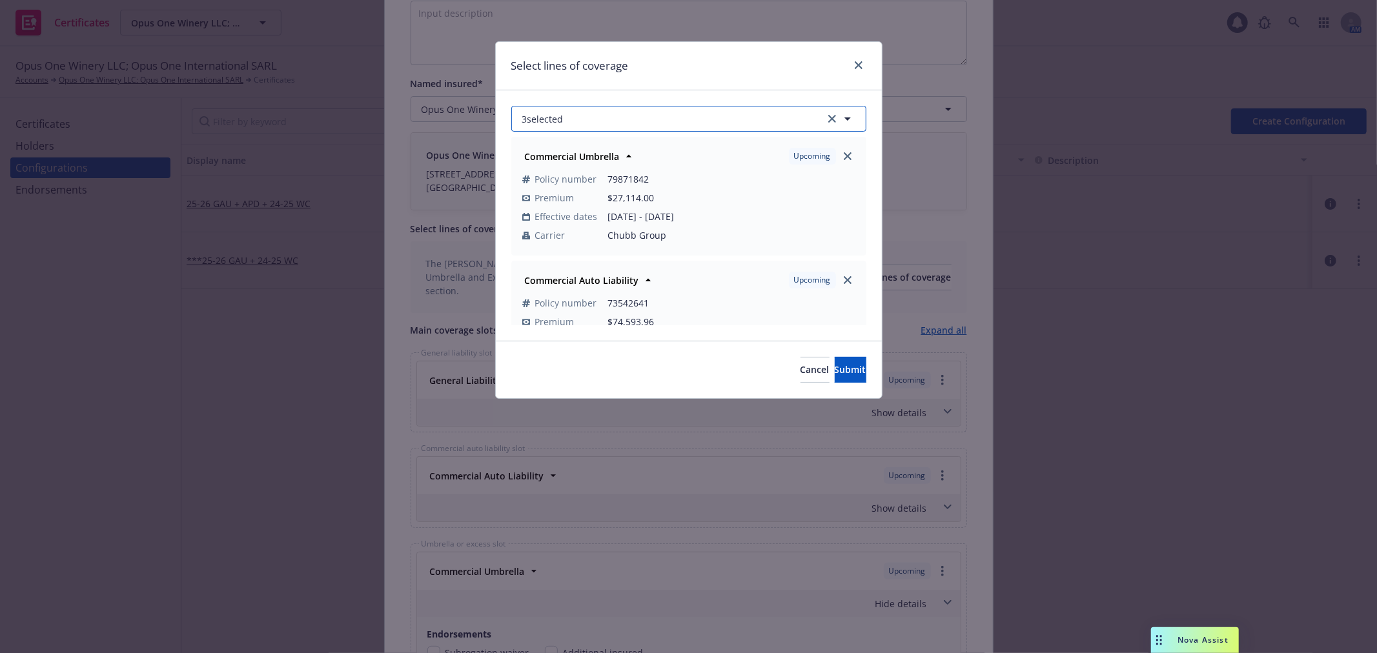
click at [701, 125] on button "3 selected" at bounding box center [688, 119] width 355 height 26
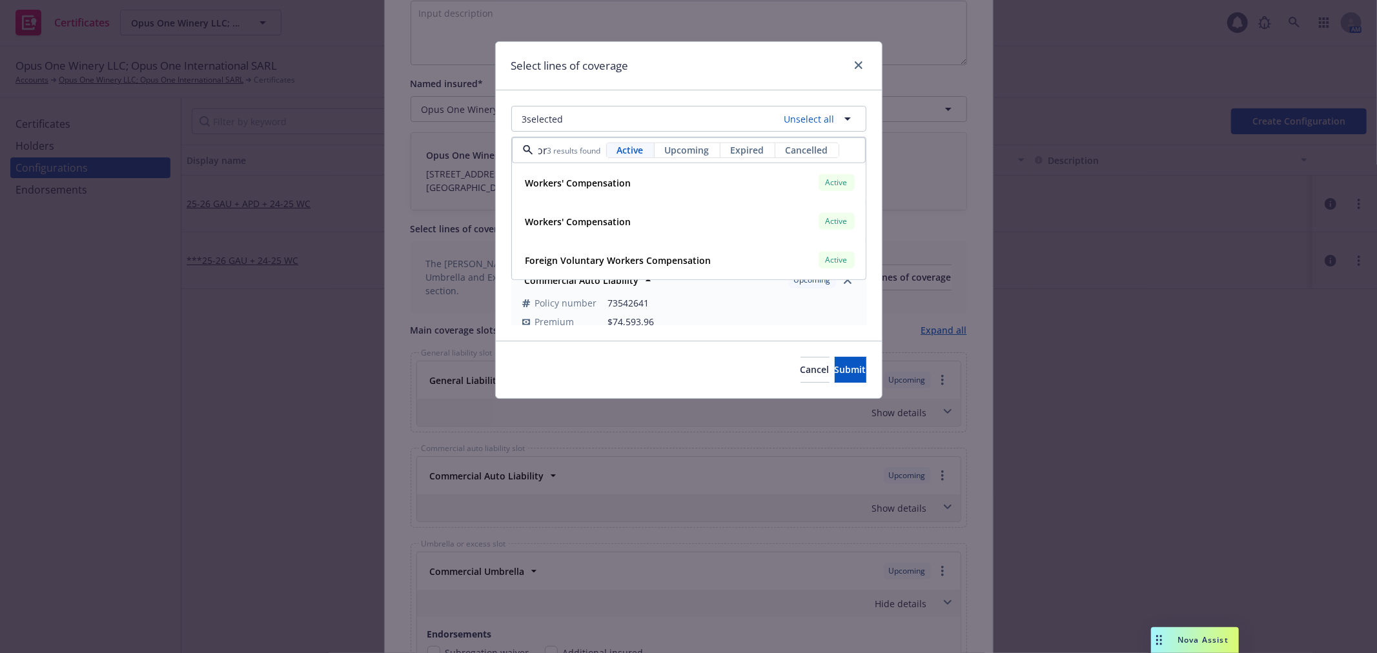
scroll to position [0, 15]
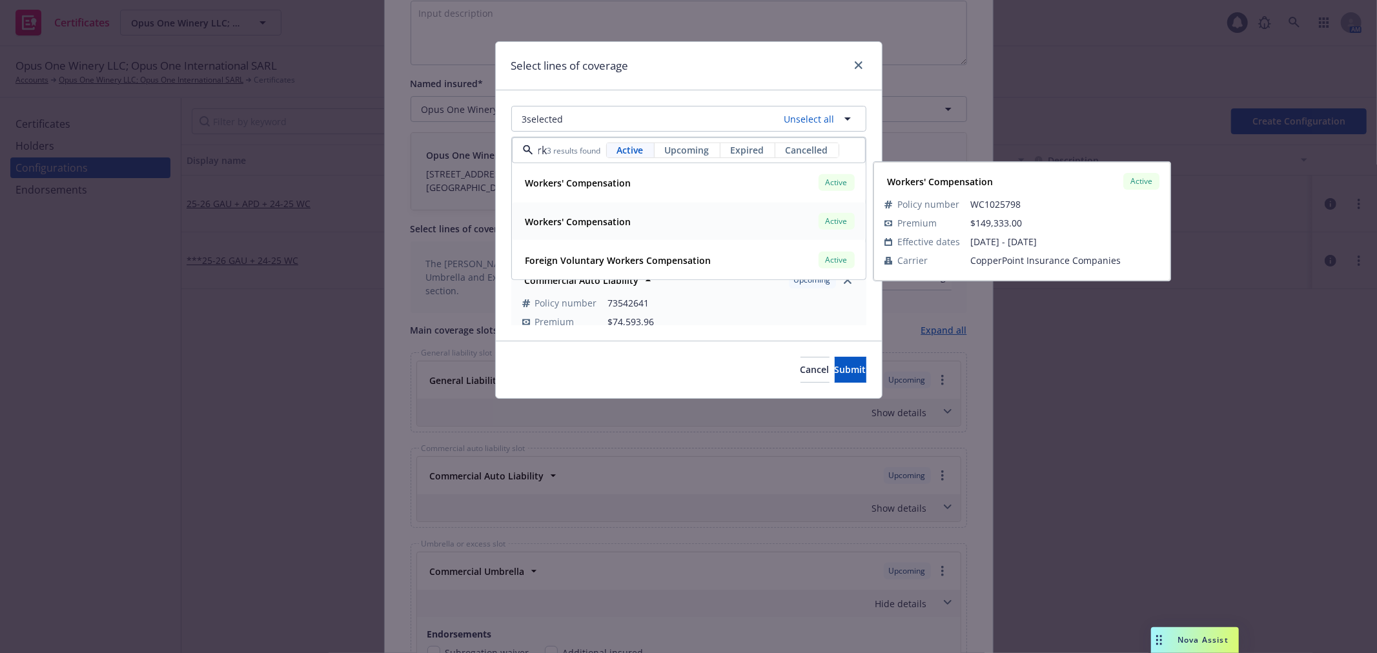
click at [665, 223] on div "Workers' Compensation Active" at bounding box center [688, 222] width 337 height 22
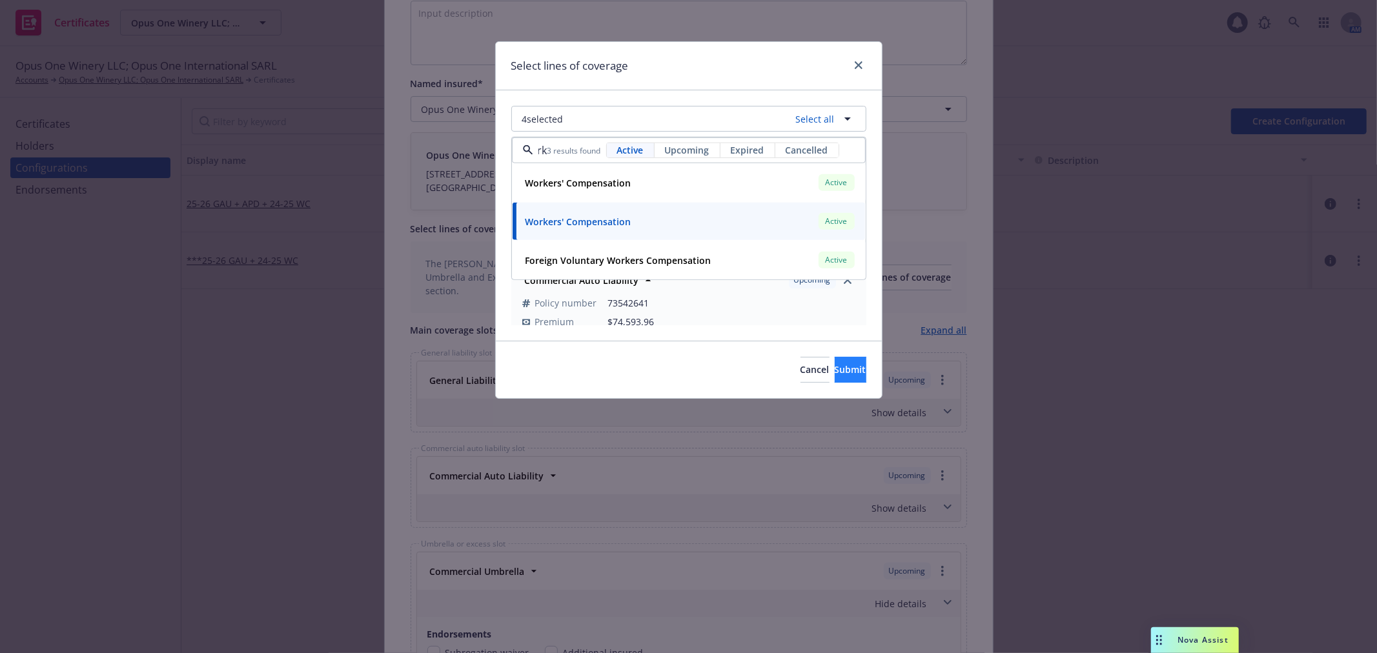
type input "work"
click at [835, 373] on span "Submit" at bounding box center [851, 370] width 32 height 12
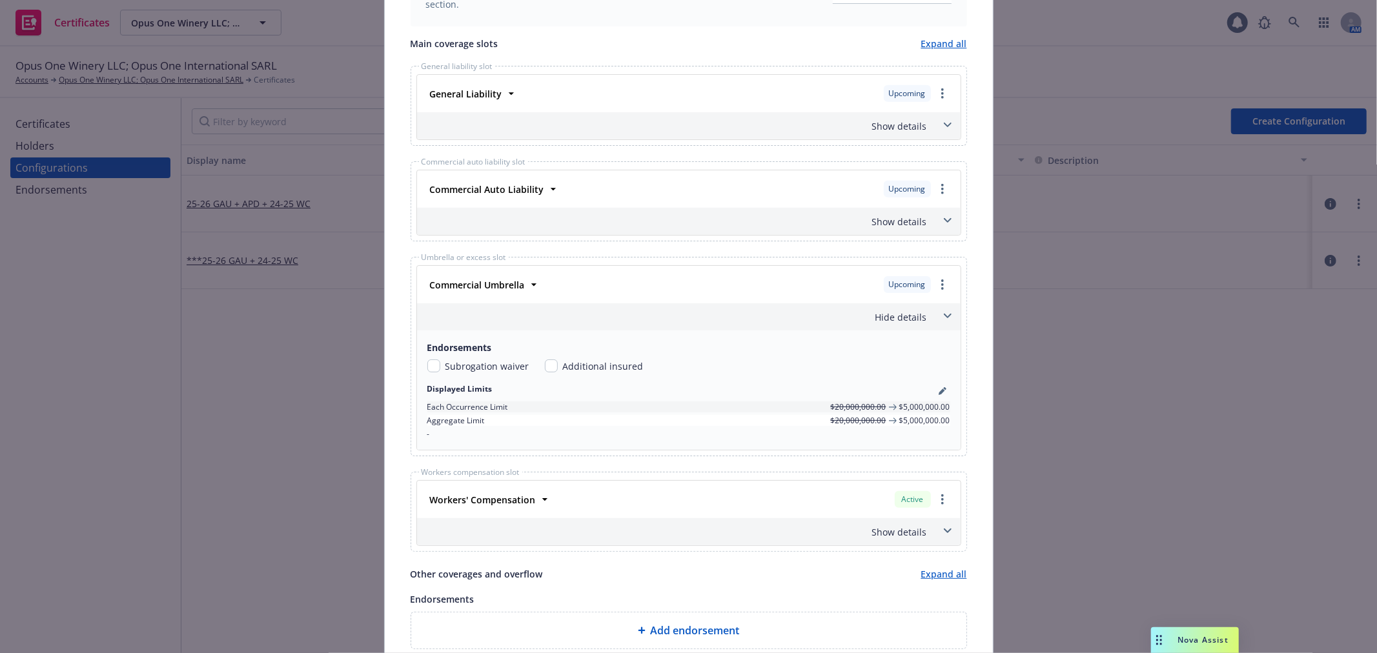
scroll to position [701, 0]
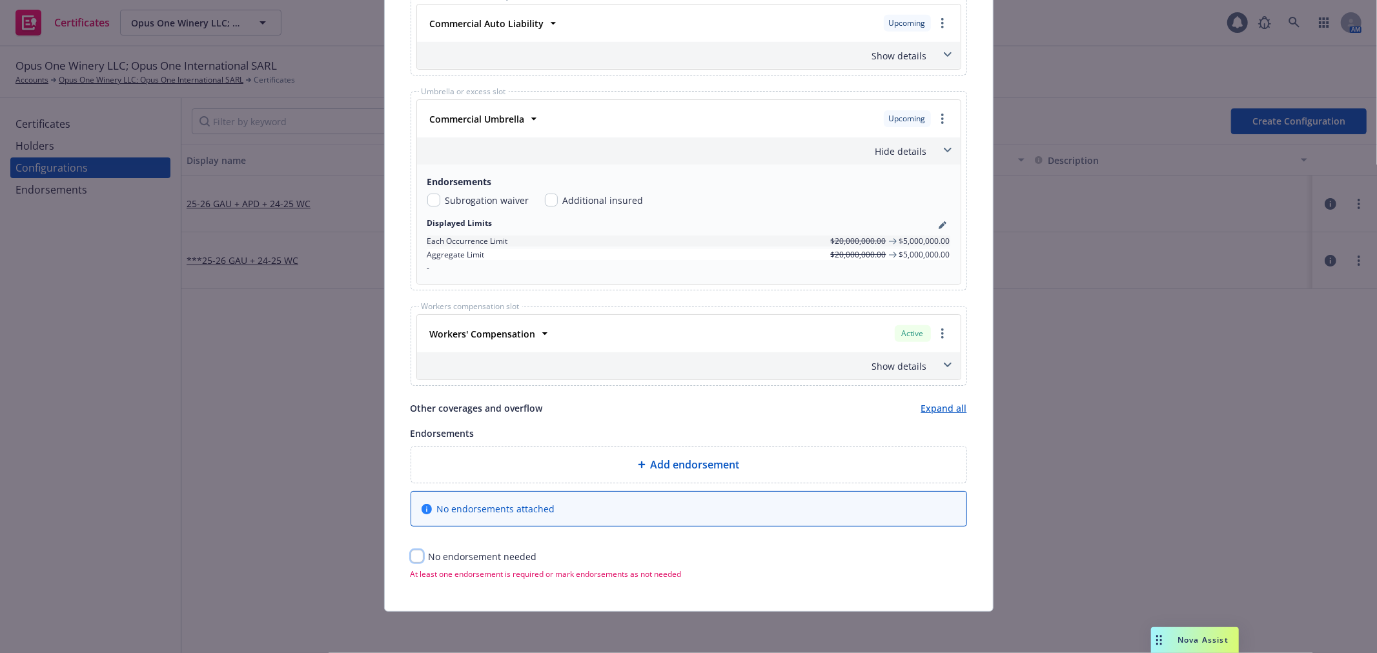
click at [411, 554] on input "checkbox" at bounding box center [417, 556] width 13 height 13
checkbox input "true"
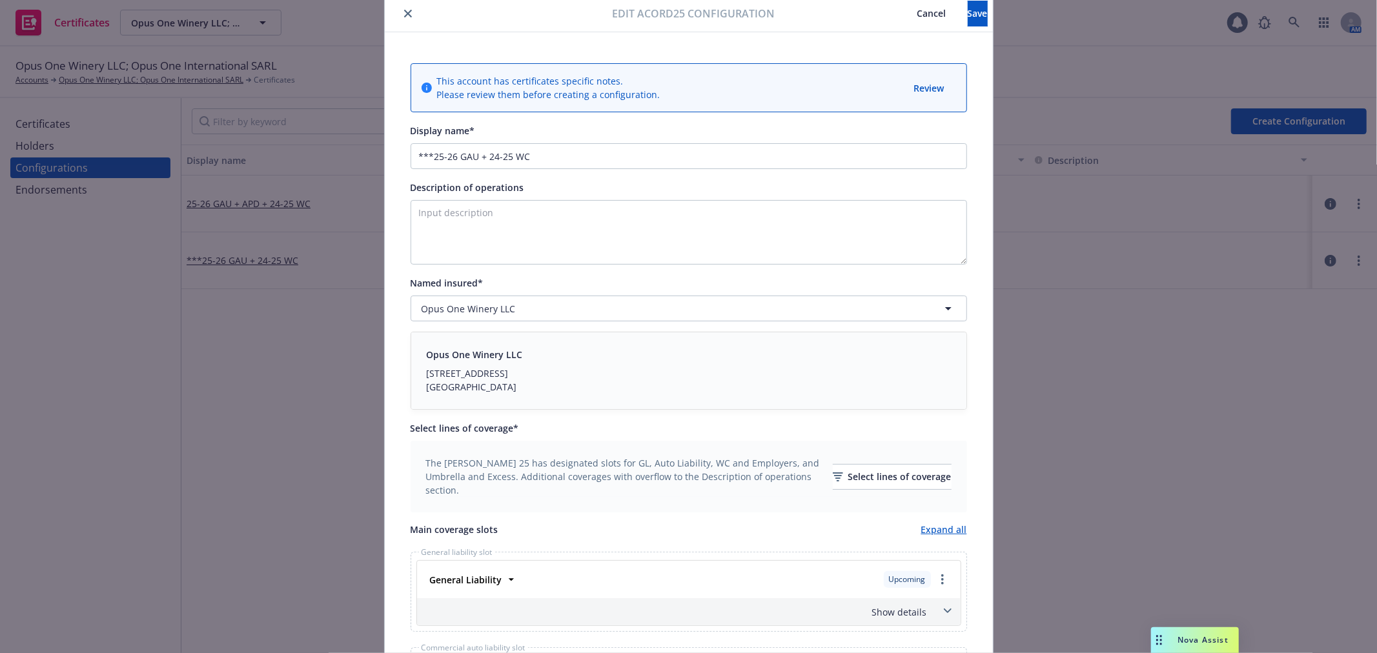
scroll to position [0, 0]
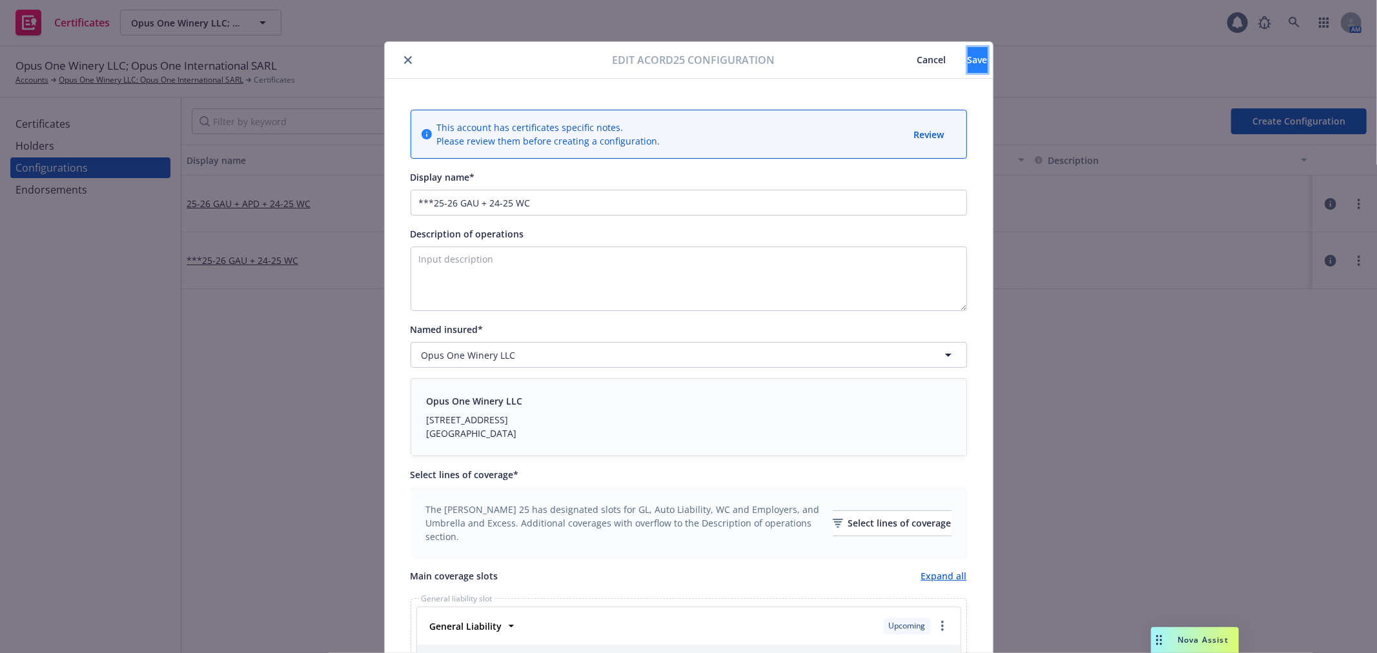
click at [968, 63] on button "Save" at bounding box center [978, 60] width 20 height 26
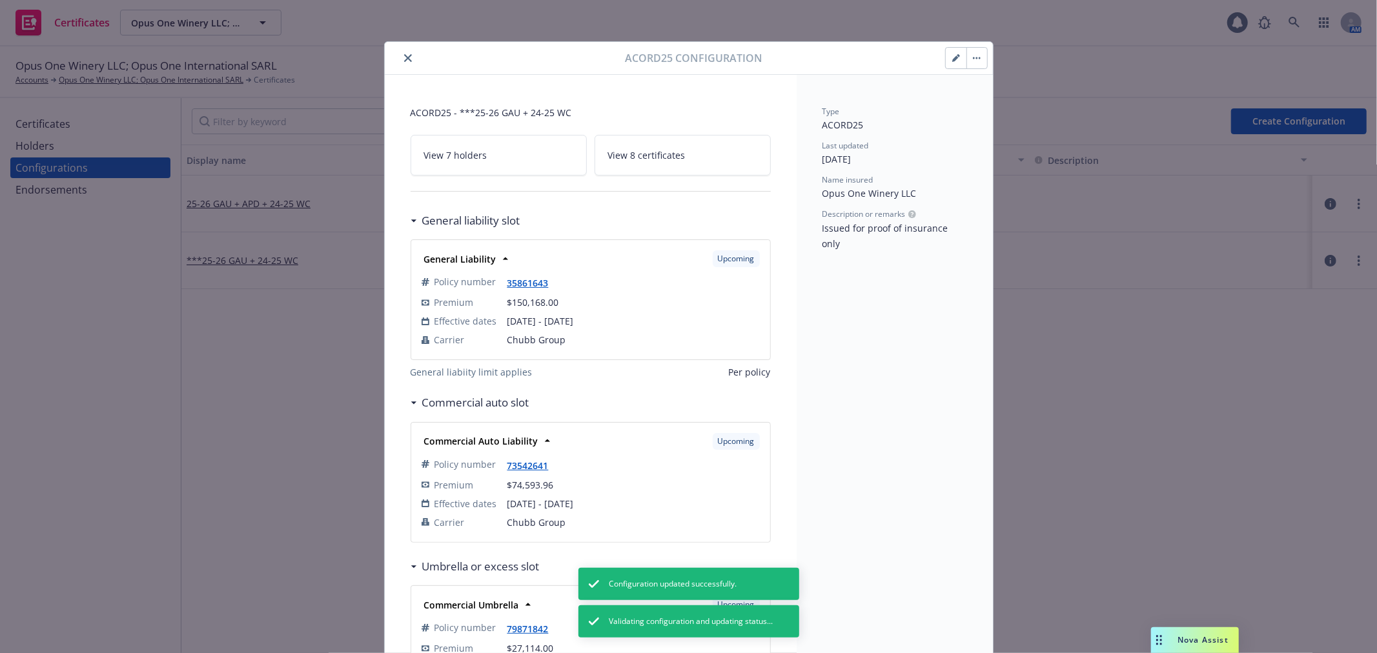
click at [404, 59] on icon "close" at bounding box center [408, 58] width 8 height 8
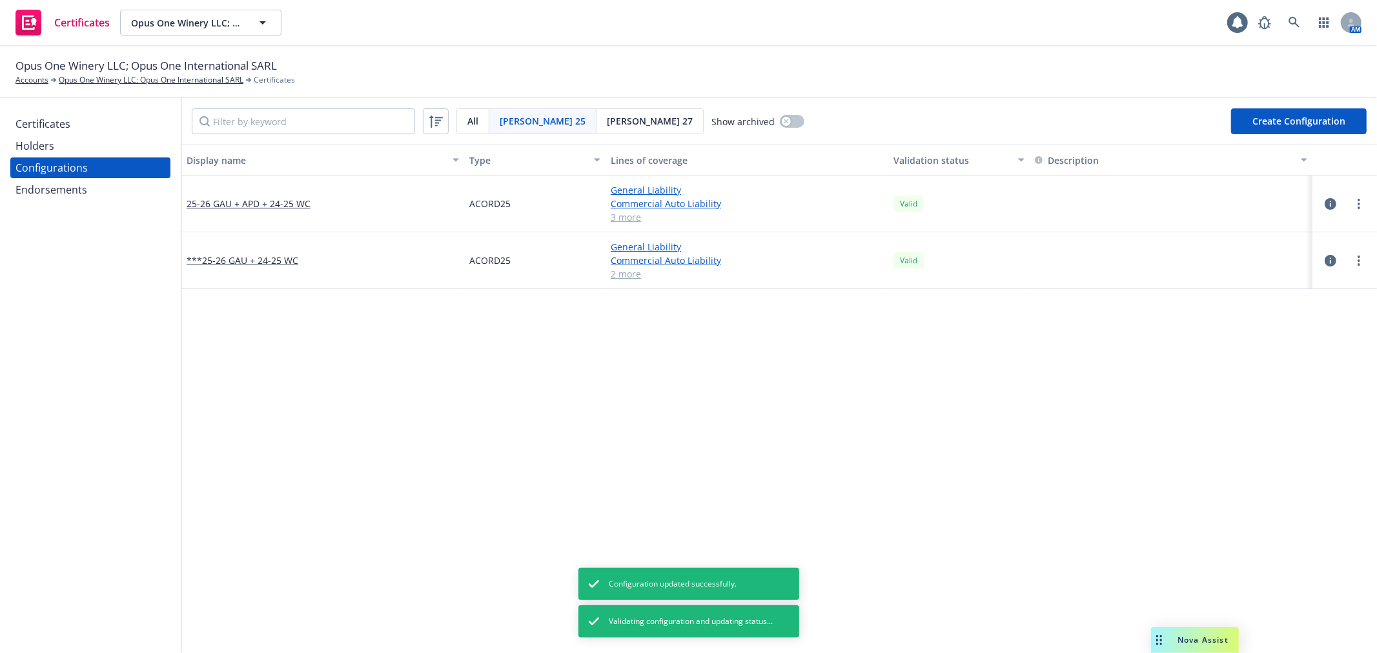
click at [597, 112] on div "[PERSON_NAME] 27" at bounding box center [650, 121] width 107 height 25
click at [1352, 204] on link "more" at bounding box center [1359, 201] width 15 height 15
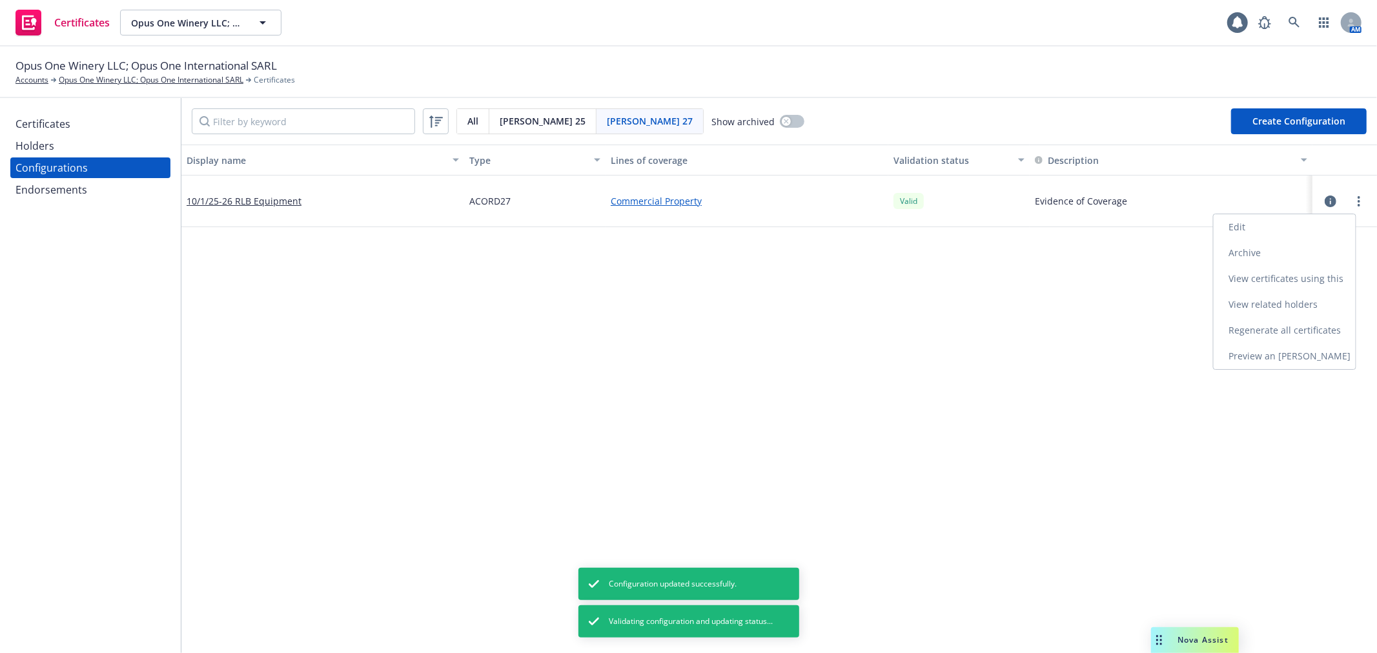
click at [1301, 355] on link "Preview an [PERSON_NAME]" at bounding box center [1285, 357] width 142 height 26
